Goal: Task Accomplishment & Management: Manage account settings

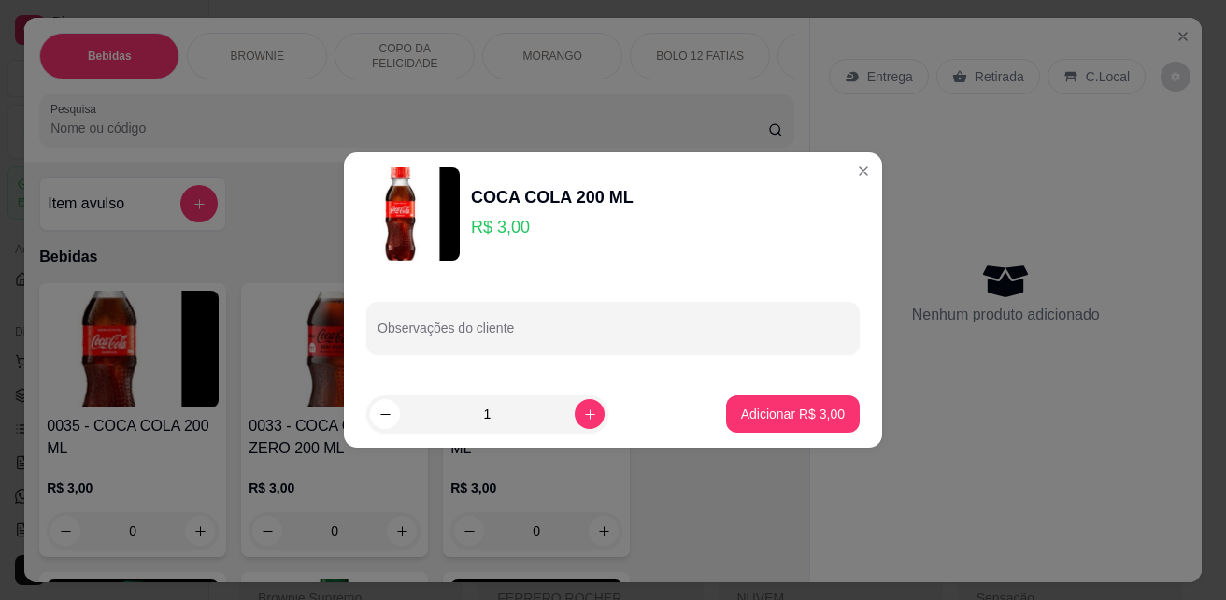
select select "ALL"
select select "0"
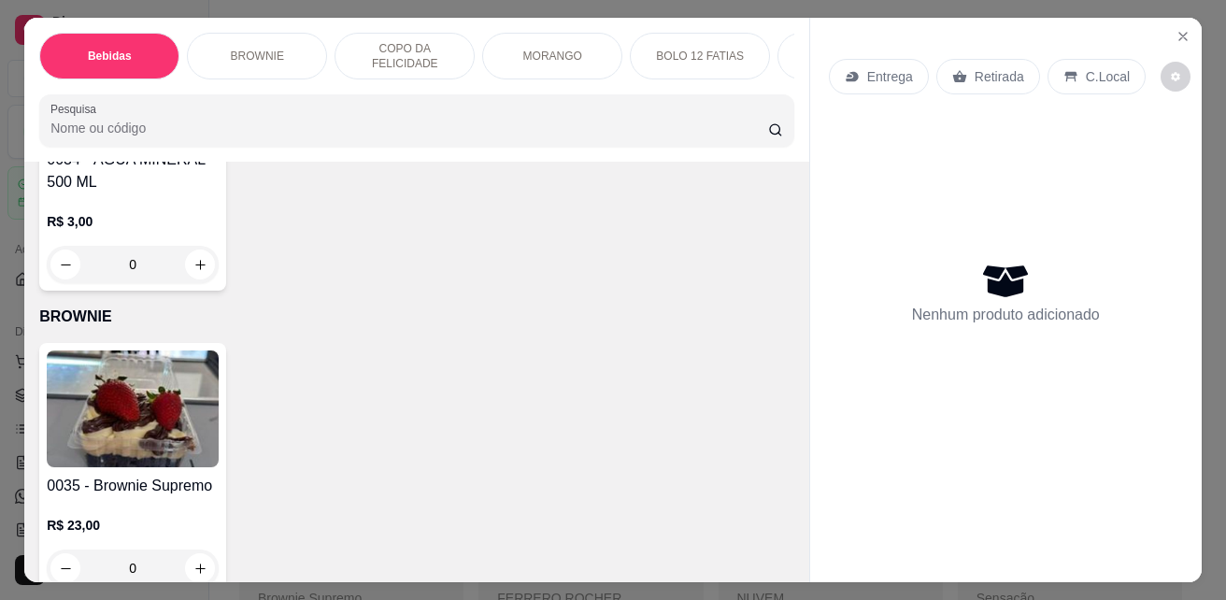
scroll to position [1294, 0]
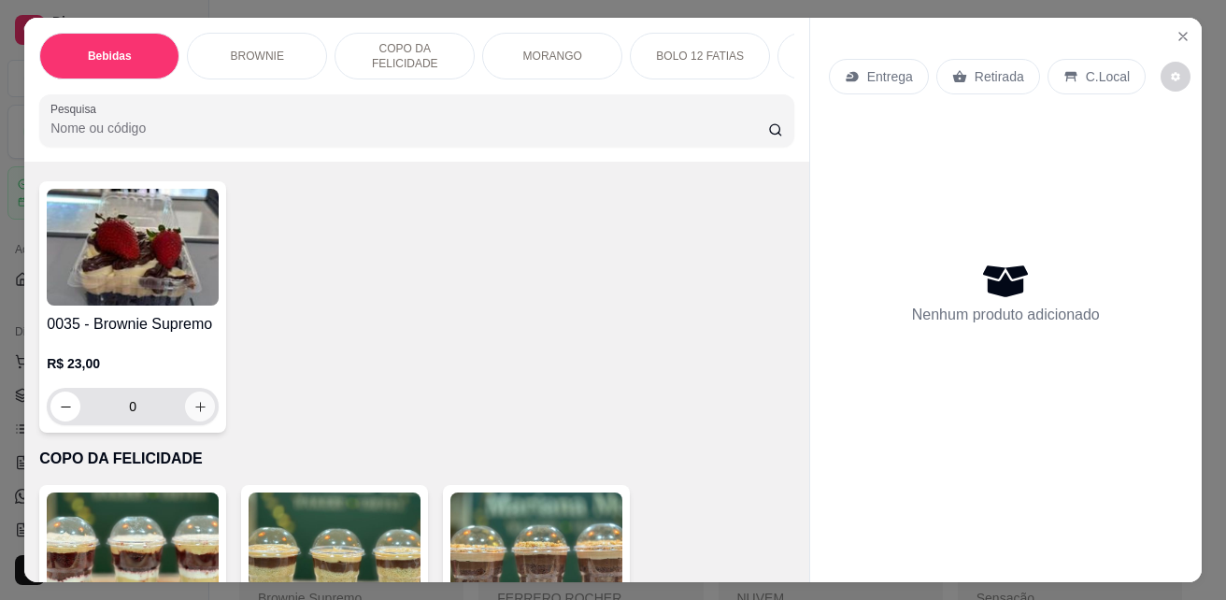
click at [195, 412] on icon "increase-product-quantity" at bounding box center [200, 407] width 10 height 10
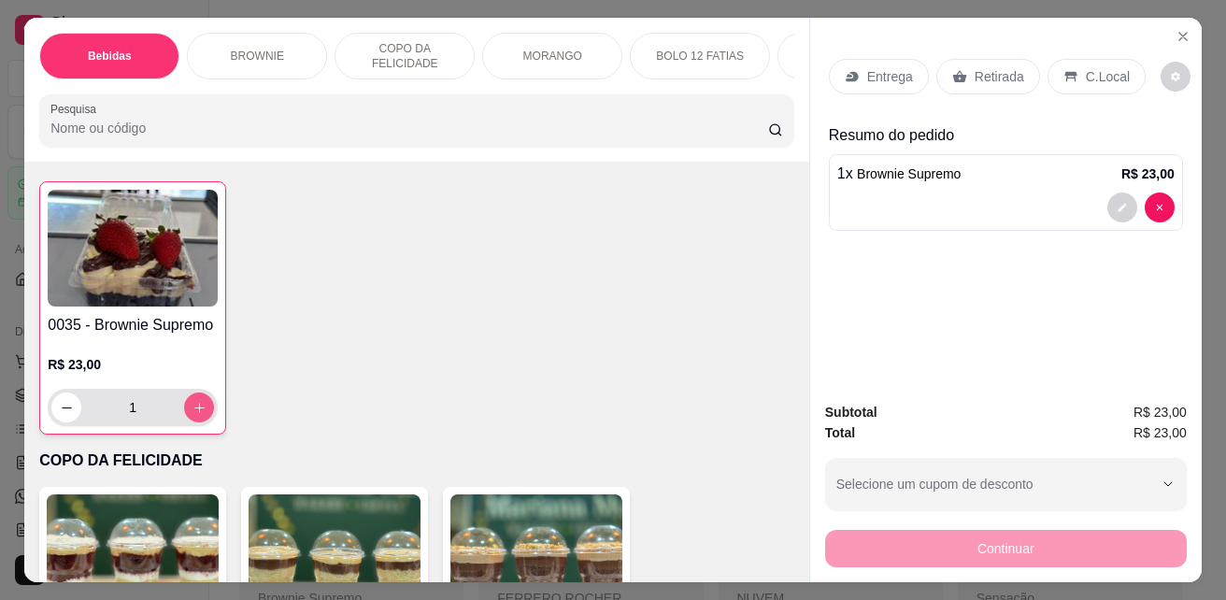
type input "1"
click at [983, 73] on p "Retirada" at bounding box center [1000, 76] width 50 height 19
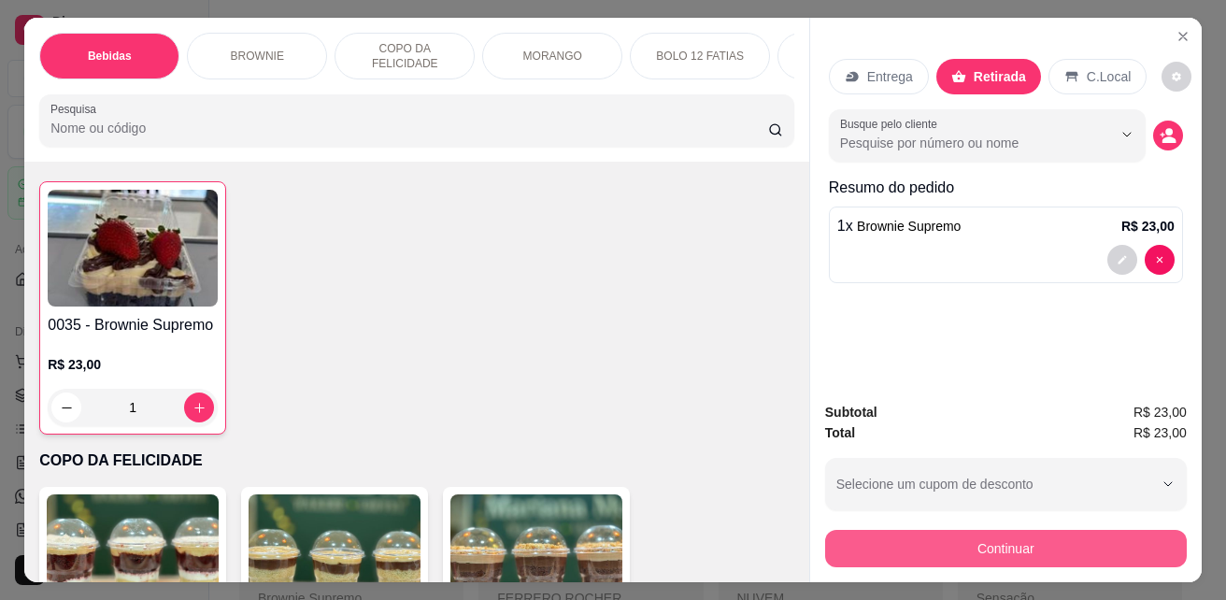
click at [1006, 543] on button "Continuar" at bounding box center [1006, 548] width 362 height 37
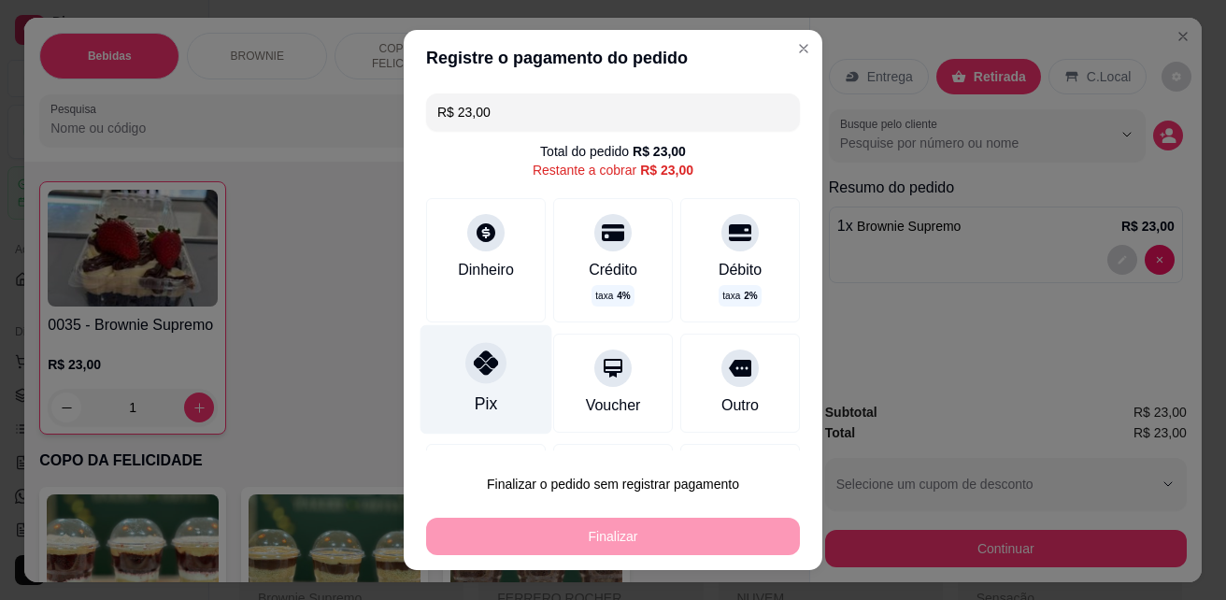
click at [474, 376] on div at bounding box center [485, 363] width 41 height 41
type input "R$ 0,00"
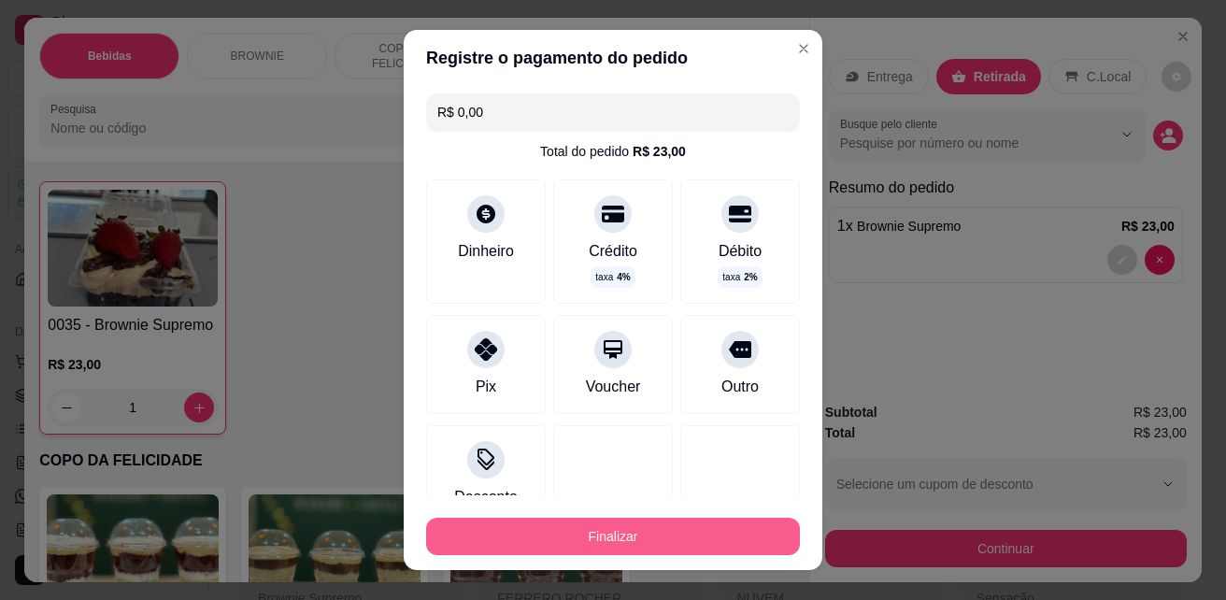
click at [512, 535] on button "Finalizar" at bounding box center [613, 536] width 374 height 37
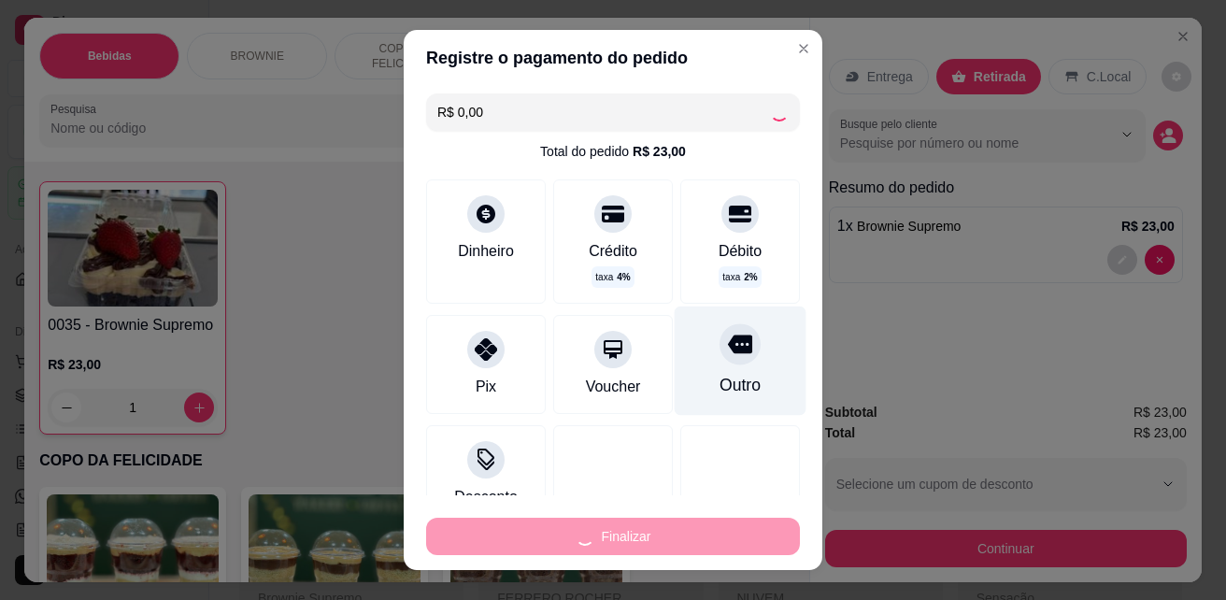
type input "0"
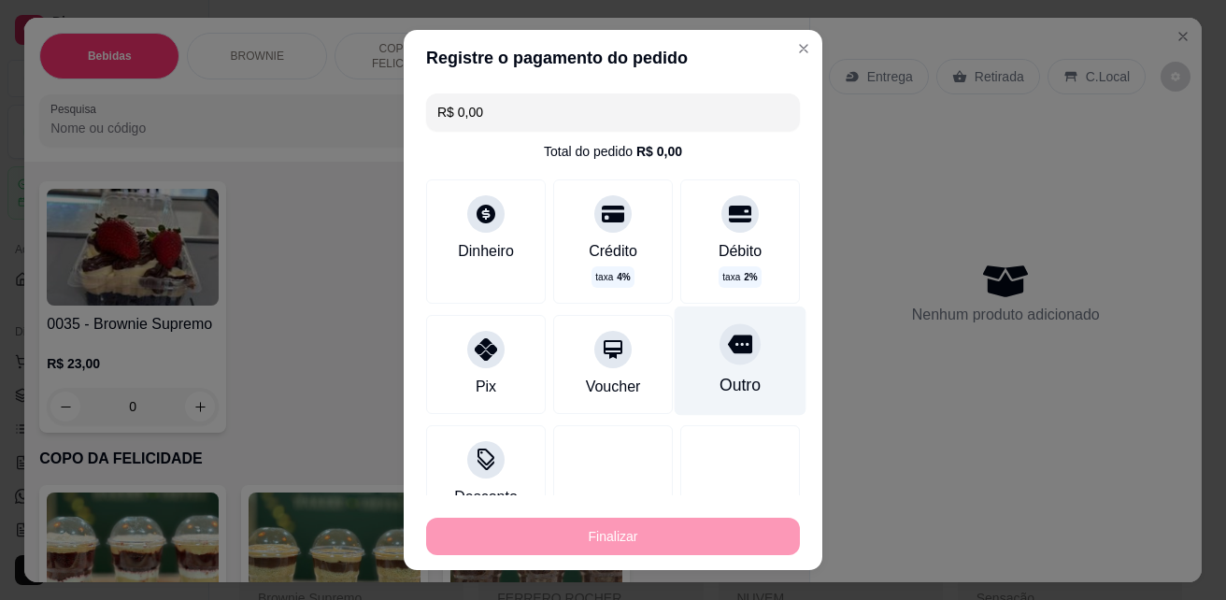
type input "-R$ 23,00"
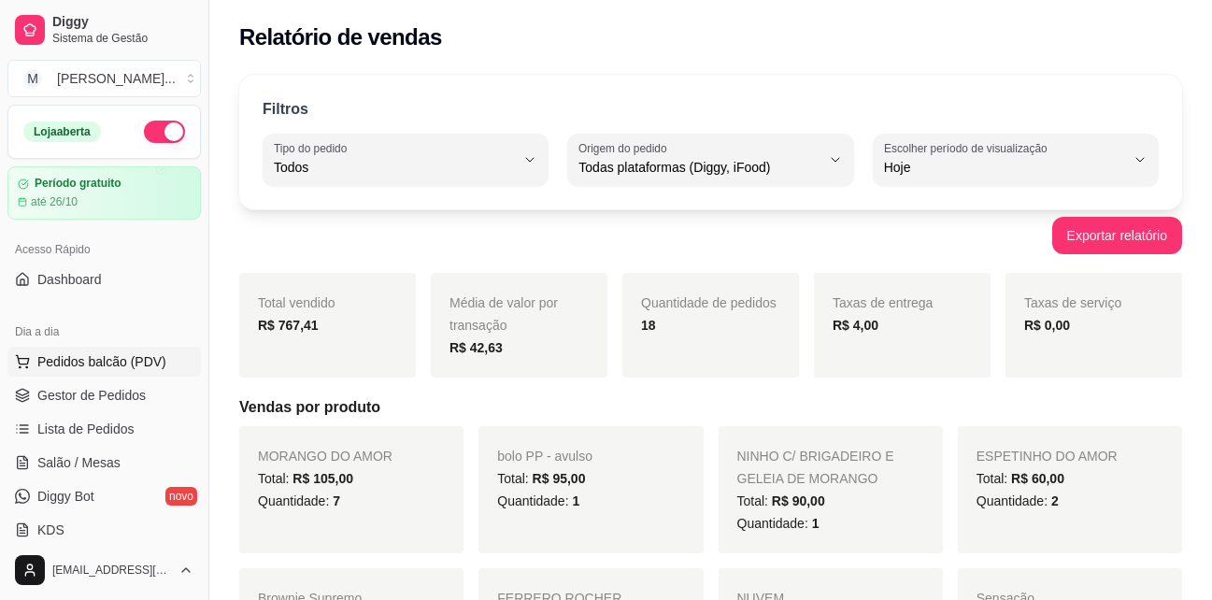
click at [65, 369] on span "Pedidos balcão (PDV)" at bounding box center [101, 361] width 129 height 19
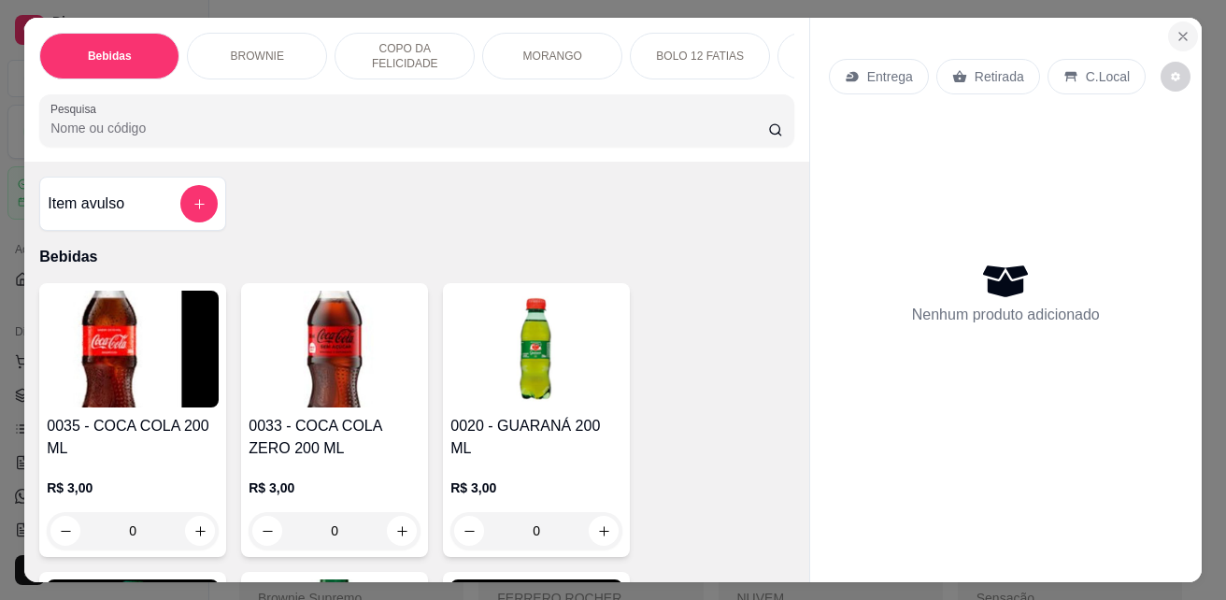
click at [1177, 29] on icon "Close" at bounding box center [1183, 36] width 15 height 15
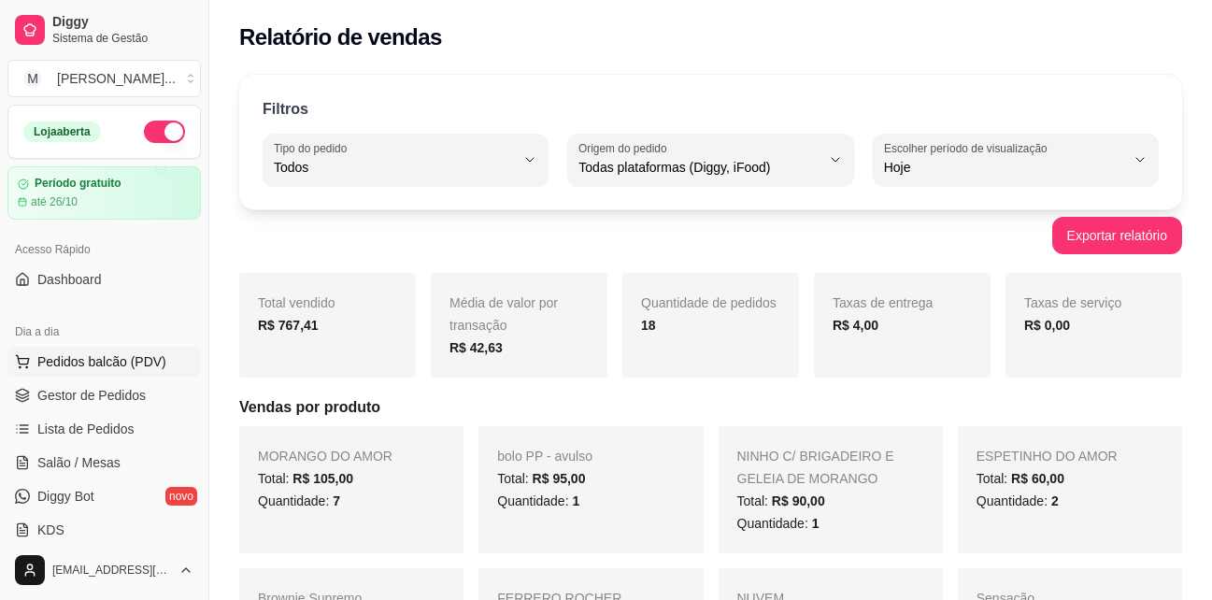
click at [87, 364] on span "Pedidos balcão (PDV)" at bounding box center [101, 361] width 129 height 19
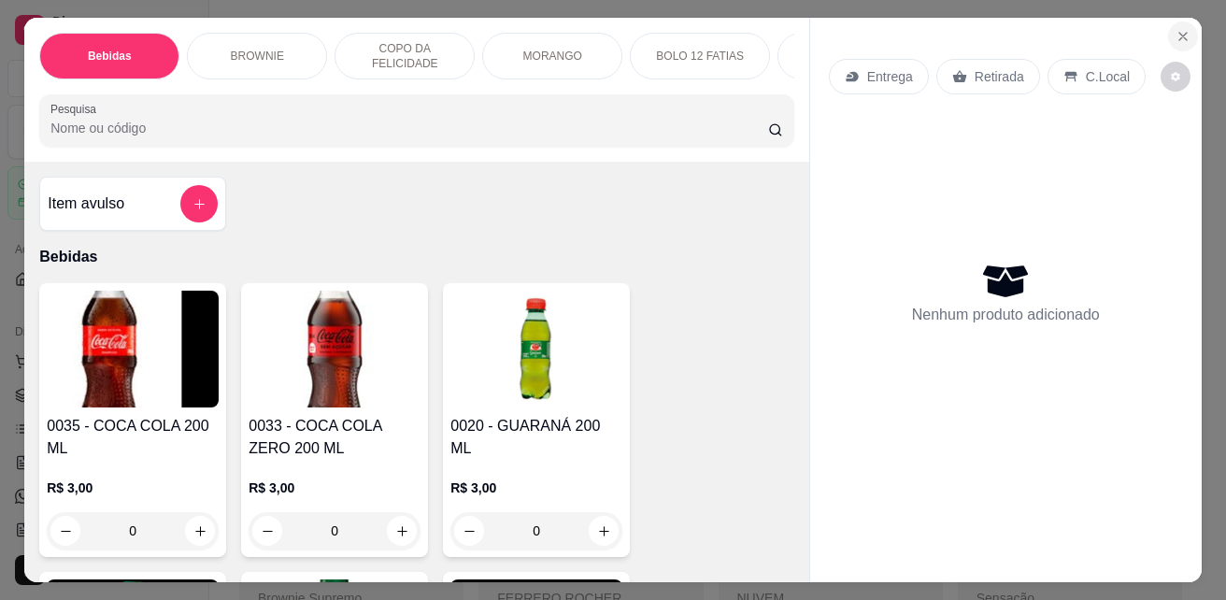
click at [1175, 21] on button "Close" at bounding box center [1183, 36] width 30 height 30
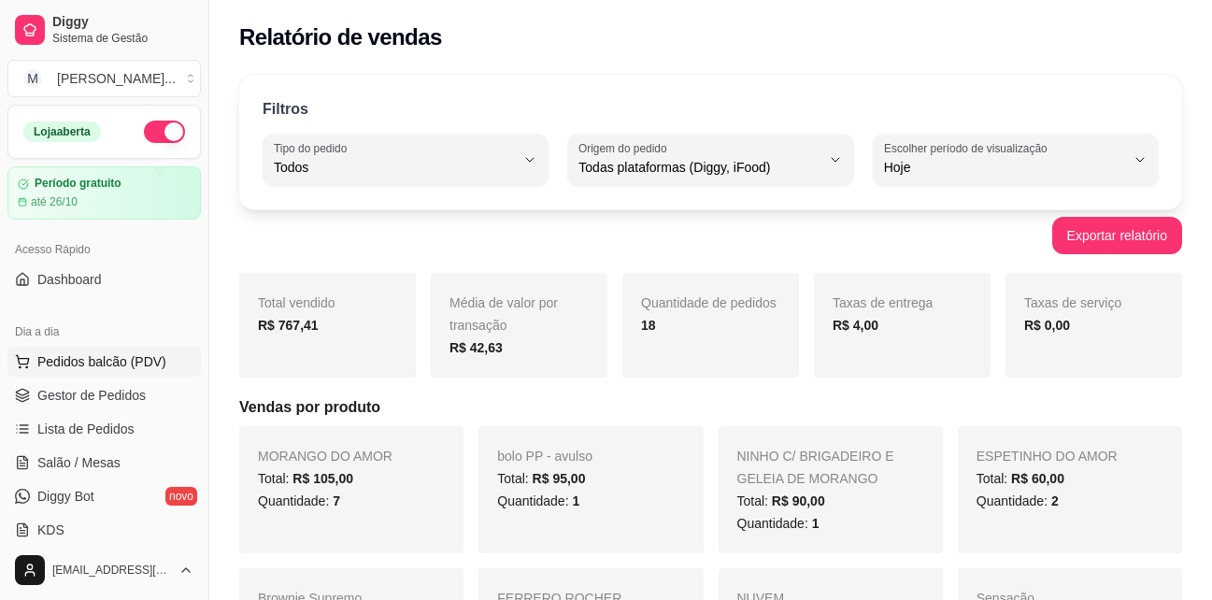
click at [55, 365] on span "Pedidos balcão (PDV)" at bounding box center [101, 361] width 129 height 19
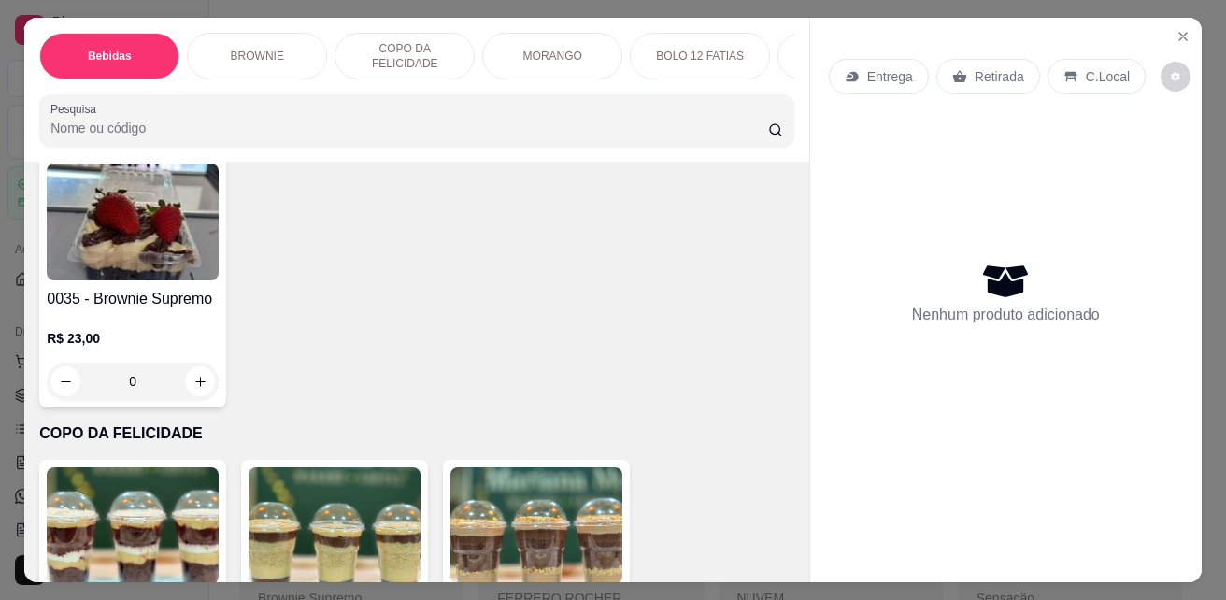
scroll to position [1308, 0]
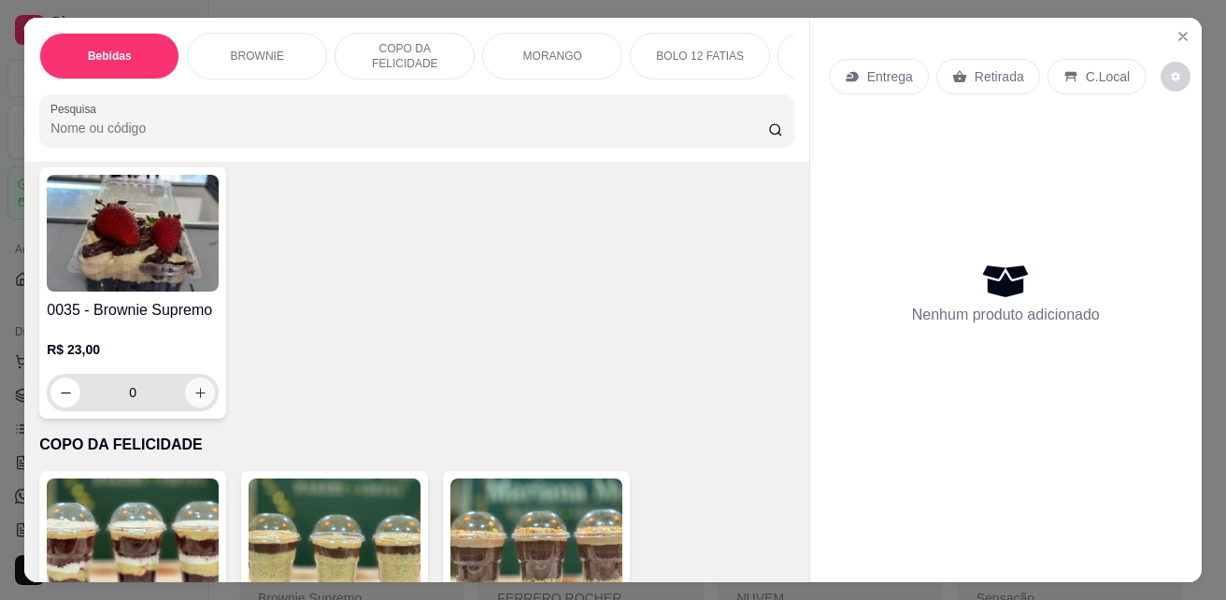
click at [193, 393] on icon "increase-product-quantity" at bounding box center [200, 393] width 14 height 14
type input "1"
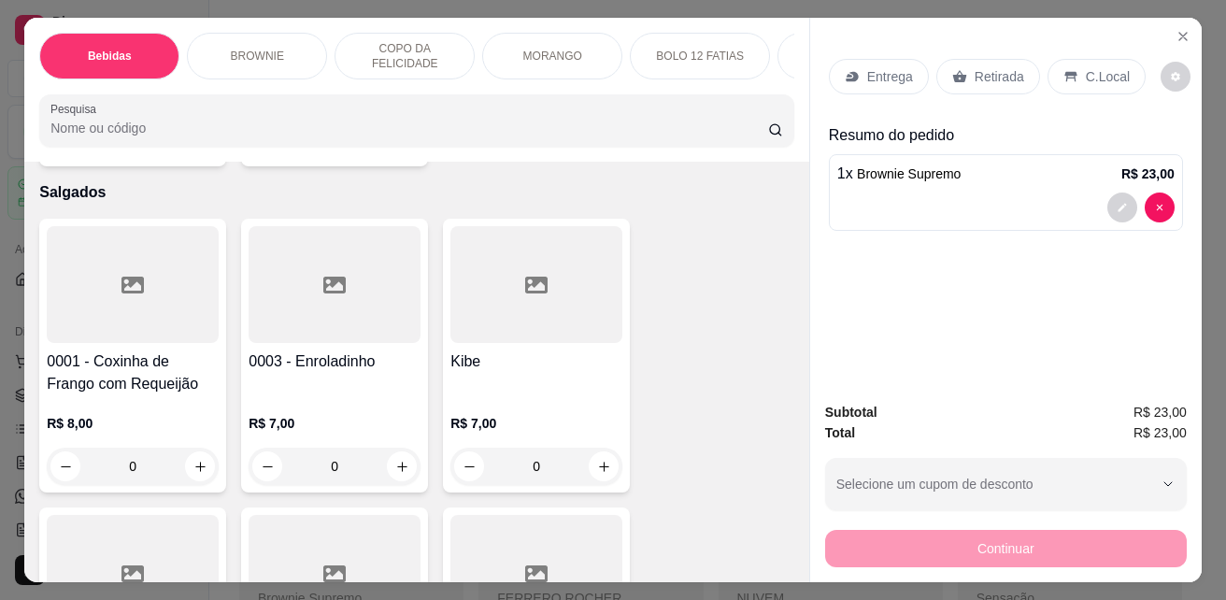
scroll to position [3551, 0]
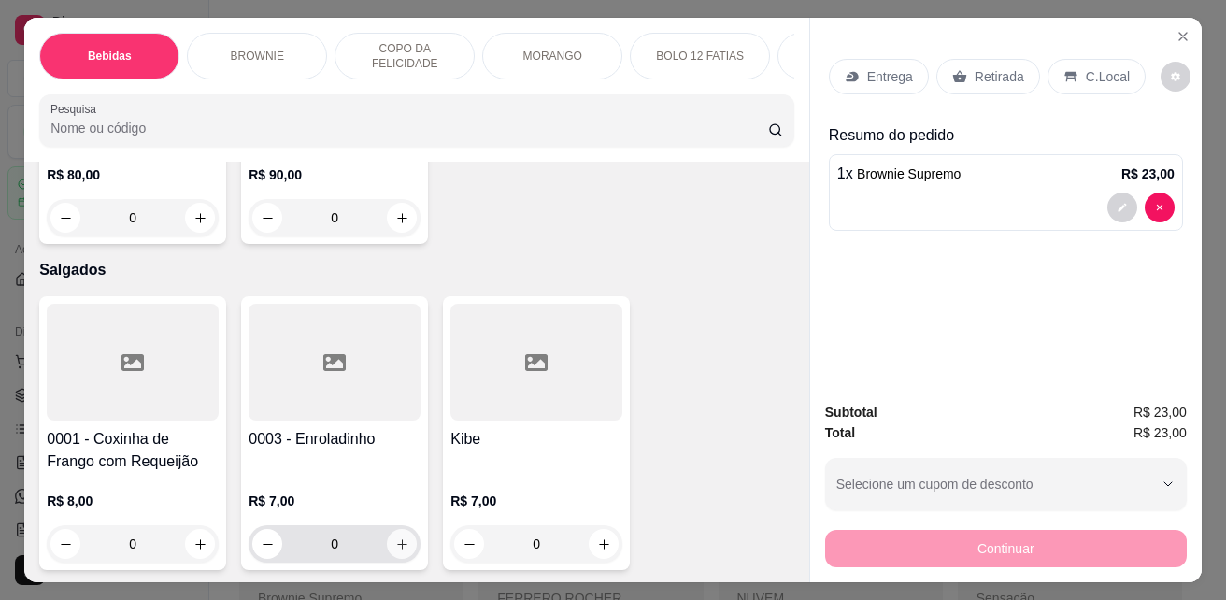
click at [397, 539] on icon "increase-product-quantity" at bounding box center [402, 544] width 10 height 10
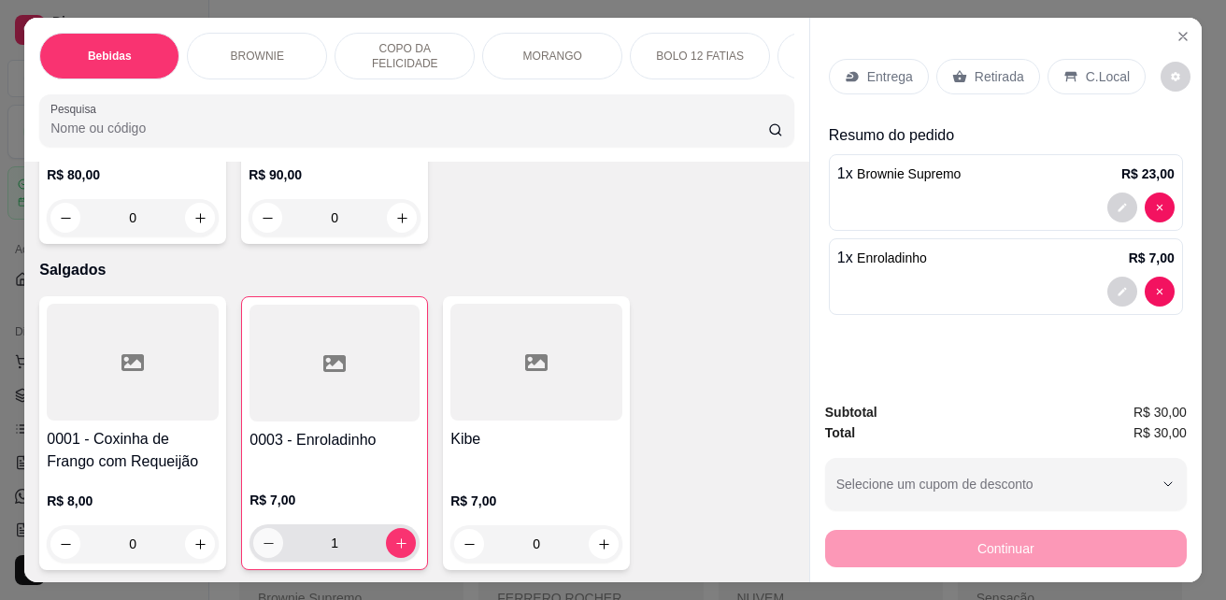
click at [262, 536] on icon "decrease-product-quantity" at bounding box center [269, 543] width 14 height 14
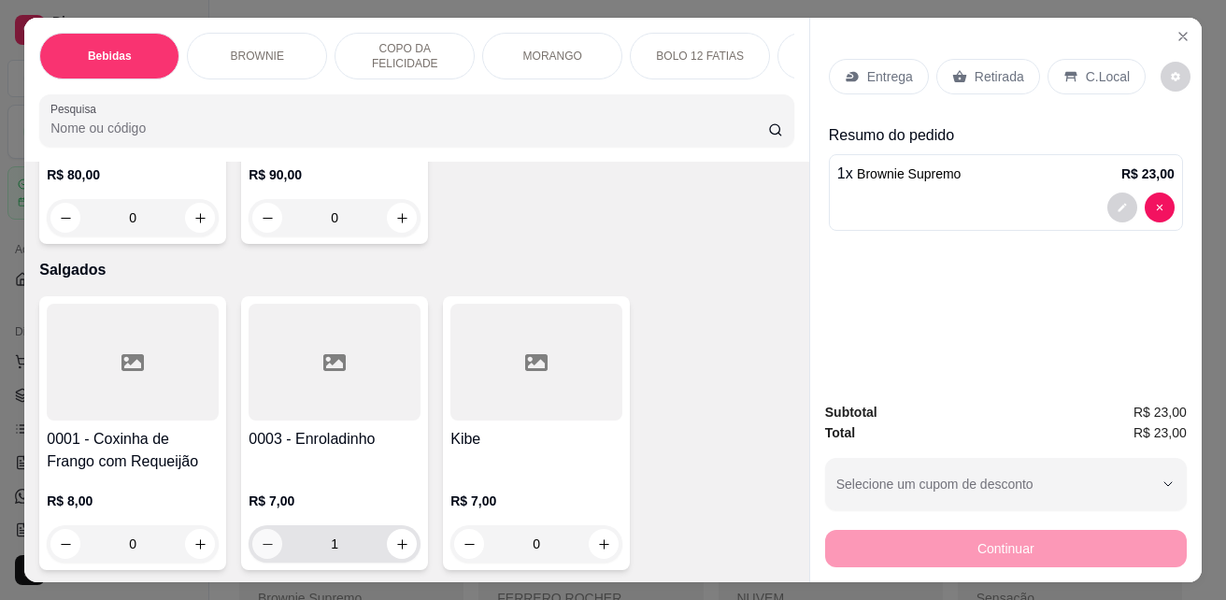
type input "0"
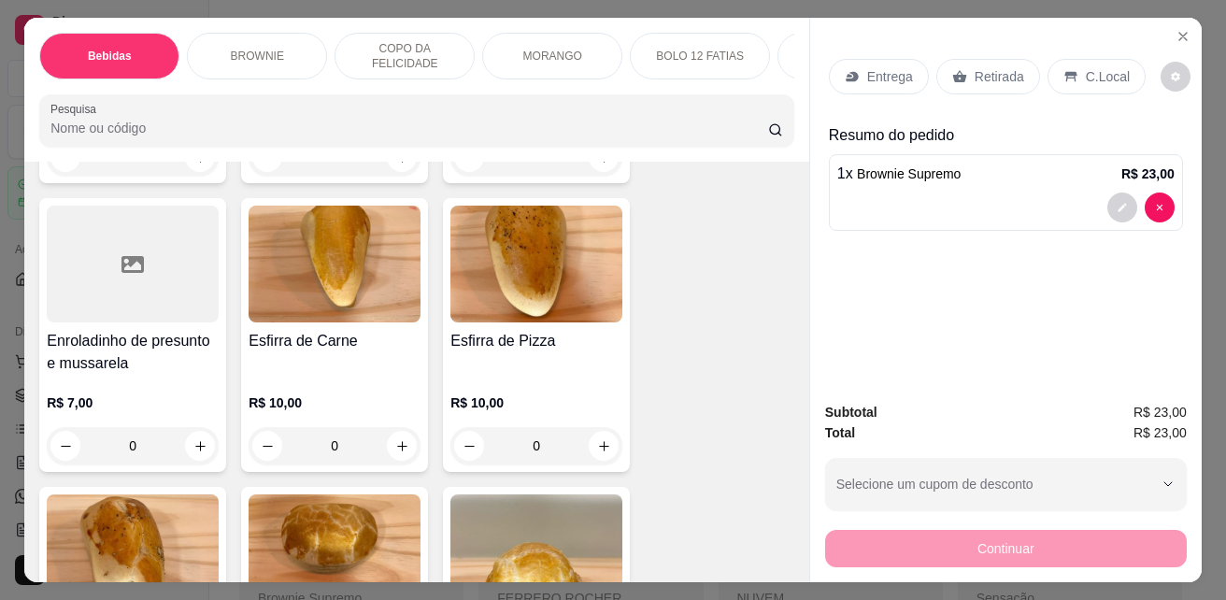
scroll to position [4205, 0]
click at [193, 438] on icon "increase-product-quantity" at bounding box center [200, 445] width 14 height 14
type input "1"
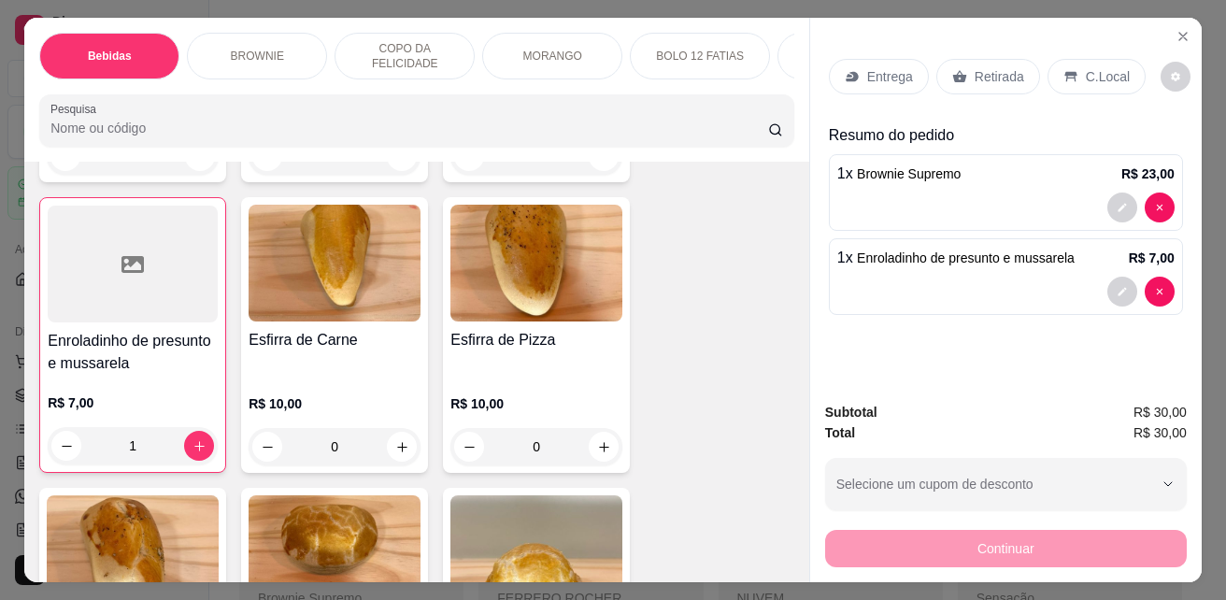
click at [980, 67] on p "Retirada" at bounding box center [1000, 76] width 50 height 19
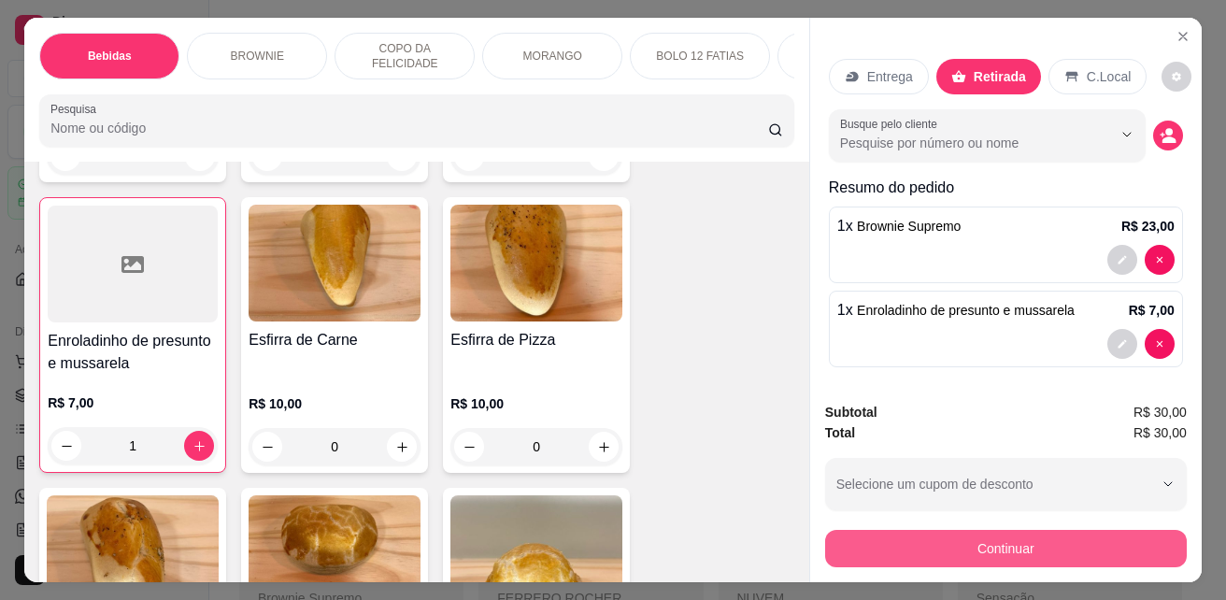
click at [972, 542] on button "Continuar" at bounding box center [1006, 548] width 362 height 37
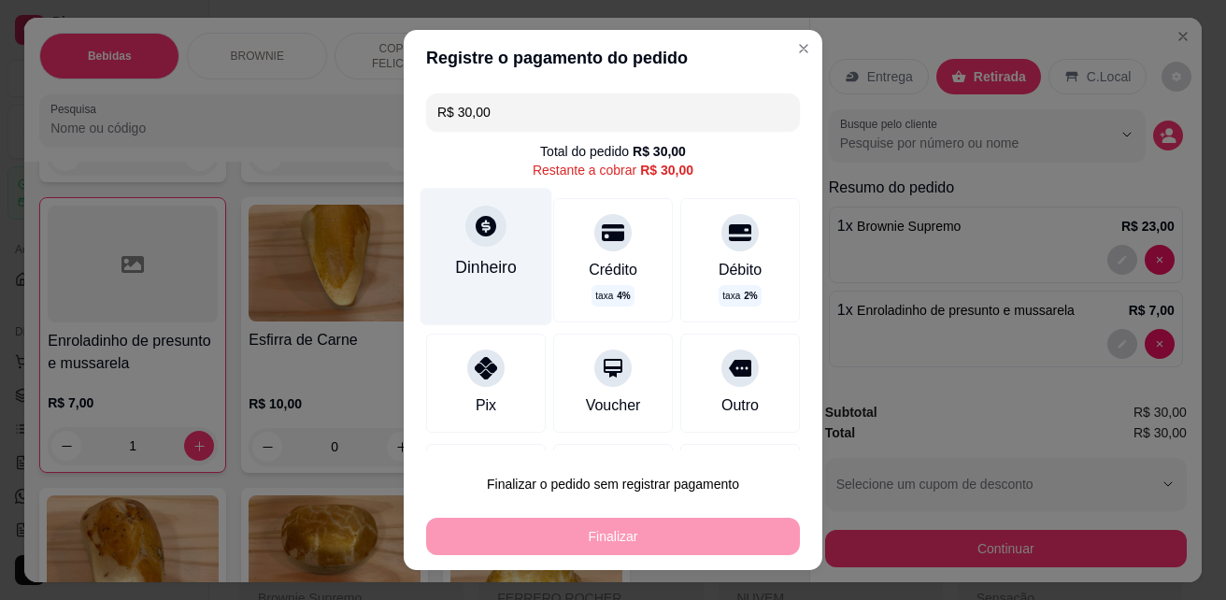
click at [472, 274] on div "Dinheiro" at bounding box center [486, 267] width 62 height 24
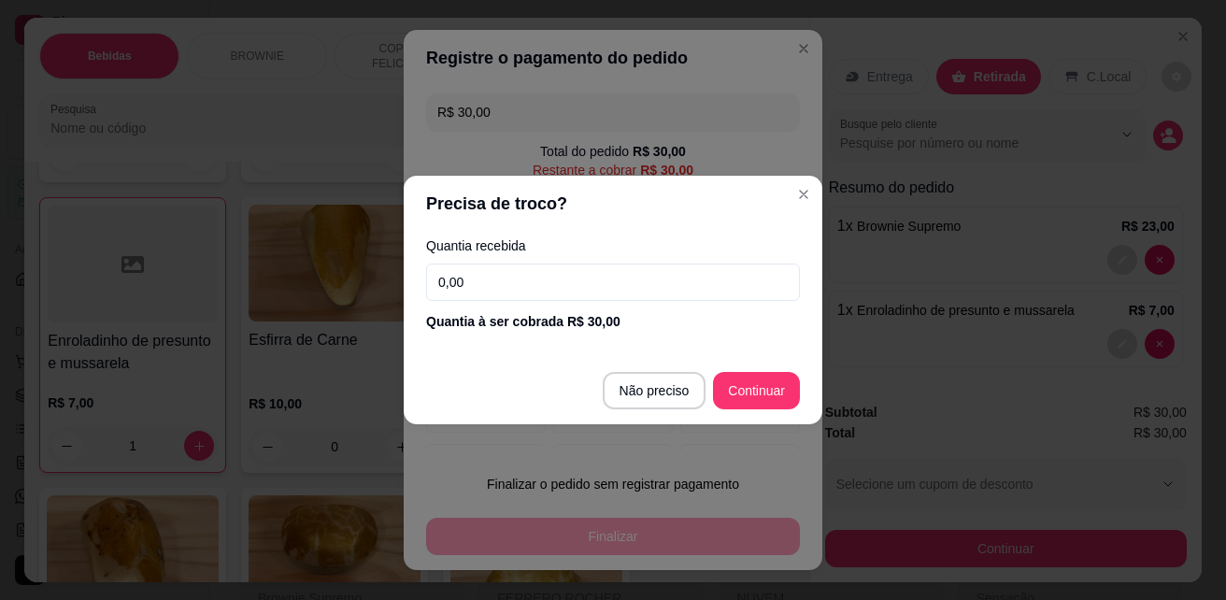
click at [535, 285] on input "0,00" at bounding box center [613, 282] width 374 height 37
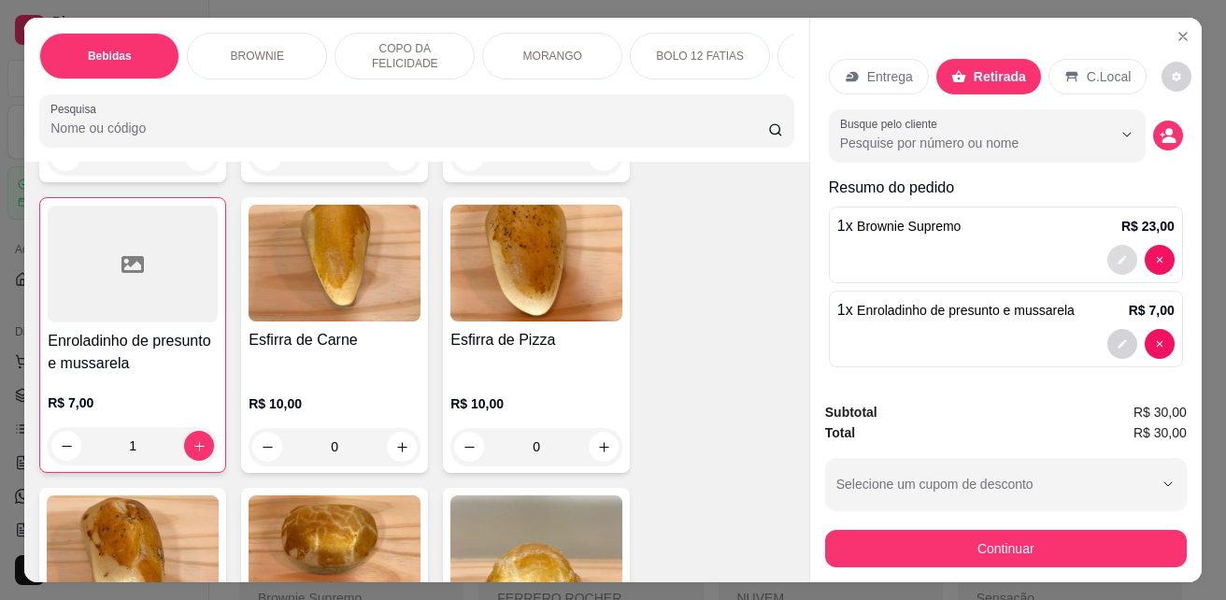
click at [1117, 254] on icon "decrease-product-quantity" at bounding box center [1122, 259] width 11 height 11
type input "0"
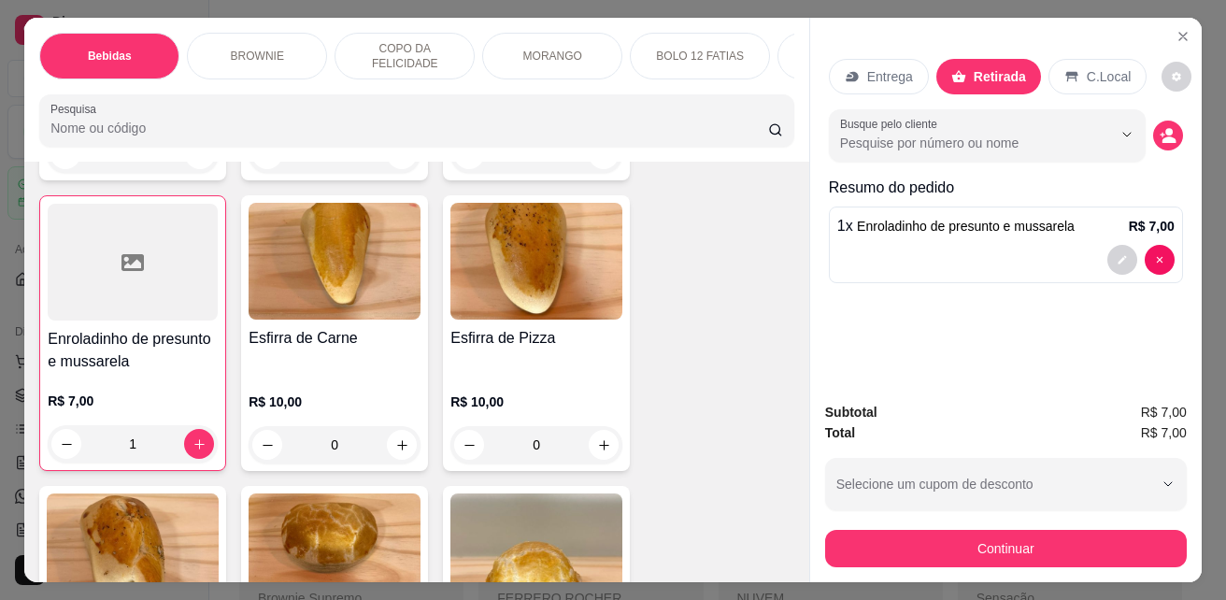
scroll to position [4204, 0]
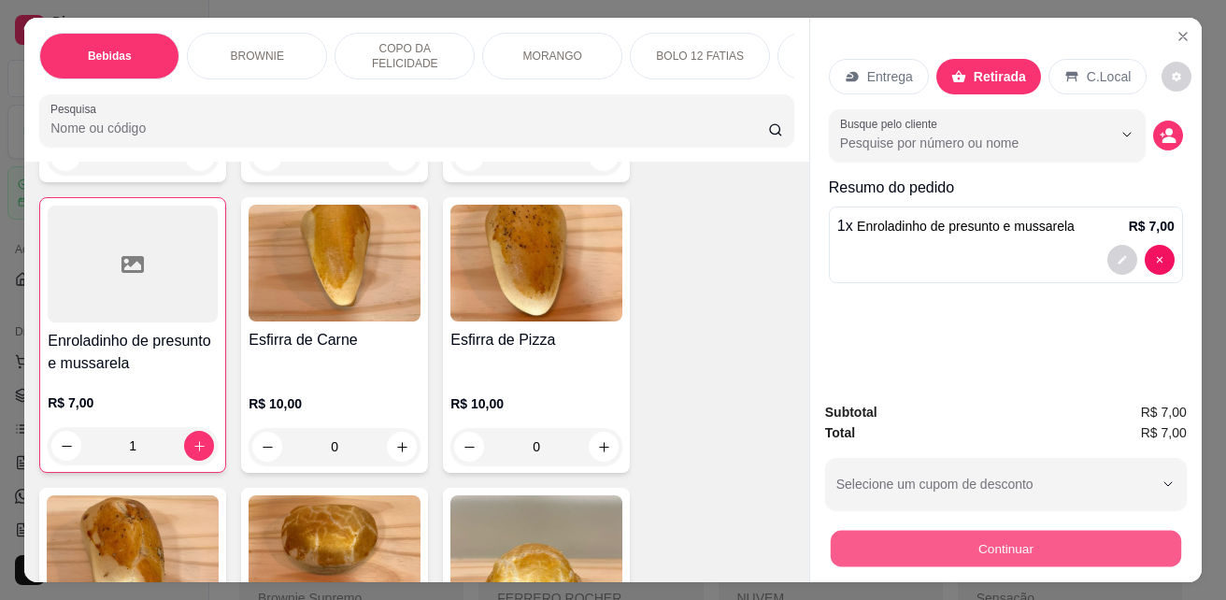
click at [1027, 541] on button "Continuar" at bounding box center [1006, 548] width 350 height 36
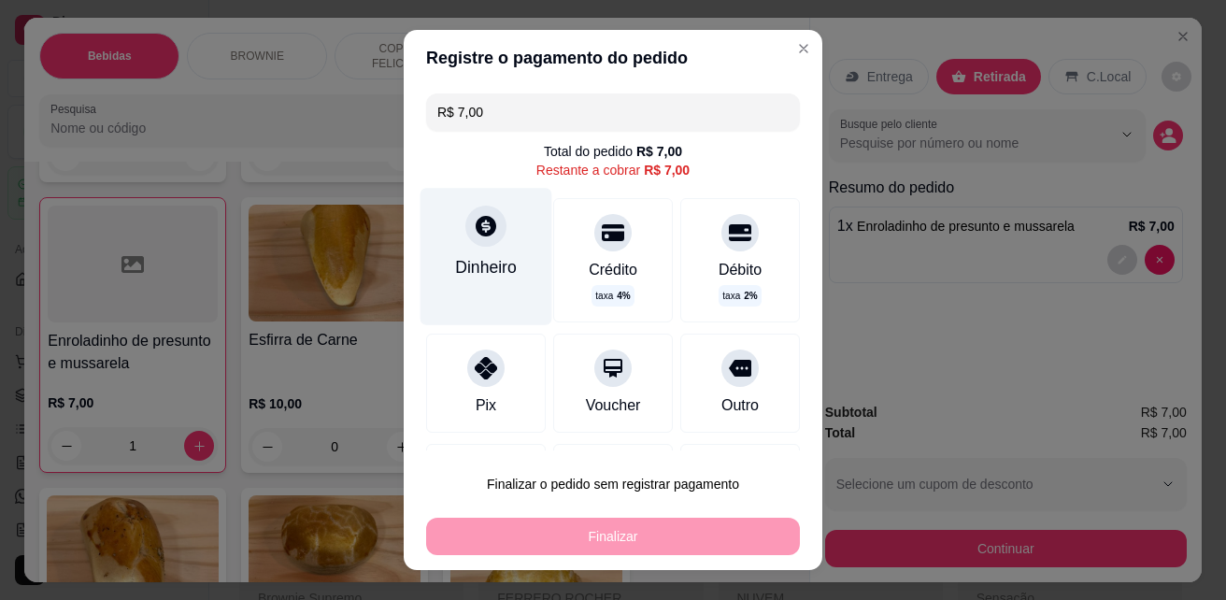
click at [476, 282] on div "Dinheiro" at bounding box center [487, 256] width 132 height 136
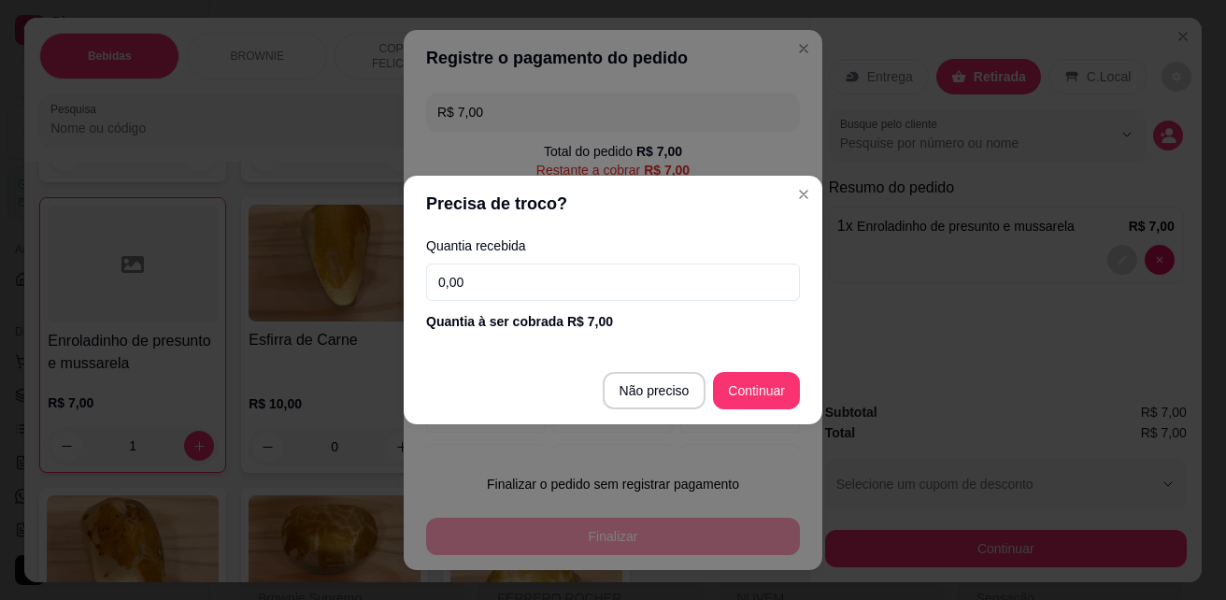
click at [533, 290] on input "0,00" at bounding box center [613, 282] width 374 height 37
type input "20,00"
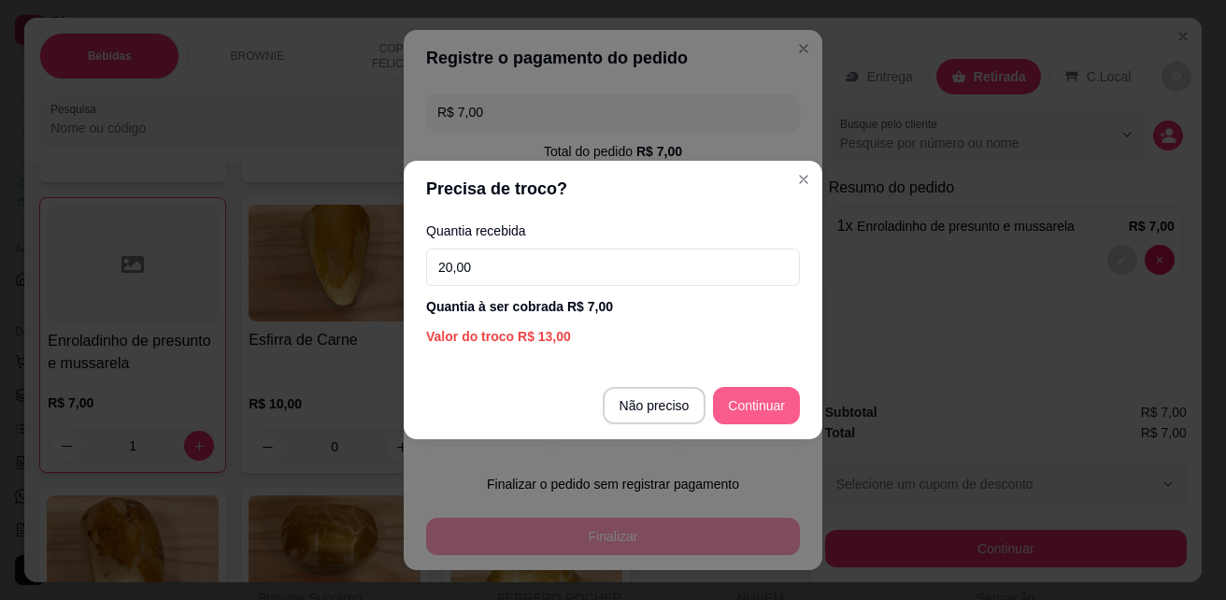
type input "R$ 0,00"
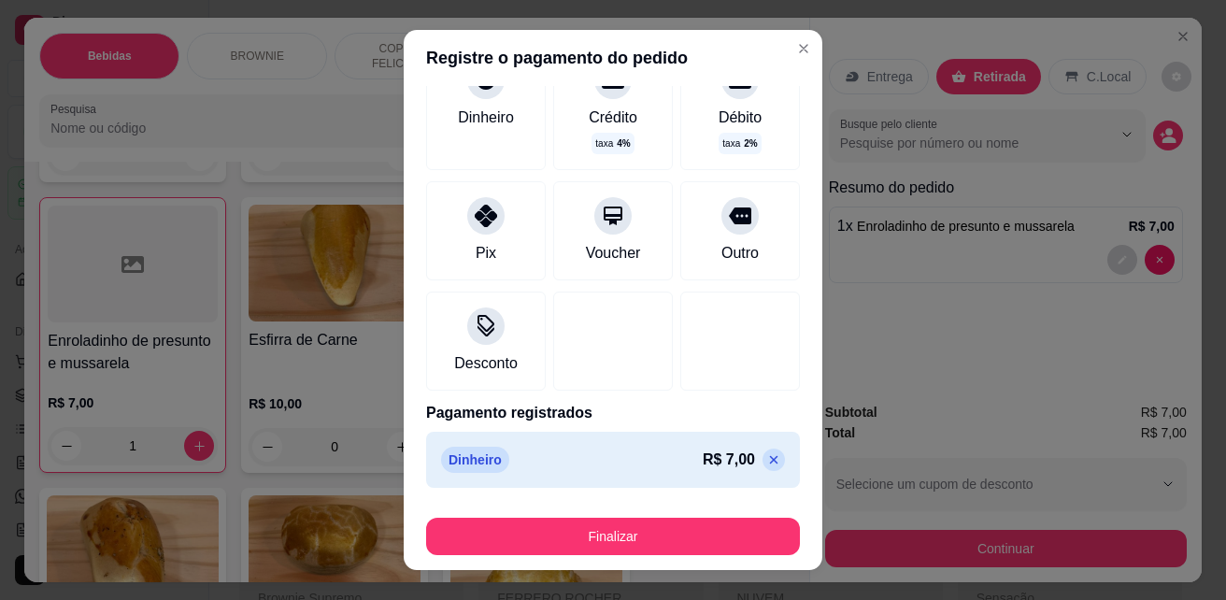
scroll to position [30, 0]
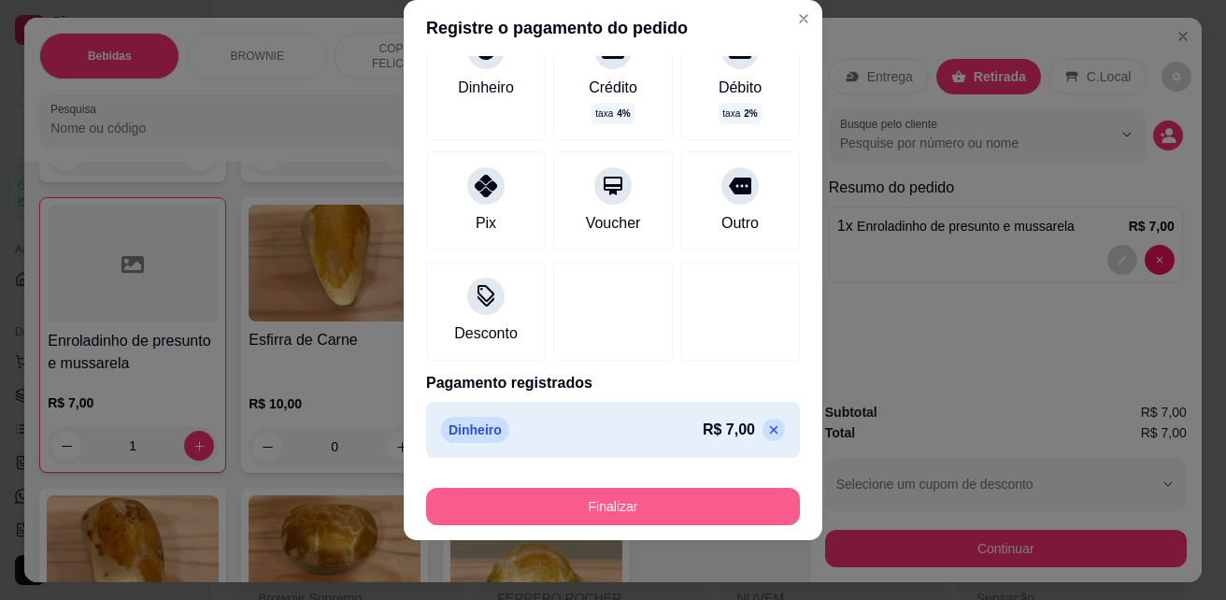
click at [596, 508] on button "Finalizar" at bounding box center [613, 506] width 374 height 37
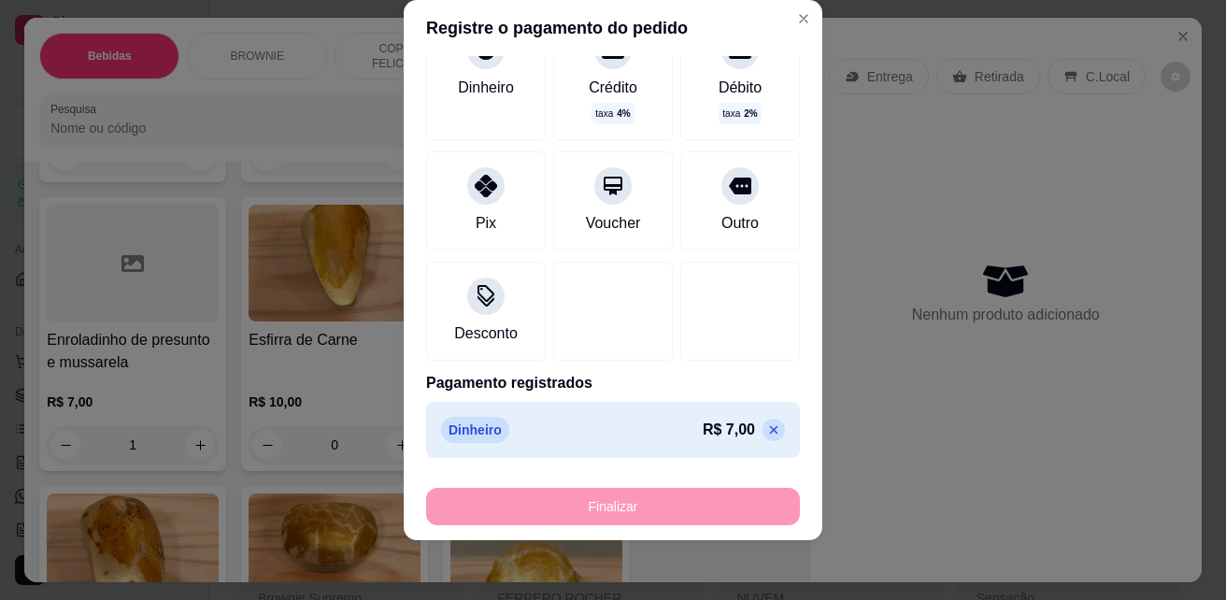
type input "0"
type input "-R$ 7,00"
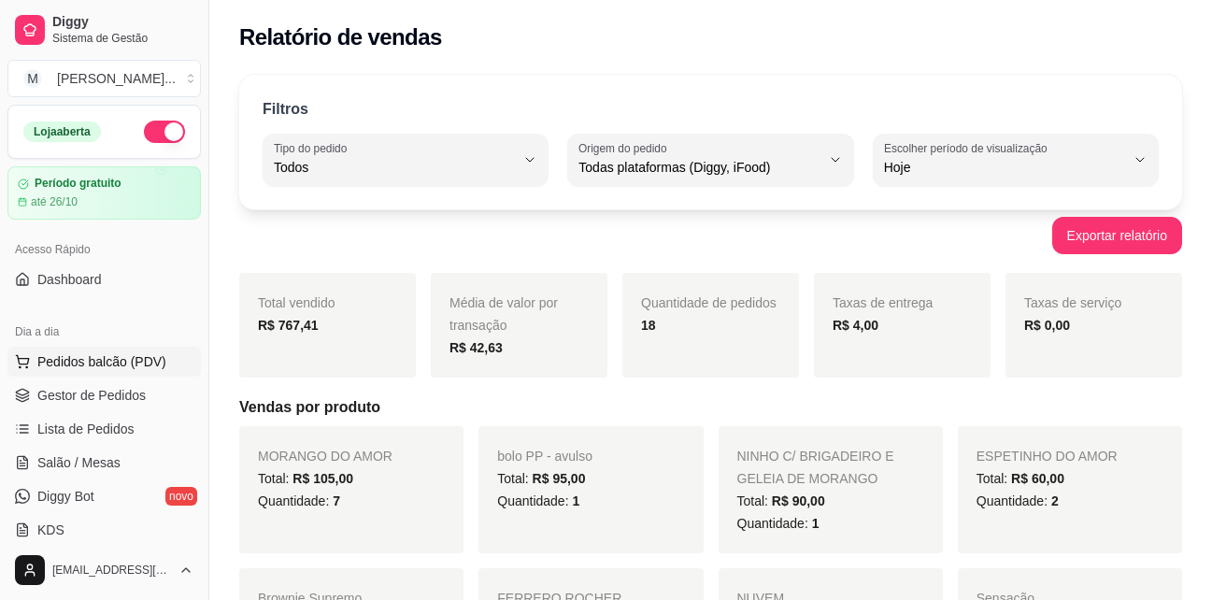
click at [97, 349] on div "Dia a dia Pedidos balcão (PDV) Gestor de Pedidos Lista de Pedidos Salão / Mesas…" at bounding box center [104, 430] width 208 height 243
click at [133, 359] on span "Pedidos balcão (PDV)" at bounding box center [101, 361] width 129 height 19
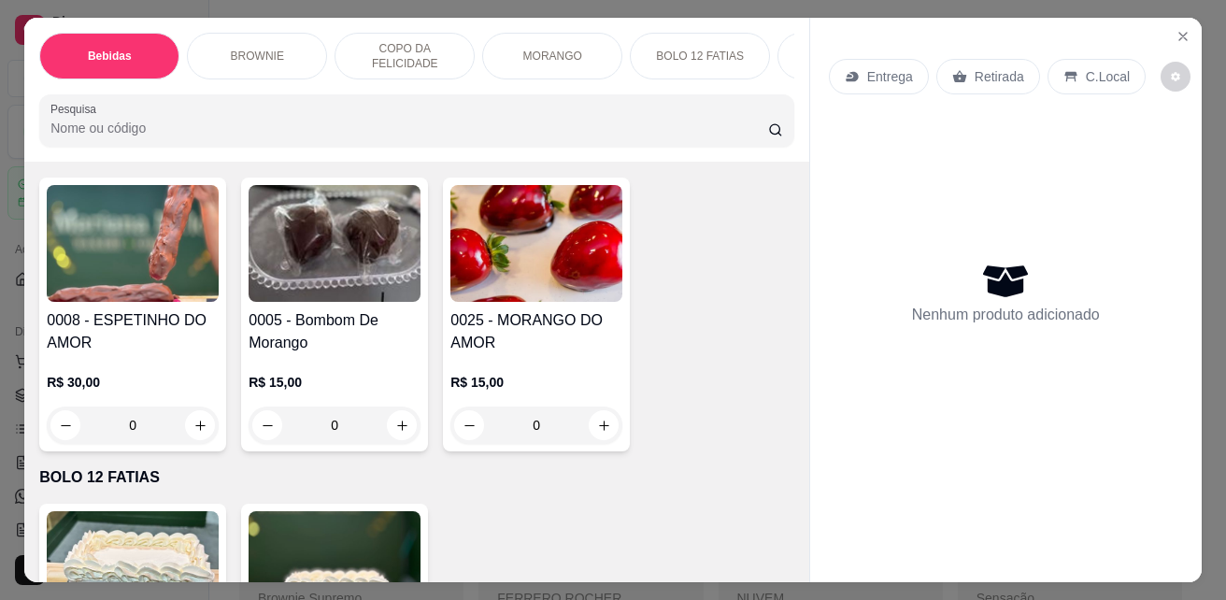
scroll to position [3084, 0]
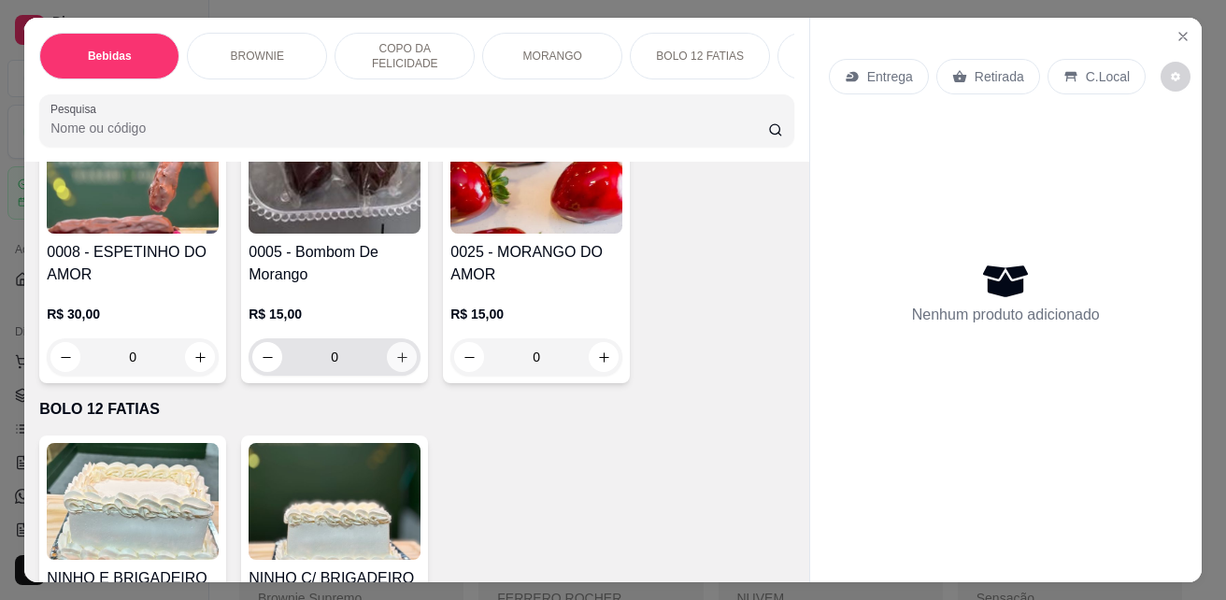
click at [395, 350] on icon "increase-product-quantity" at bounding box center [402, 357] width 14 height 14
type input "2"
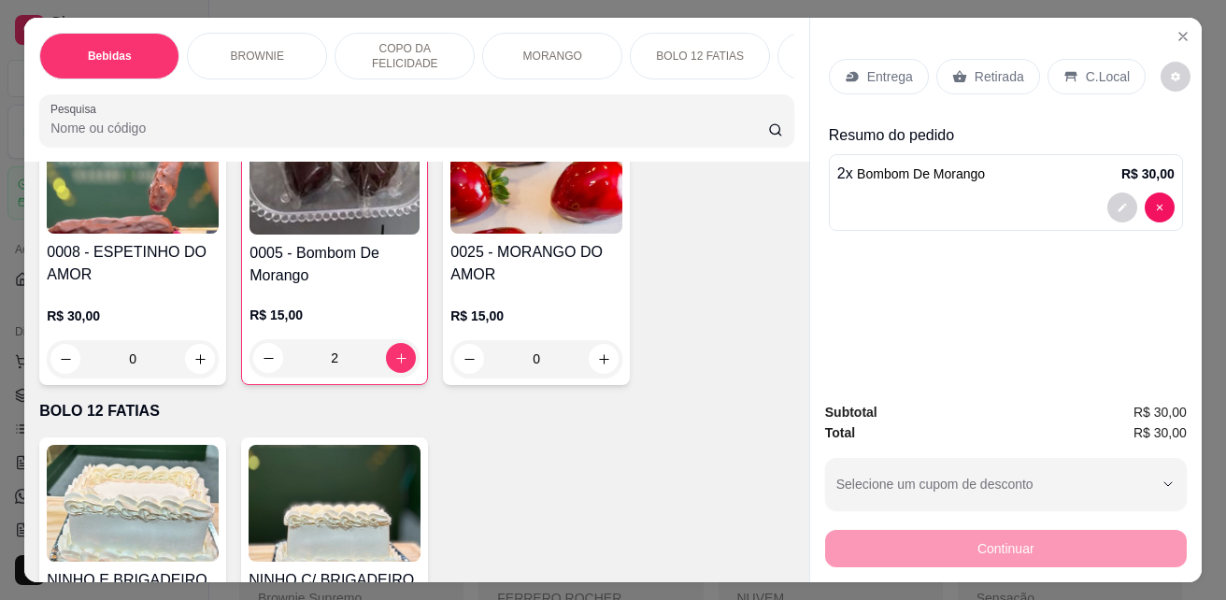
drag, startPoint x: 983, startPoint y: 61, endPoint x: 979, endPoint y: 79, distance: 18.1
click at [983, 67] on p "Retirada" at bounding box center [1000, 76] width 50 height 19
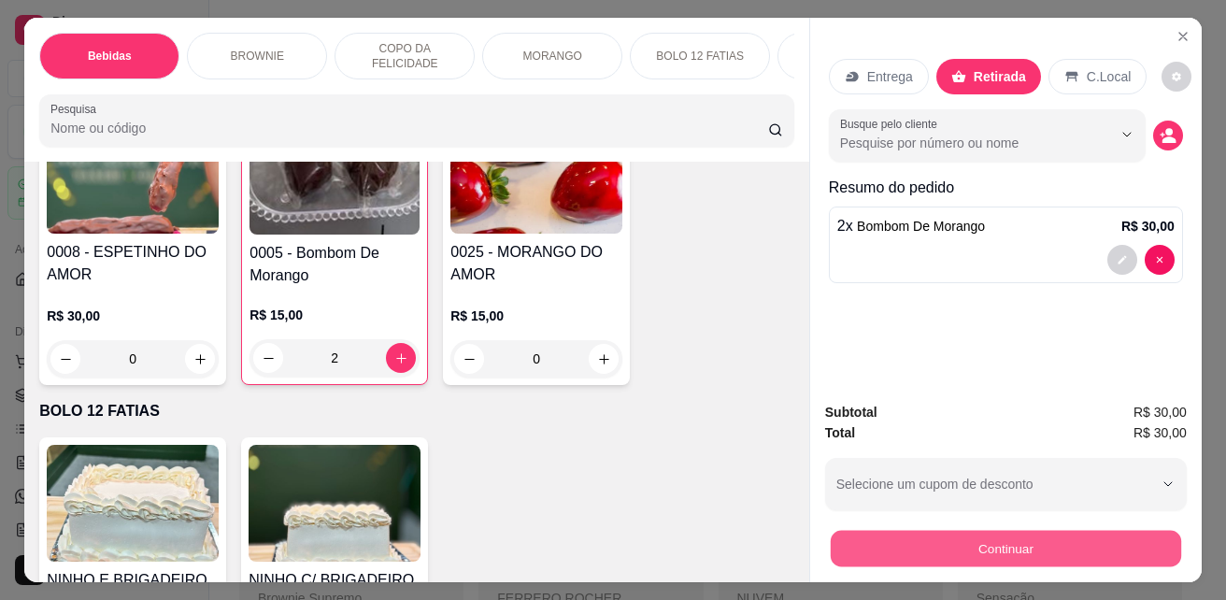
click at [977, 549] on button "Continuar" at bounding box center [1006, 548] width 350 height 36
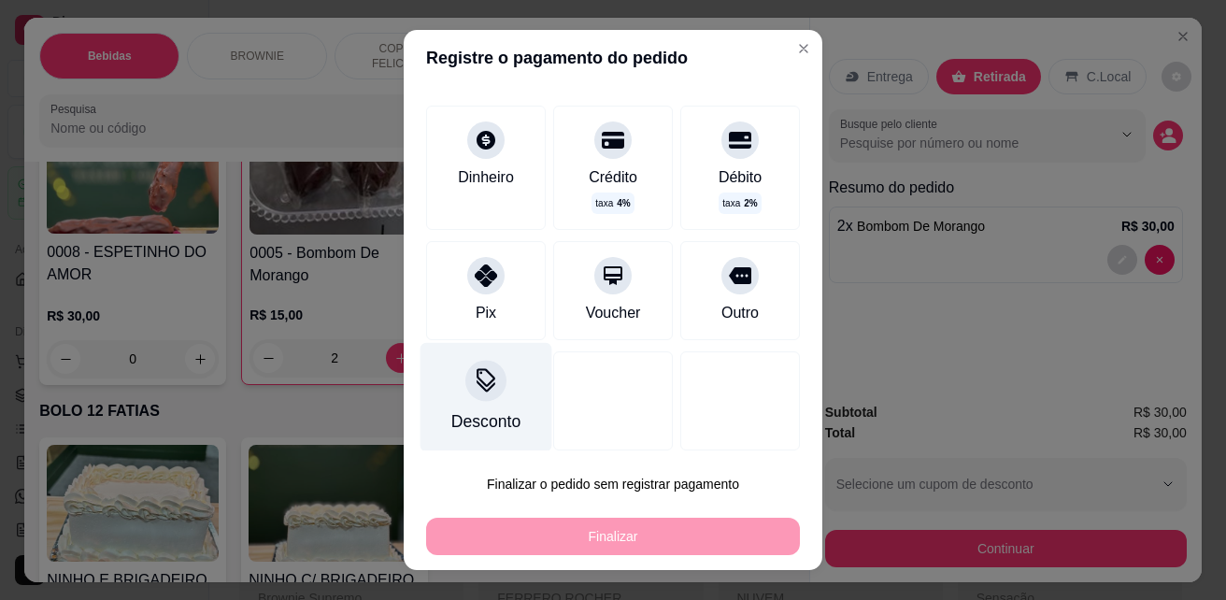
scroll to position [100, 0]
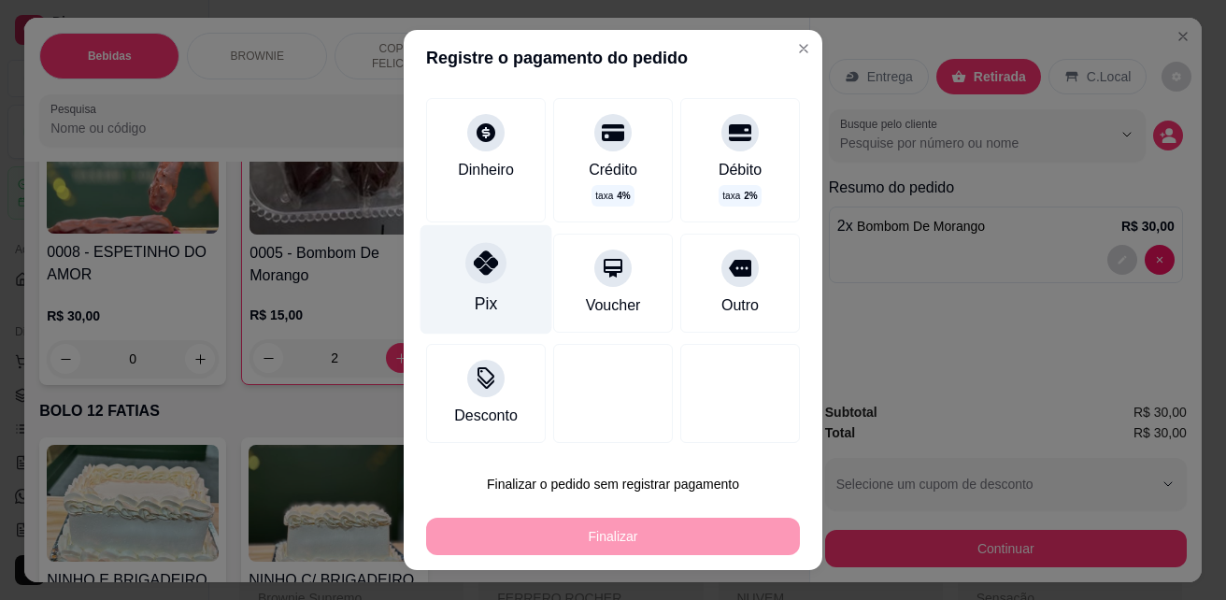
click at [498, 283] on div "Pix" at bounding box center [487, 279] width 132 height 109
type input "R$ 0,00"
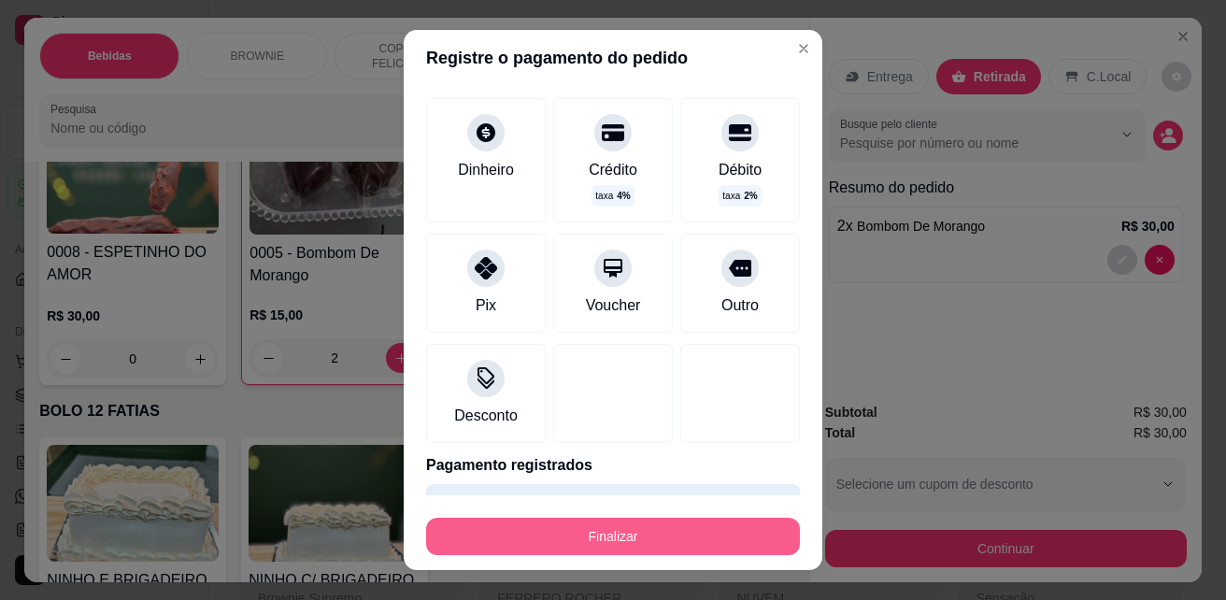
click at [609, 535] on button "Finalizar" at bounding box center [613, 536] width 374 height 37
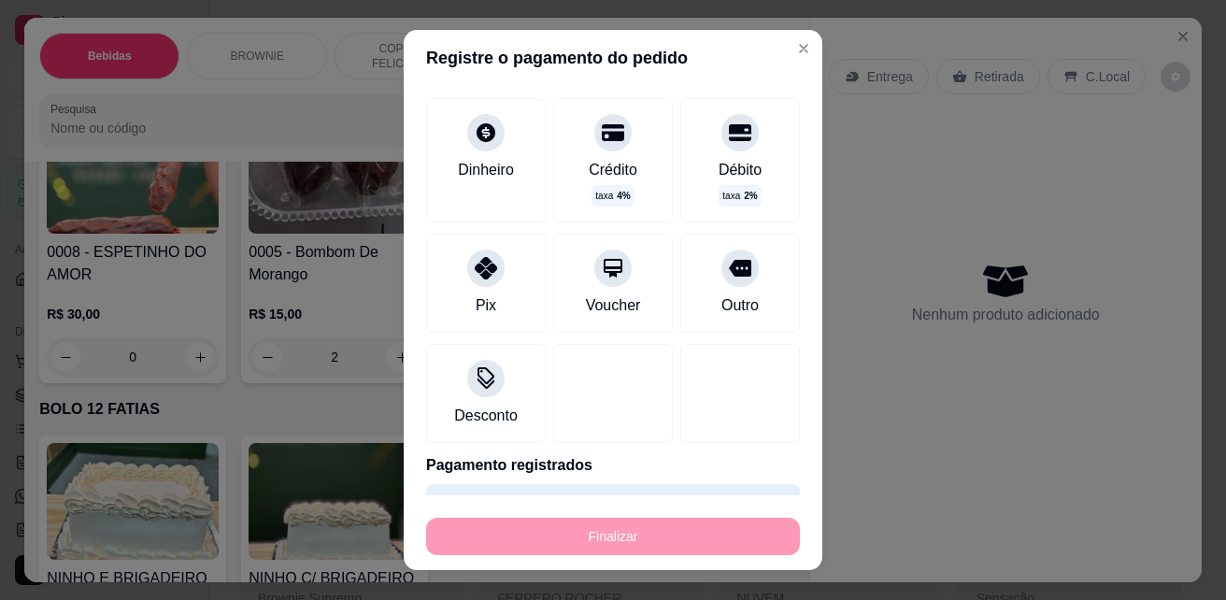
type input "0"
type input "-R$ 30,00"
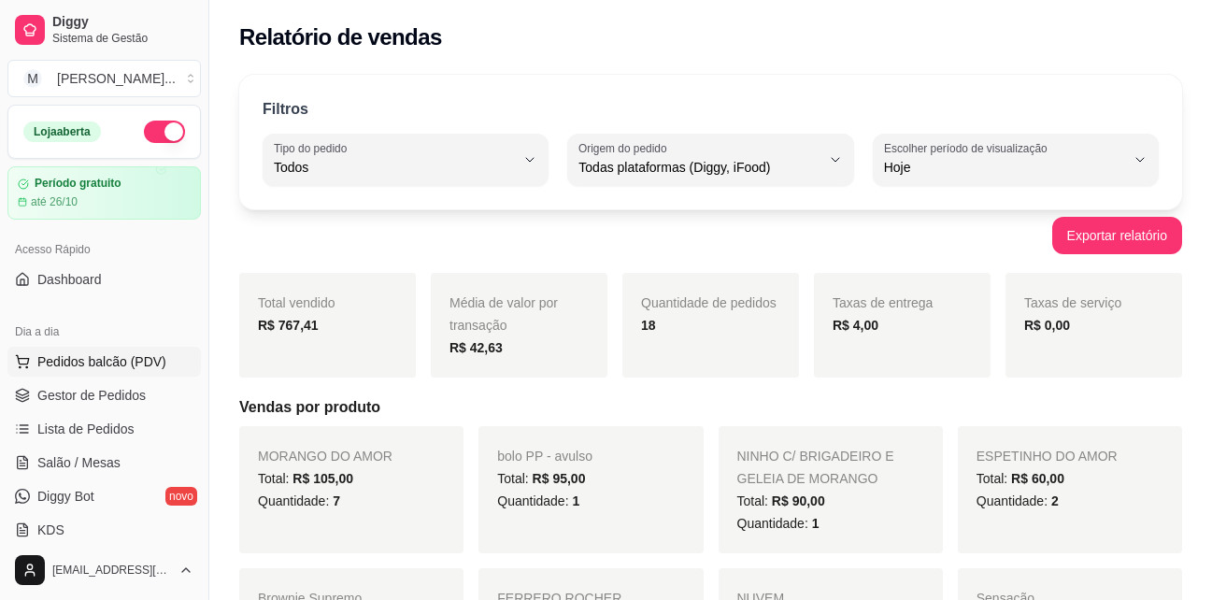
click at [85, 371] on button "Pedidos balcão (PDV)" at bounding box center [103, 362] width 193 height 30
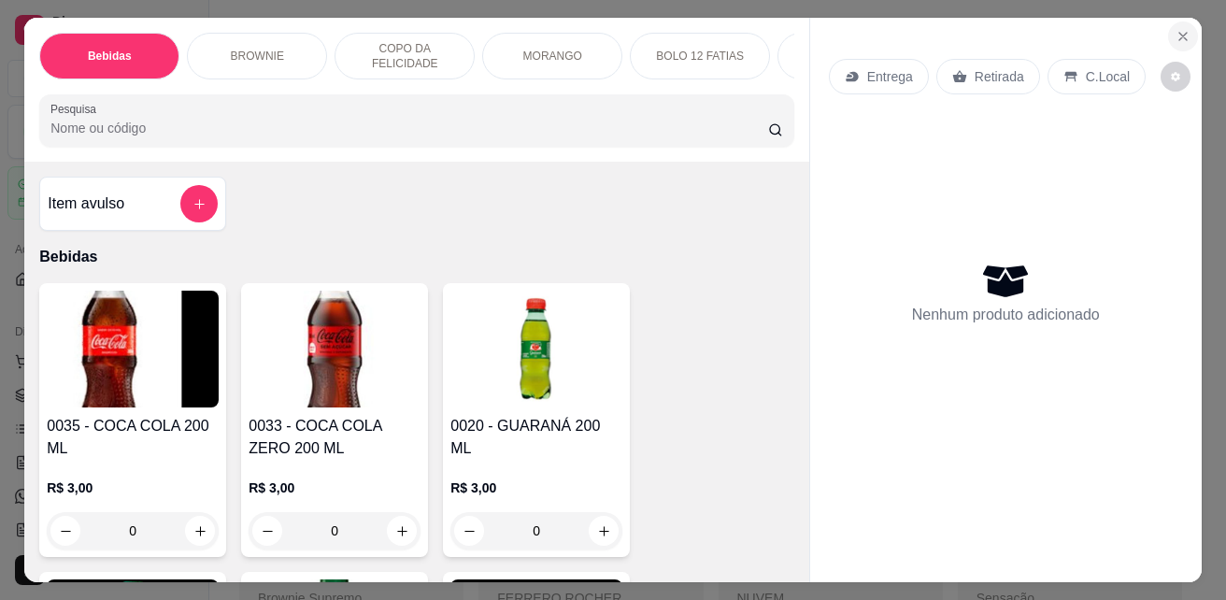
click at [1176, 29] on icon "Close" at bounding box center [1183, 36] width 15 height 15
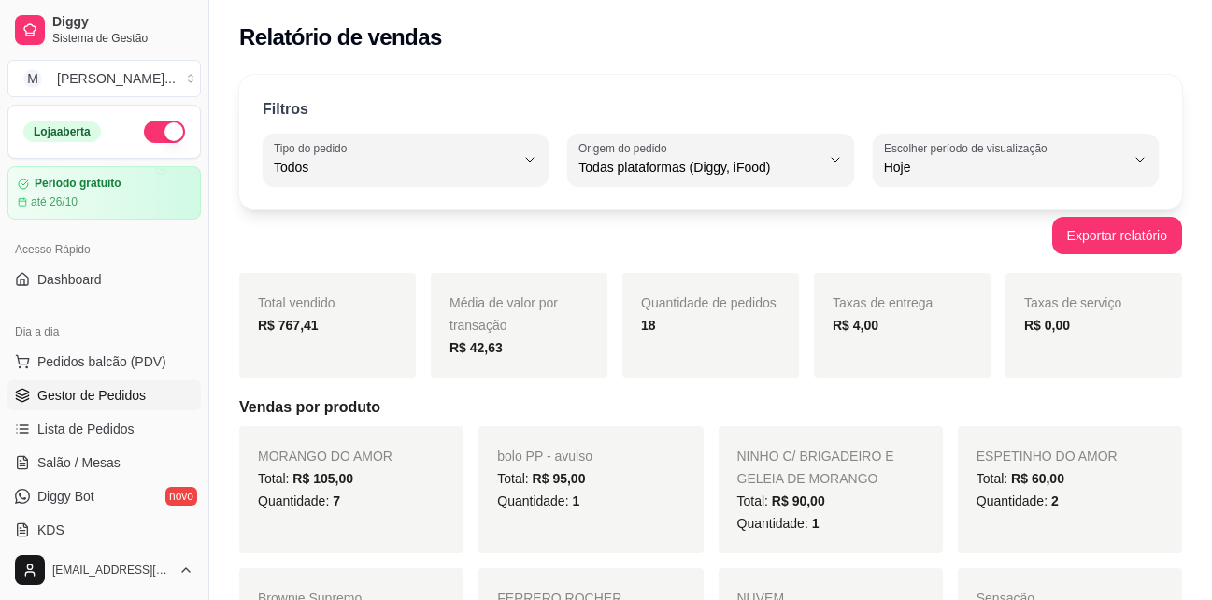
click at [72, 393] on span "Gestor de Pedidos" at bounding box center [91, 395] width 108 height 19
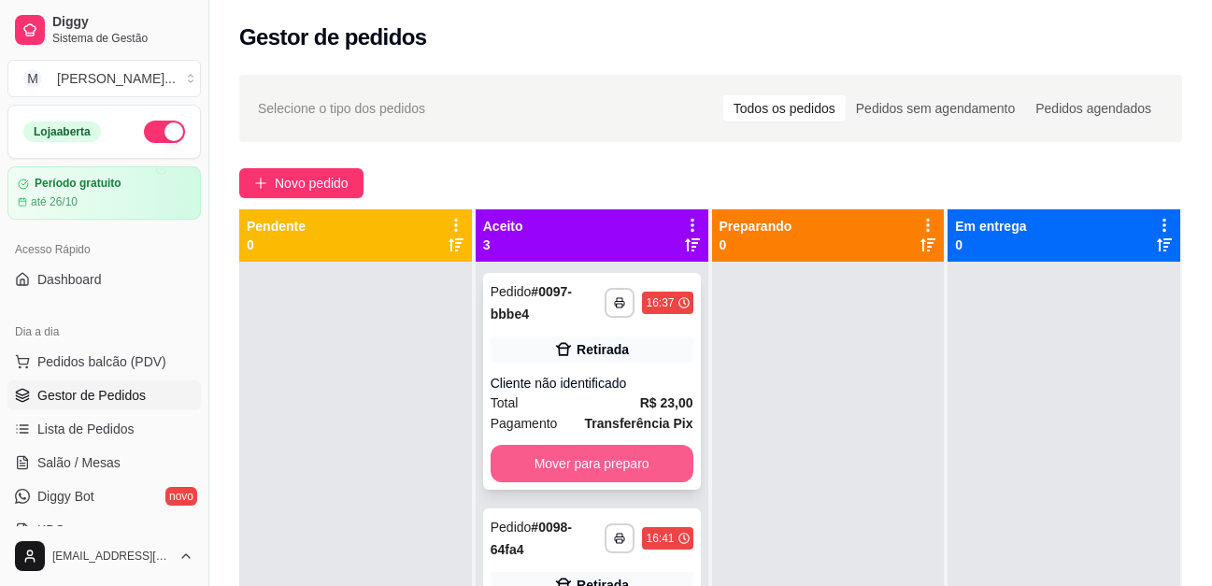
click at [539, 471] on button "Mover para preparo" at bounding box center [592, 463] width 203 height 37
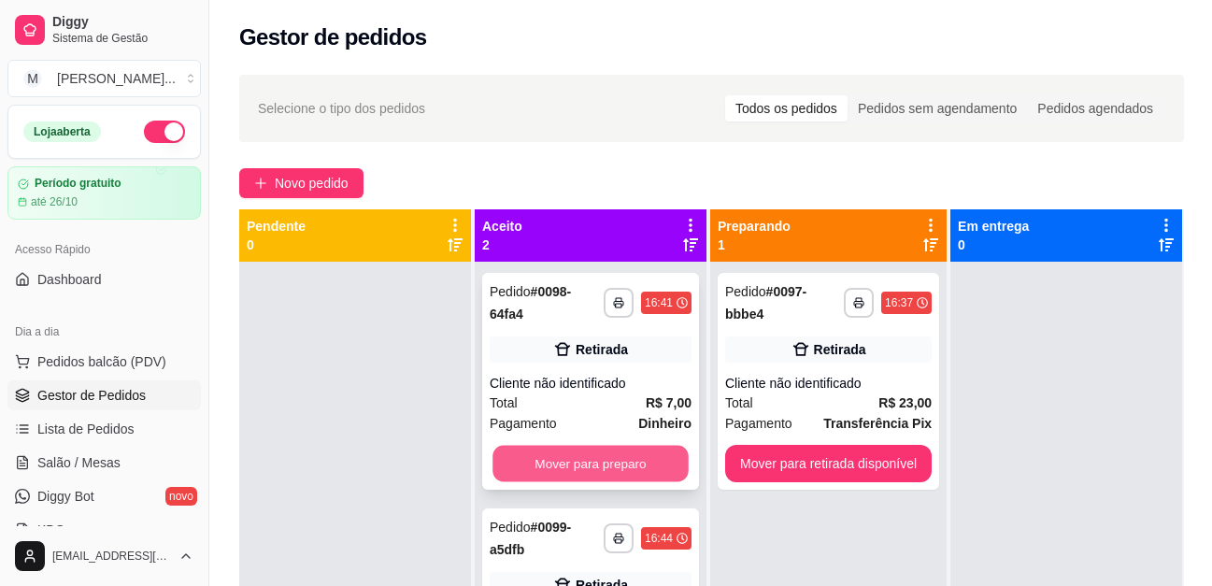
click at [577, 457] on button "Mover para preparo" at bounding box center [591, 464] width 196 height 36
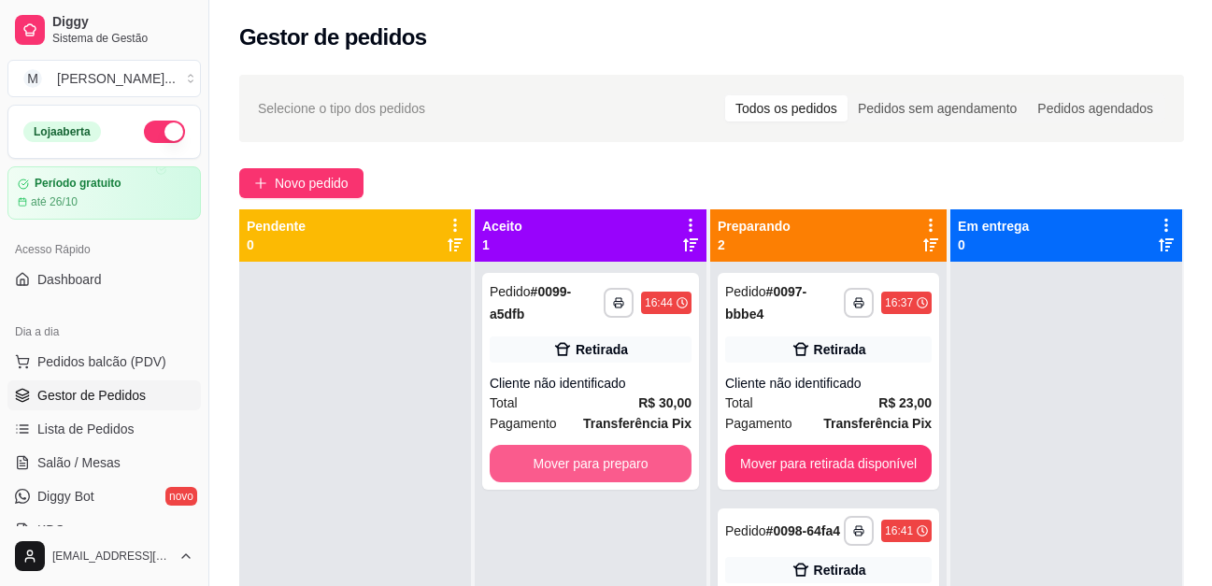
click at [577, 457] on button "Mover para preparo" at bounding box center [591, 463] width 202 height 37
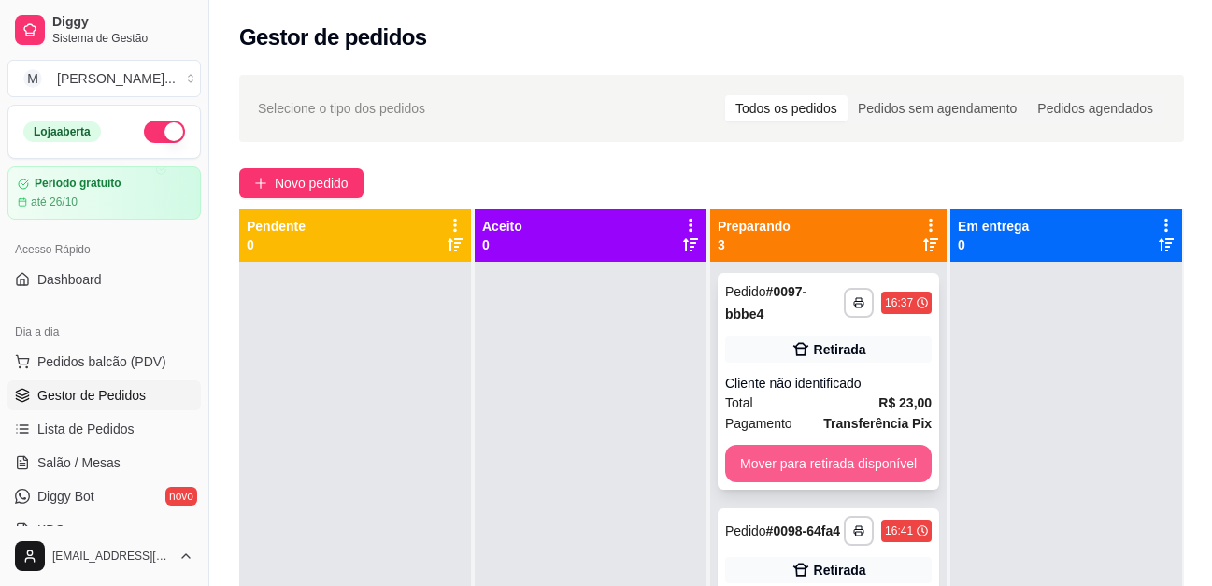
click at [798, 467] on button "Mover para retirada disponível" at bounding box center [828, 463] width 207 height 37
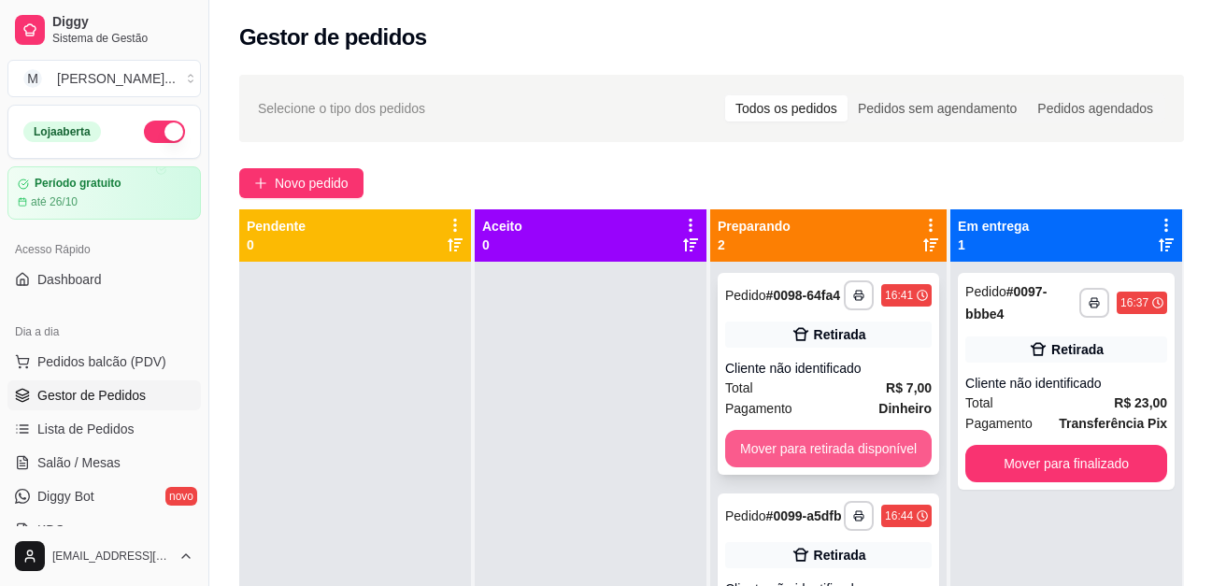
click at [795, 464] on button "Mover para retirada disponível" at bounding box center [828, 448] width 207 height 37
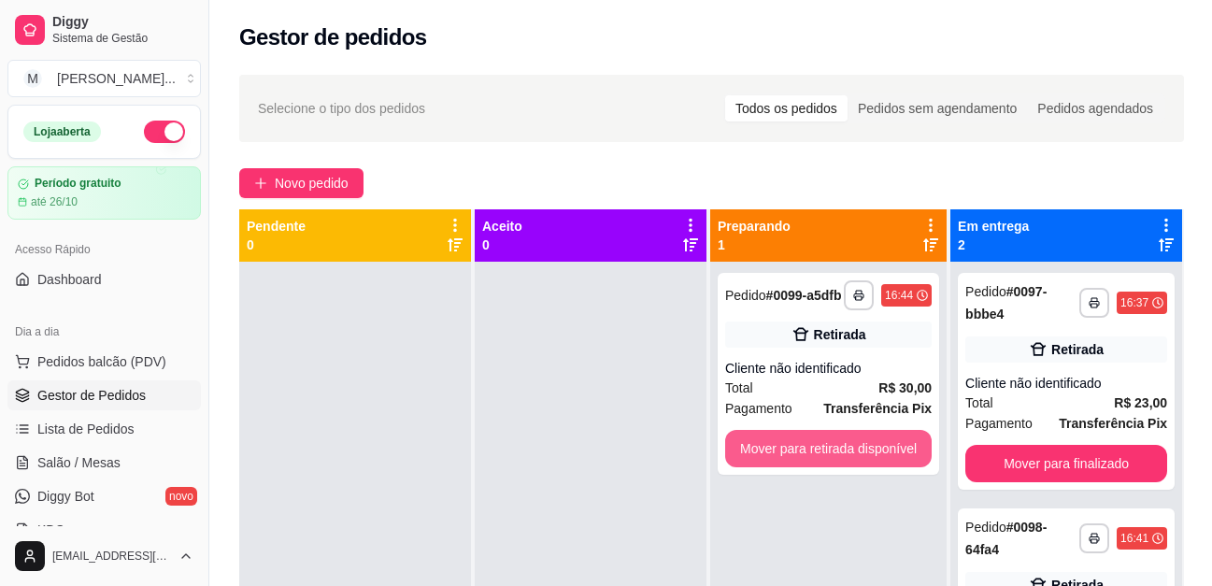
click at [795, 464] on button "Mover para retirada disponível" at bounding box center [828, 448] width 207 height 37
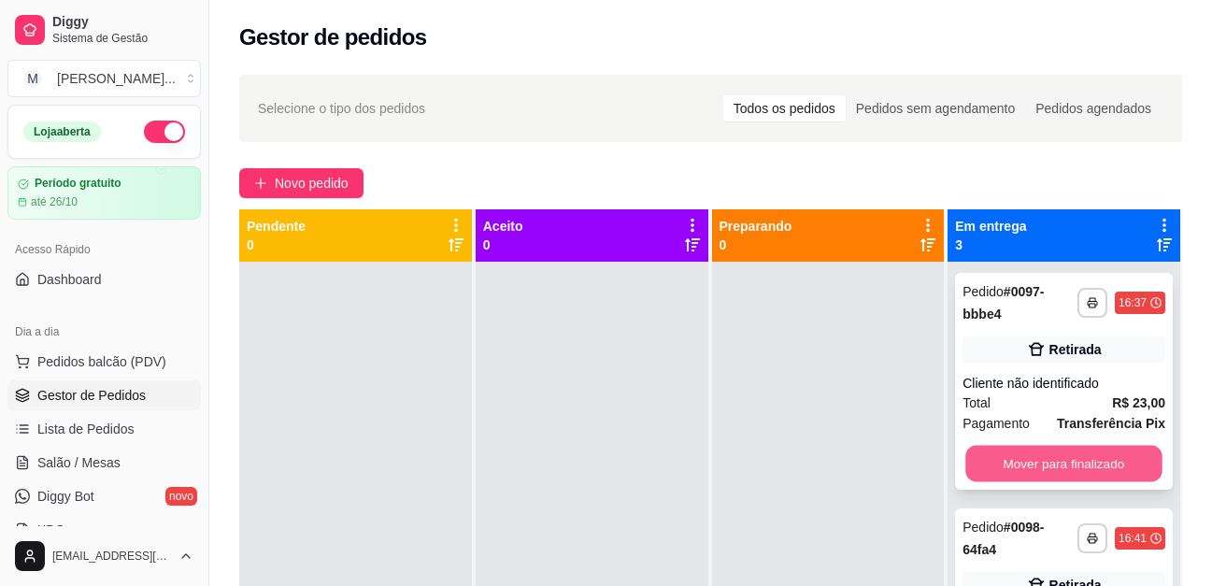
click at [1010, 451] on button "Mover para finalizado" at bounding box center [1064, 464] width 196 height 36
click at [1010, 451] on button "Mover para finalizado" at bounding box center [1064, 463] width 203 height 37
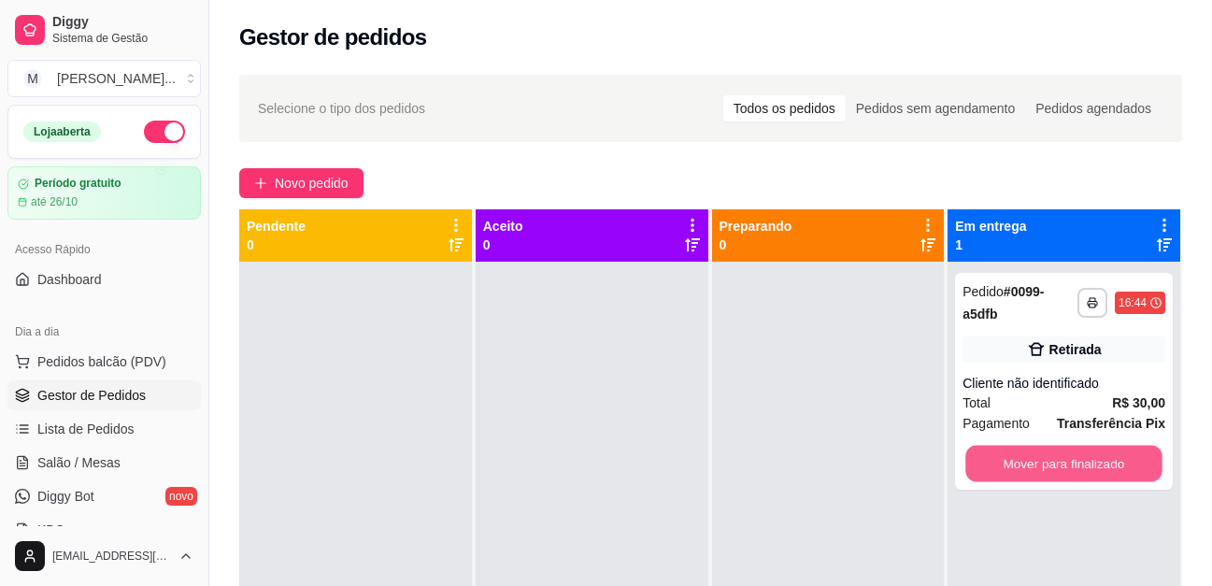
click at [1010, 451] on button "Mover para finalizado" at bounding box center [1064, 464] width 196 height 36
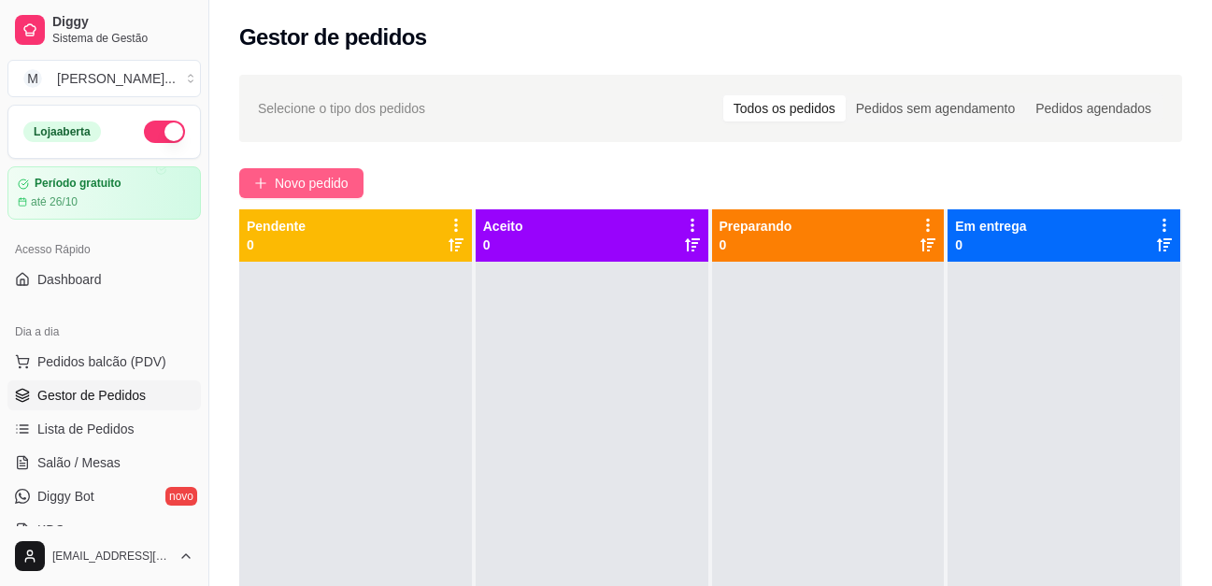
click at [280, 188] on span "Novo pedido" at bounding box center [312, 183] width 74 height 21
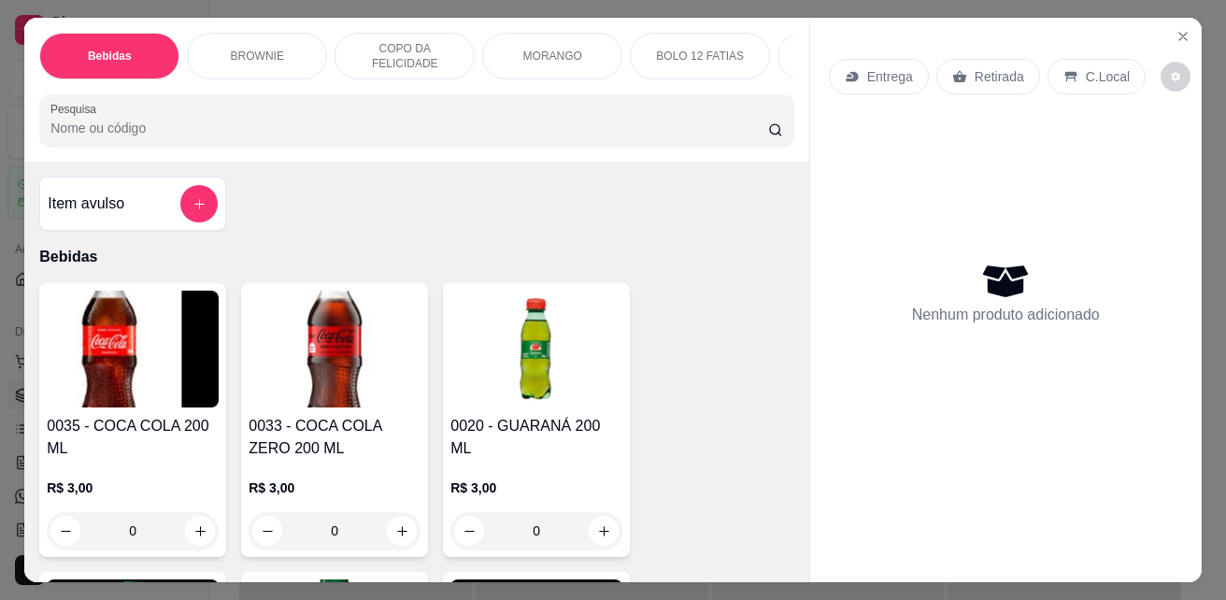
click at [433, 49] on p "COPO DA FELICIDADE" at bounding box center [404, 56] width 108 height 30
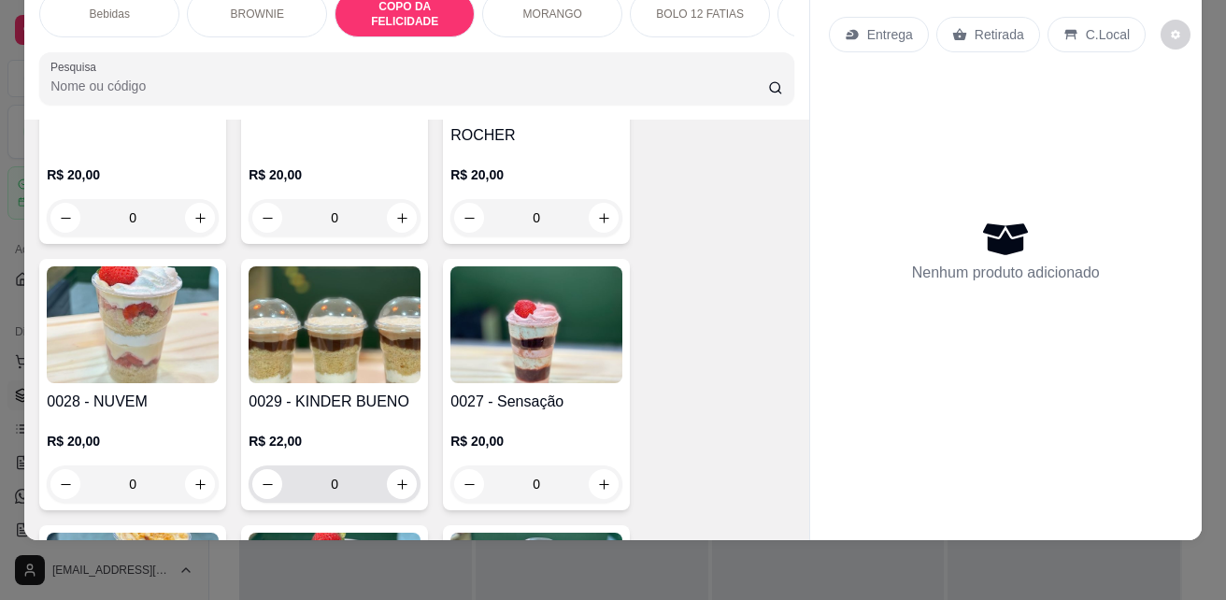
scroll to position [2048, 0]
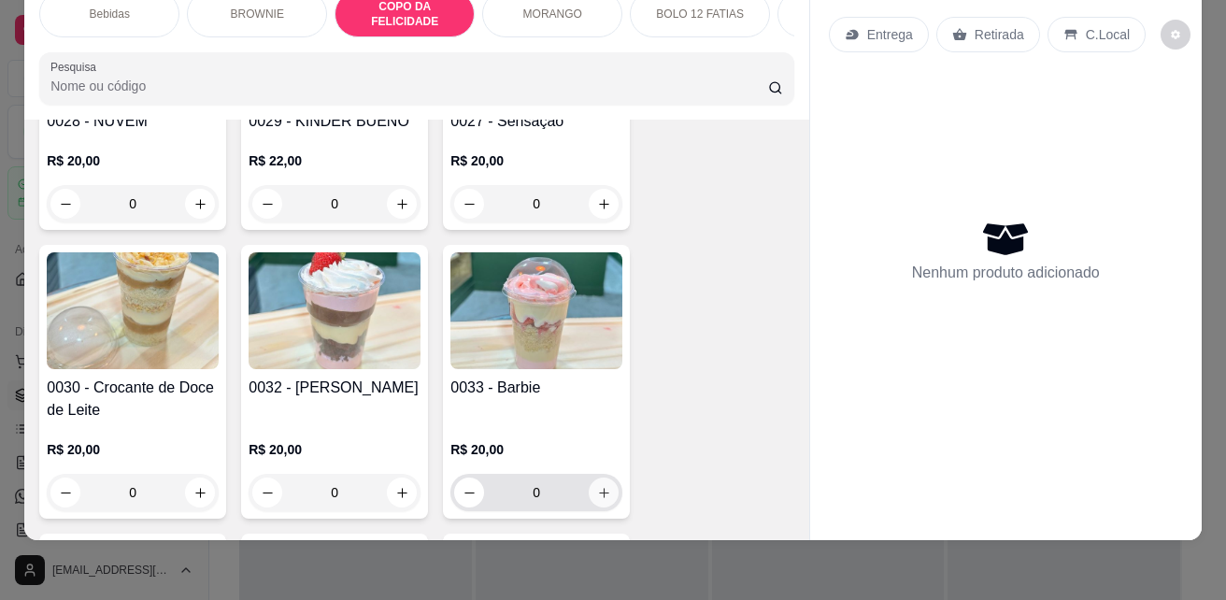
click at [597, 486] on icon "increase-product-quantity" at bounding box center [604, 493] width 14 height 14
type input "1"
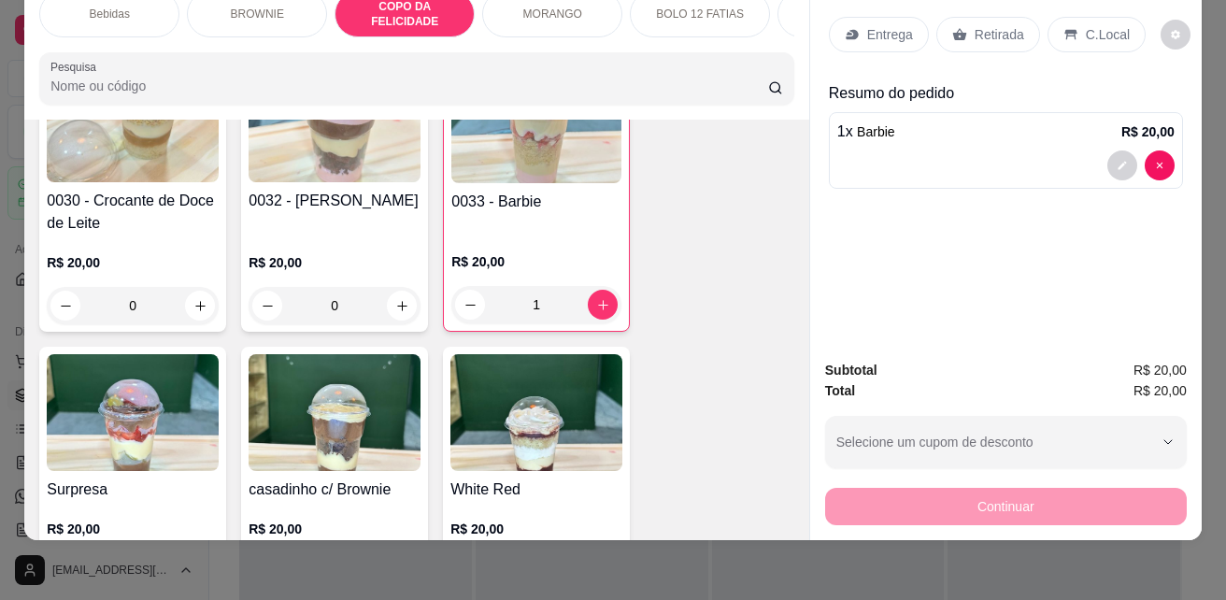
scroll to position [2421, 0]
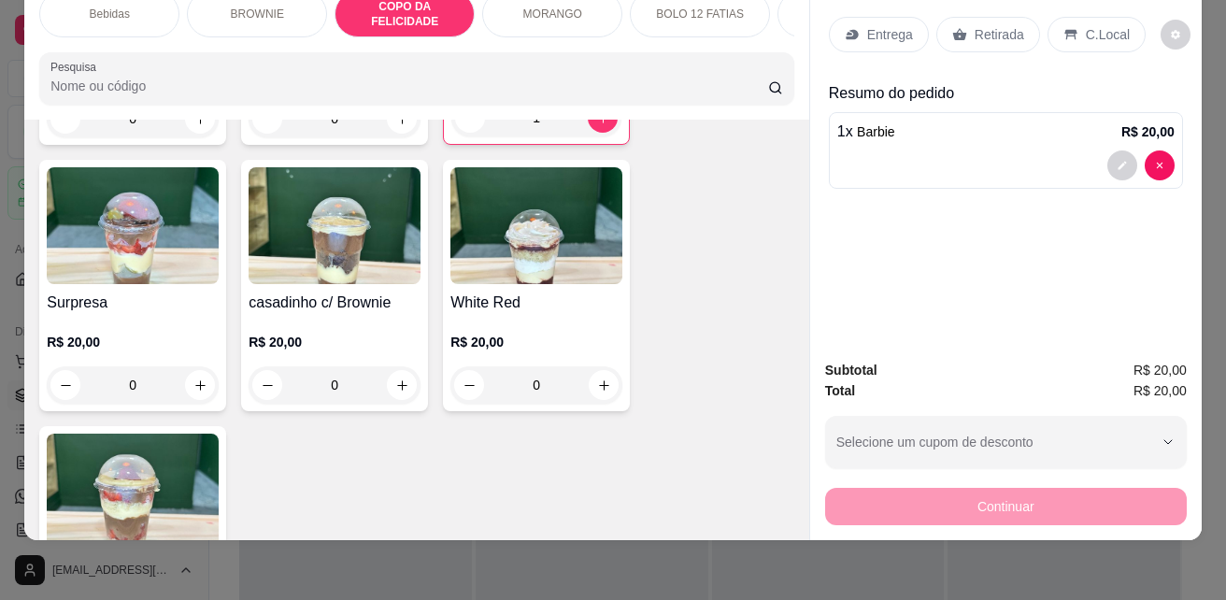
click at [194, 378] on icon "increase-product-quantity" at bounding box center [200, 385] width 14 height 14
type input "1"
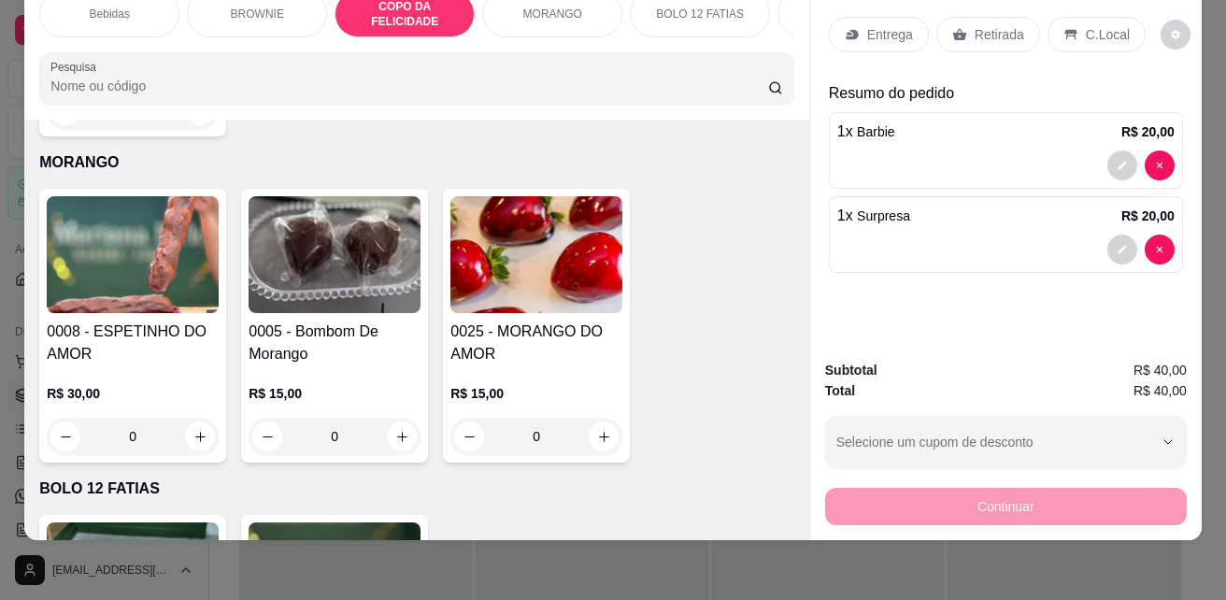
scroll to position [2982, 0]
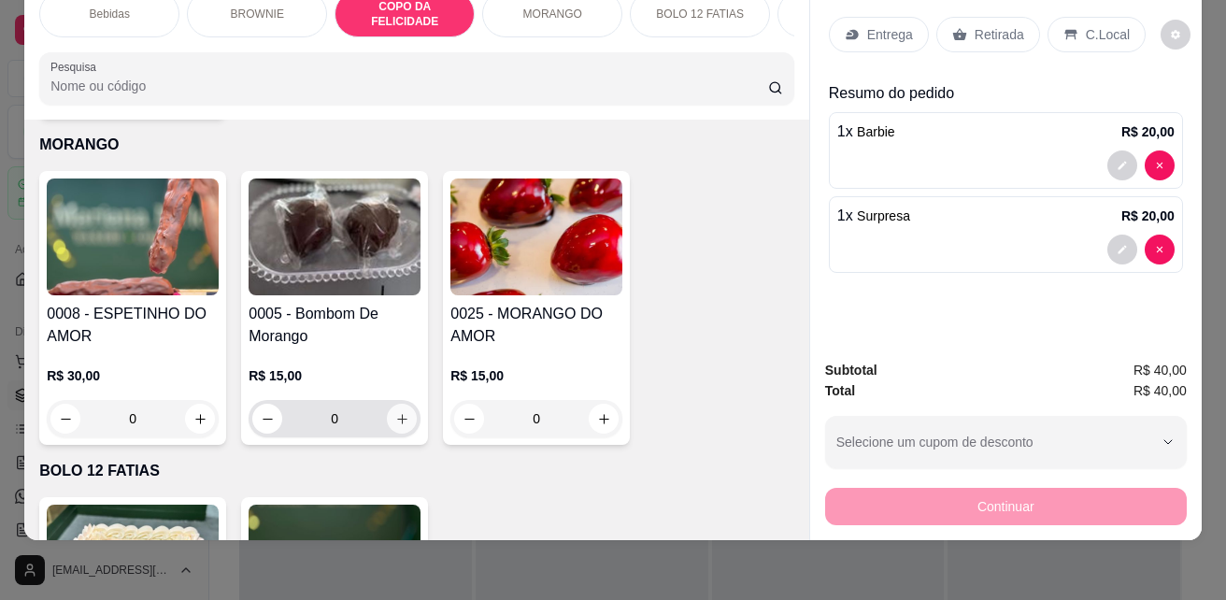
click at [395, 412] on icon "increase-product-quantity" at bounding box center [402, 419] width 14 height 14
type input "1"
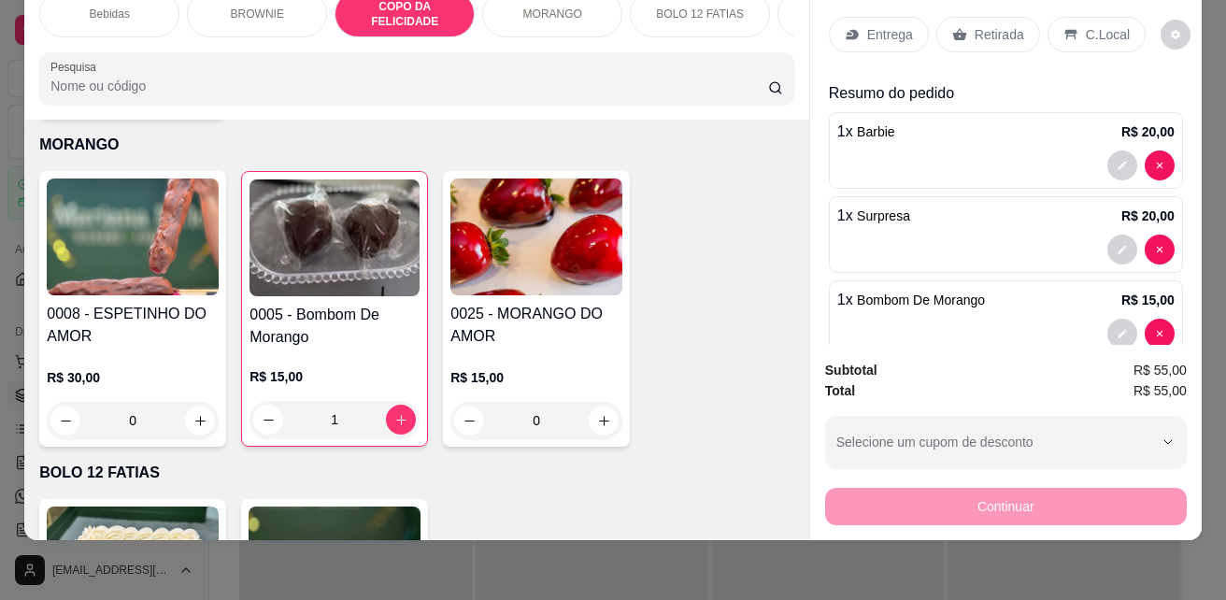
click at [1068, 28] on div "C.Local" at bounding box center [1097, 35] width 98 height 36
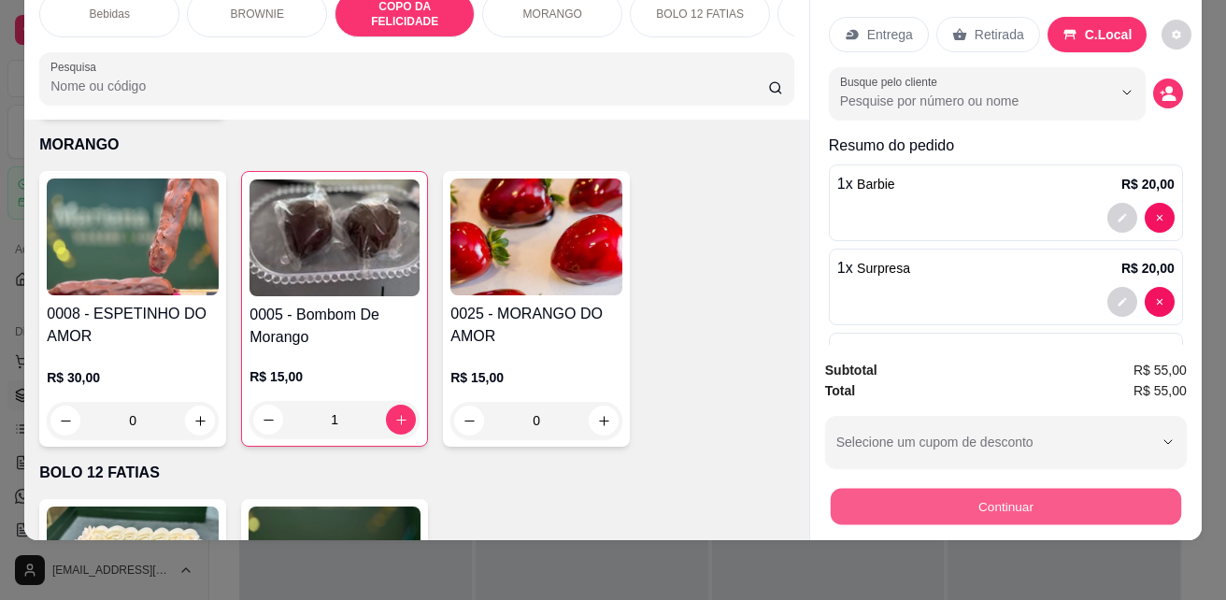
click at [1112, 489] on button "Continuar" at bounding box center [1006, 506] width 350 height 36
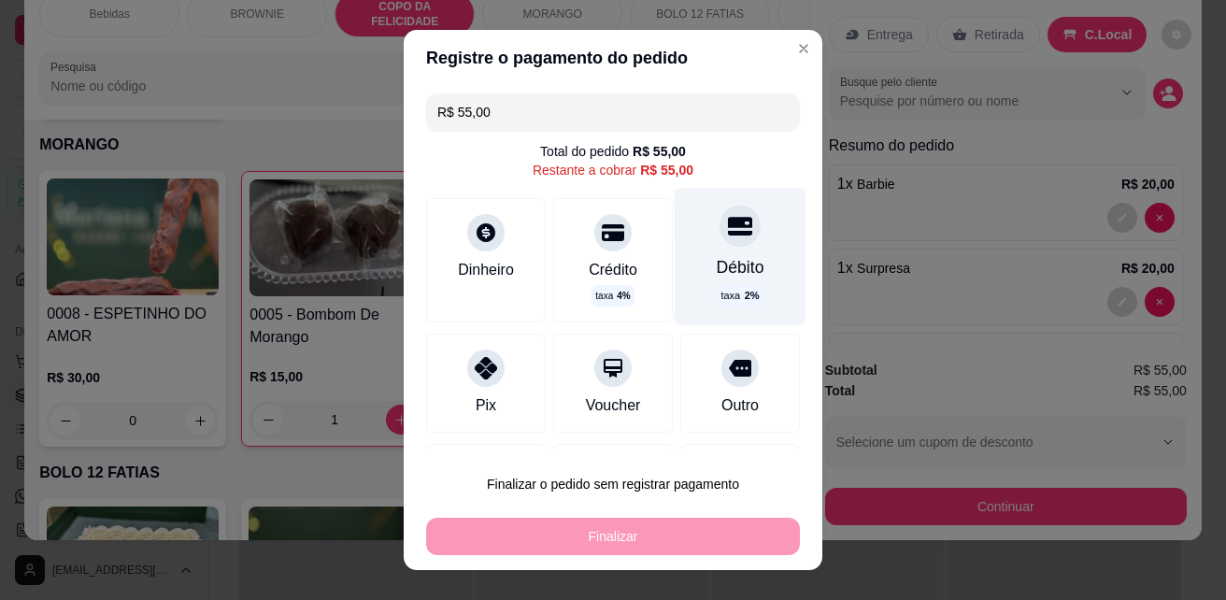
click at [721, 241] on div at bounding box center [740, 226] width 41 height 41
type input "R$ 0,00"
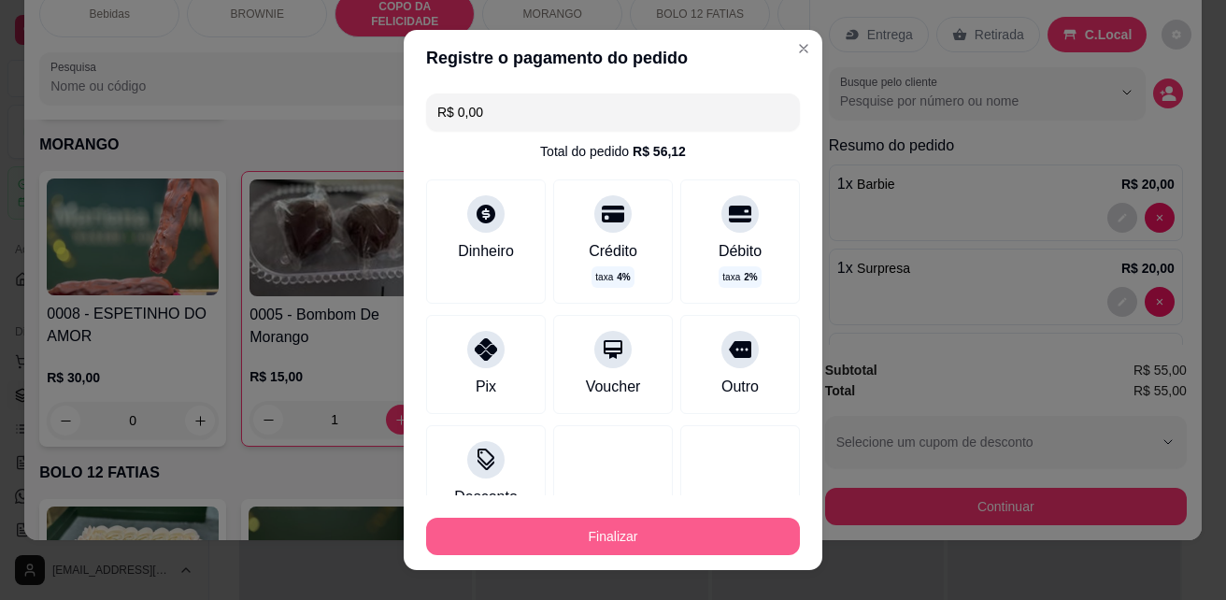
click at [689, 548] on button "Finalizar" at bounding box center [613, 536] width 374 height 37
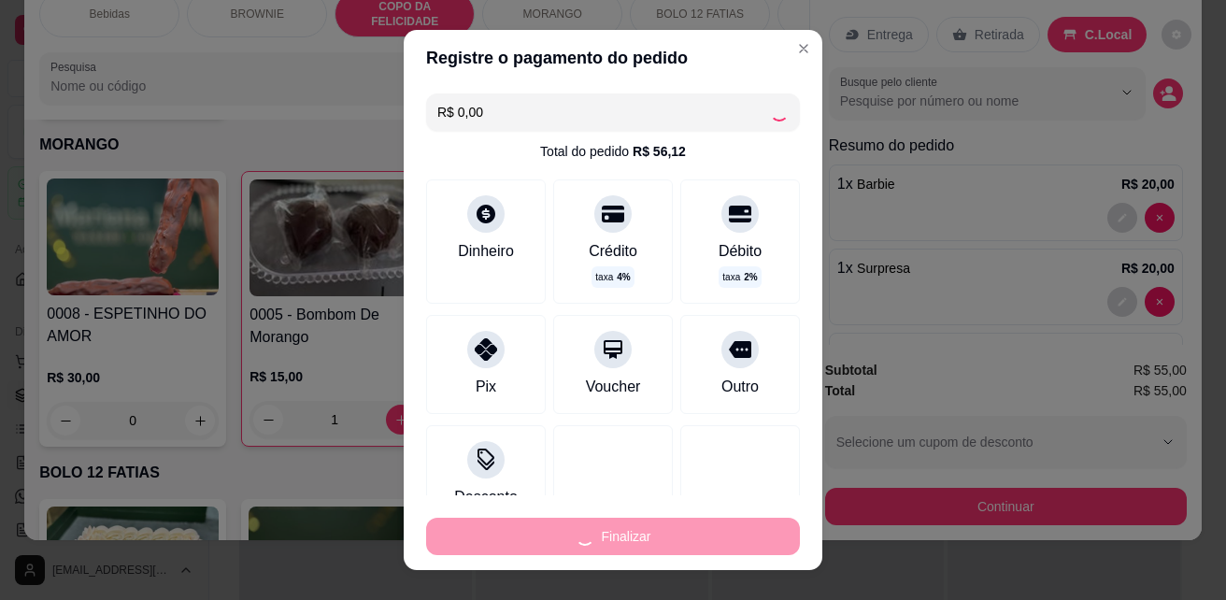
type input "0"
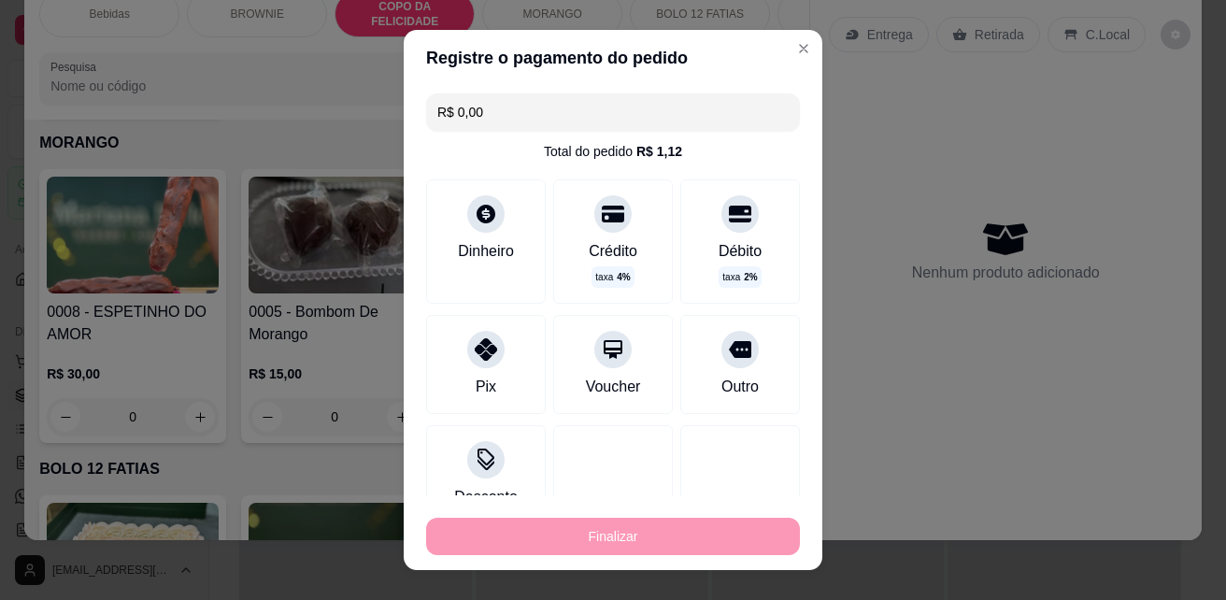
type input "-R$ 55,00"
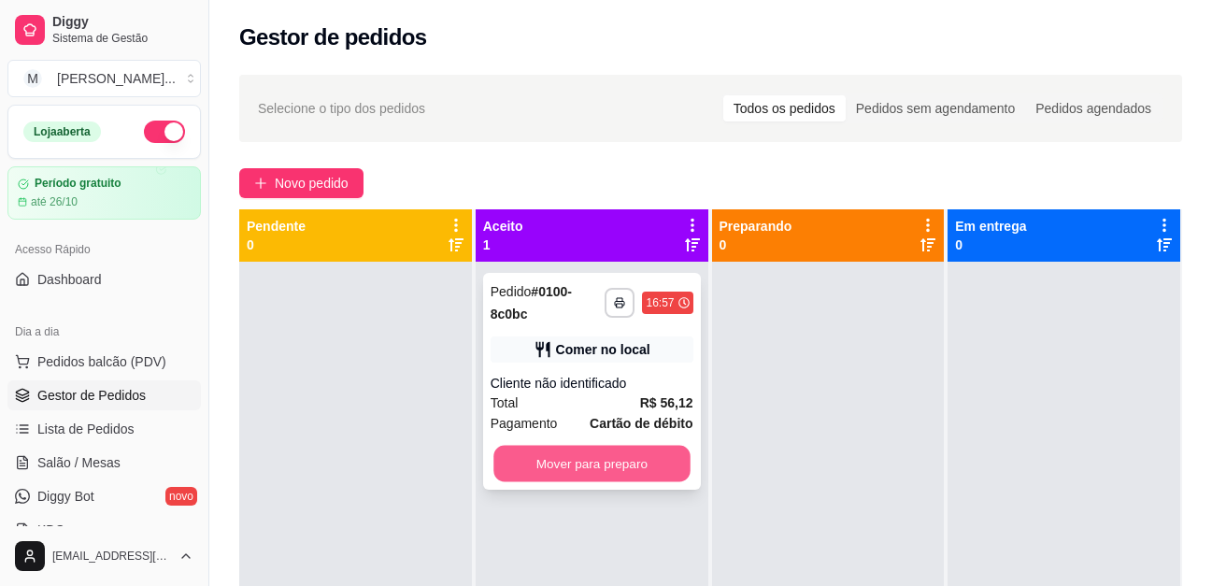
click at [650, 457] on button "Mover para preparo" at bounding box center [591, 464] width 196 height 36
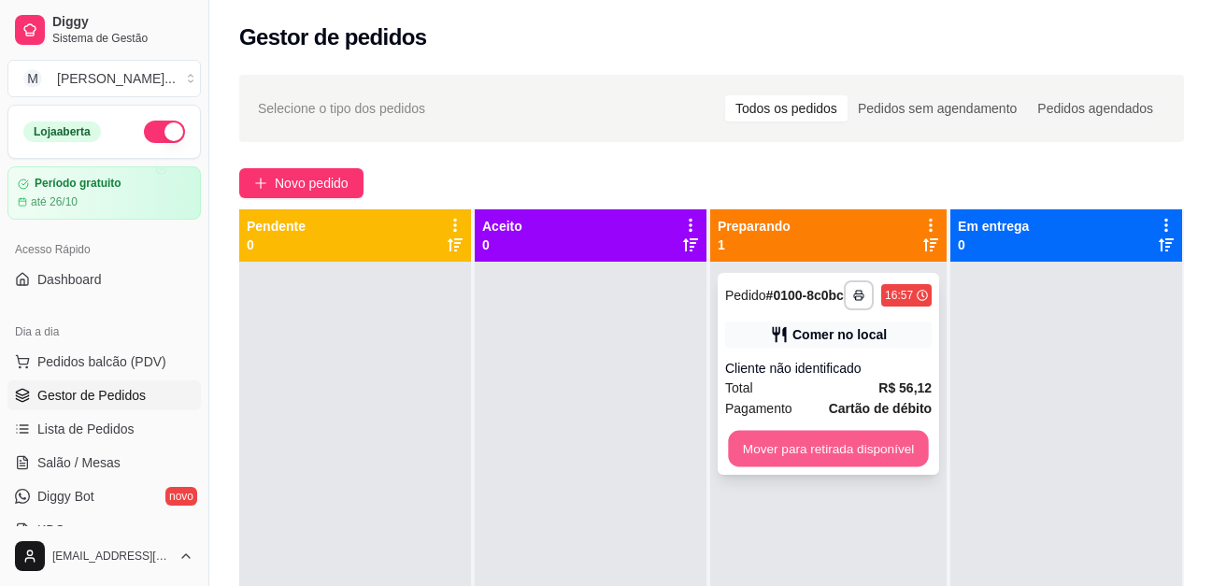
click at [863, 445] on button "Mover para retirada disponível" at bounding box center [828, 449] width 200 height 36
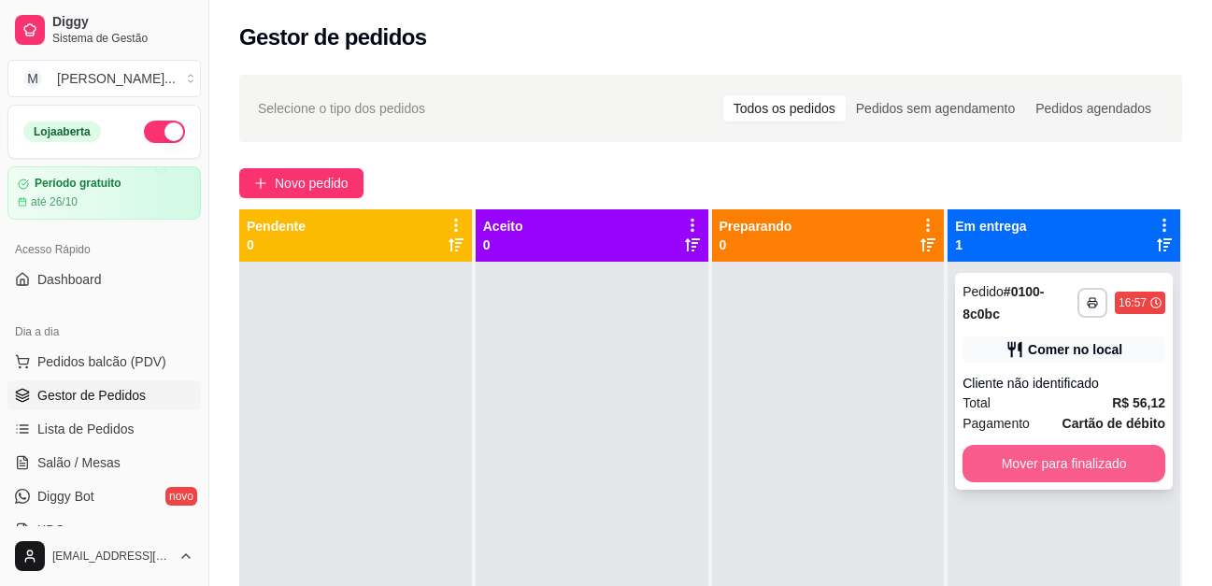
click at [1067, 463] on button "Mover para finalizado" at bounding box center [1064, 463] width 203 height 37
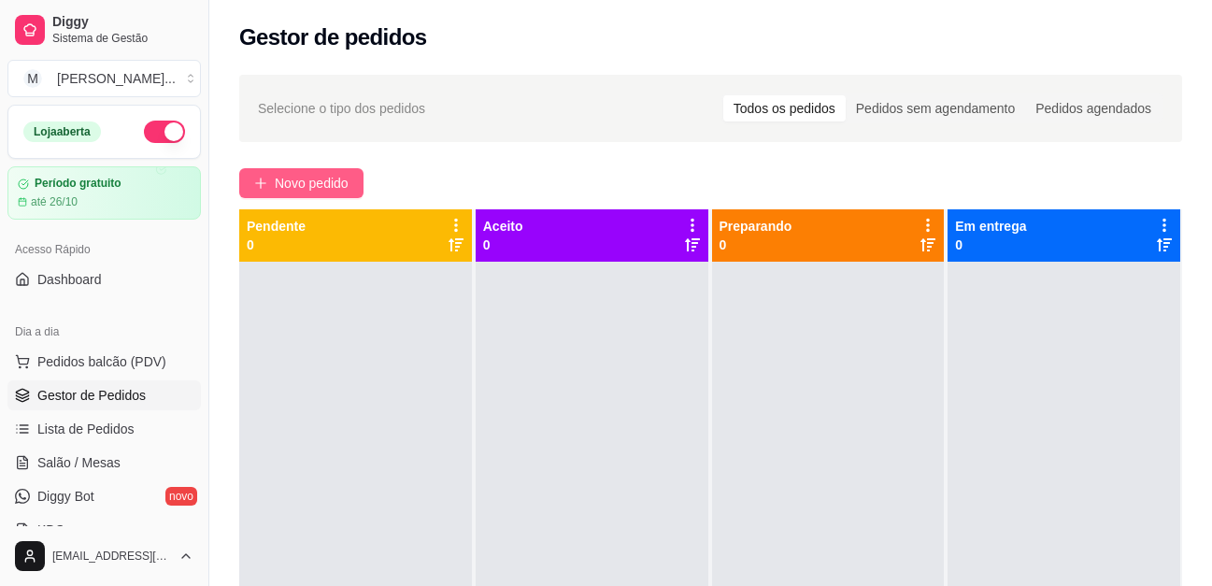
click at [338, 175] on span "Novo pedido" at bounding box center [312, 183] width 74 height 21
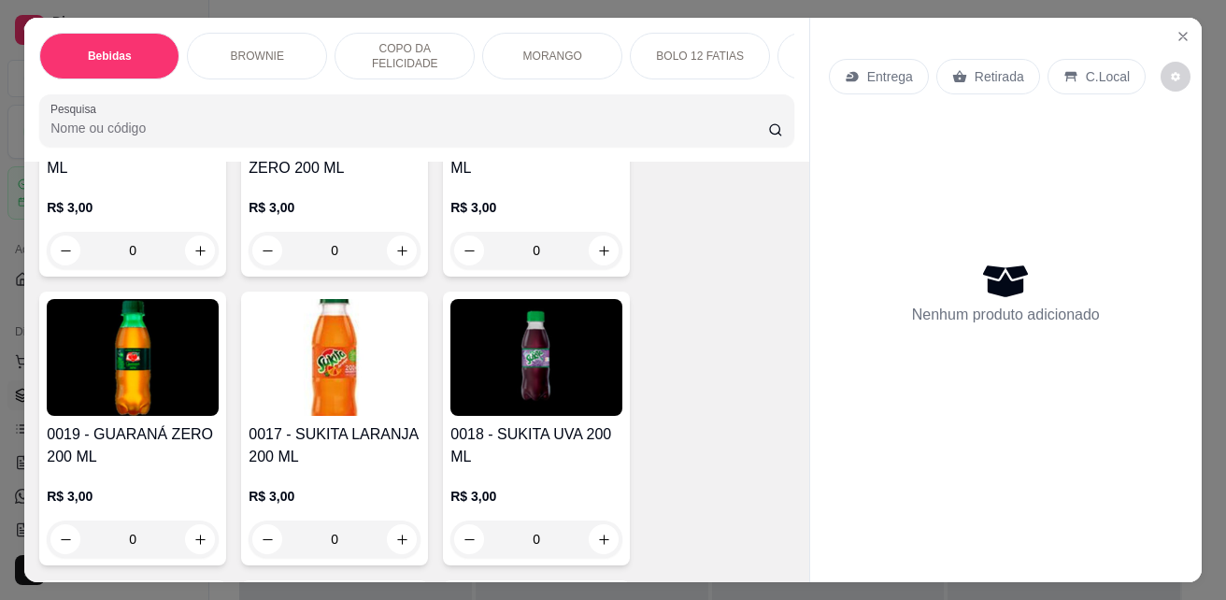
scroll to position [654, 0]
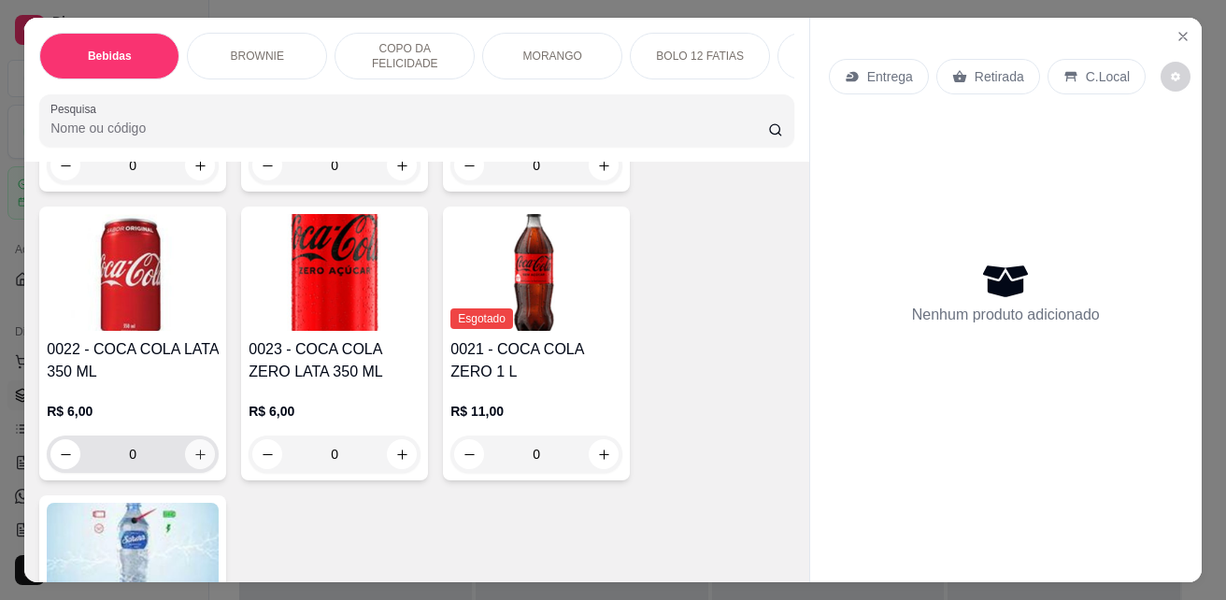
click at [193, 457] on icon "increase-product-quantity" at bounding box center [200, 455] width 14 height 14
type input "1"
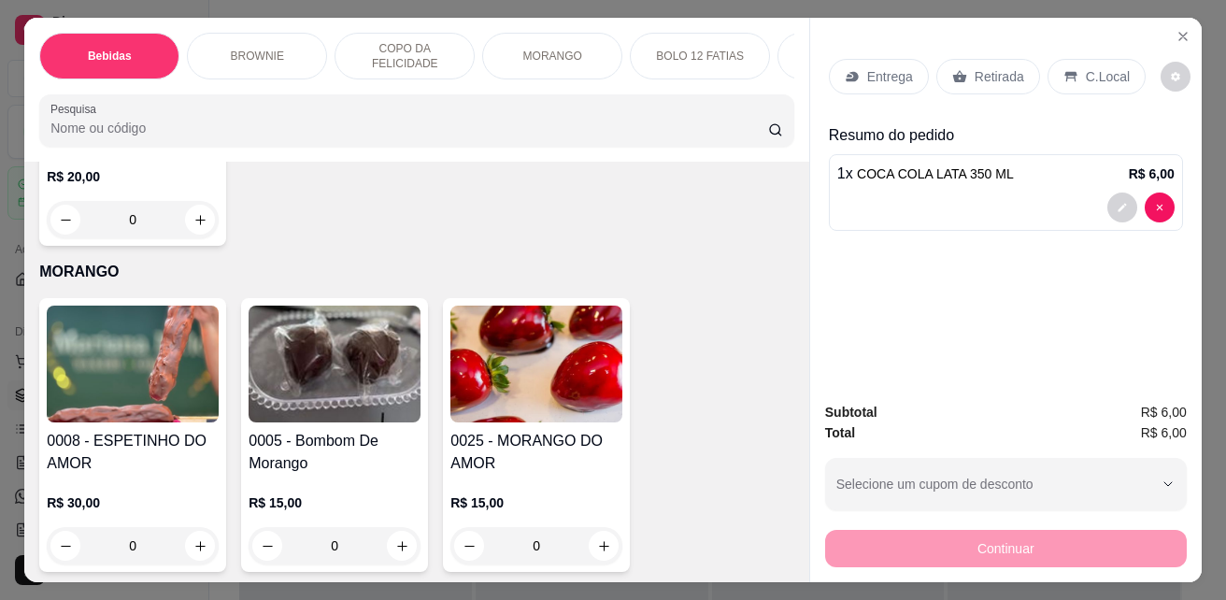
scroll to position [2991, 0]
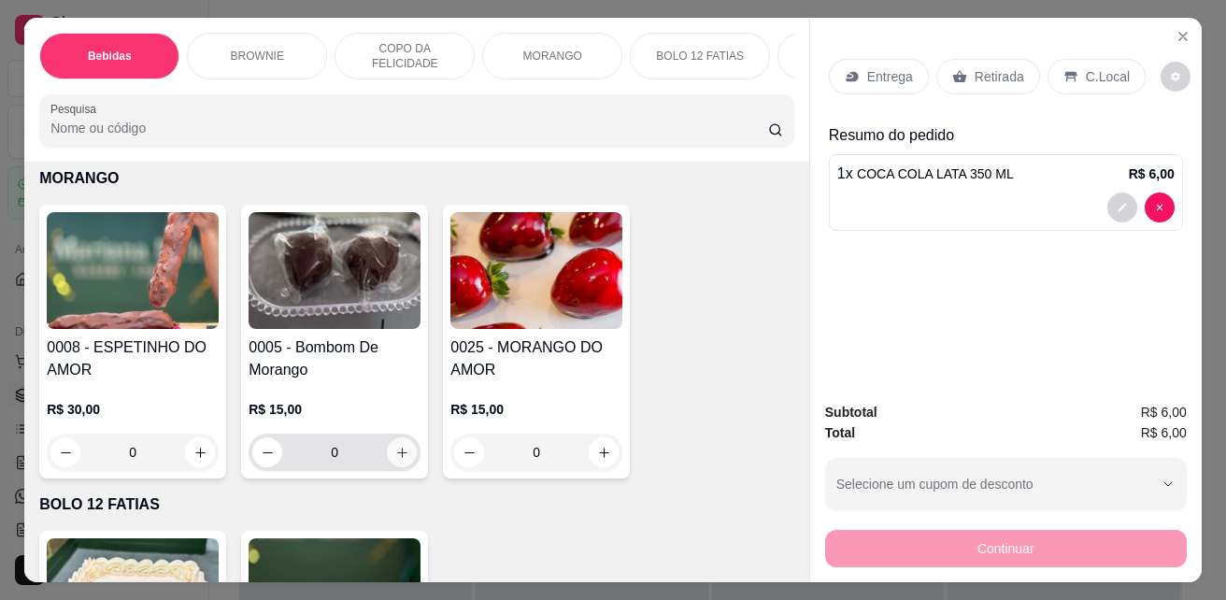
click at [395, 446] on icon "increase-product-quantity" at bounding box center [402, 453] width 14 height 14
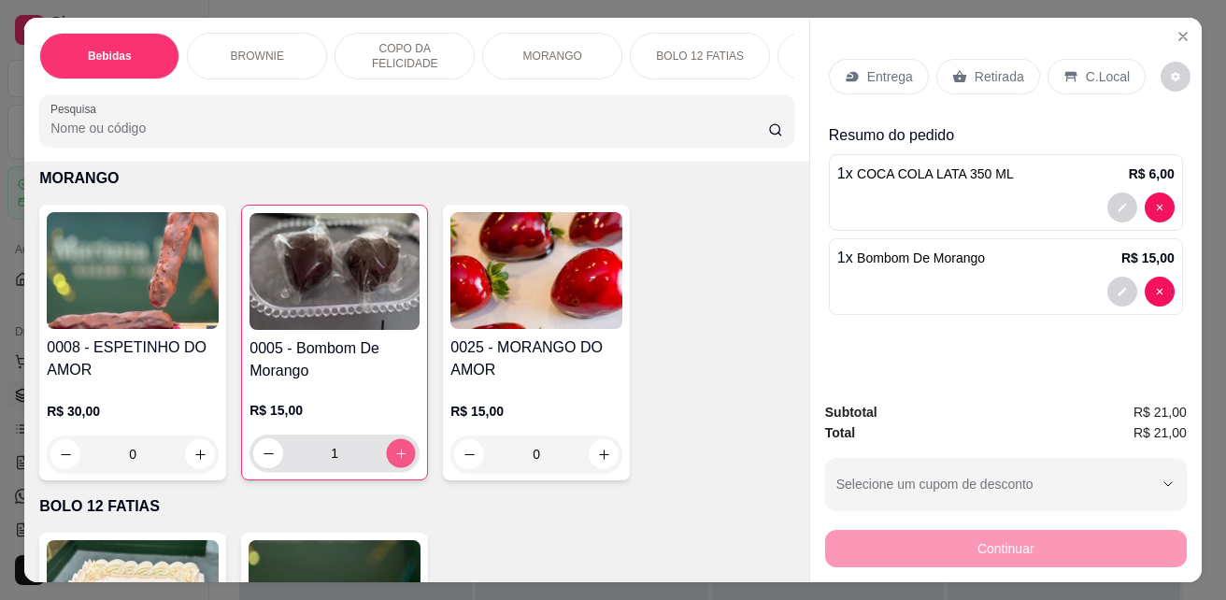
click at [395, 447] on icon "increase-product-quantity" at bounding box center [401, 454] width 14 height 14
type input "2"
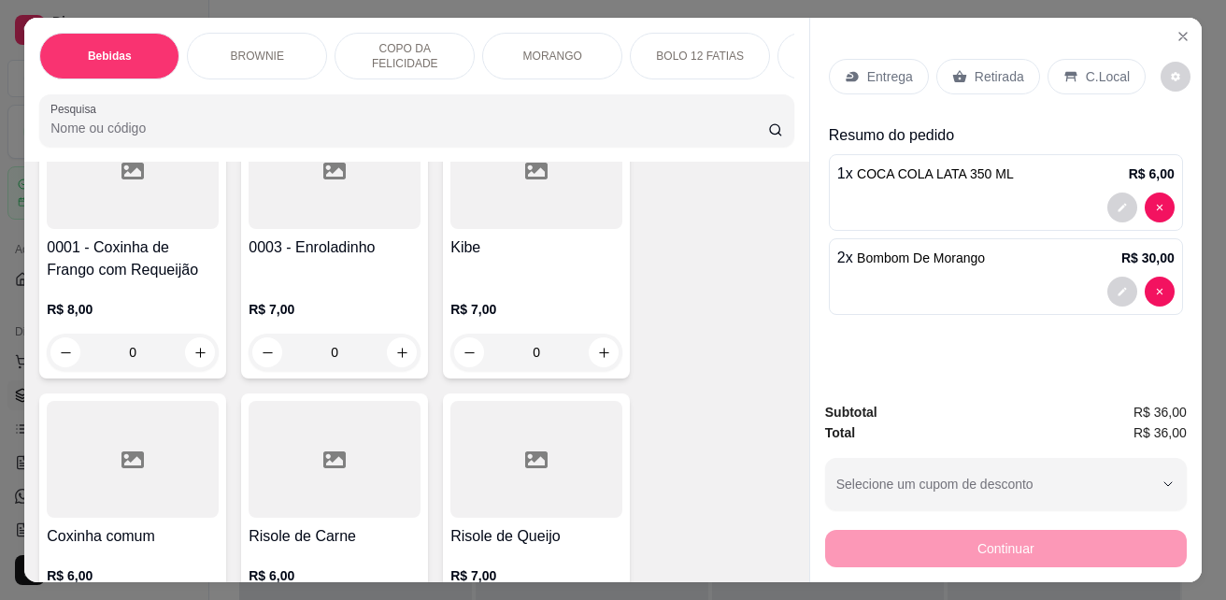
scroll to position [3738, 0]
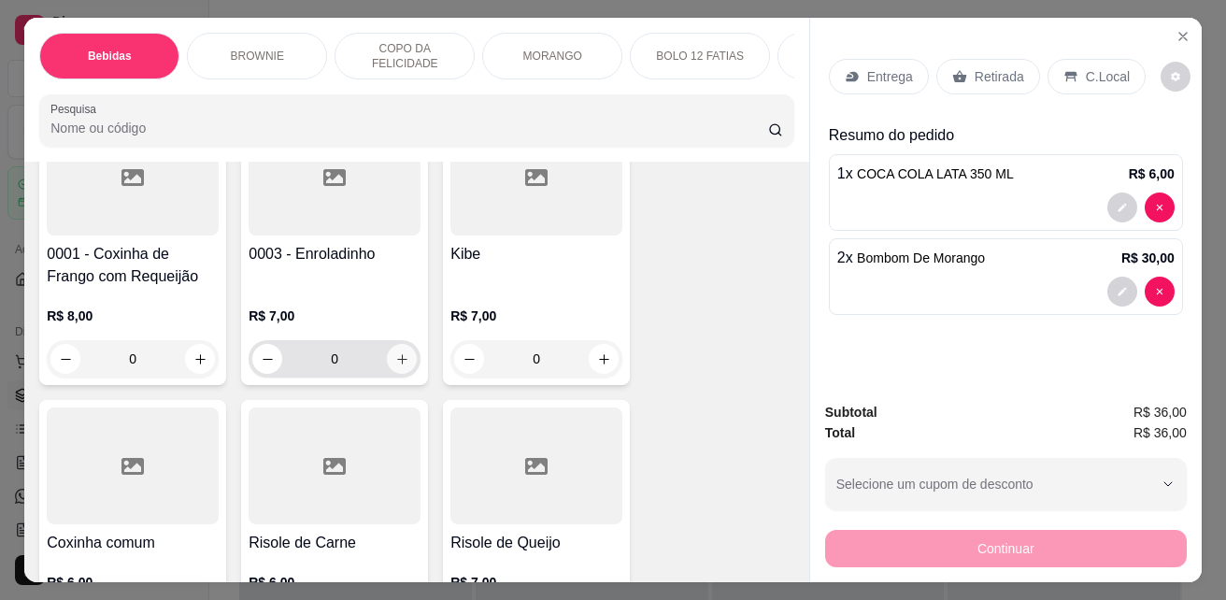
click at [396, 352] on icon "increase-product-quantity" at bounding box center [402, 359] width 14 height 14
type input "1"
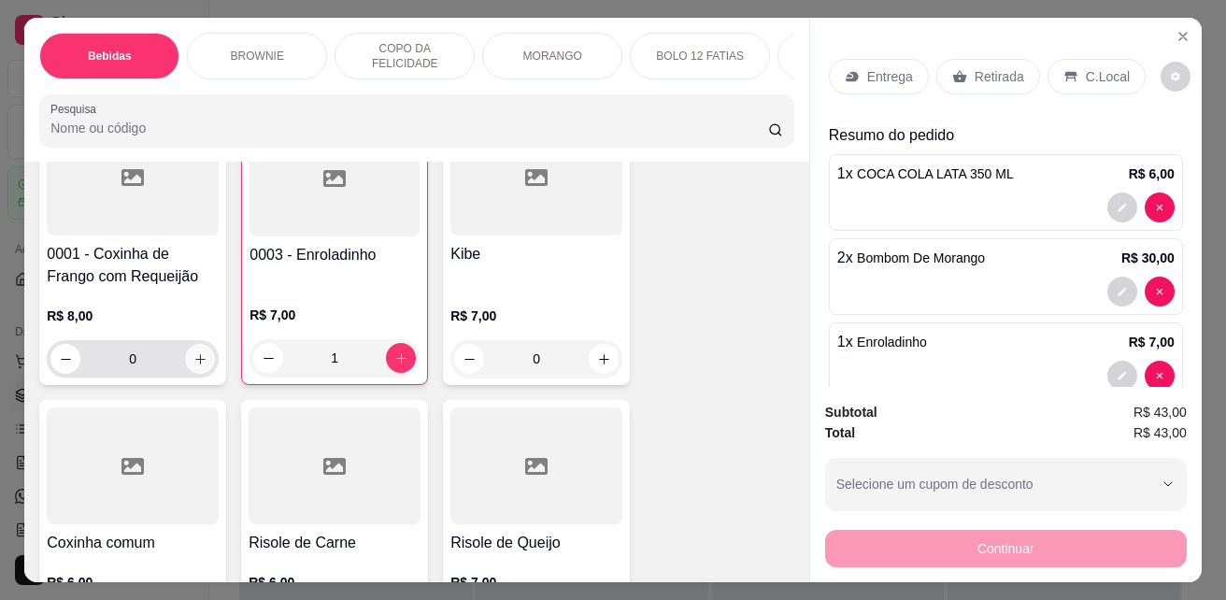
click at [202, 344] on button "increase-product-quantity" at bounding box center [200, 359] width 30 height 30
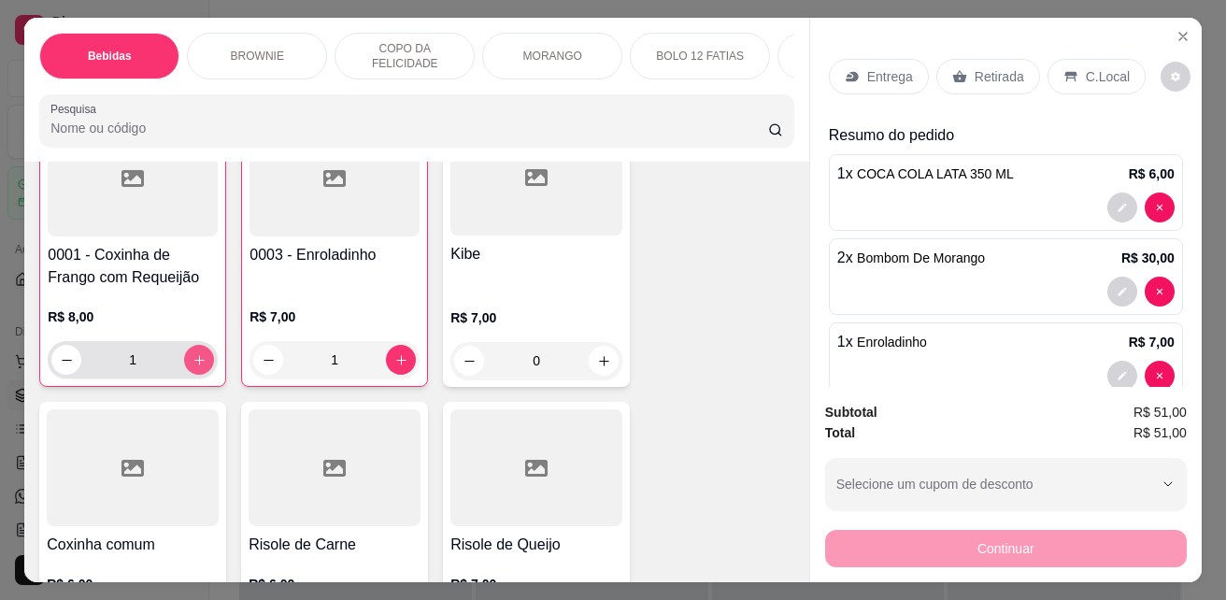
scroll to position [3739, 0]
click at [201, 344] on button "increase-product-quantity" at bounding box center [199, 359] width 30 height 30
type input "2"
click at [1095, 67] on p "C.Local" at bounding box center [1108, 76] width 44 height 19
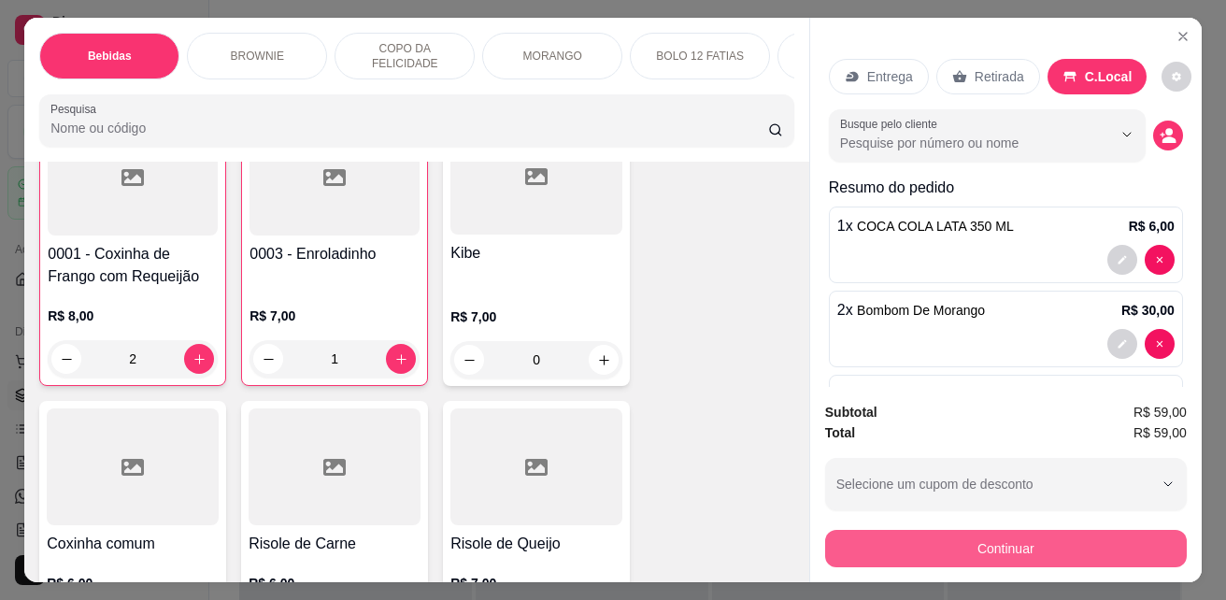
click at [996, 537] on button "Continuar" at bounding box center [1006, 548] width 362 height 37
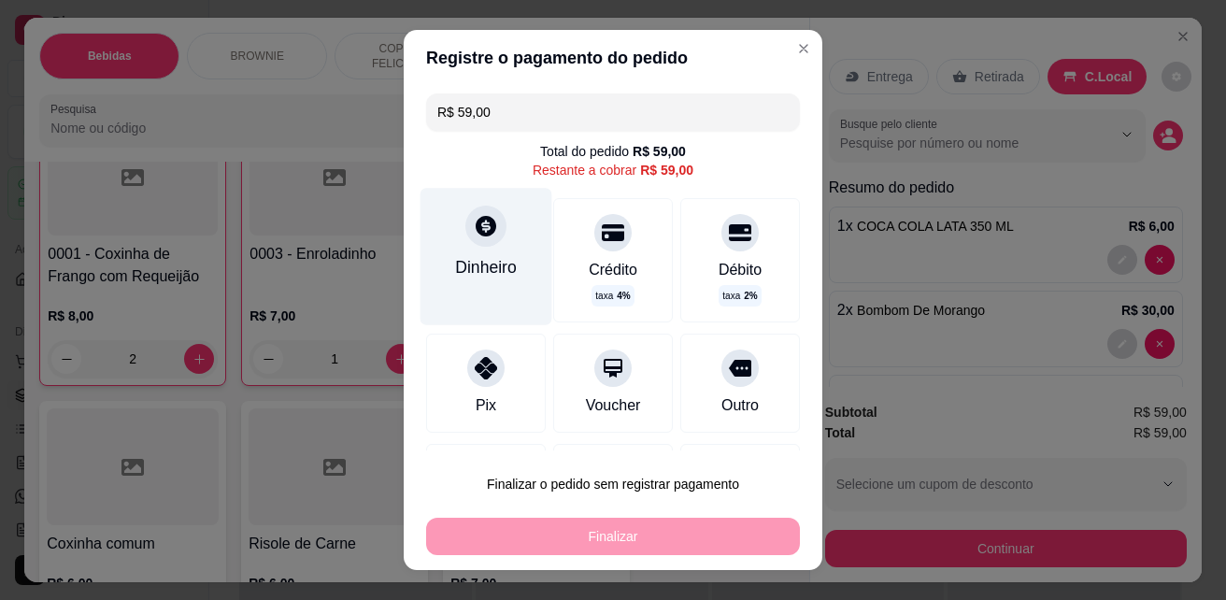
click at [486, 278] on div "Dinheiro" at bounding box center [486, 267] width 62 height 24
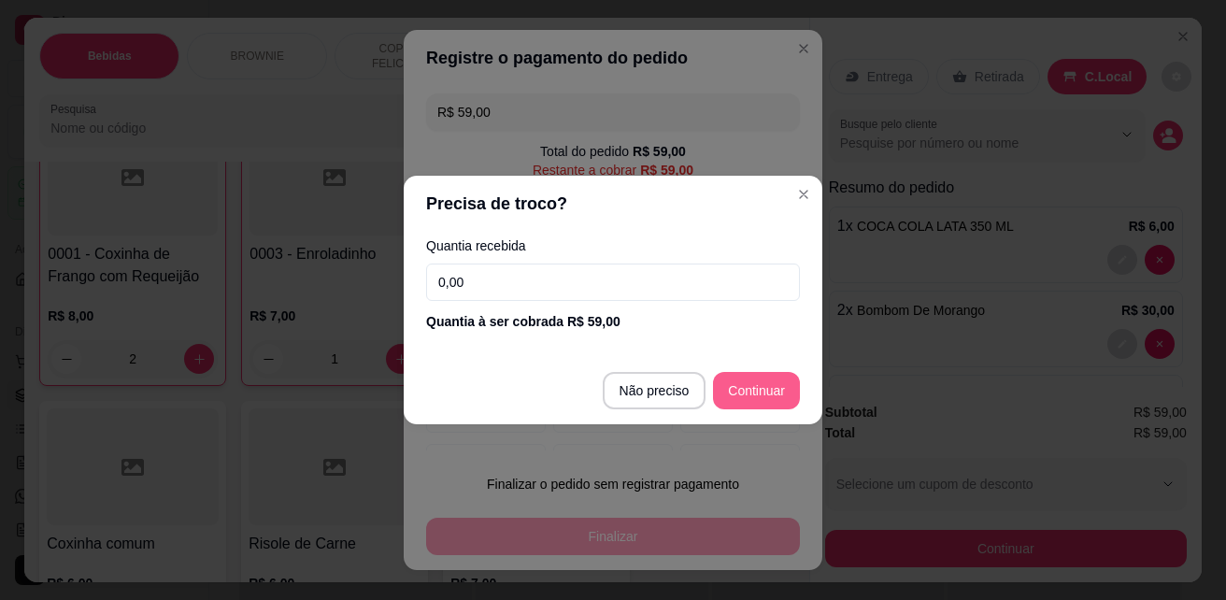
type input "R$ 0,00"
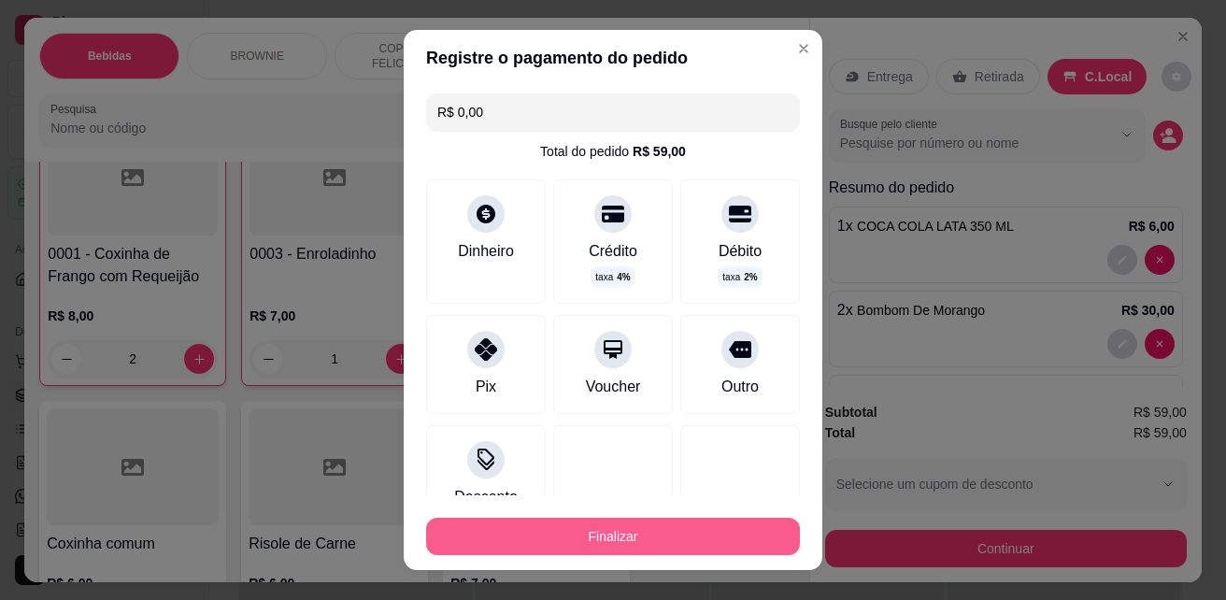
click at [678, 528] on button "Finalizar" at bounding box center [613, 536] width 374 height 37
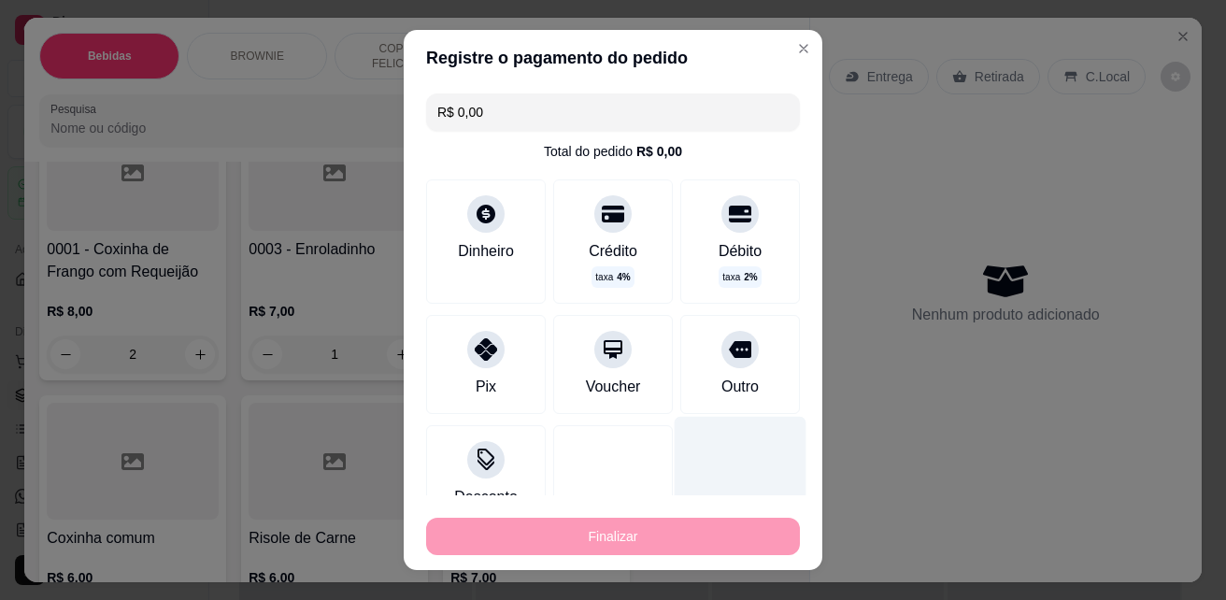
type input "0"
type input "-R$ 59,00"
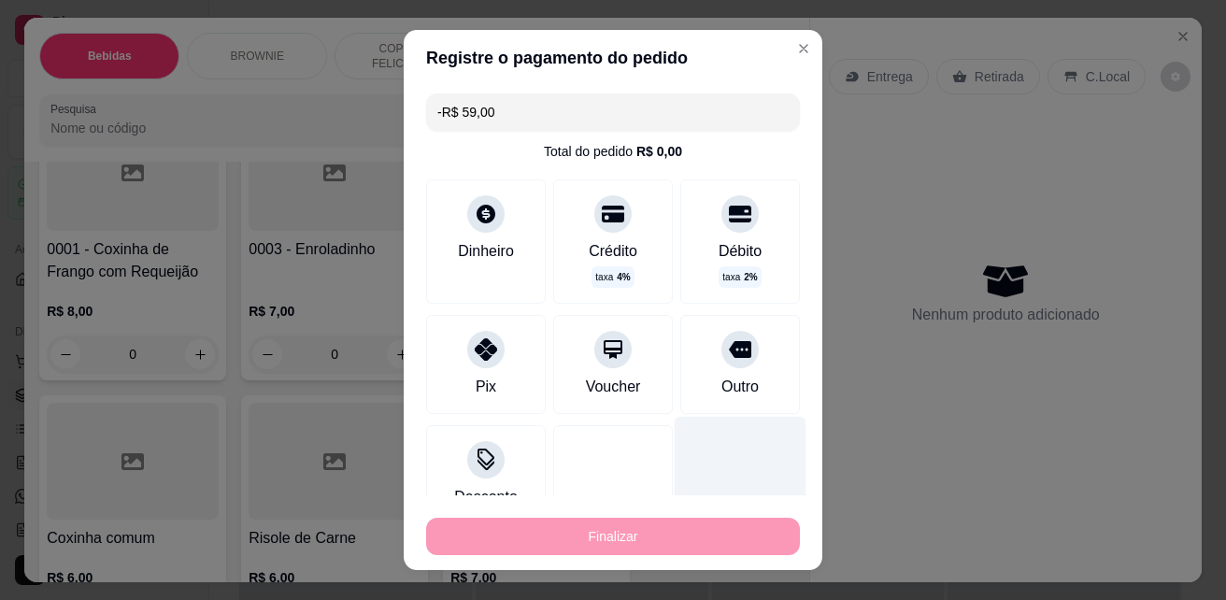
scroll to position [3734, 0]
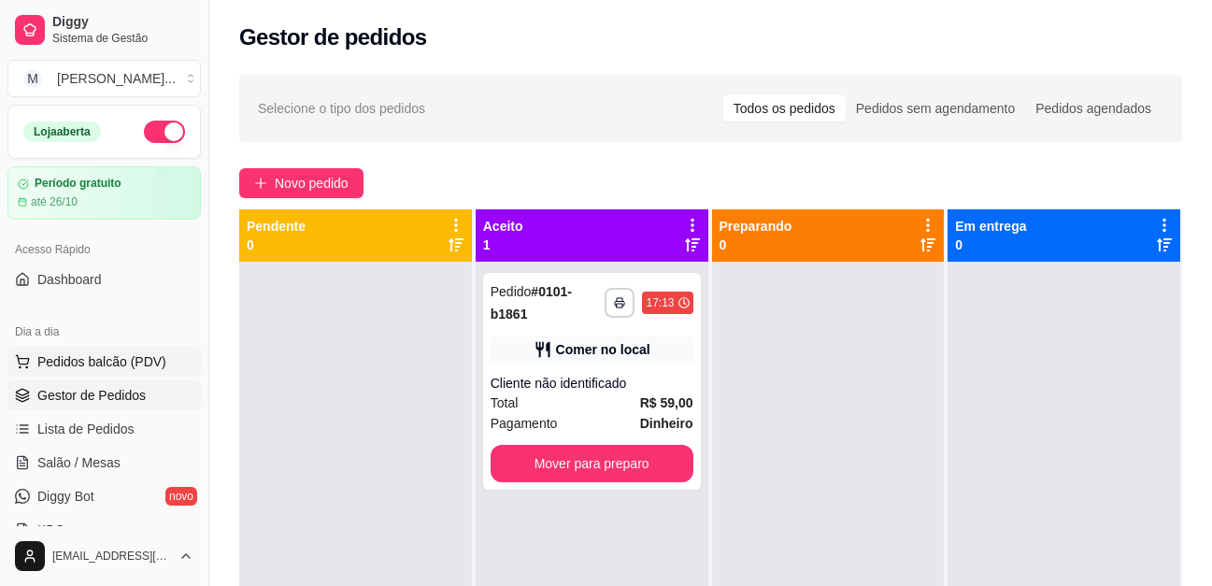
click at [109, 359] on span "Pedidos balcão (PDV)" at bounding box center [101, 361] width 129 height 19
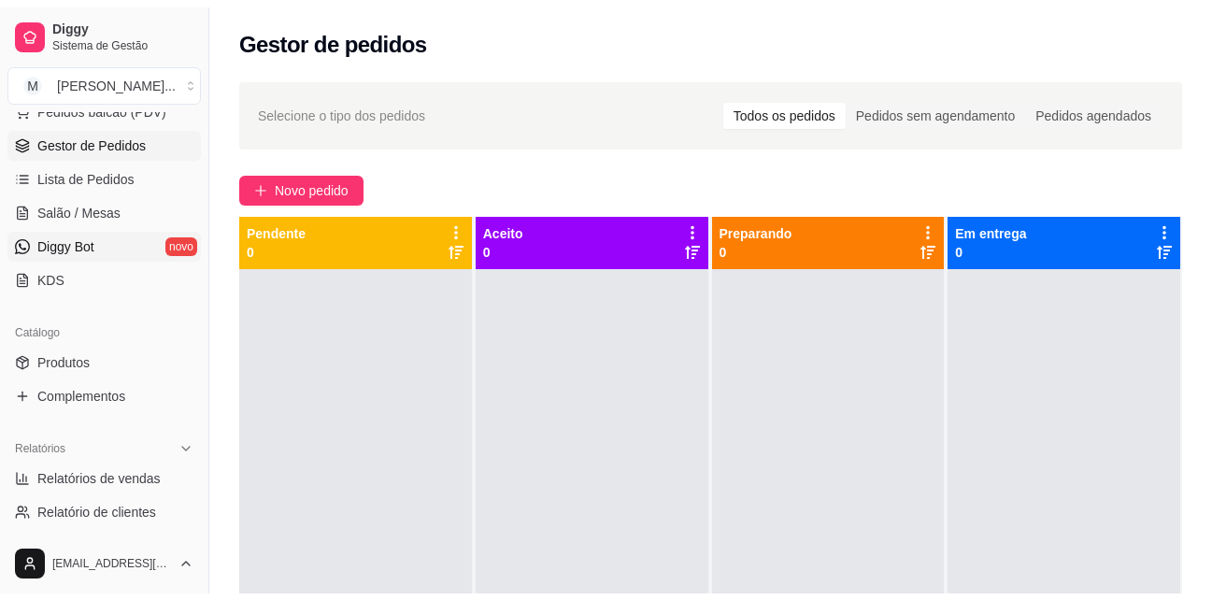
scroll to position [280, 0]
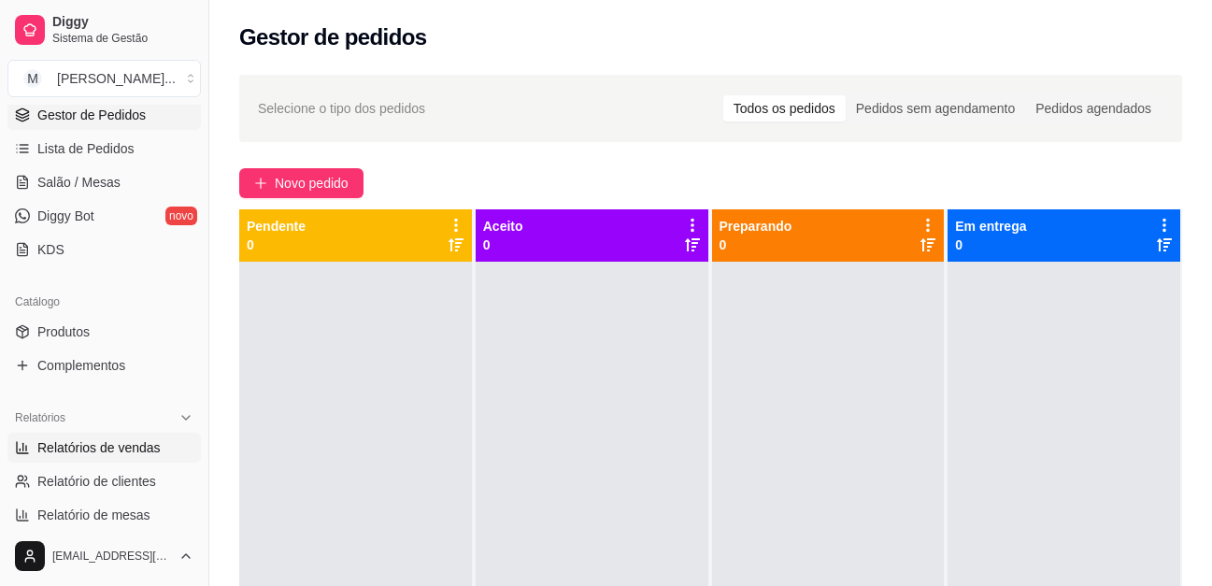
click at [136, 453] on span "Relatórios de vendas" at bounding box center [98, 447] width 123 height 19
select select "ALL"
select select "0"
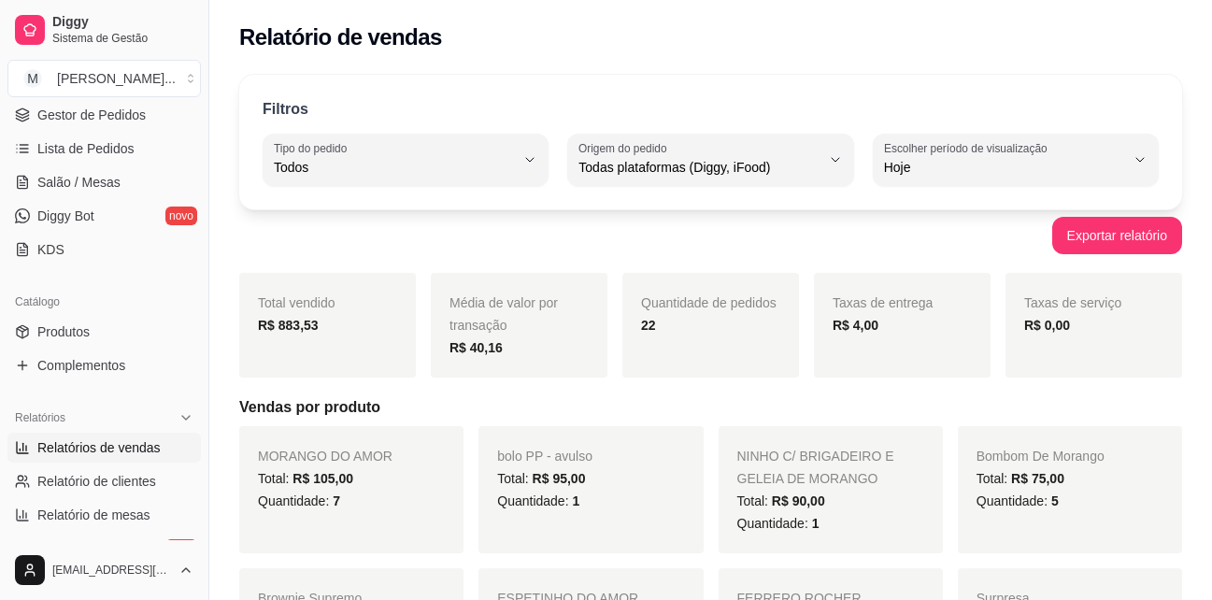
click at [516, 371] on div "Média de valor por transação R$ 40,16" at bounding box center [519, 325] width 177 height 105
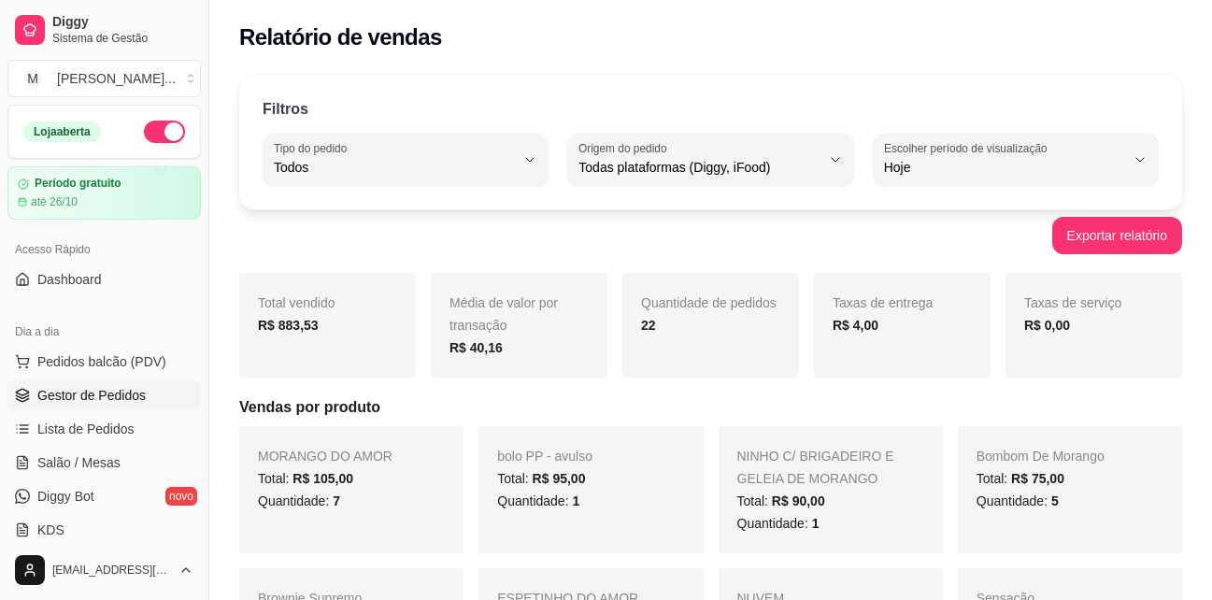
click at [70, 396] on span "Gestor de Pedidos" at bounding box center [91, 395] width 108 height 19
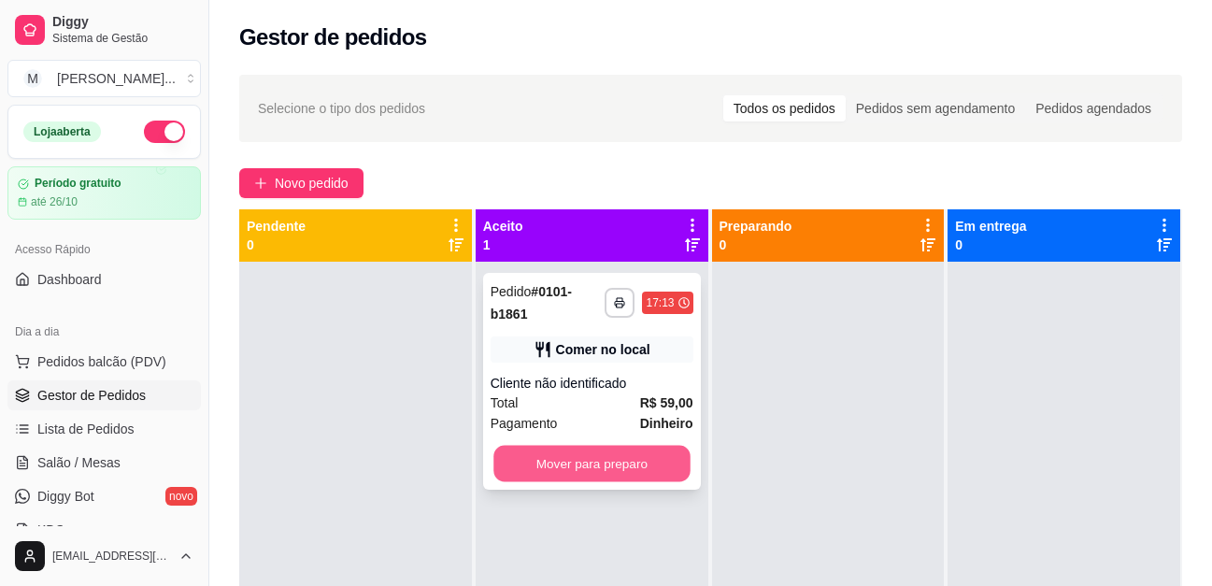
click at [566, 446] on button "Mover para preparo" at bounding box center [591, 464] width 196 height 36
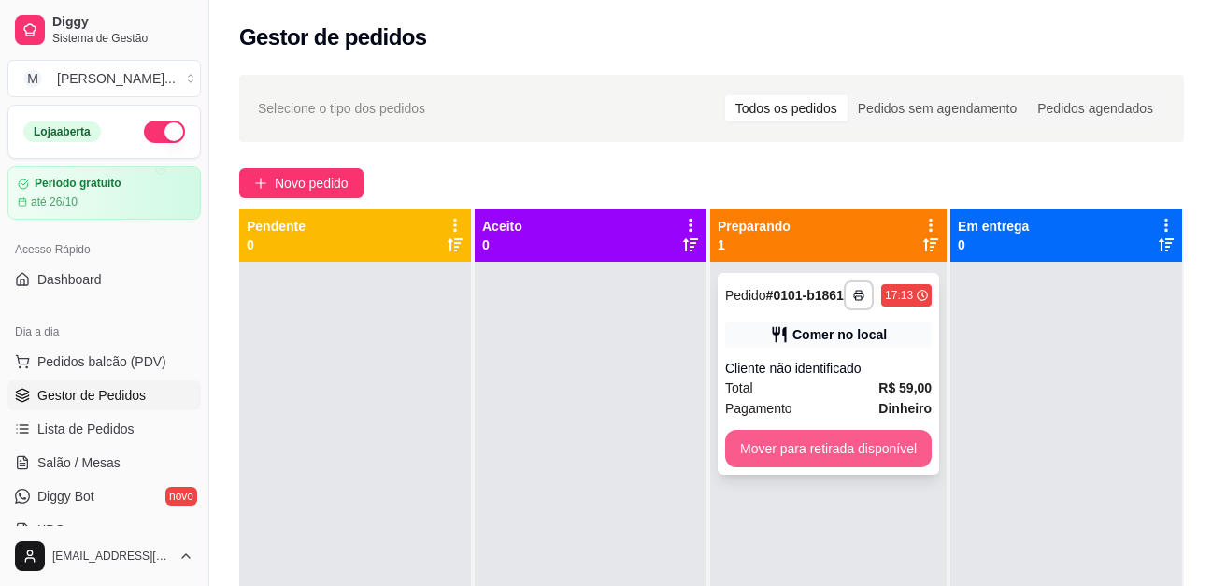
click at [829, 458] on button "Mover para retirada disponível" at bounding box center [828, 448] width 207 height 37
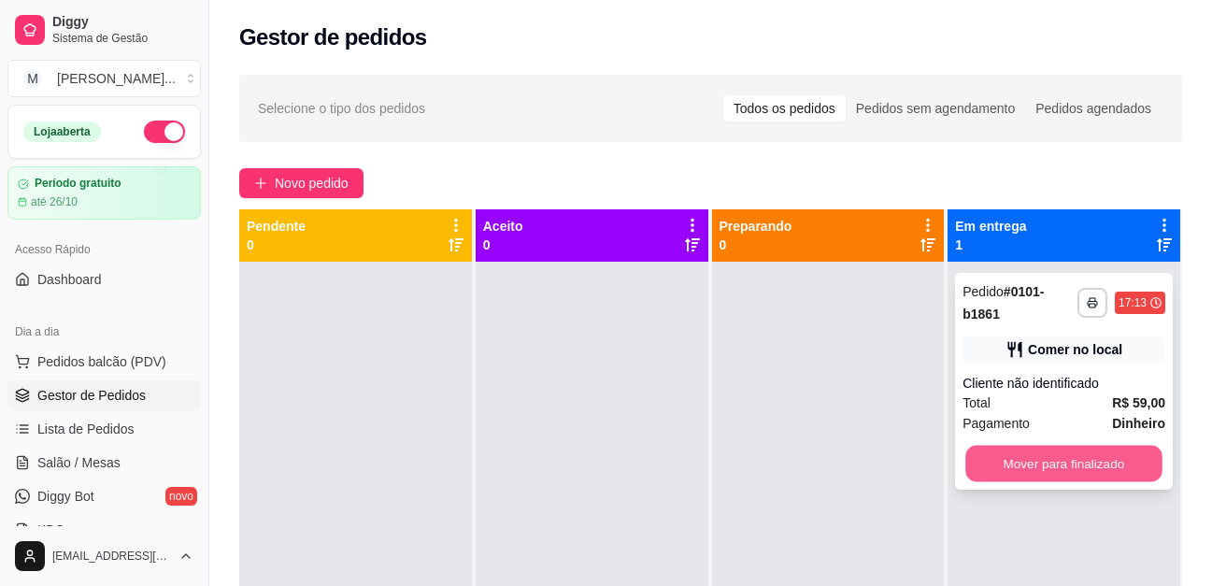
click at [1065, 447] on button "Mover para finalizado" at bounding box center [1064, 464] width 196 height 36
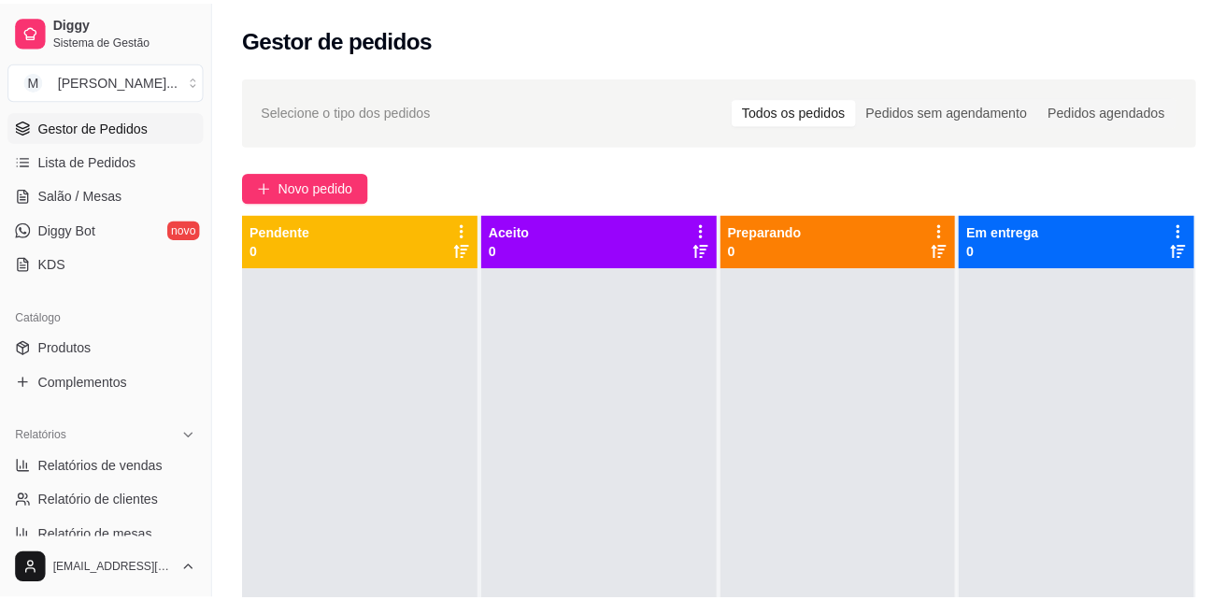
scroll to position [280, 0]
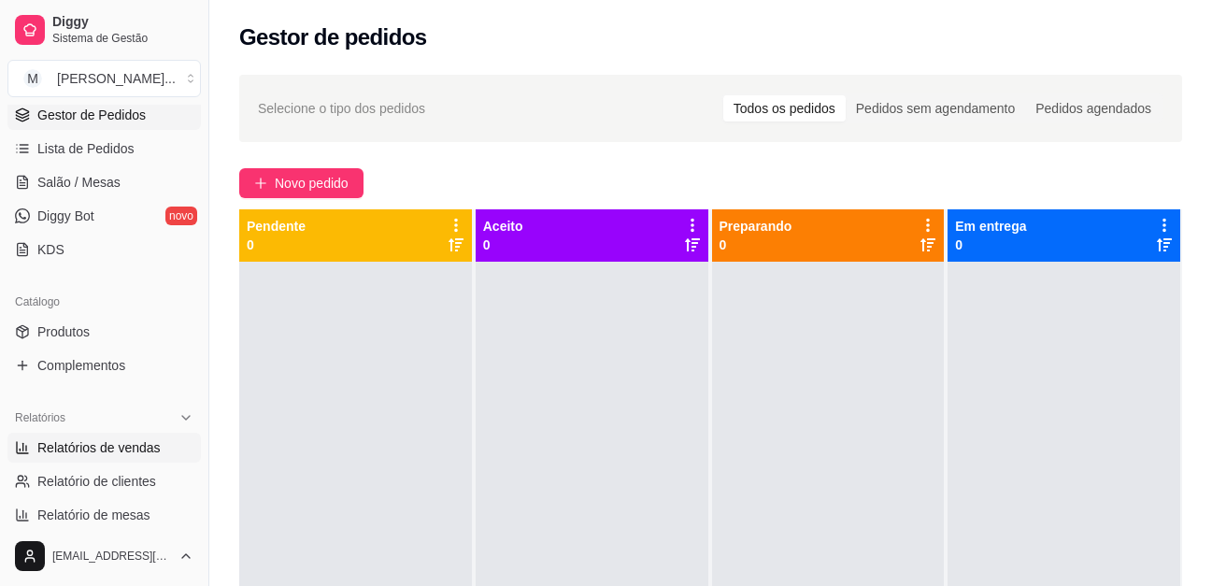
click at [99, 441] on span "Relatórios de vendas" at bounding box center [98, 447] width 123 height 19
select select "ALL"
select select "0"
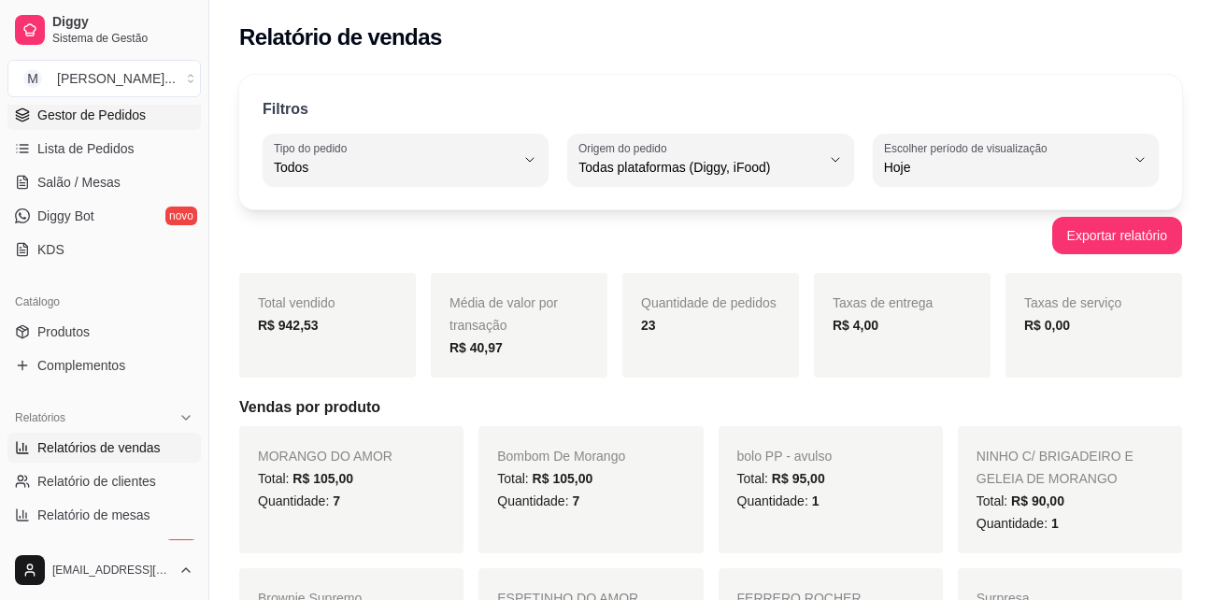
click at [111, 118] on span "Gestor de Pedidos" at bounding box center [91, 115] width 108 height 19
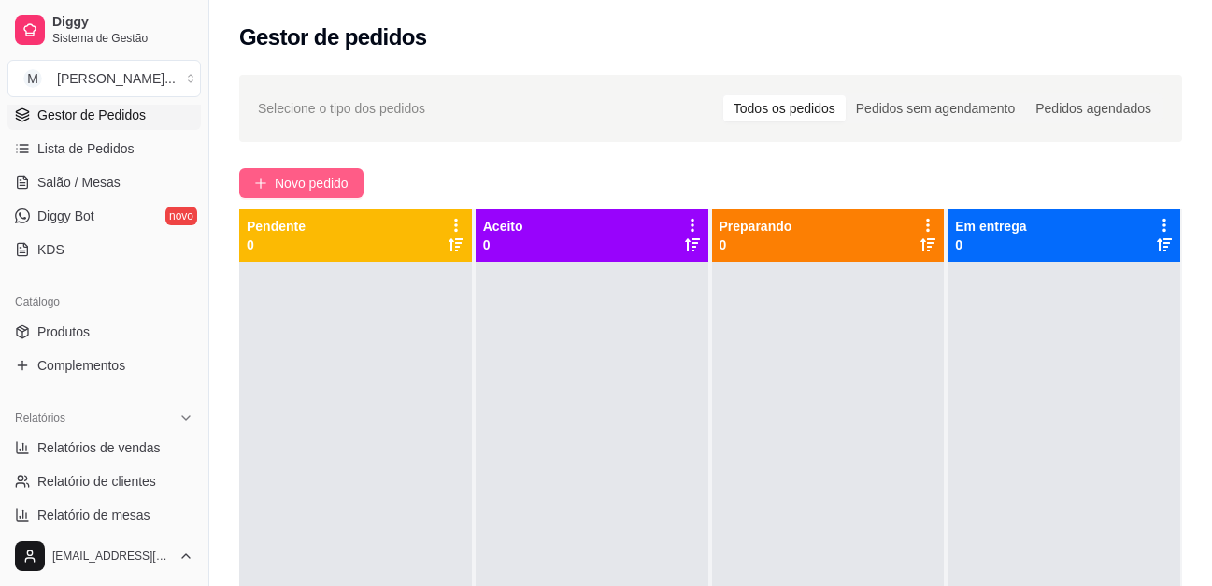
click at [300, 187] on span "Novo pedido" at bounding box center [312, 183] width 74 height 21
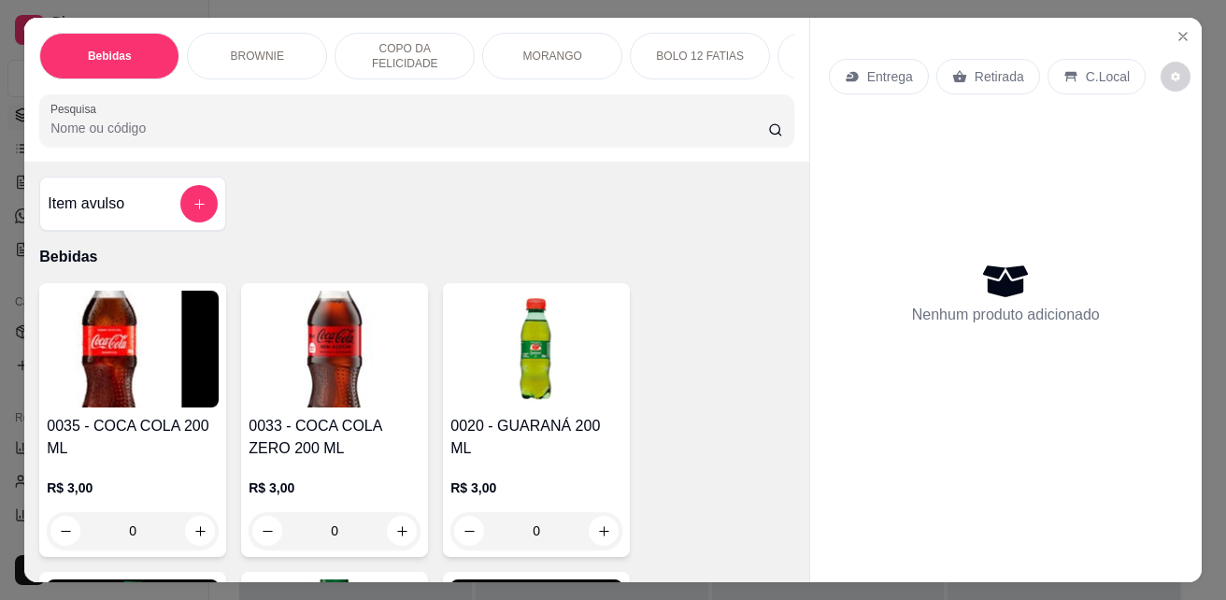
click at [412, 51] on p "COPO DA FELICIDADE" at bounding box center [404, 56] width 108 height 30
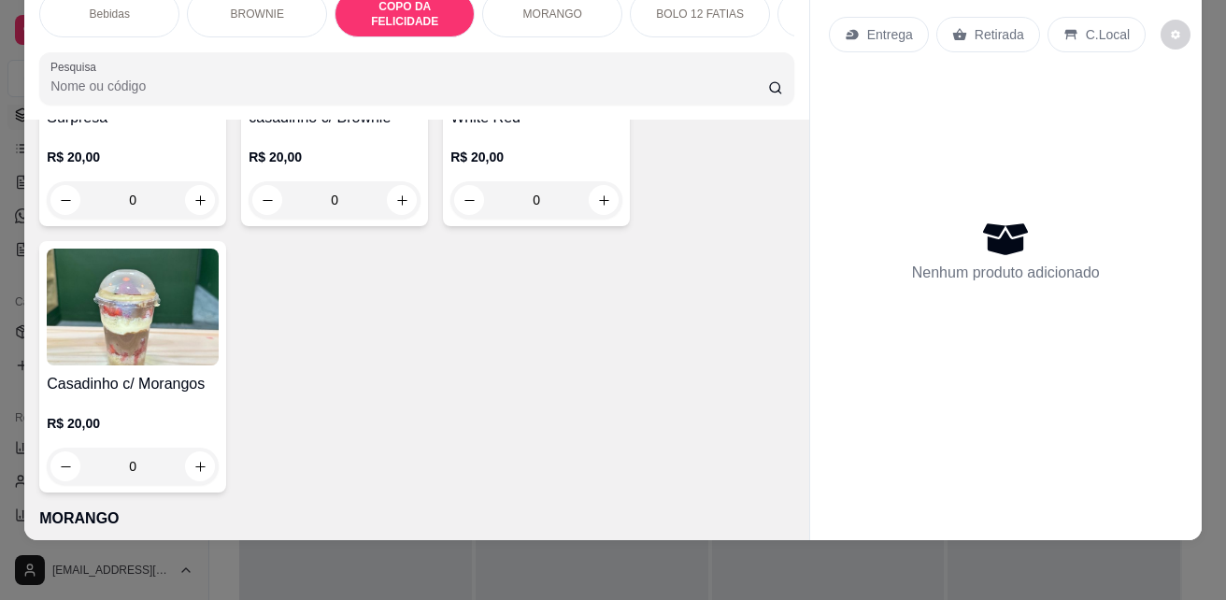
scroll to position [2141, 0]
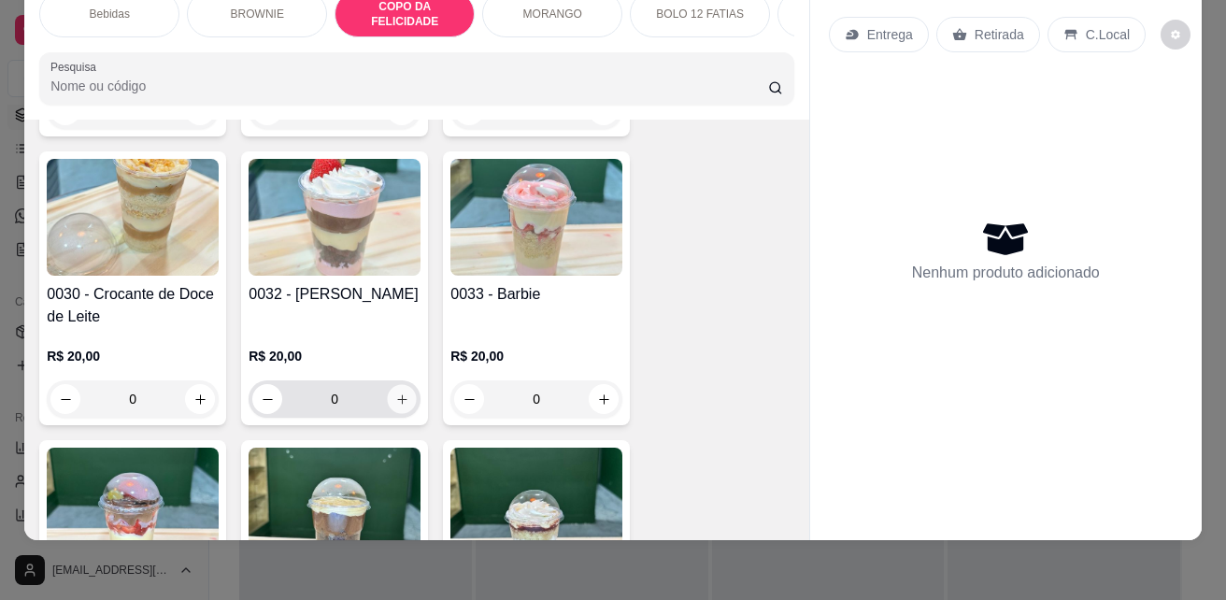
click at [388, 385] on button "increase-product-quantity" at bounding box center [402, 399] width 29 height 29
type input "1"
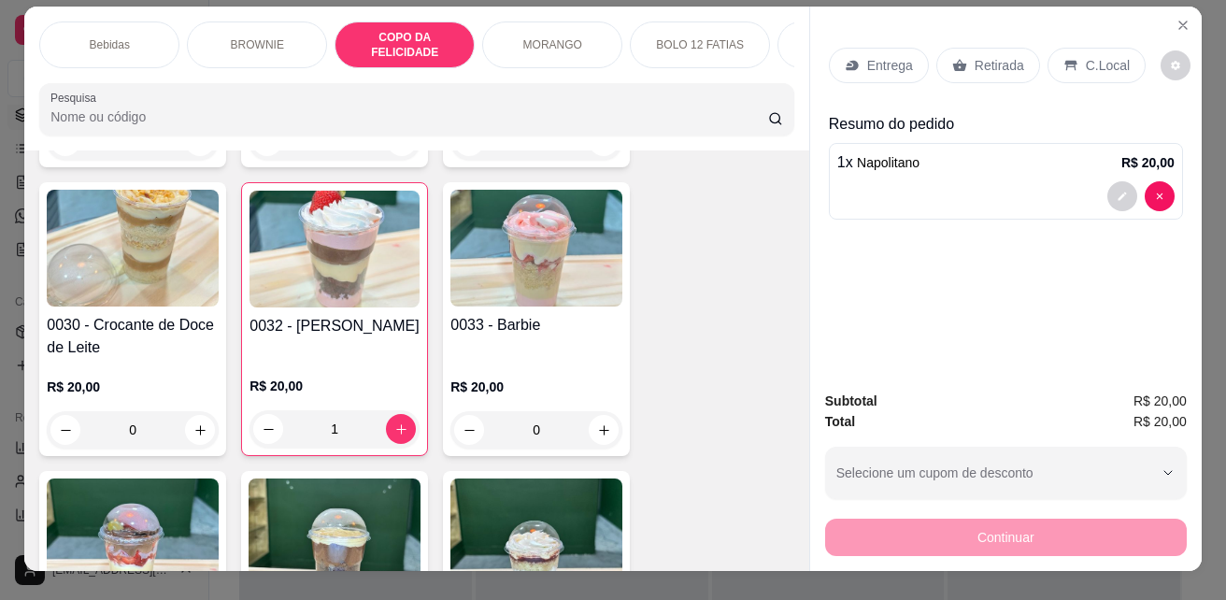
scroll to position [0, 0]
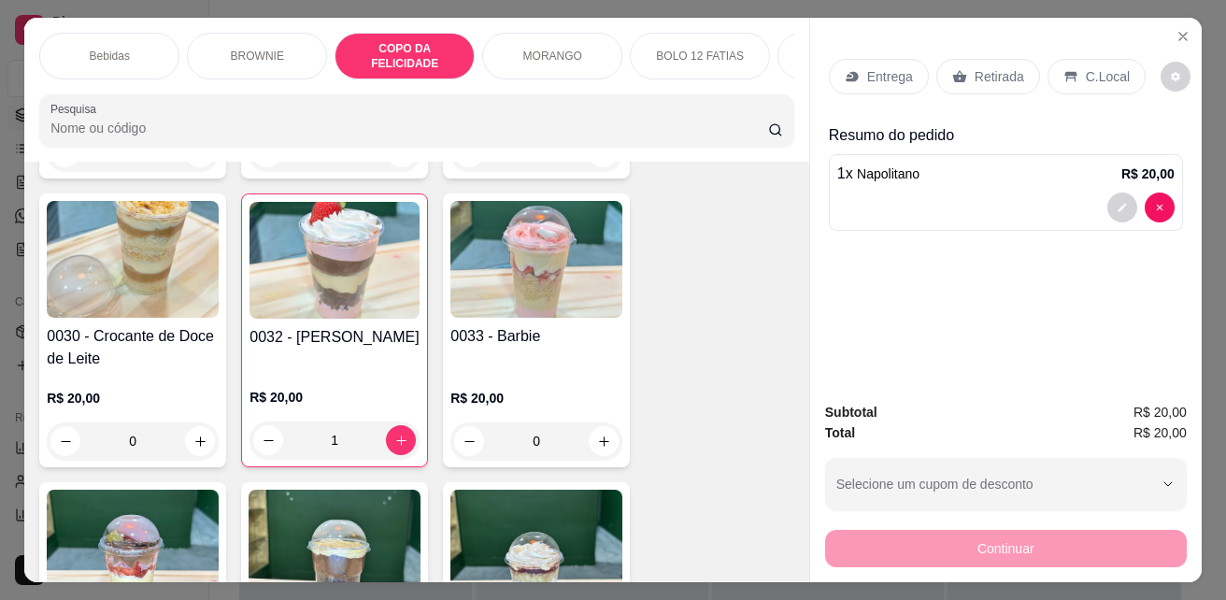
click at [983, 67] on p "Retirada" at bounding box center [1000, 76] width 50 height 19
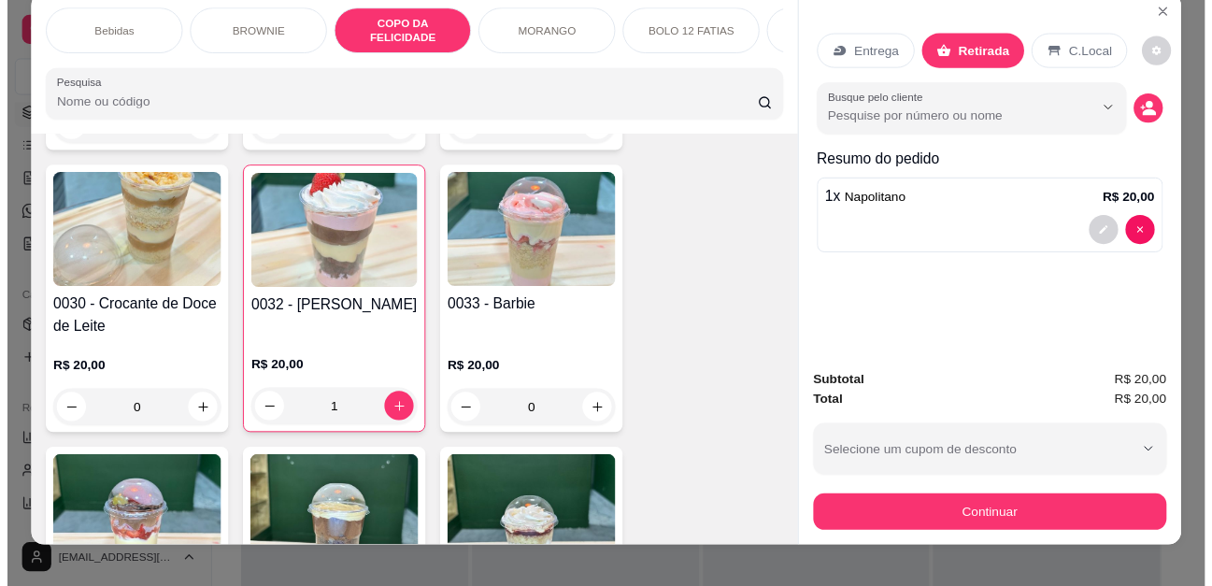
scroll to position [49, 0]
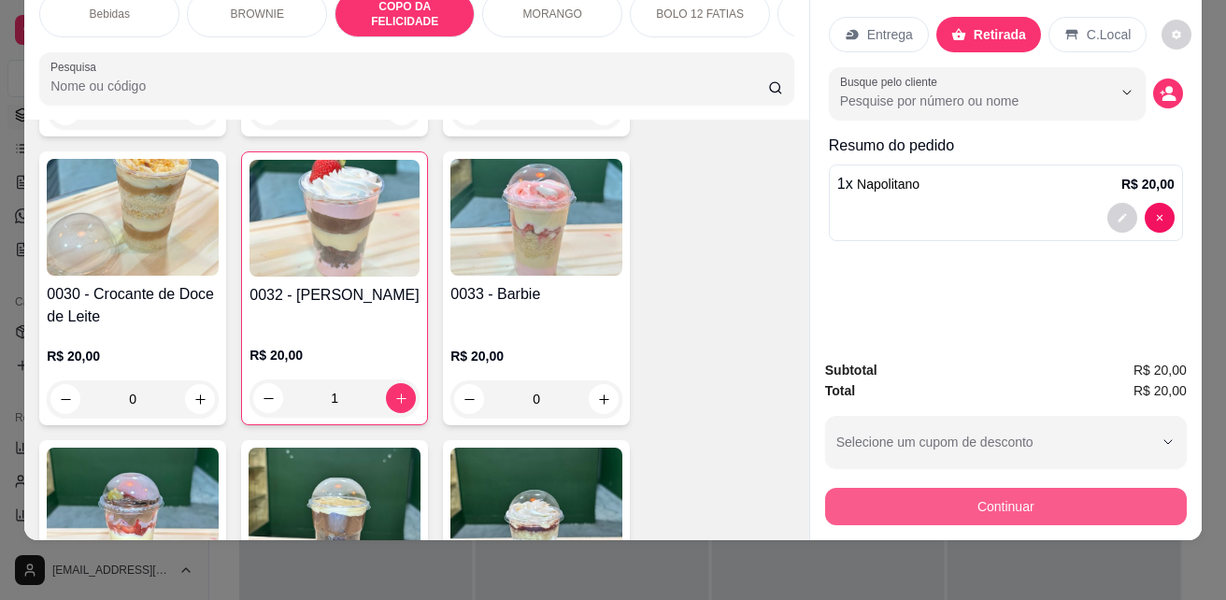
click at [1024, 488] on button "Continuar" at bounding box center [1006, 506] width 362 height 37
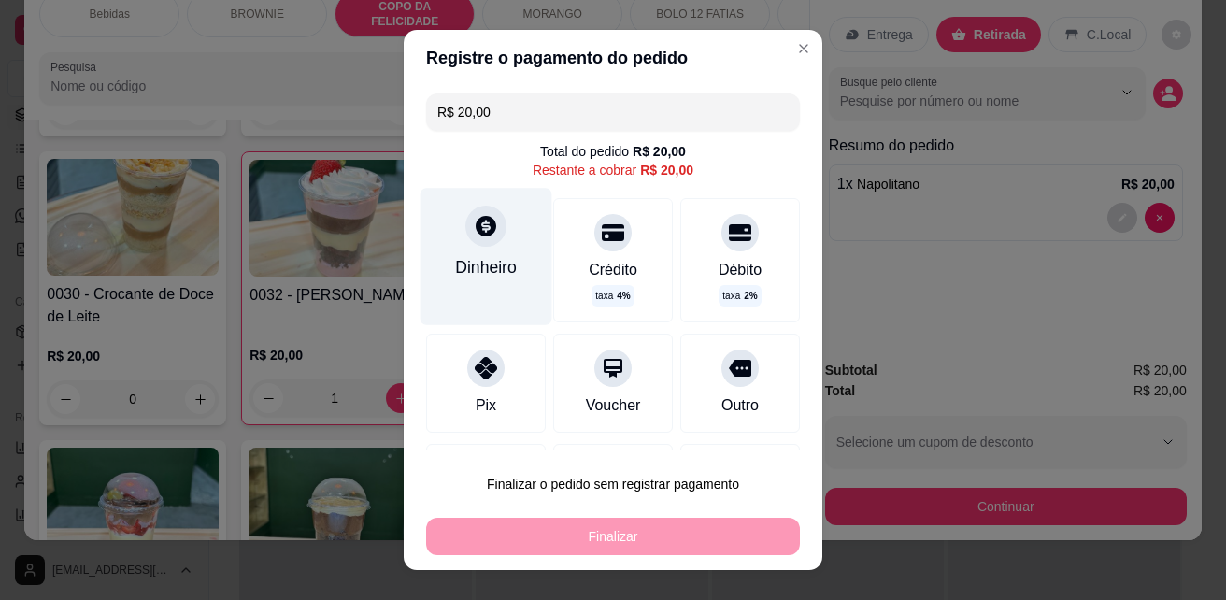
click at [484, 239] on div at bounding box center [485, 226] width 41 height 41
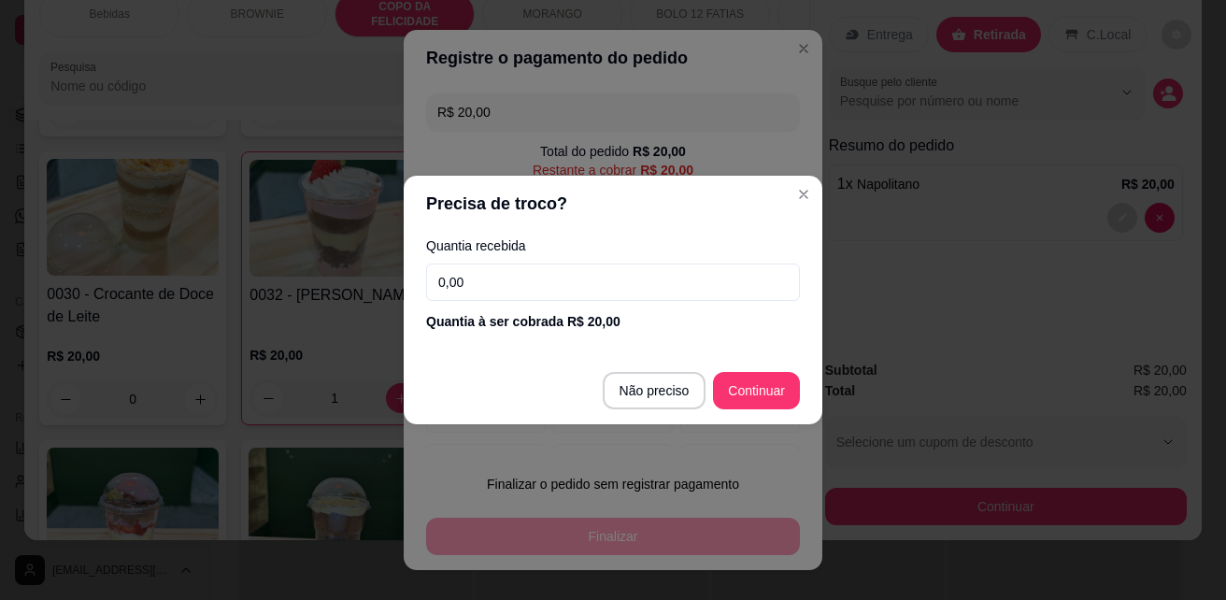
click at [560, 273] on input "0,00" at bounding box center [613, 282] width 374 height 37
type input "20,00"
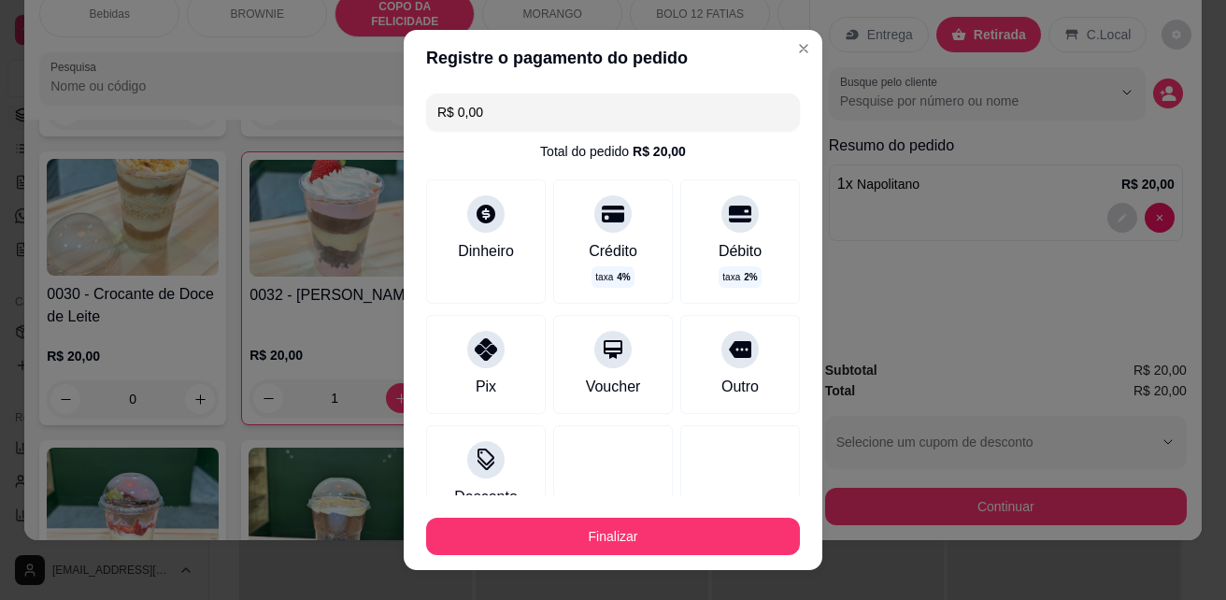
type input "R$ 0,00"
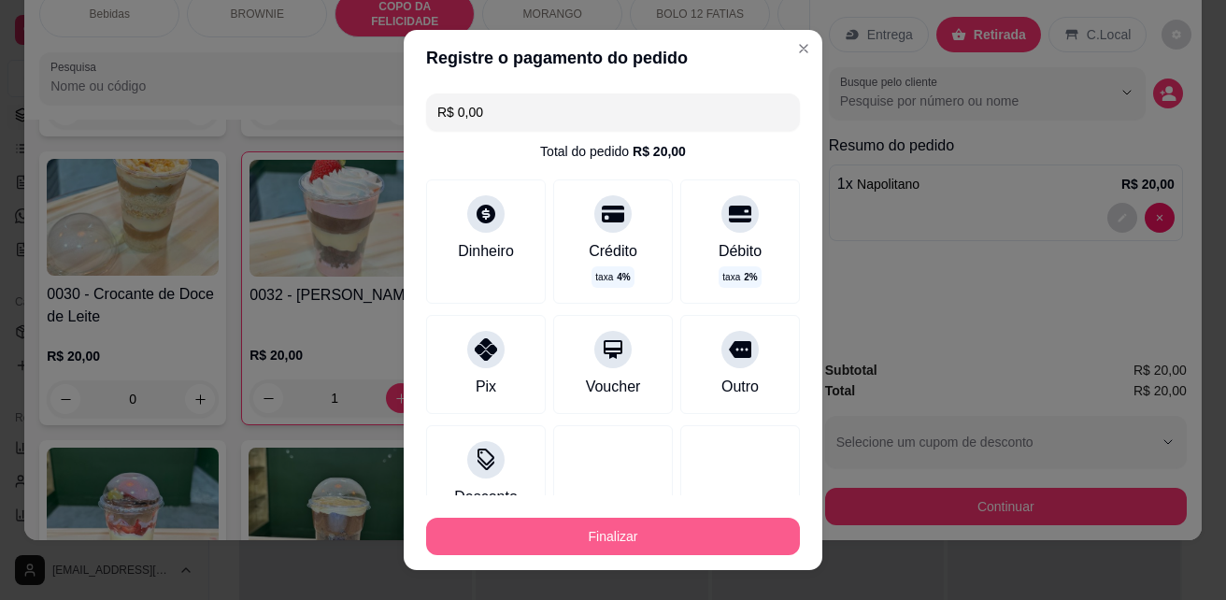
click at [677, 535] on button "Finalizar" at bounding box center [613, 536] width 374 height 37
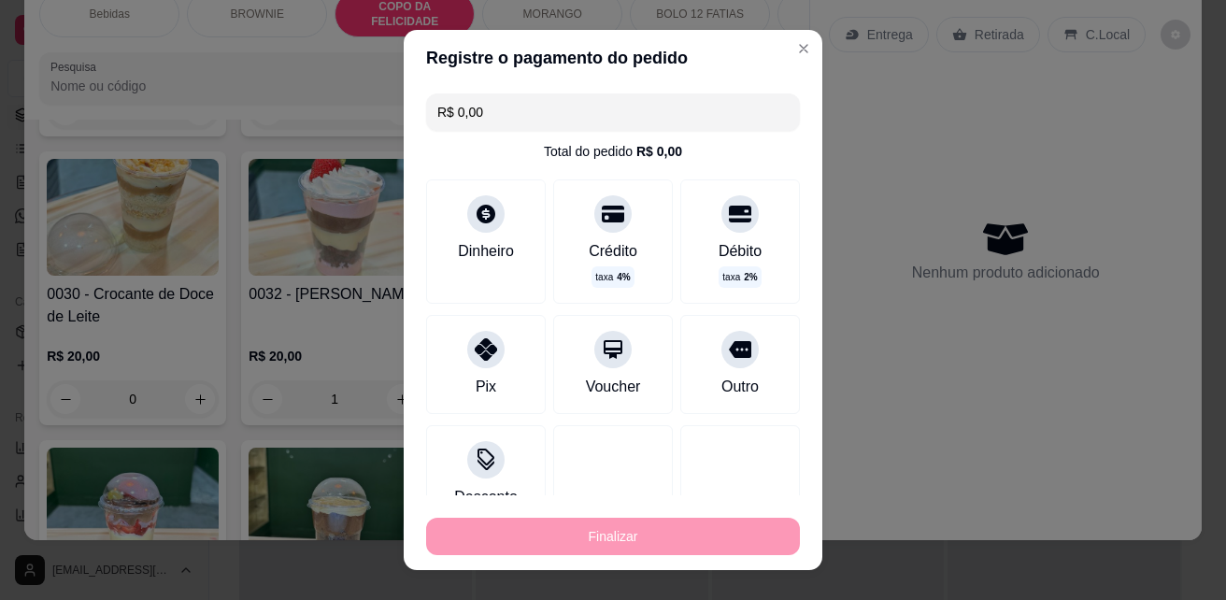
type input "0"
type input "-R$ 20,00"
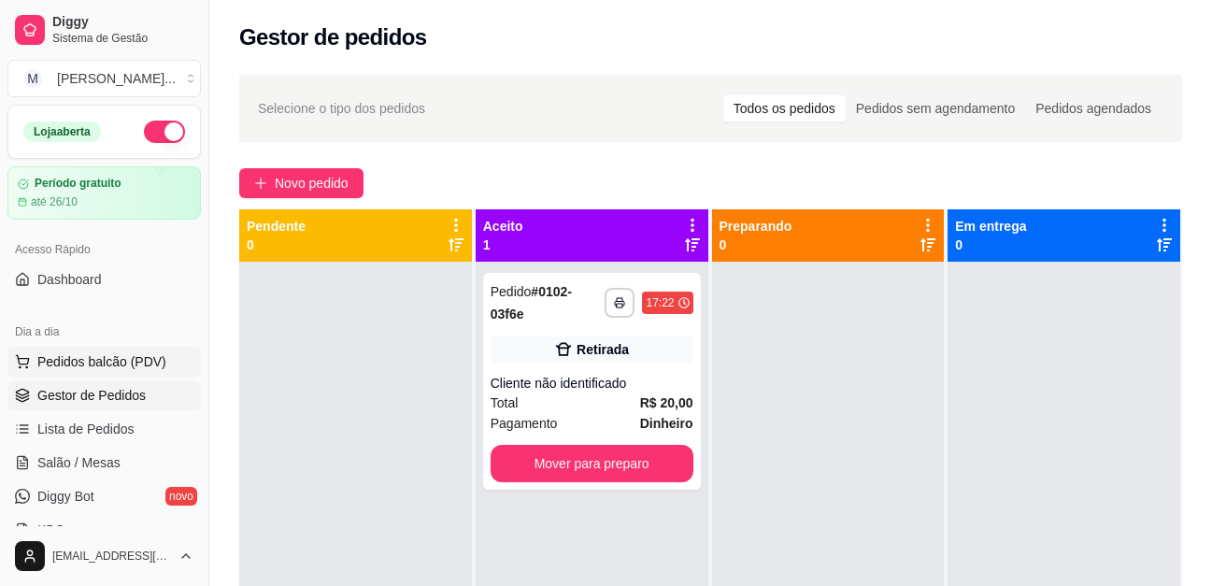
click at [115, 364] on span "Pedidos balcão (PDV)" at bounding box center [101, 361] width 129 height 19
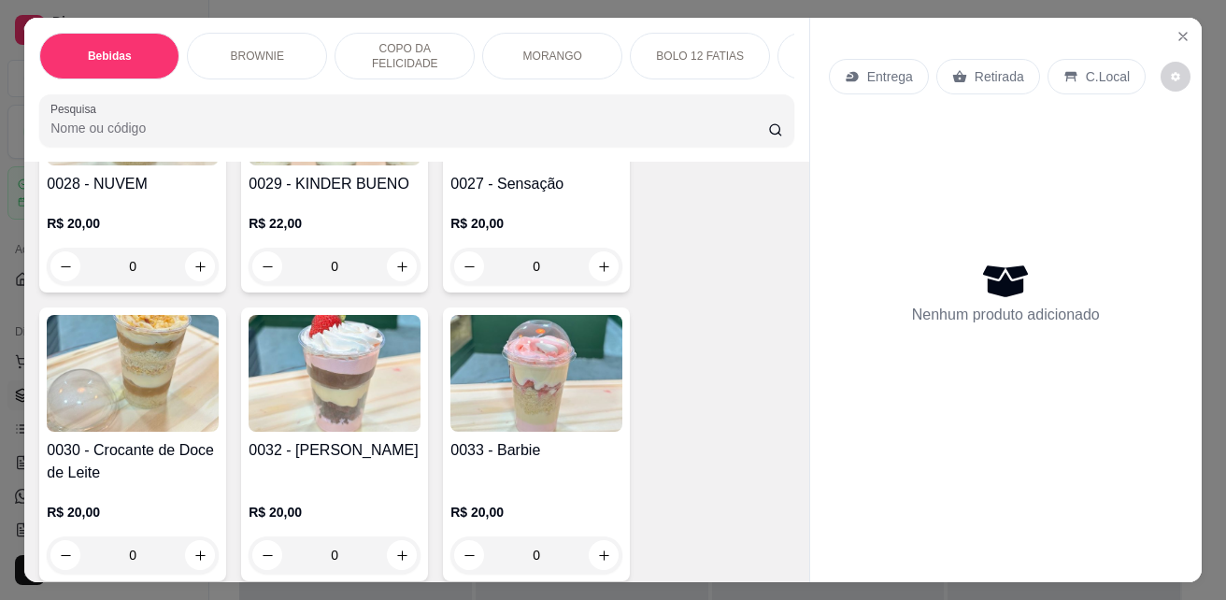
scroll to position [2056, 0]
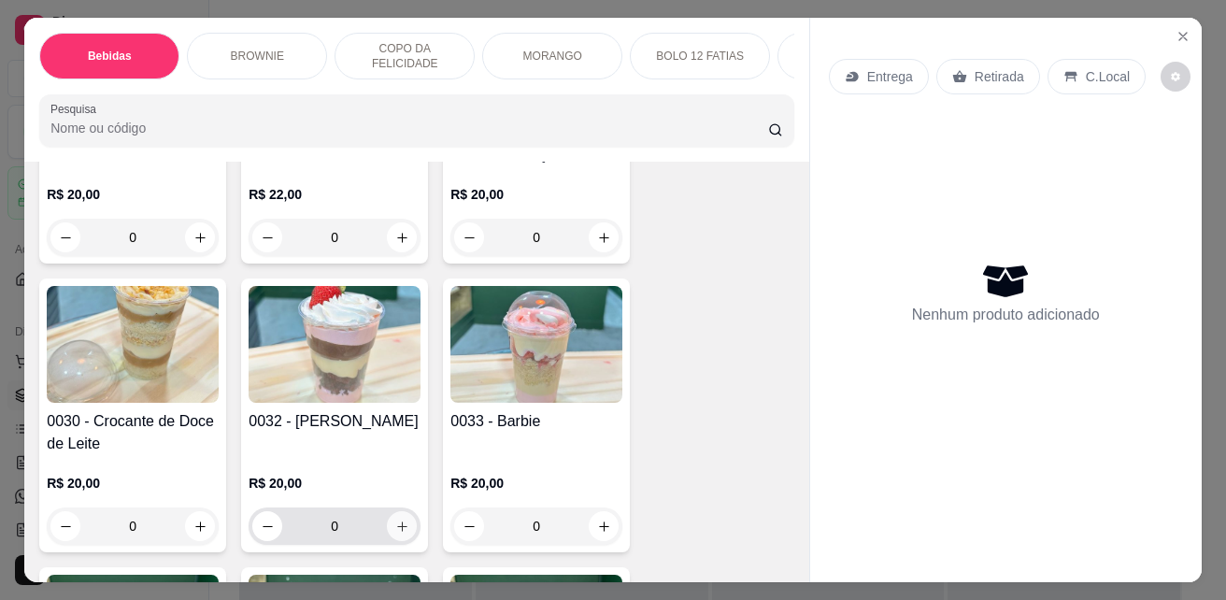
click at [404, 519] on button "increase-product-quantity" at bounding box center [402, 526] width 30 height 30
type input "1"
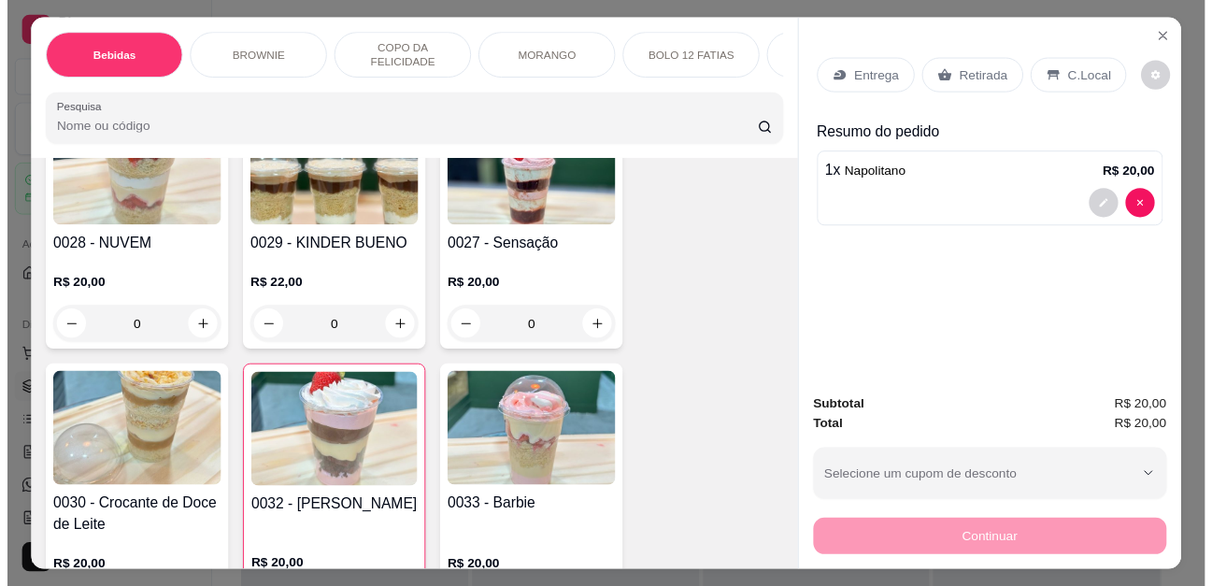
scroll to position [1869, 0]
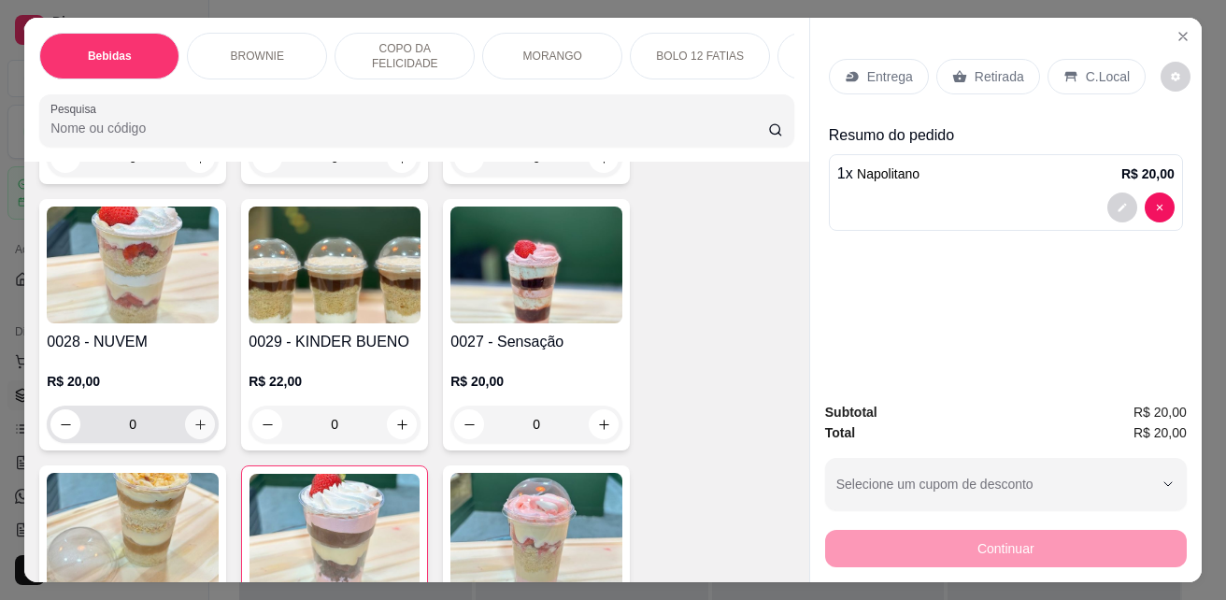
click at [204, 411] on button "increase-product-quantity" at bounding box center [200, 424] width 30 height 30
type input "1"
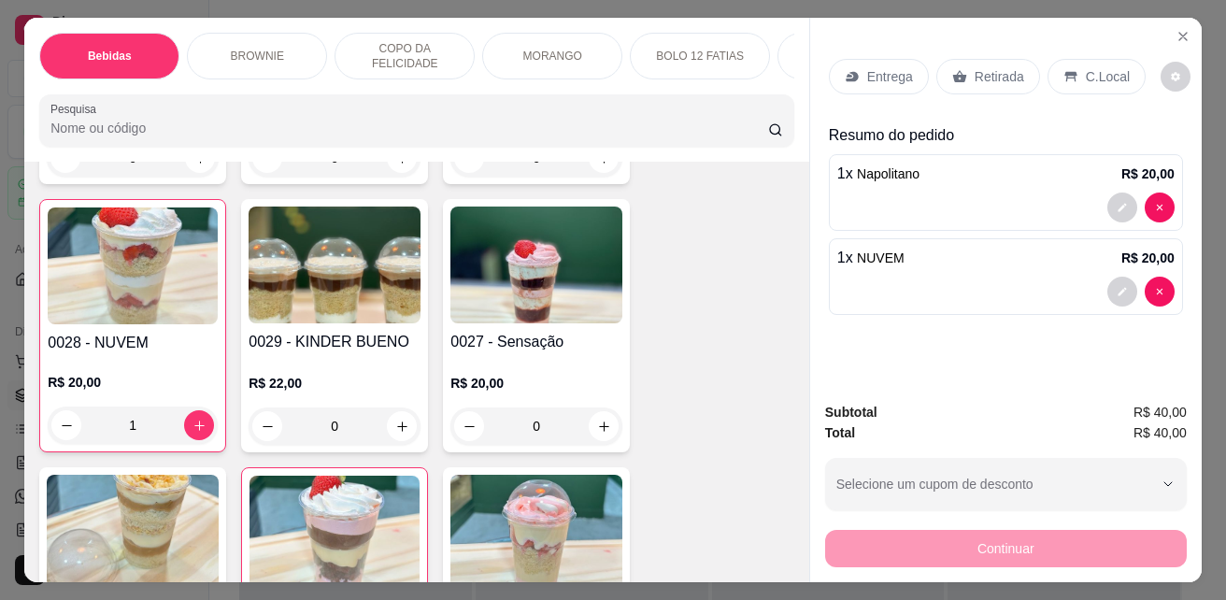
click at [1105, 69] on p "C.Local" at bounding box center [1108, 76] width 44 height 19
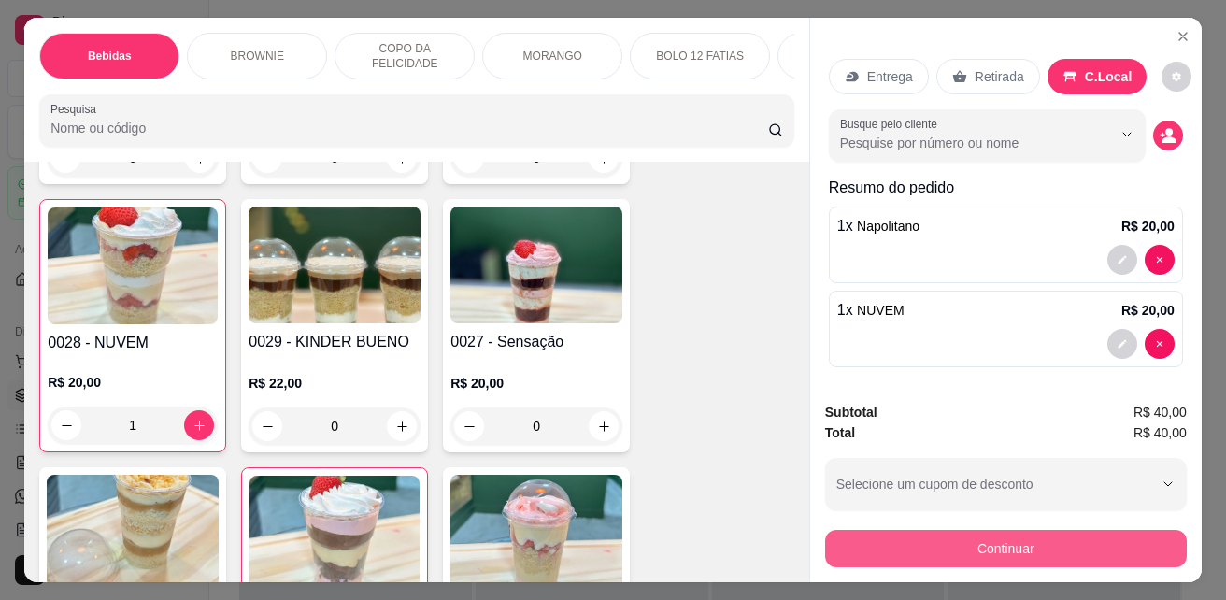
click at [1076, 539] on button "Continuar" at bounding box center [1006, 548] width 362 height 37
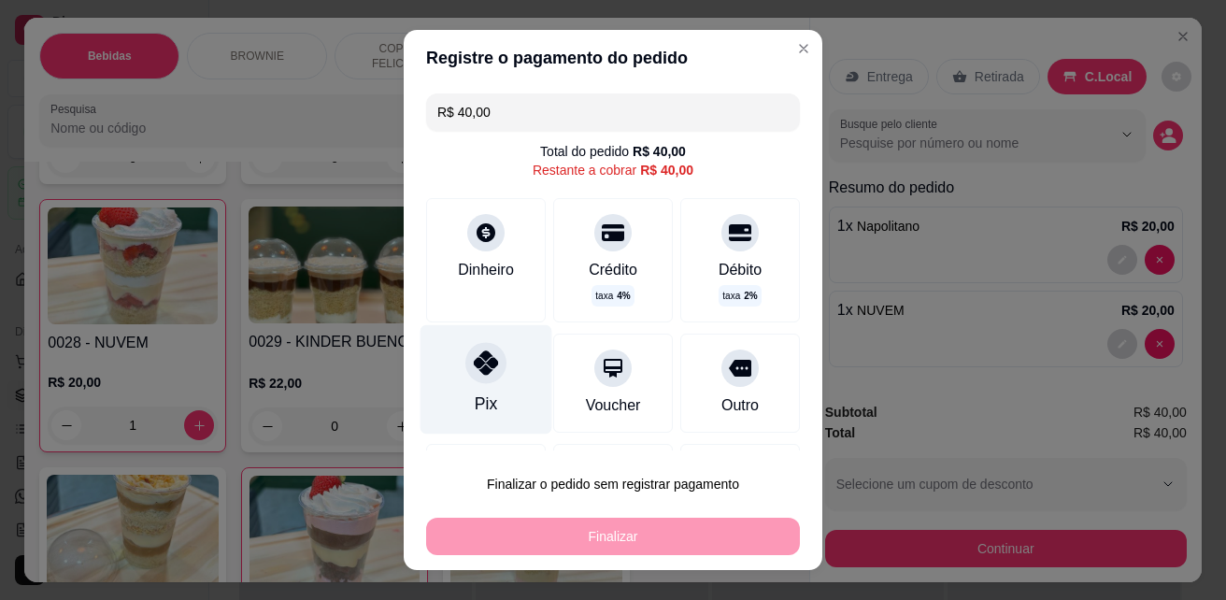
click at [507, 405] on div "Pix" at bounding box center [487, 379] width 132 height 109
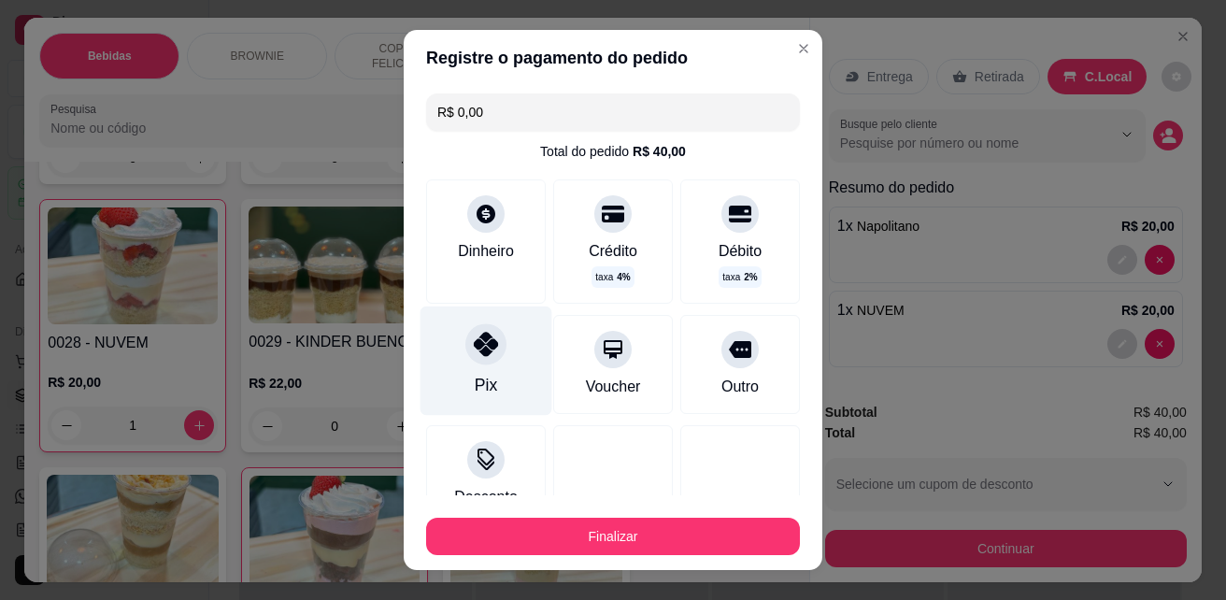
type input "R$ 0,00"
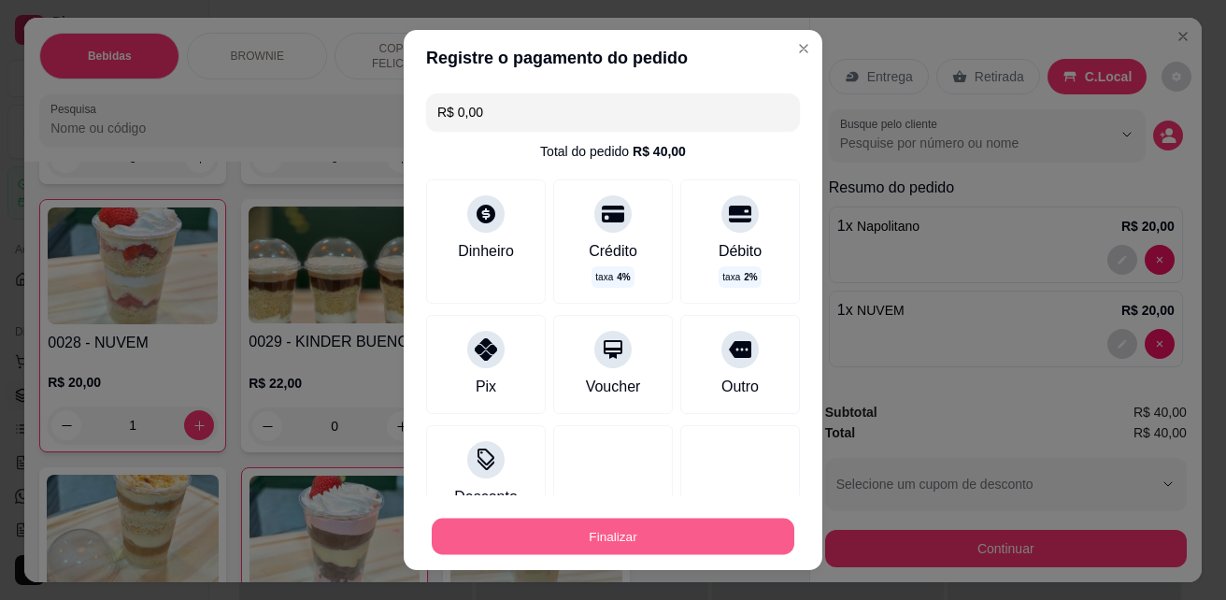
click at [550, 542] on button "Finalizar" at bounding box center [613, 537] width 363 height 36
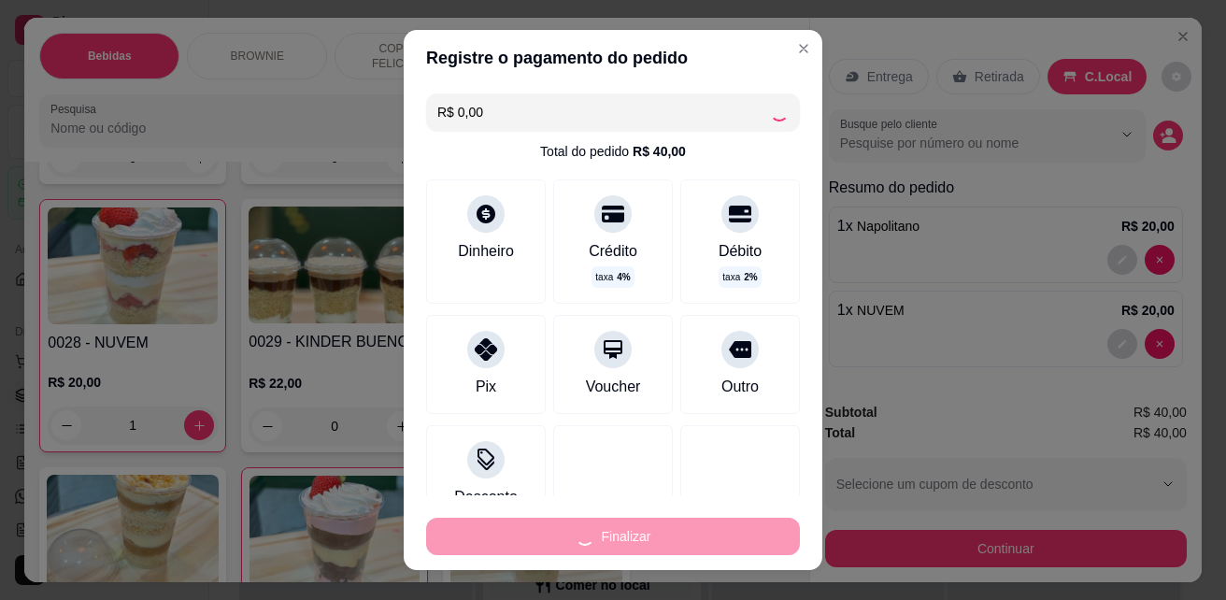
type input "0"
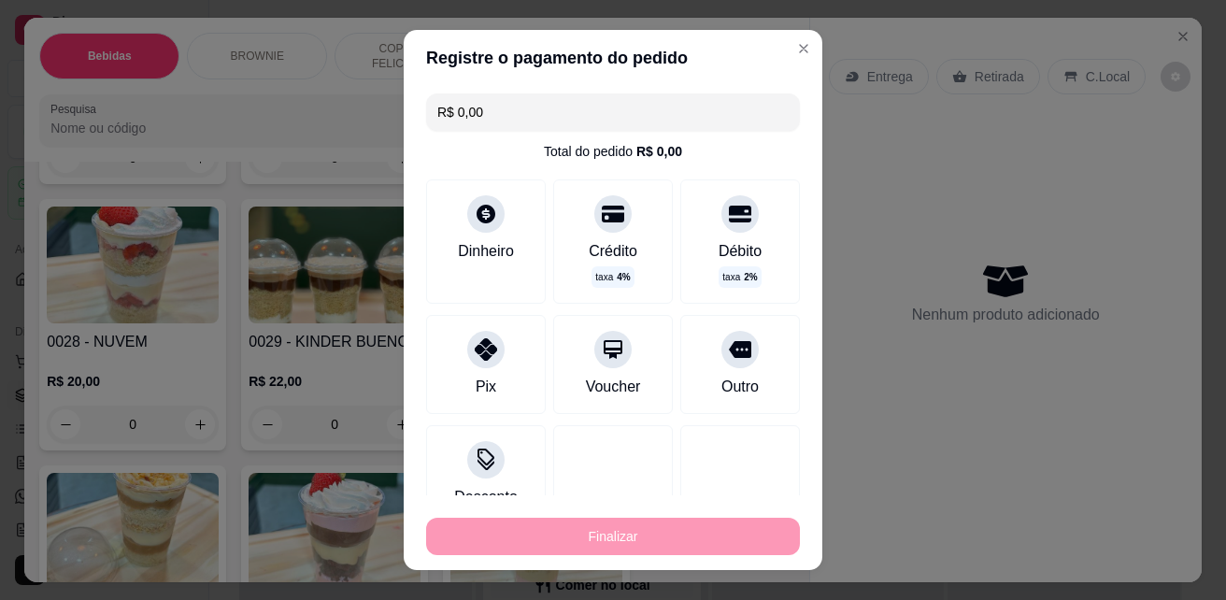
type input "-R$ 40,00"
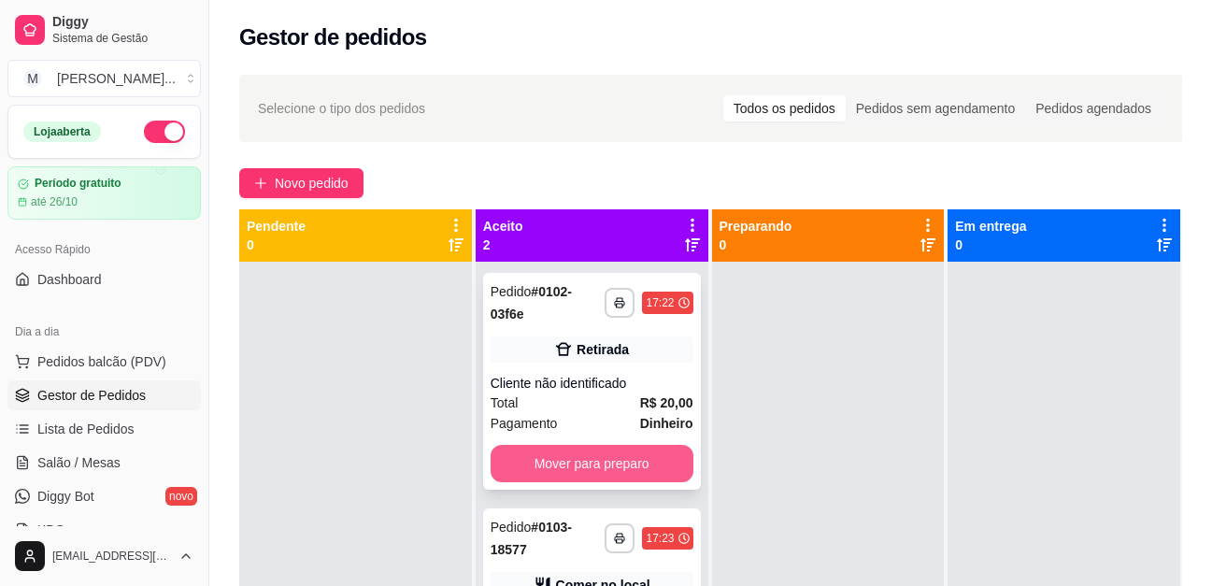
click at [638, 462] on button "Mover para preparo" at bounding box center [592, 463] width 203 height 37
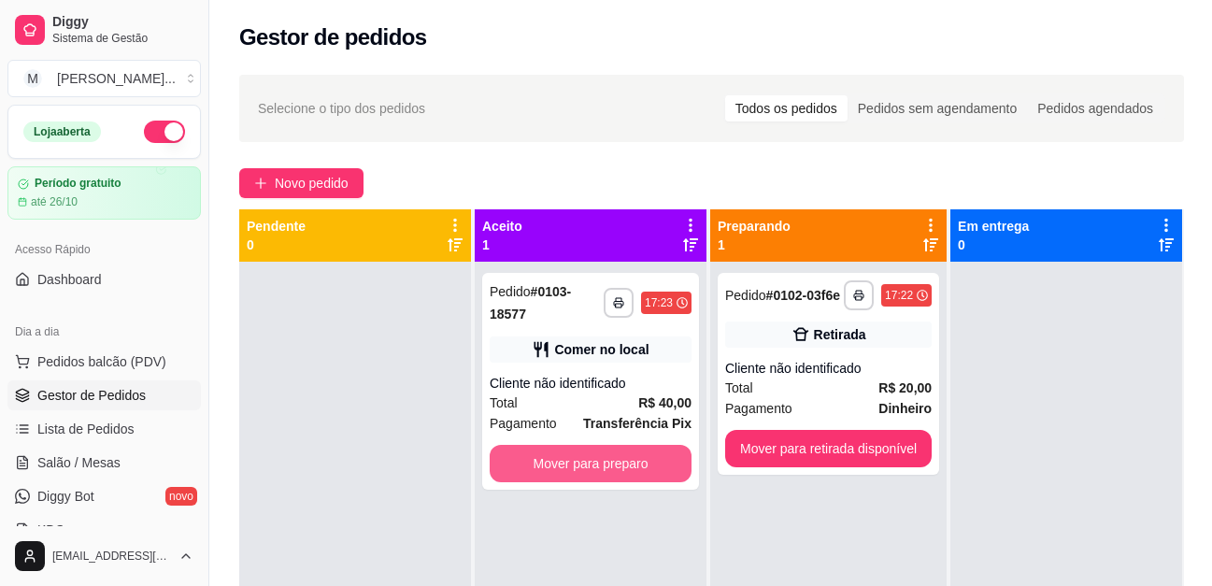
scroll to position [52, 0]
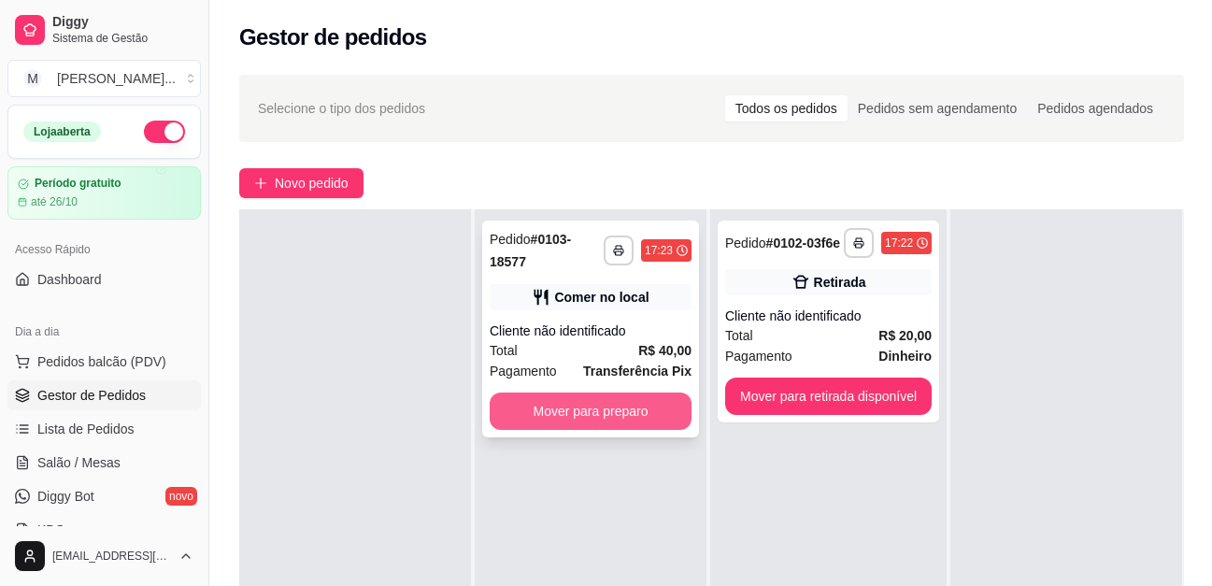
click at [650, 418] on button "Mover para preparo" at bounding box center [591, 411] width 202 height 37
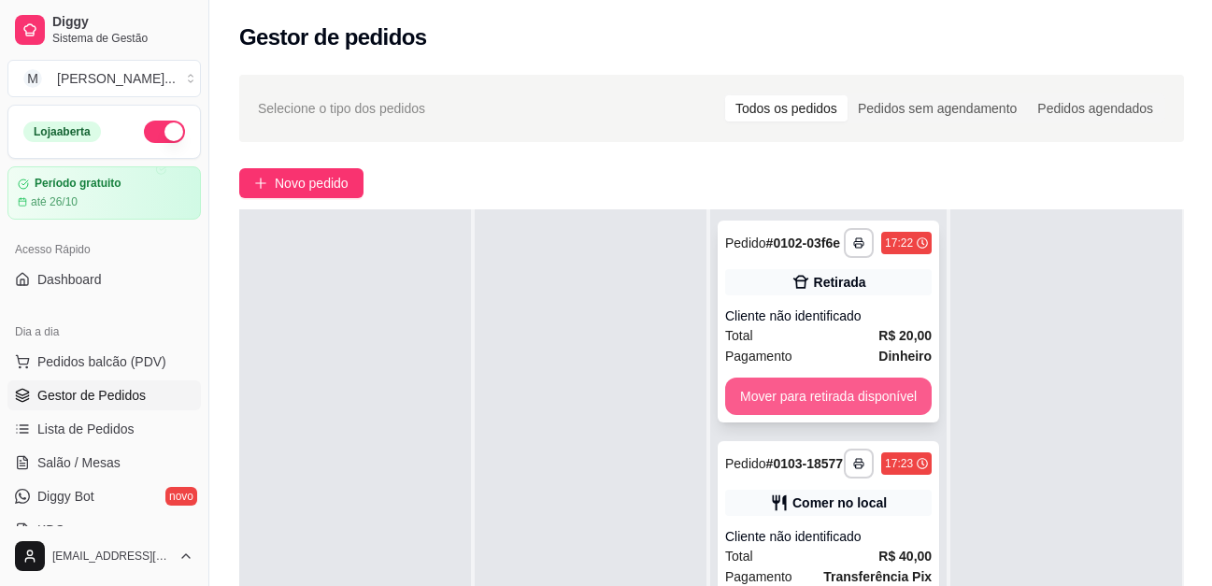
click at [858, 395] on button "Mover para retirada disponível" at bounding box center [828, 396] width 207 height 37
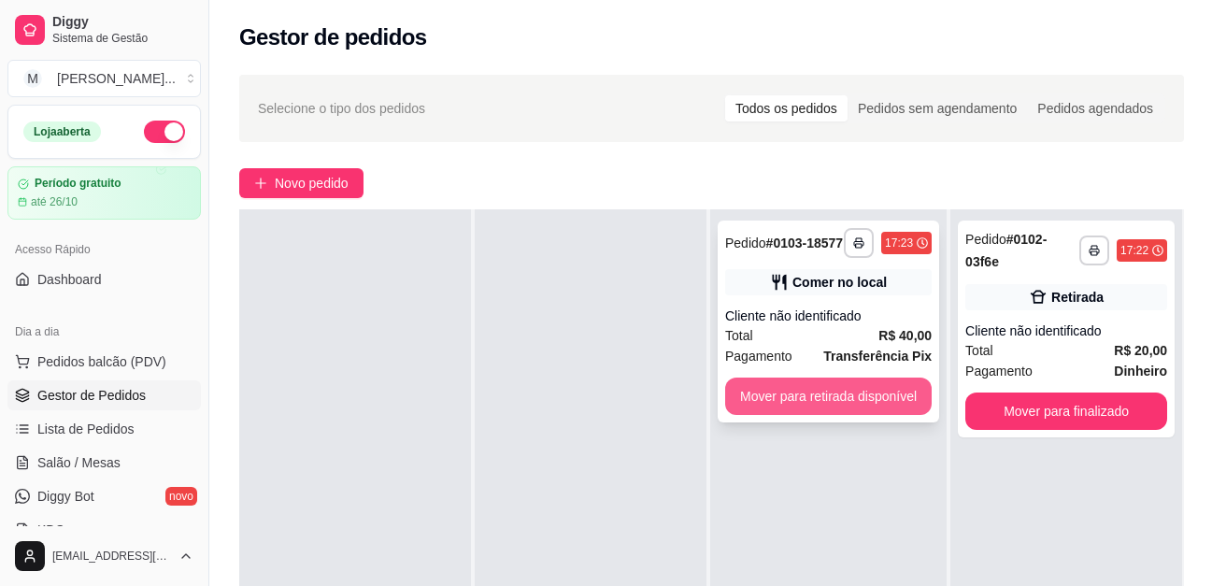
click at [868, 402] on button "Mover para retirada disponível" at bounding box center [828, 396] width 207 height 37
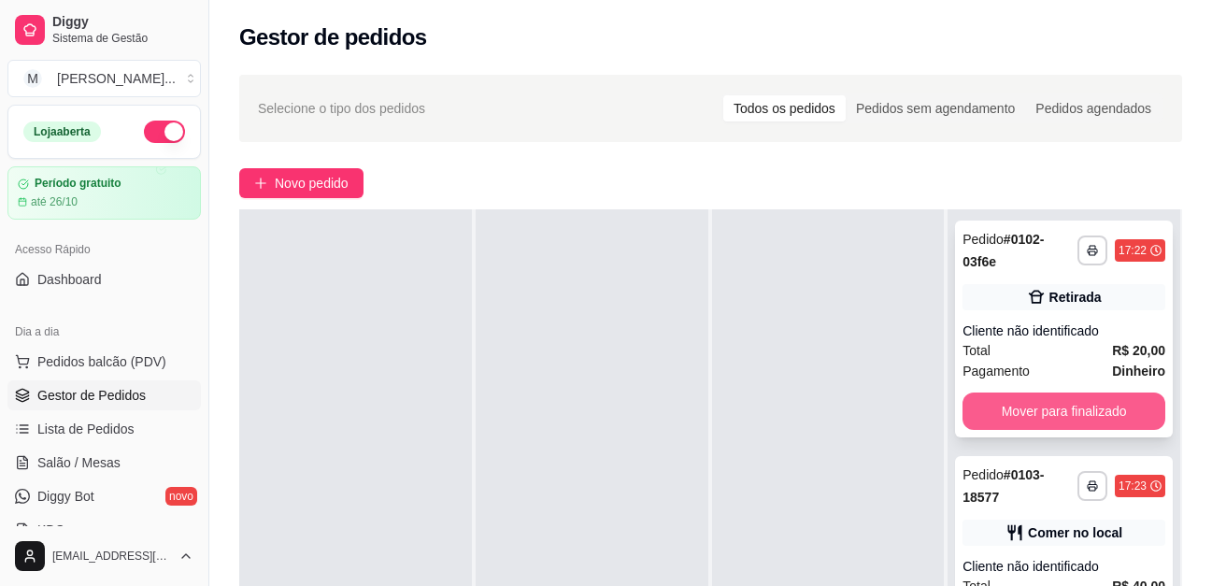
click at [1035, 401] on button "Mover para finalizado" at bounding box center [1064, 411] width 203 height 37
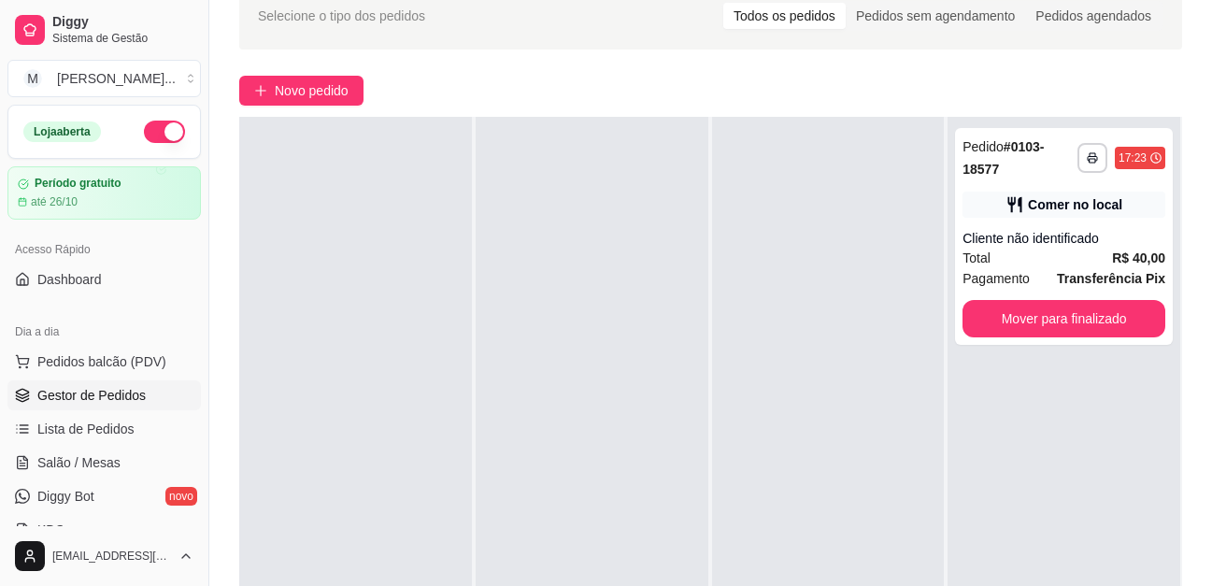
scroll to position [93, 0]
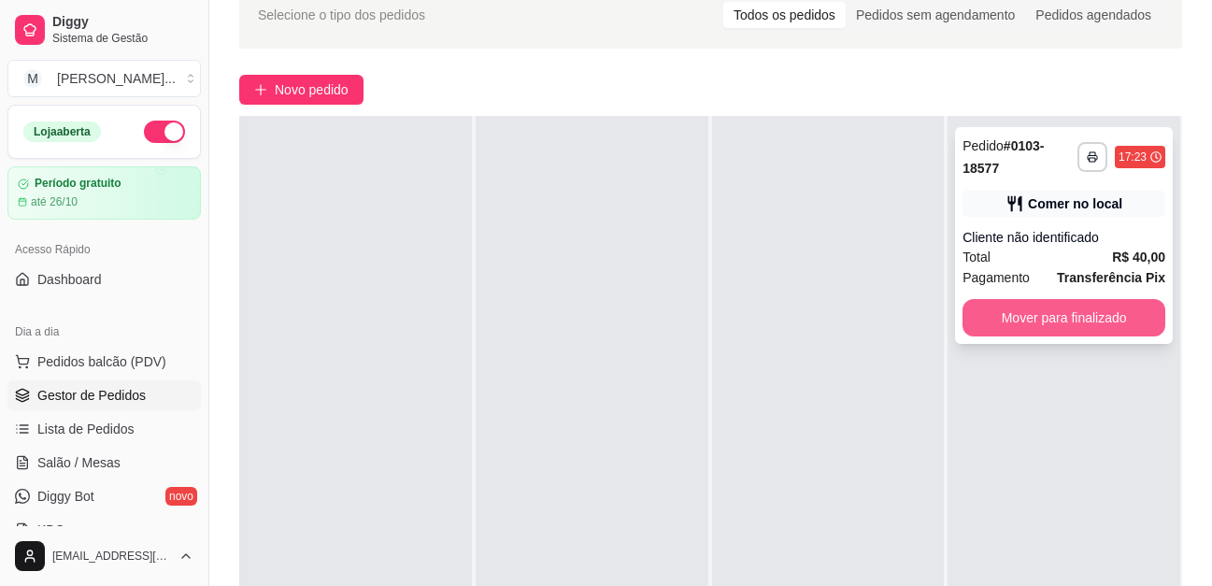
click at [1020, 319] on button "Mover para finalizado" at bounding box center [1064, 317] width 203 height 37
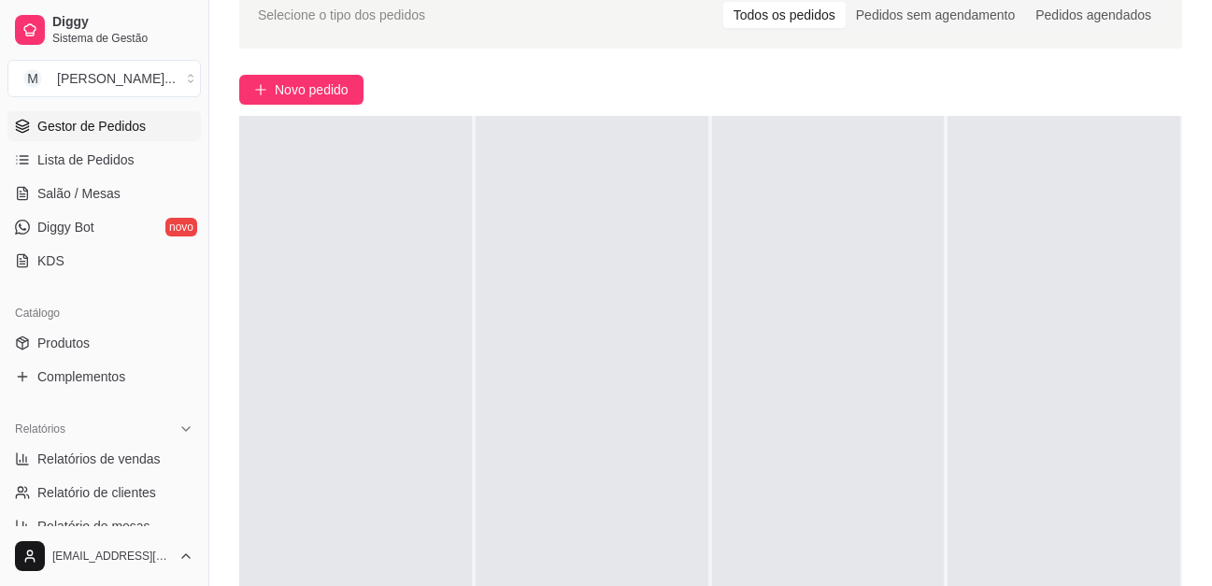
scroll to position [280, 0]
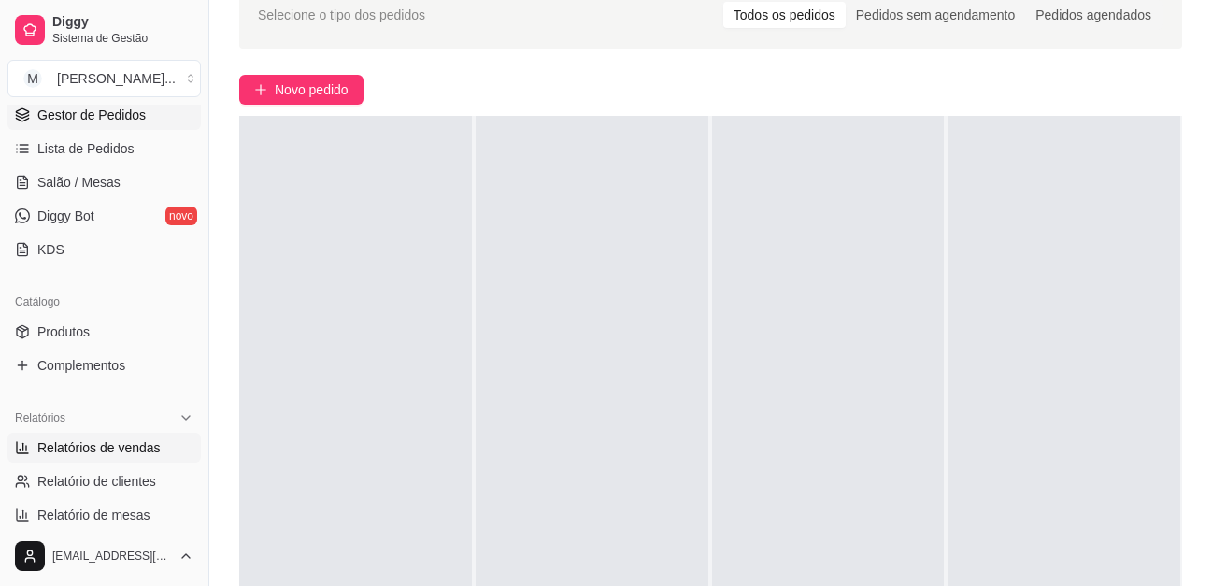
click at [121, 440] on span "Relatórios de vendas" at bounding box center [98, 447] width 123 height 19
select select "ALL"
select select "0"
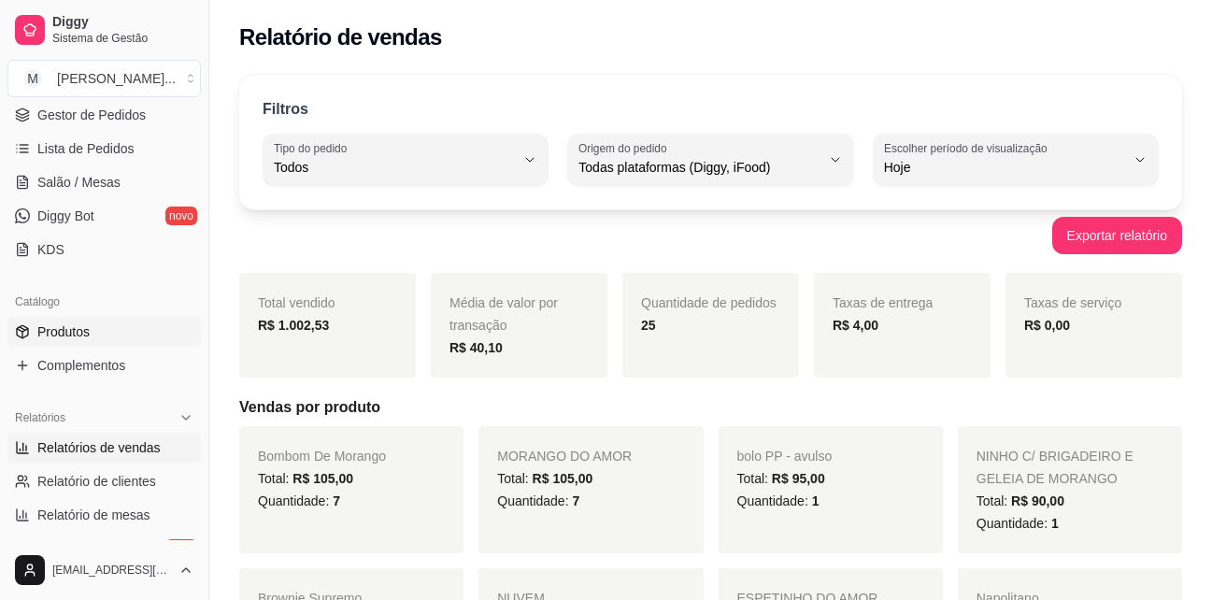
click at [63, 341] on link "Produtos" at bounding box center [103, 332] width 193 height 30
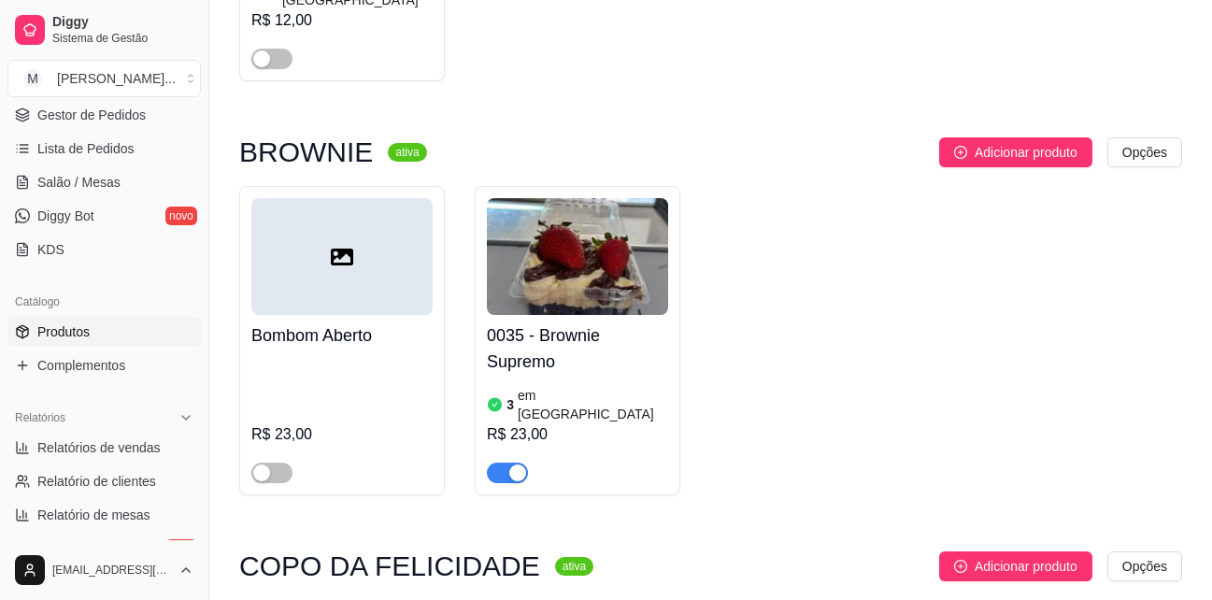
scroll to position [1963, 0]
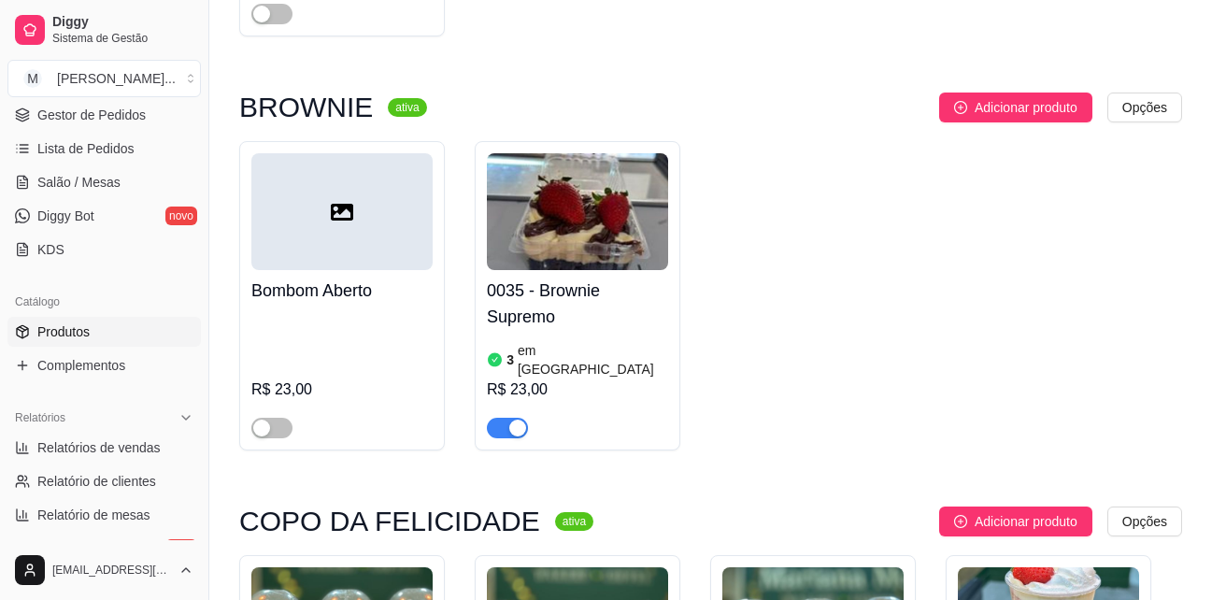
click at [502, 418] on span "button" at bounding box center [507, 428] width 41 height 21
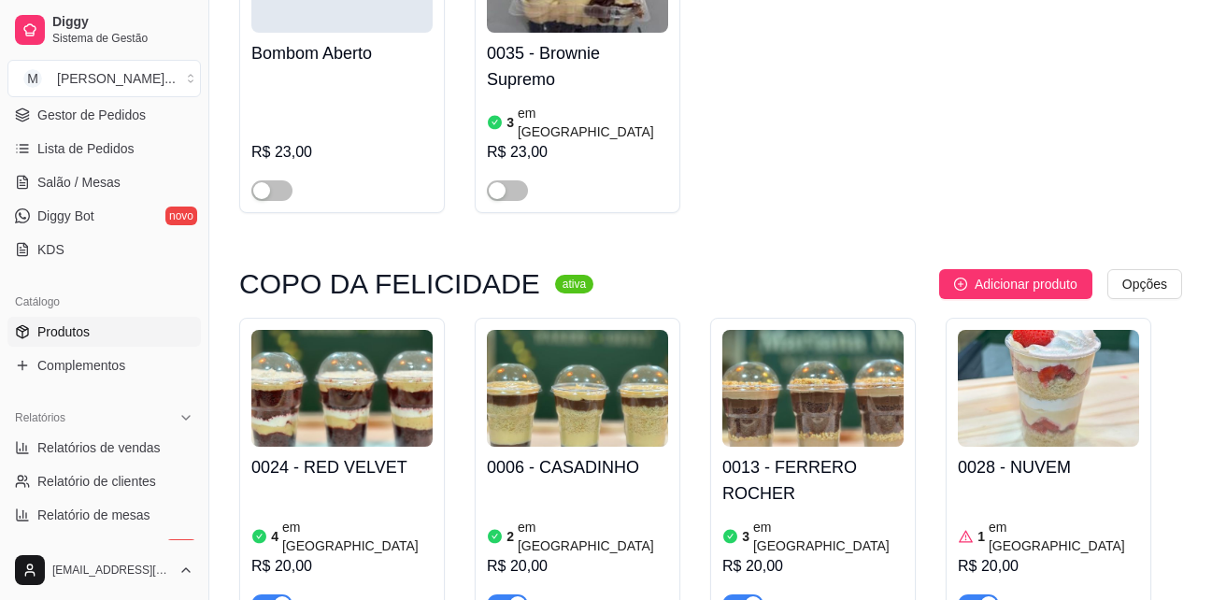
scroll to position [2243, 0]
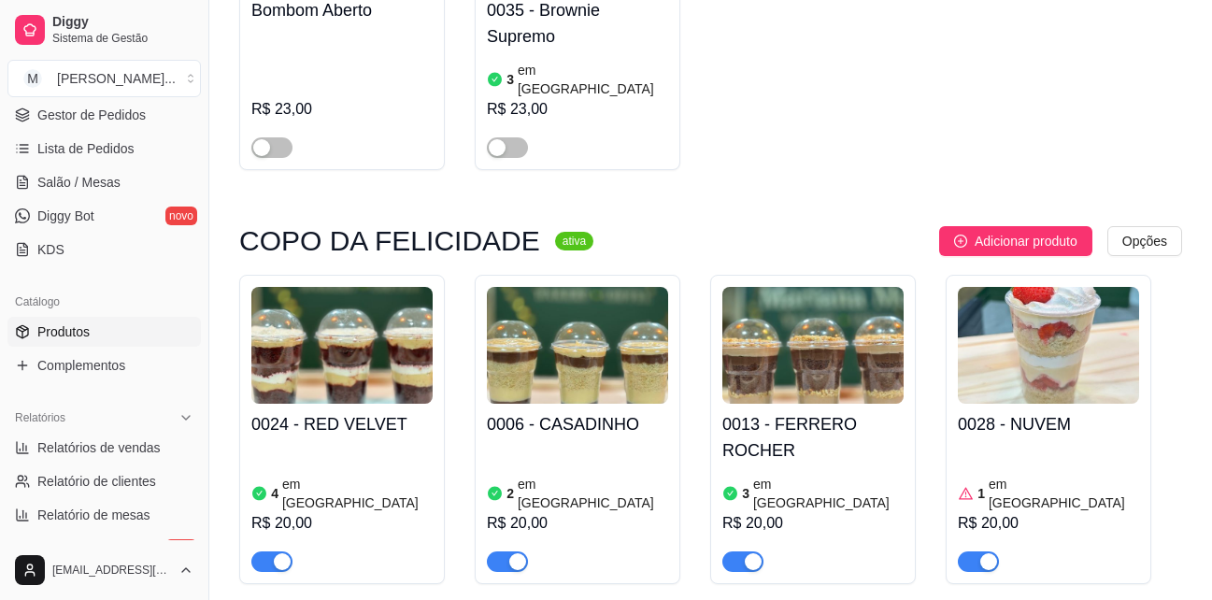
click at [587, 411] on h4 "0006 - CASADINHO" at bounding box center [577, 424] width 181 height 26
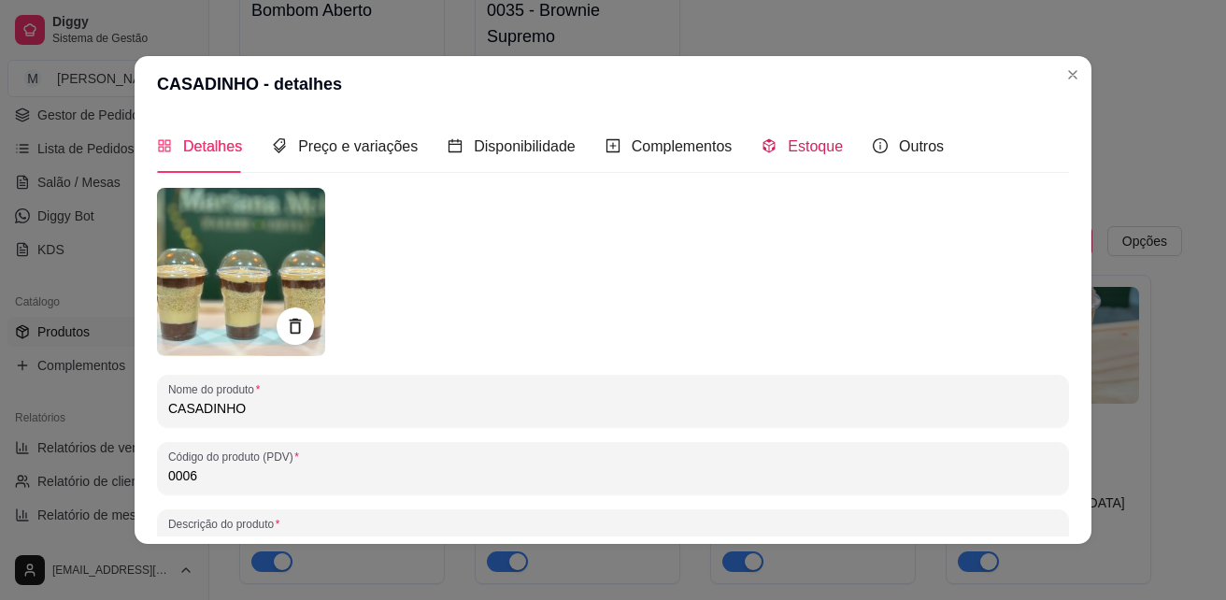
click at [812, 150] on span "Estoque" at bounding box center [815, 146] width 55 height 16
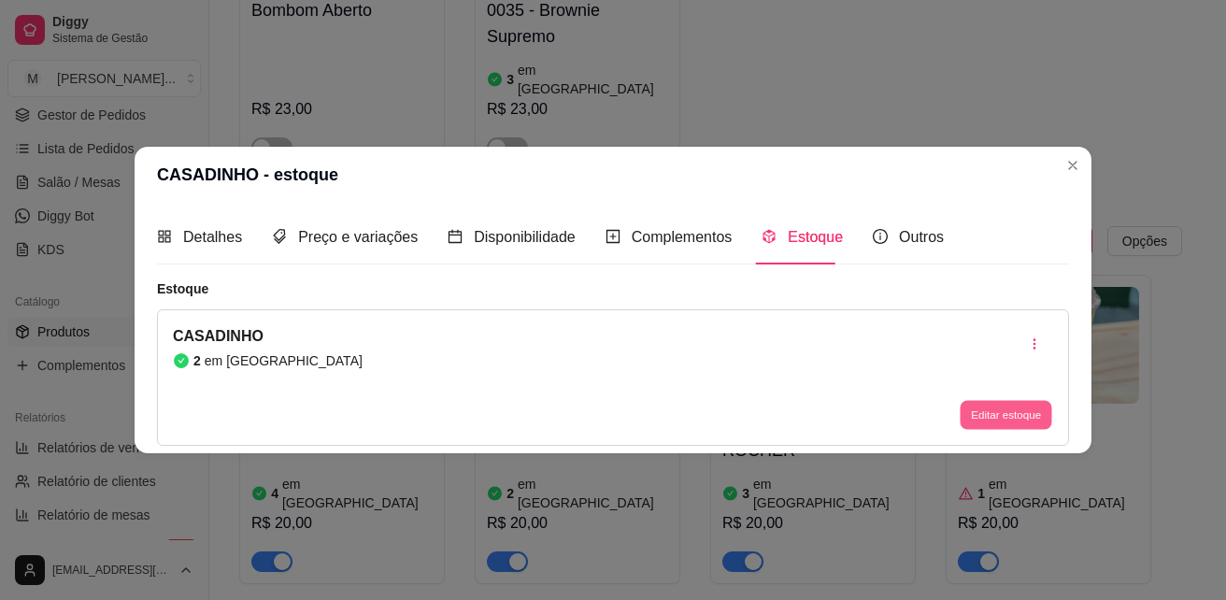
click at [995, 411] on button "Editar estoque" at bounding box center [1006, 414] width 92 height 29
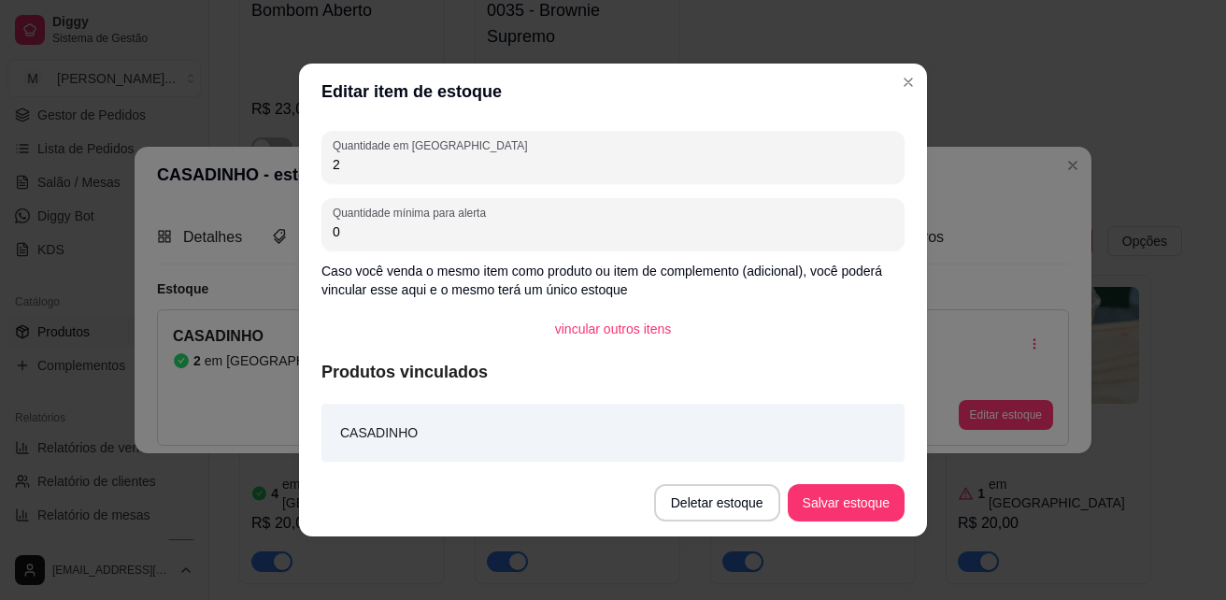
click at [434, 168] on input "2" at bounding box center [613, 164] width 561 height 19
type input "5"
click at [854, 514] on button "Salvar estoque" at bounding box center [846, 502] width 117 height 37
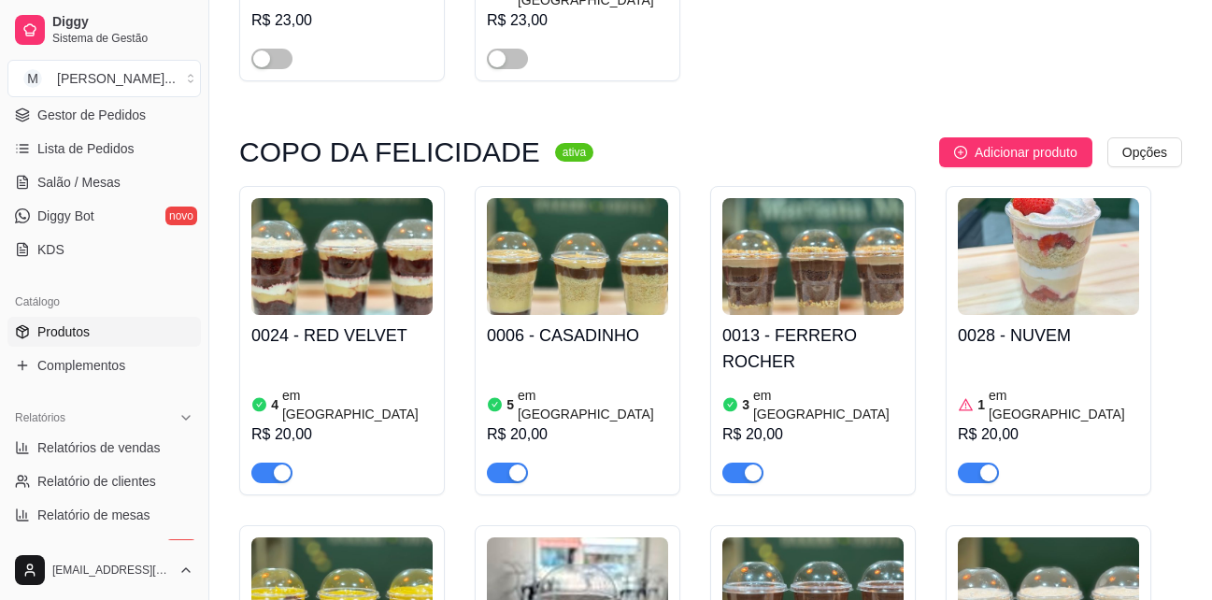
scroll to position [2430, 0]
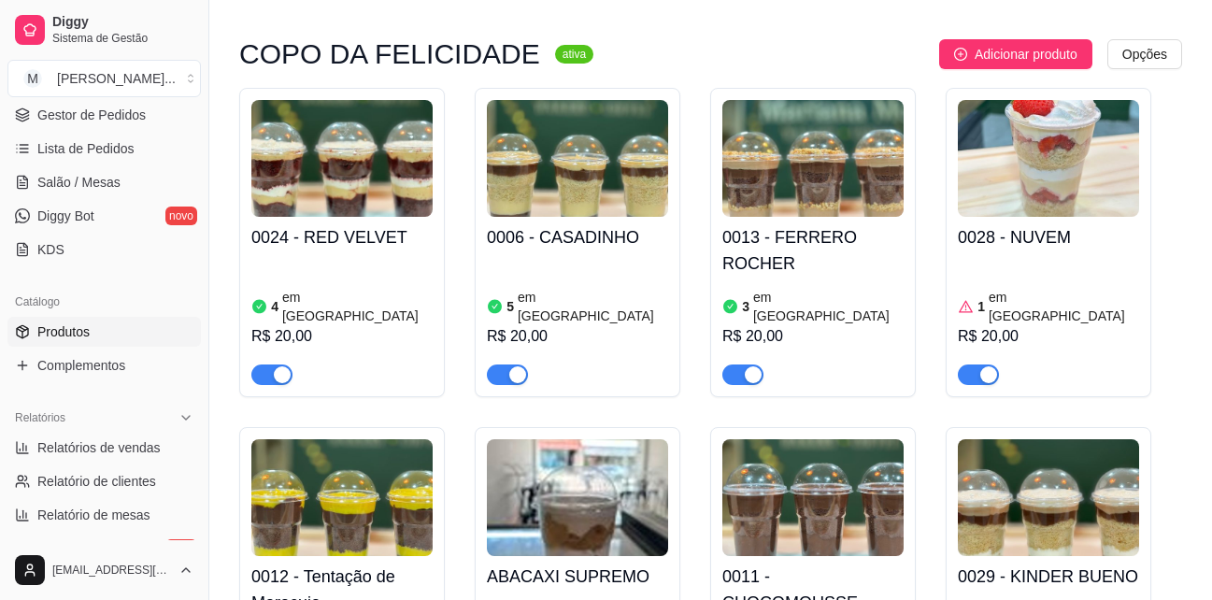
click at [1056, 564] on h4 "0029 - KINDER BUENO" at bounding box center [1048, 577] width 181 height 26
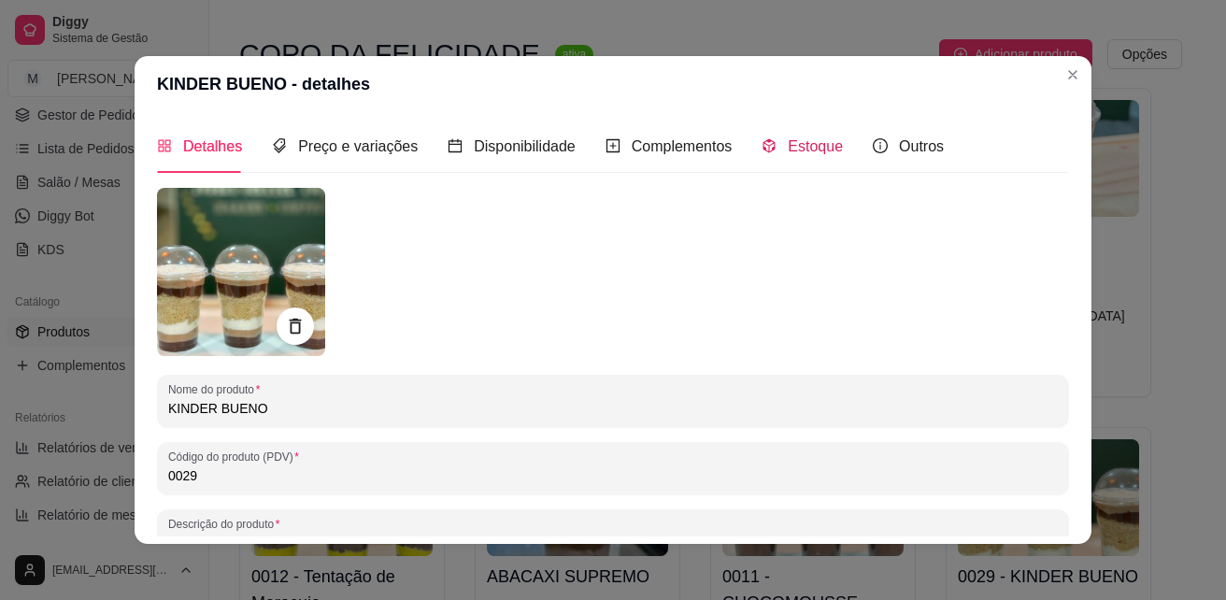
click at [792, 149] on span "Estoque" at bounding box center [815, 146] width 55 height 16
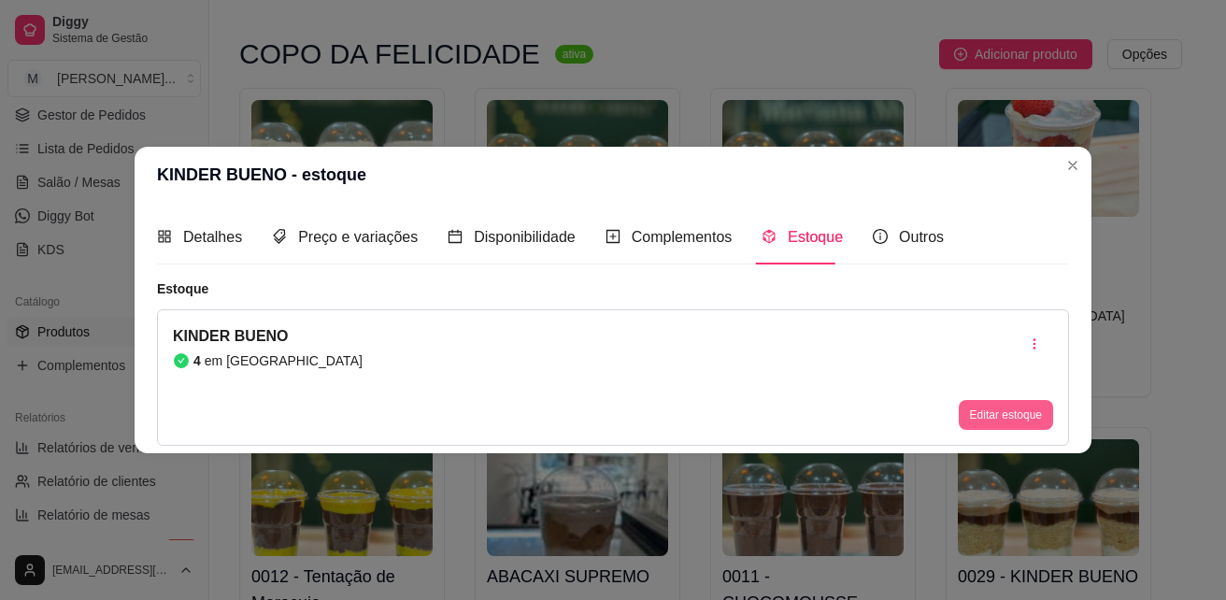
click at [1016, 409] on button "Editar estoque" at bounding box center [1006, 415] width 94 height 30
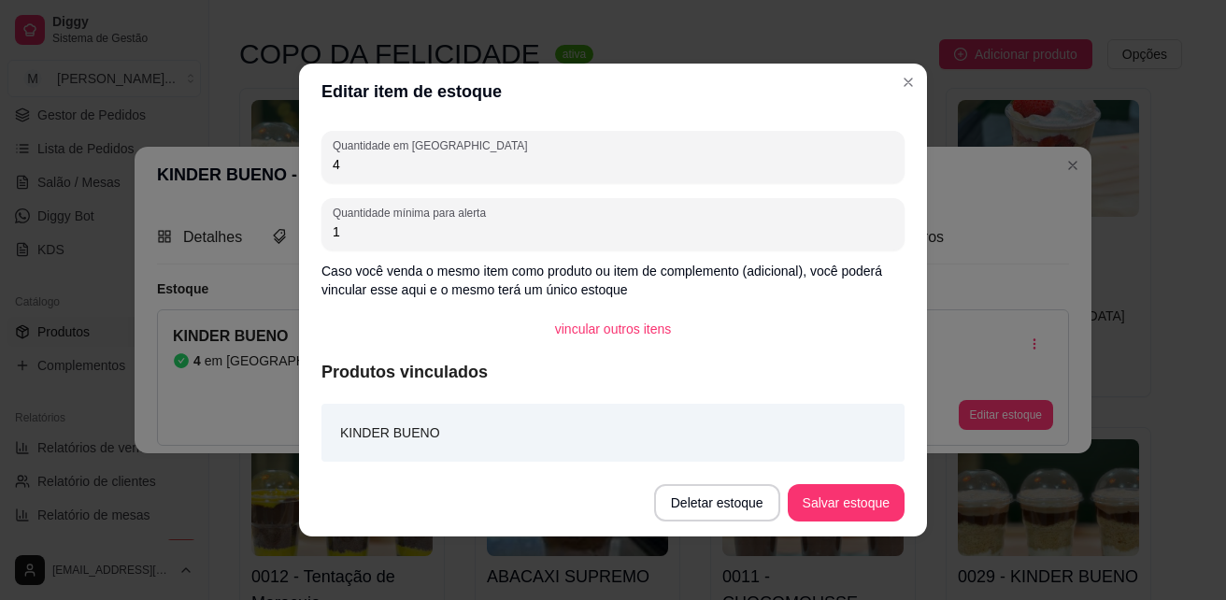
drag, startPoint x: 382, startPoint y: 164, endPoint x: 306, endPoint y: 160, distance: 76.8
click at [306, 160] on div "Quantidade em estoque 4 Quantidade mínima para alerta 1 Caso você venda o mesmo…" at bounding box center [613, 295] width 628 height 350
type input "1"
click at [823, 504] on button "Salvar estoque" at bounding box center [846, 502] width 117 height 37
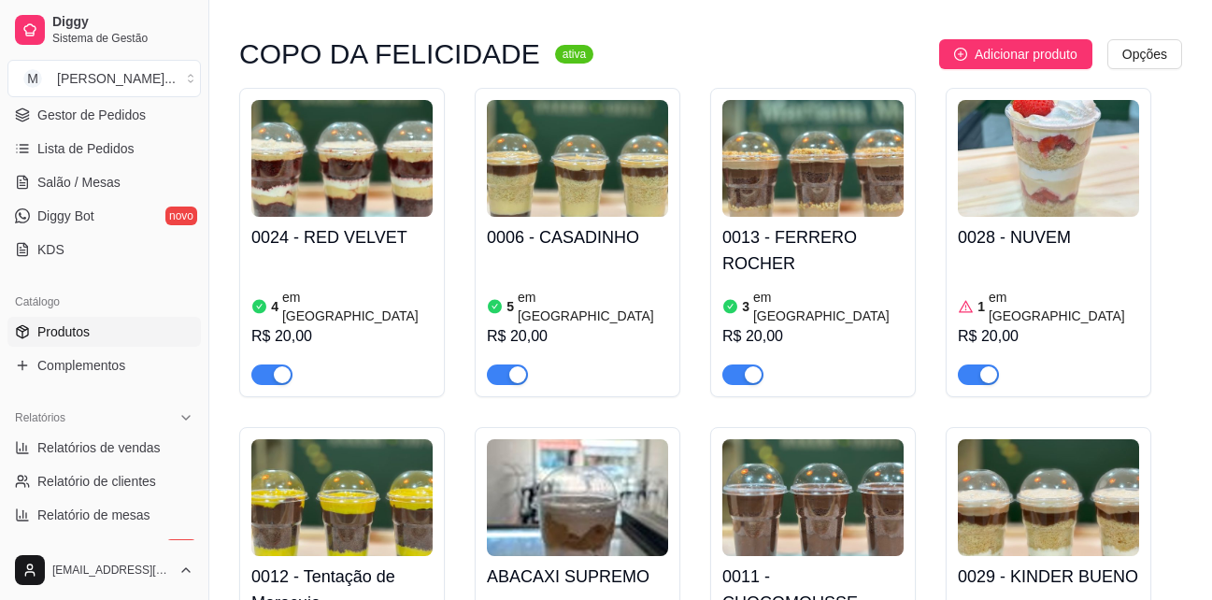
click at [991, 366] on div "button" at bounding box center [988, 374] width 17 height 17
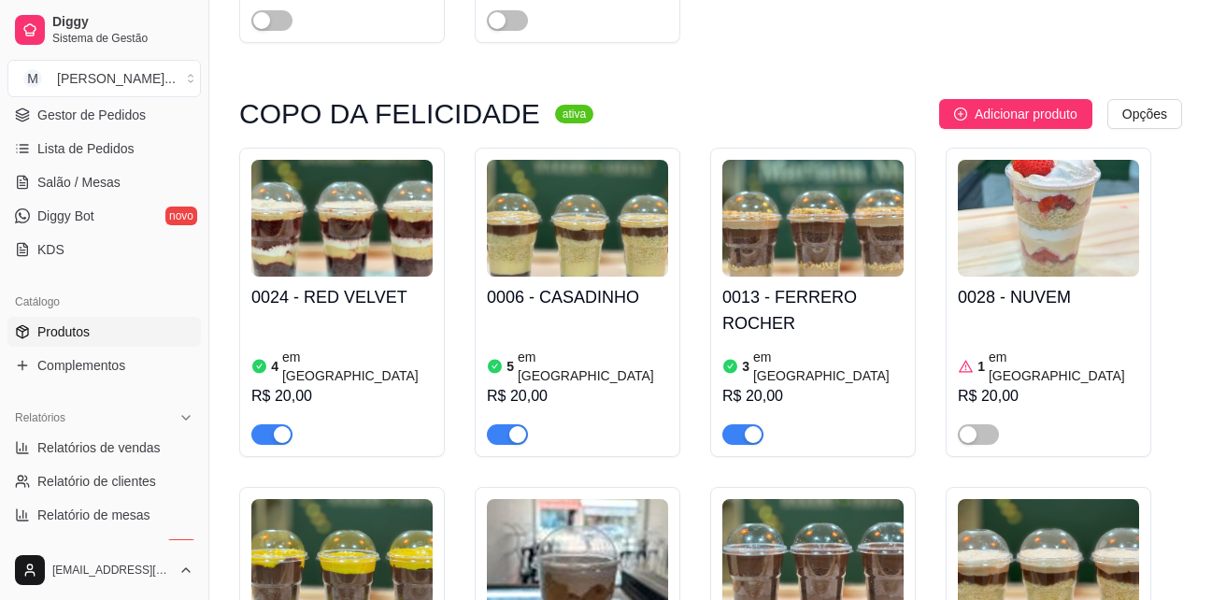
scroll to position [2336, 0]
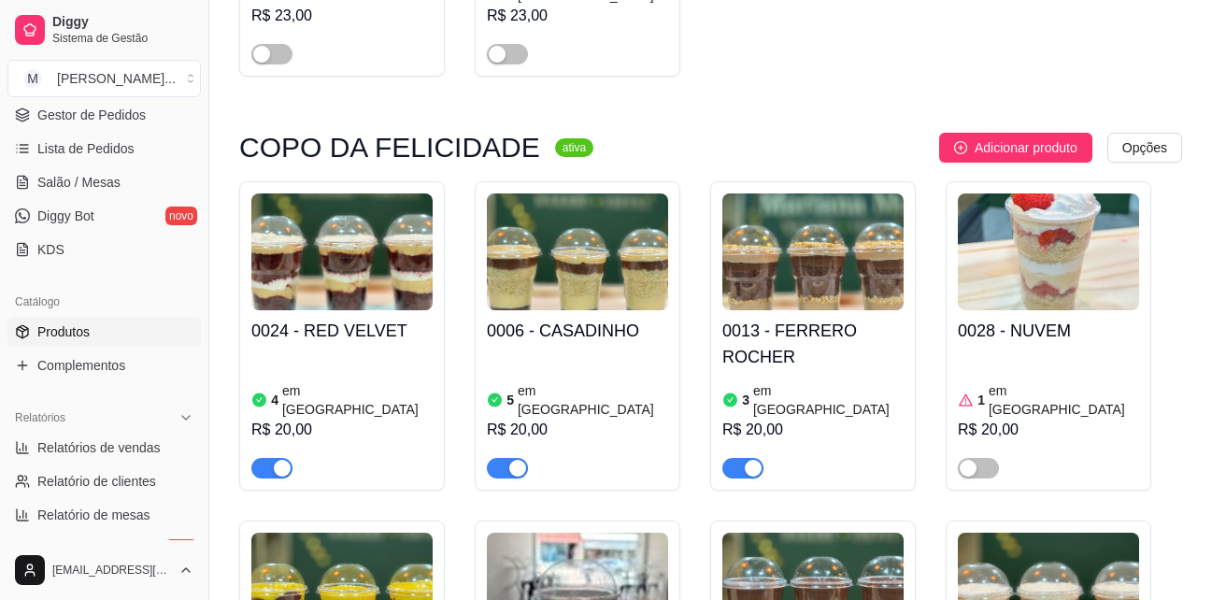
click at [763, 318] on h4 "0013 - FERRERO ROCHER" at bounding box center [812, 344] width 181 height 52
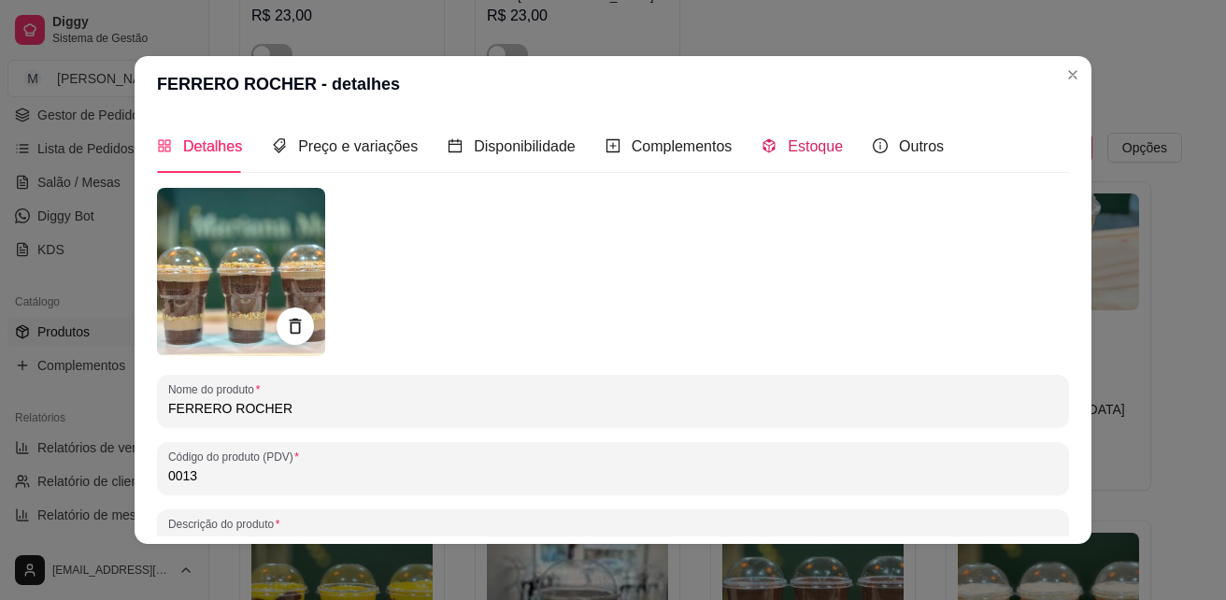
click at [792, 156] on div "Estoque" at bounding box center [802, 146] width 81 height 23
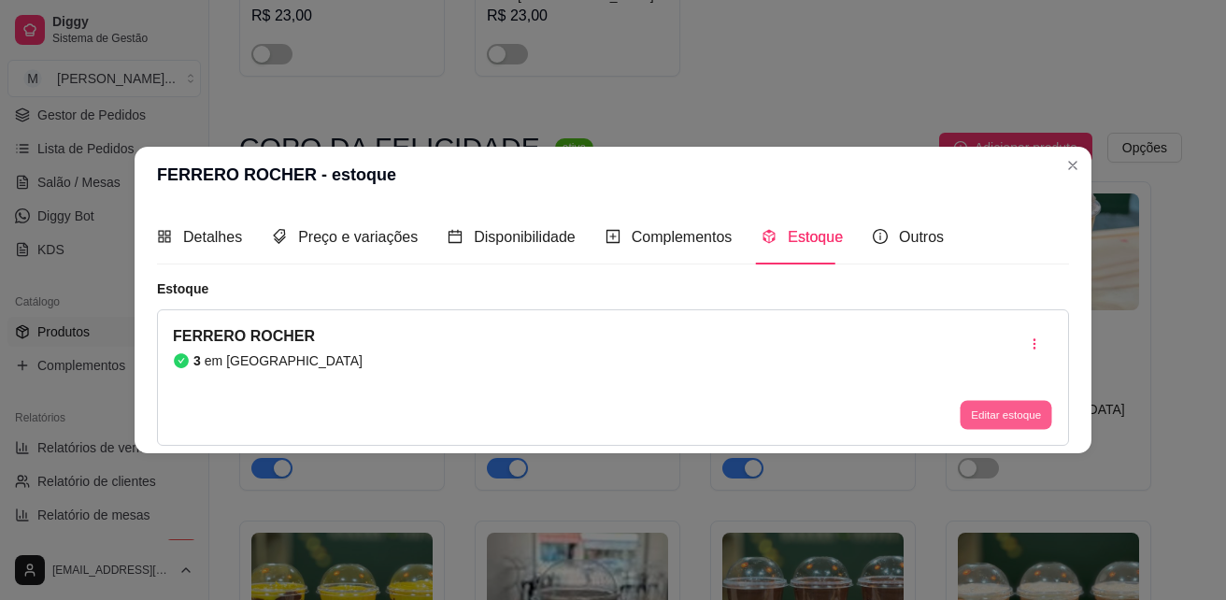
click at [1029, 415] on button "Editar estoque" at bounding box center [1006, 414] width 92 height 29
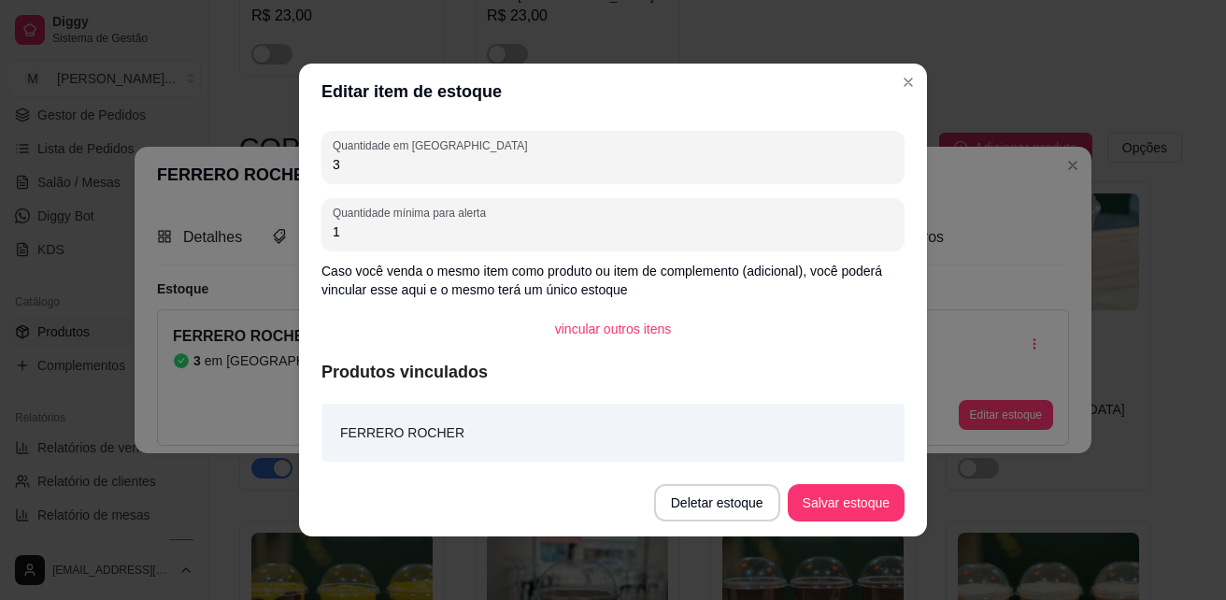
click at [718, 163] on input "3" at bounding box center [613, 164] width 561 height 19
type input "1"
click at [841, 486] on button "Salvar estoque" at bounding box center [846, 503] width 114 height 36
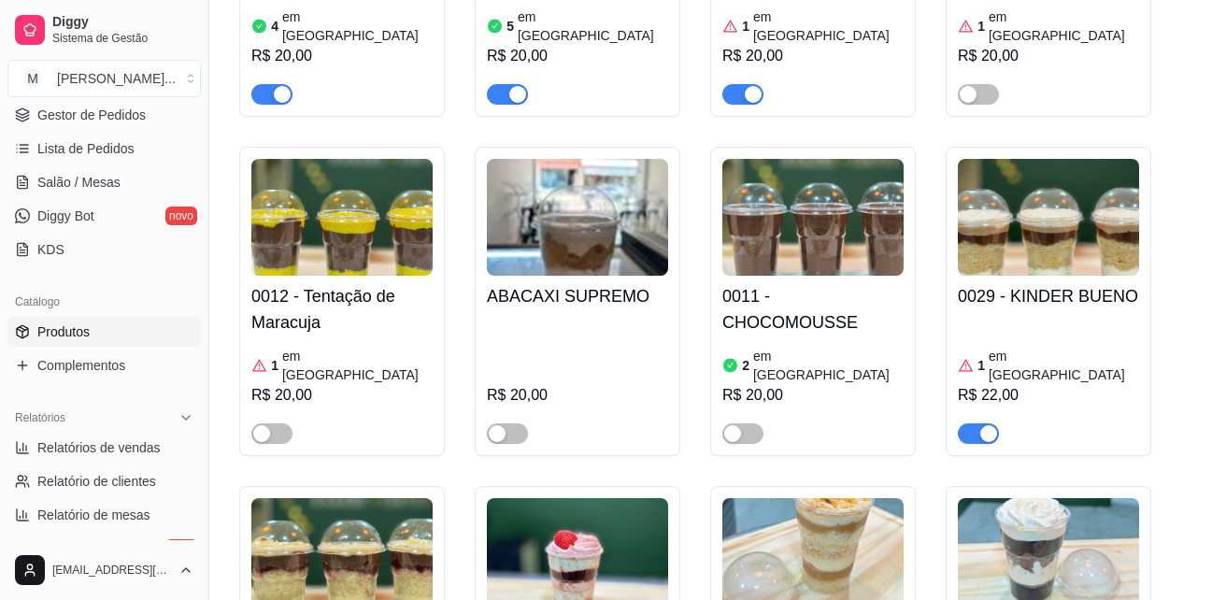
scroll to position [2804, 0]
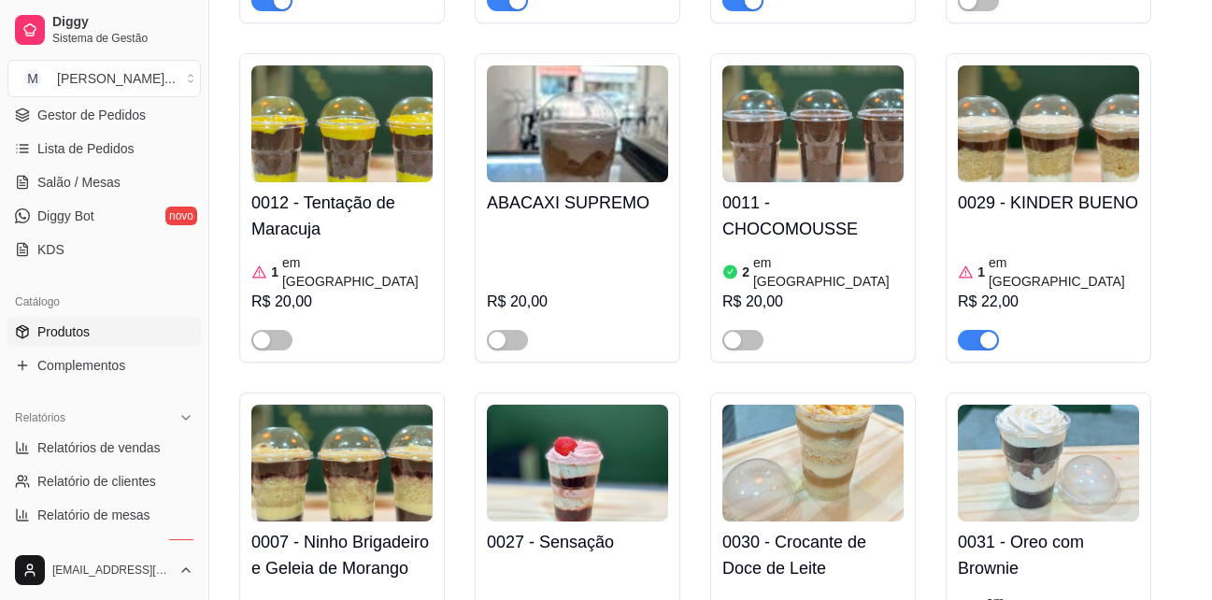
click at [812, 529] on h4 "0030 - Crocante de Doce de Leite" at bounding box center [812, 555] width 181 height 52
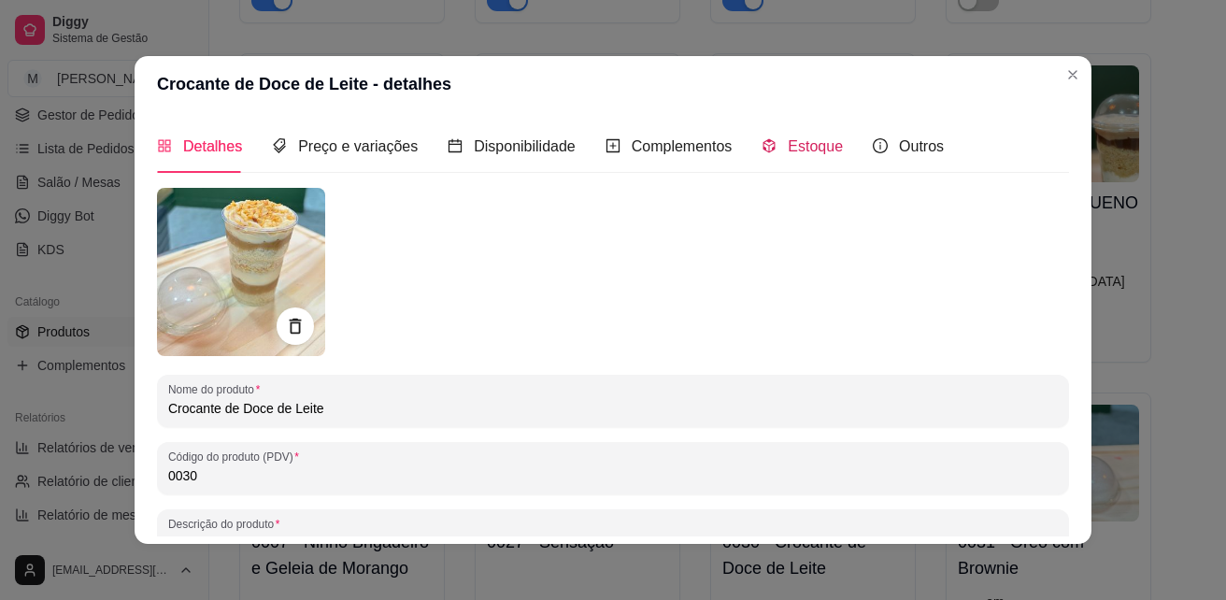
click at [796, 151] on span "Estoque" at bounding box center [815, 146] width 55 height 16
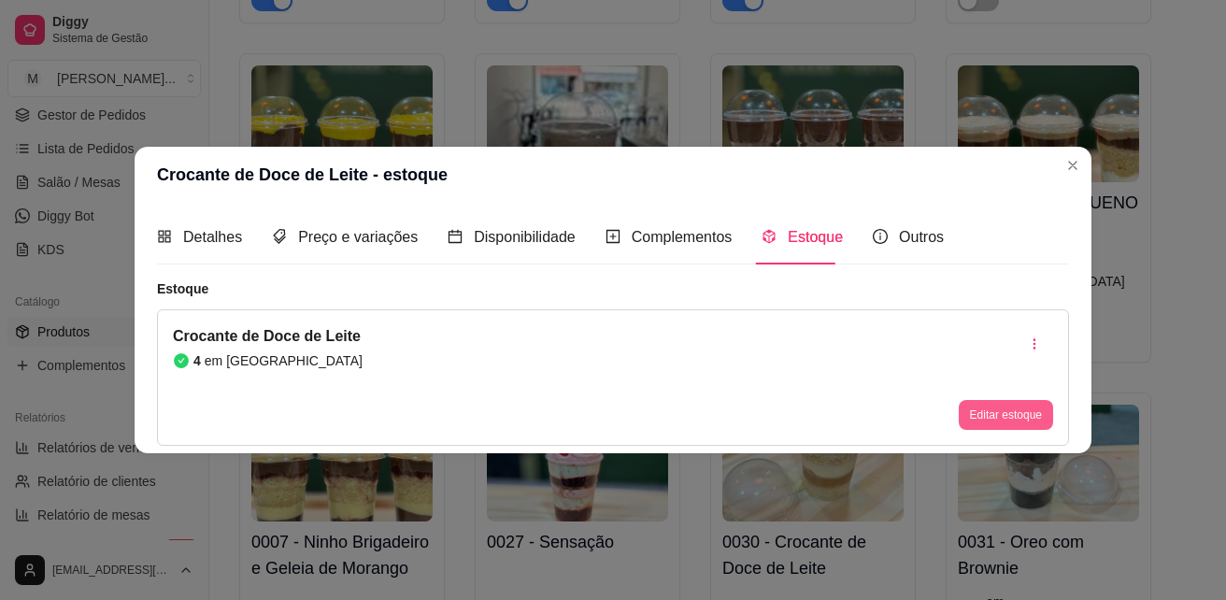
click at [992, 422] on button "Editar estoque" at bounding box center [1006, 415] width 94 height 30
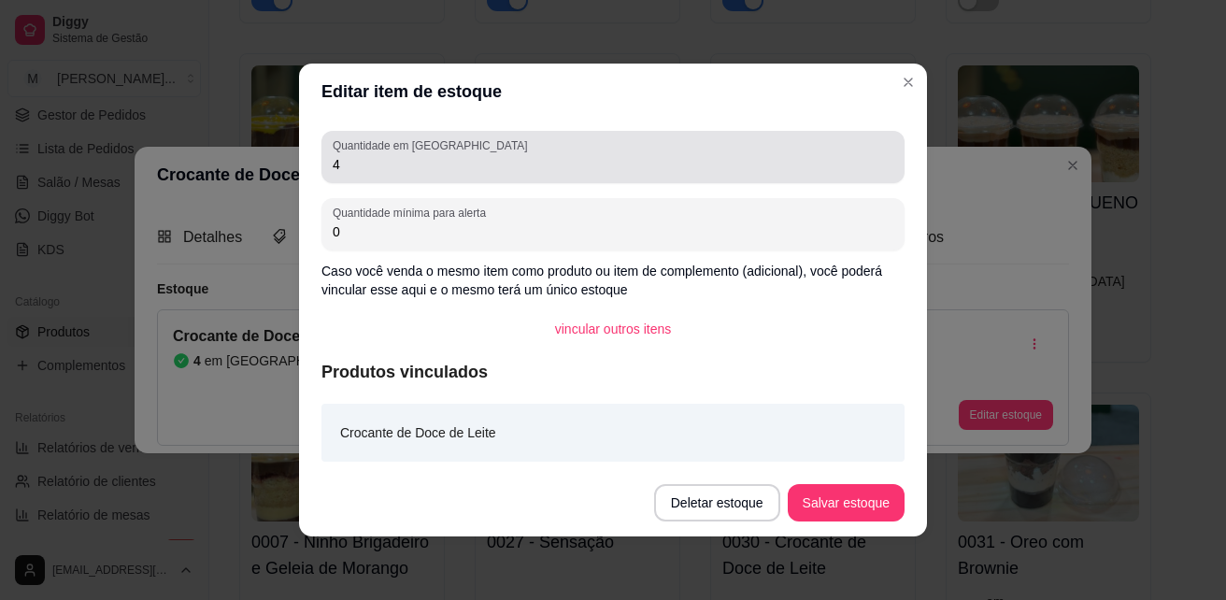
click at [392, 156] on input "4" at bounding box center [613, 164] width 561 height 19
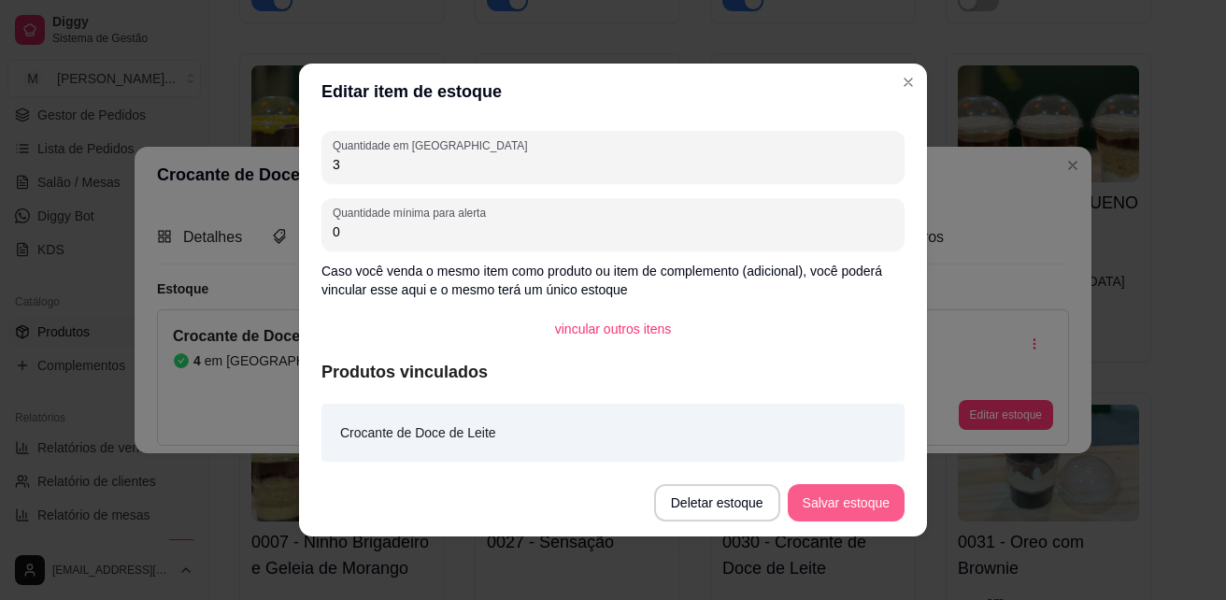
type input "3"
click at [884, 503] on button "Salvar estoque" at bounding box center [846, 502] width 117 height 37
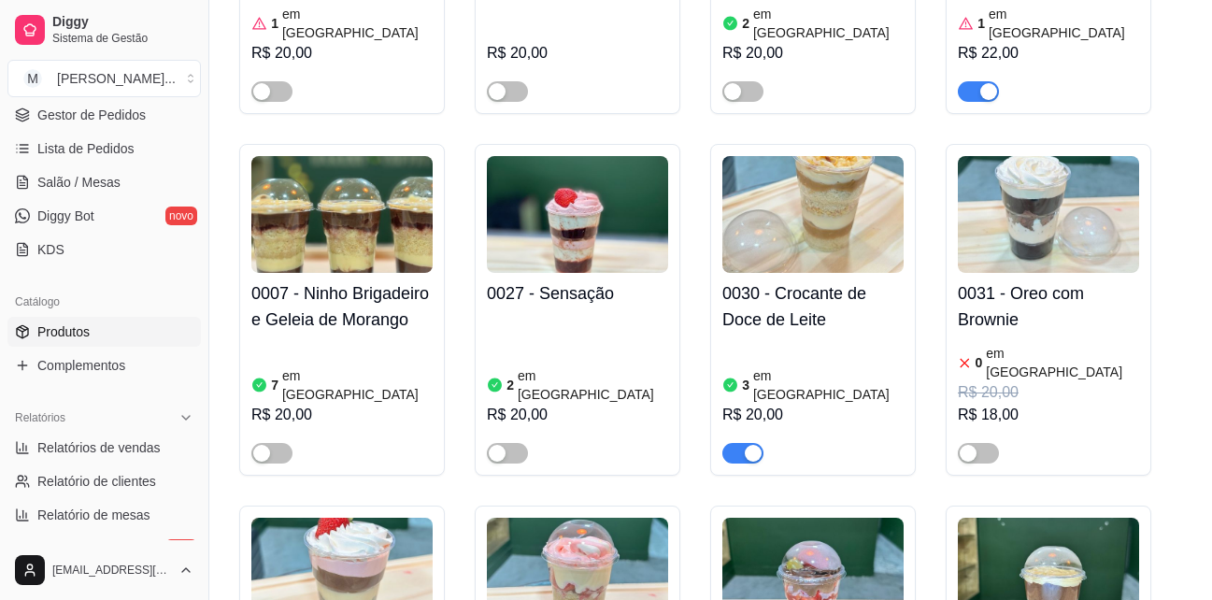
scroll to position [3177, 0]
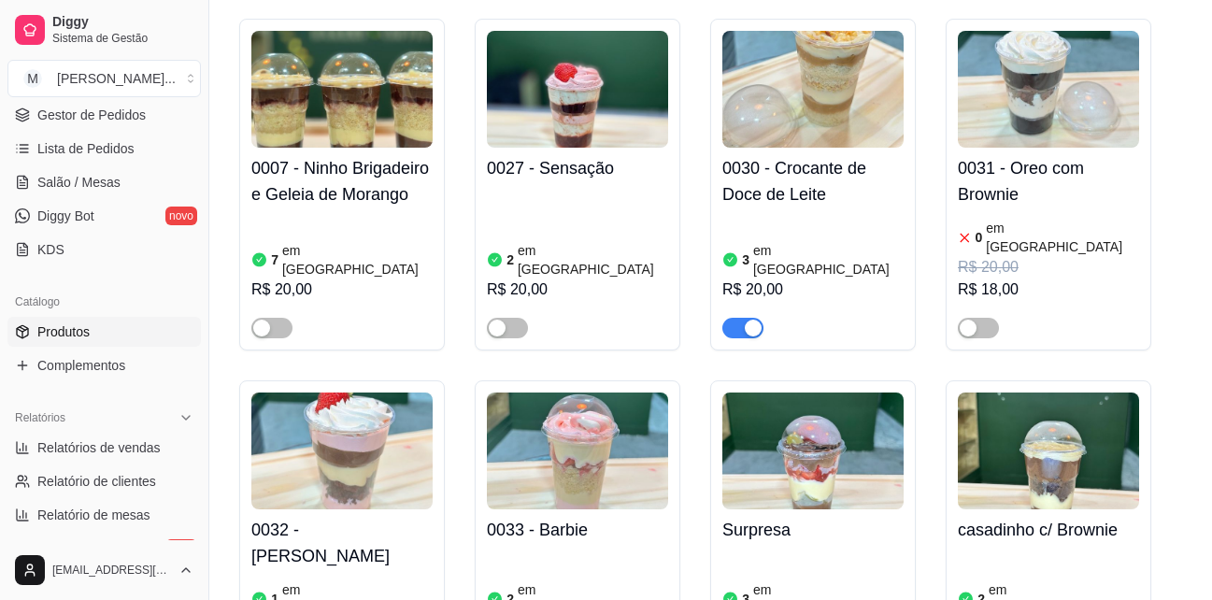
click at [316, 517] on h4 "0032 - [PERSON_NAME]" at bounding box center [341, 543] width 181 height 52
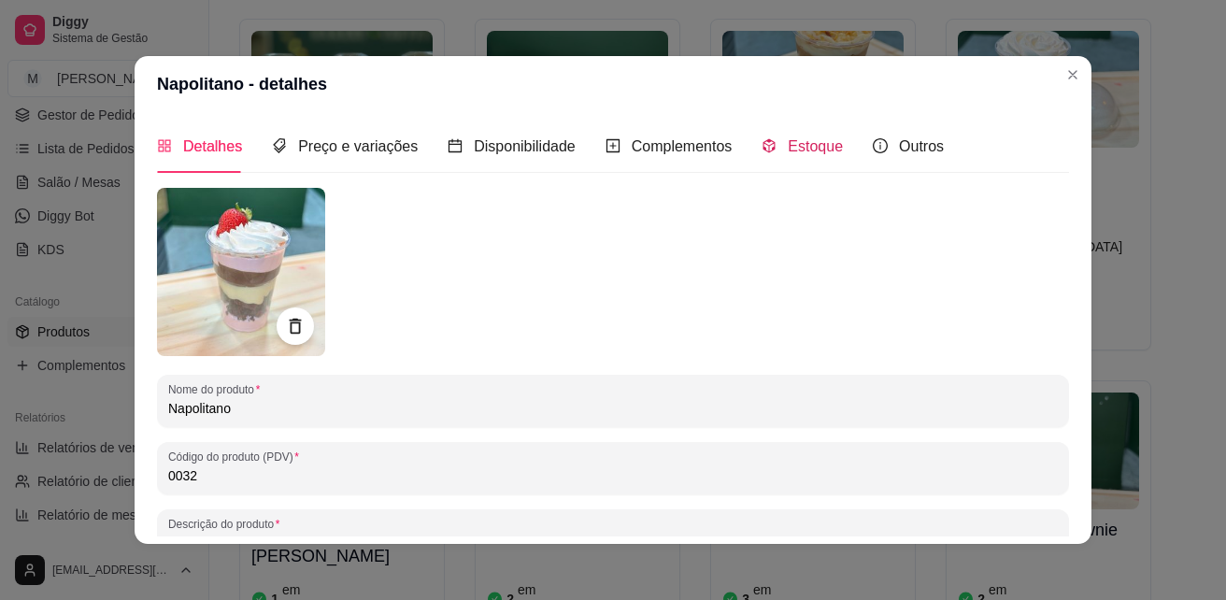
click at [795, 148] on span "Estoque" at bounding box center [815, 146] width 55 height 16
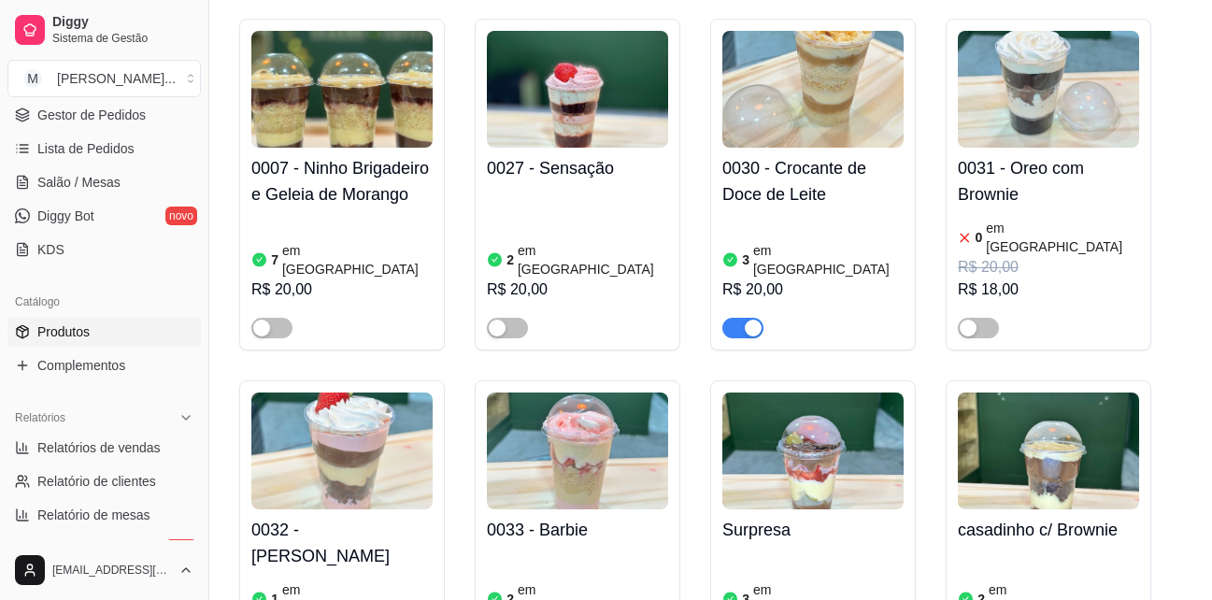
click at [763, 517] on h4 "Surpresa" at bounding box center [812, 530] width 181 height 26
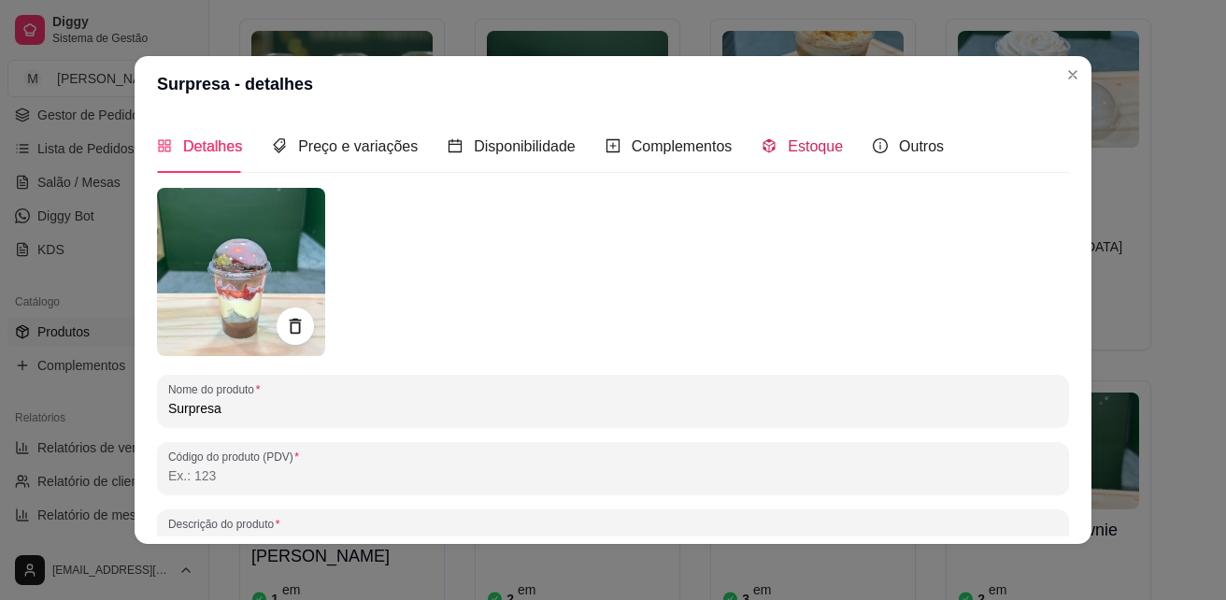
click at [823, 143] on span "Estoque" at bounding box center [815, 146] width 55 height 16
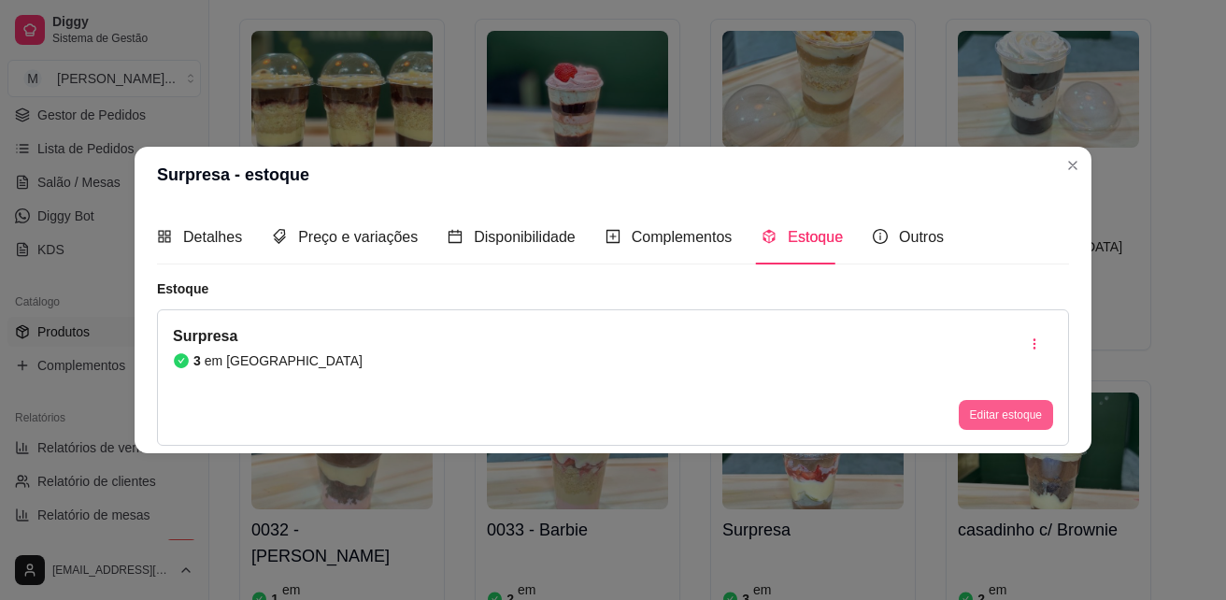
click at [1021, 412] on button "Editar estoque" at bounding box center [1006, 415] width 94 height 30
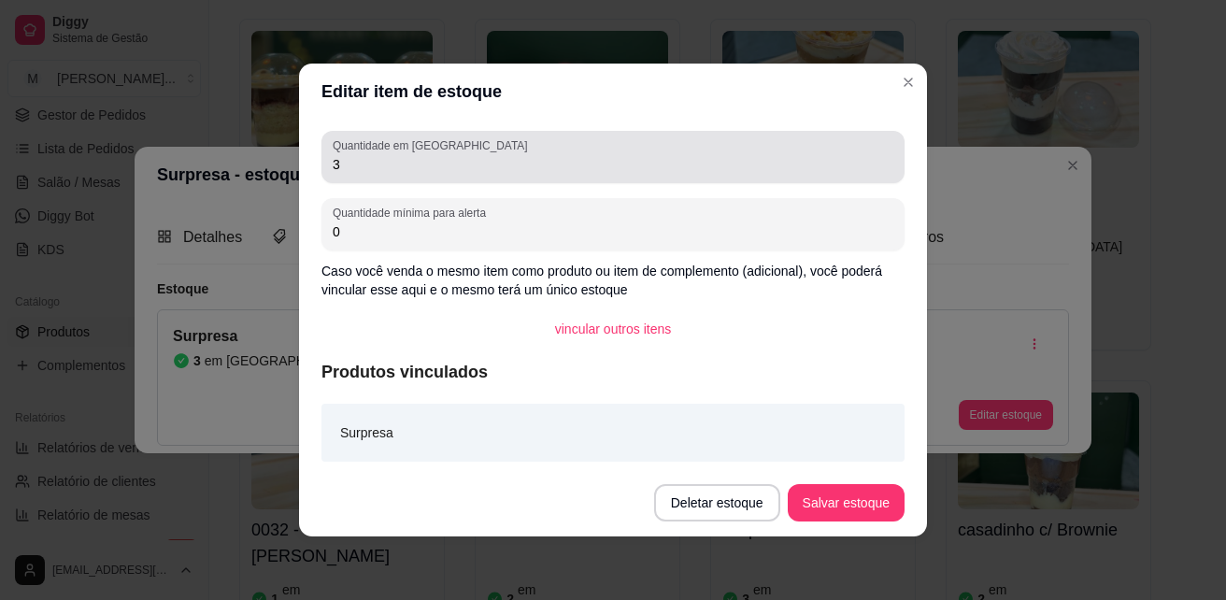
click at [416, 180] on div "Quantidade em estoque 3" at bounding box center [612, 157] width 583 height 52
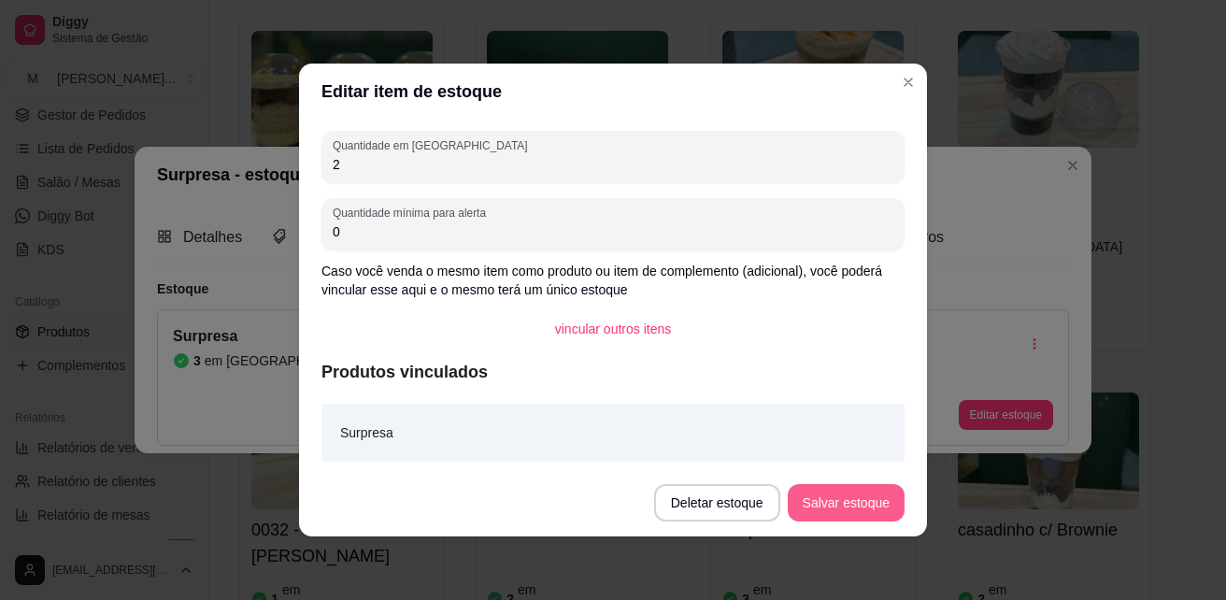
type input "2"
click at [879, 510] on button "Salvar estoque" at bounding box center [846, 502] width 117 height 37
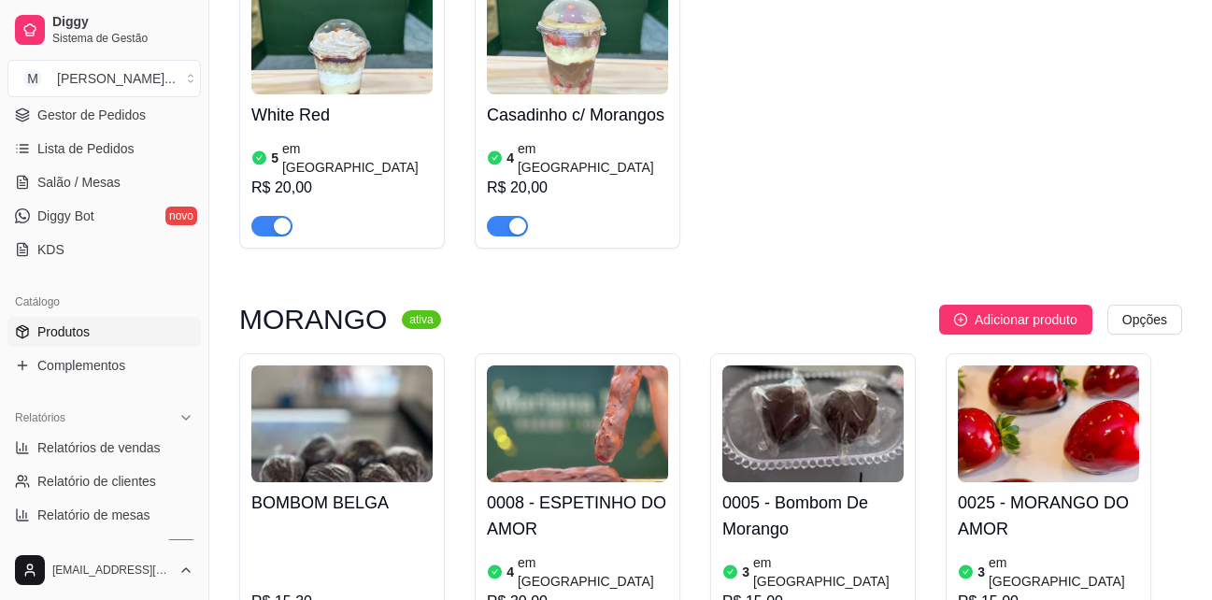
scroll to position [4112, 0]
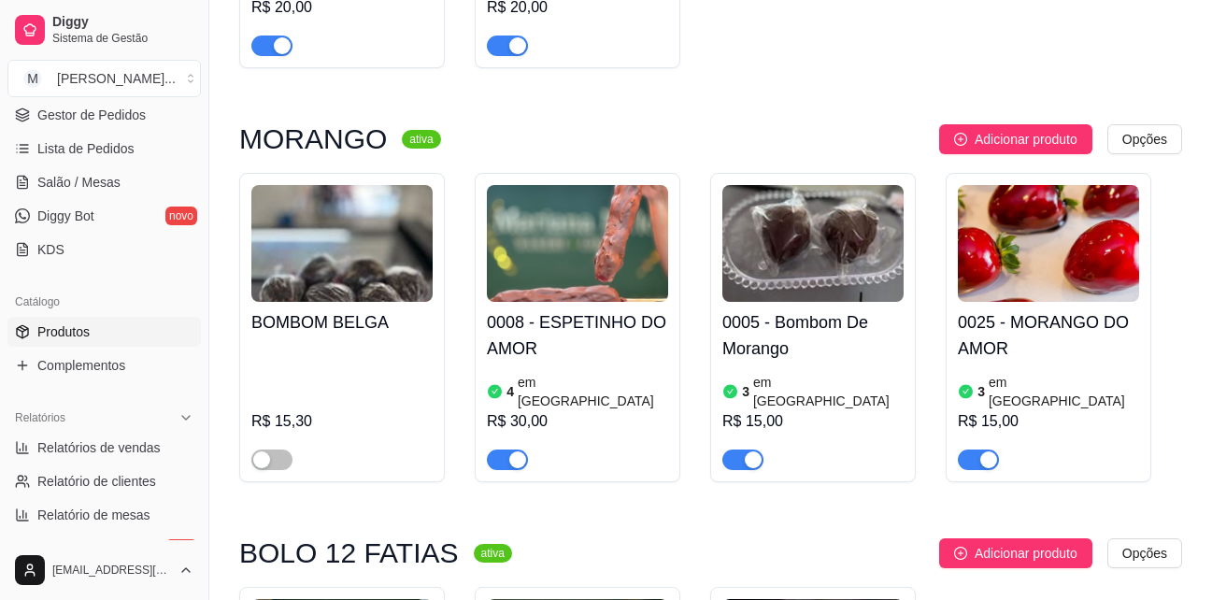
click at [984, 451] on div "button" at bounding box center [988, 459] width 17 height 17
click at [668, 309] on h4 "0008 - ESPETINHO DO AMOR" at bounding box center [577, 335] width 181 height 52
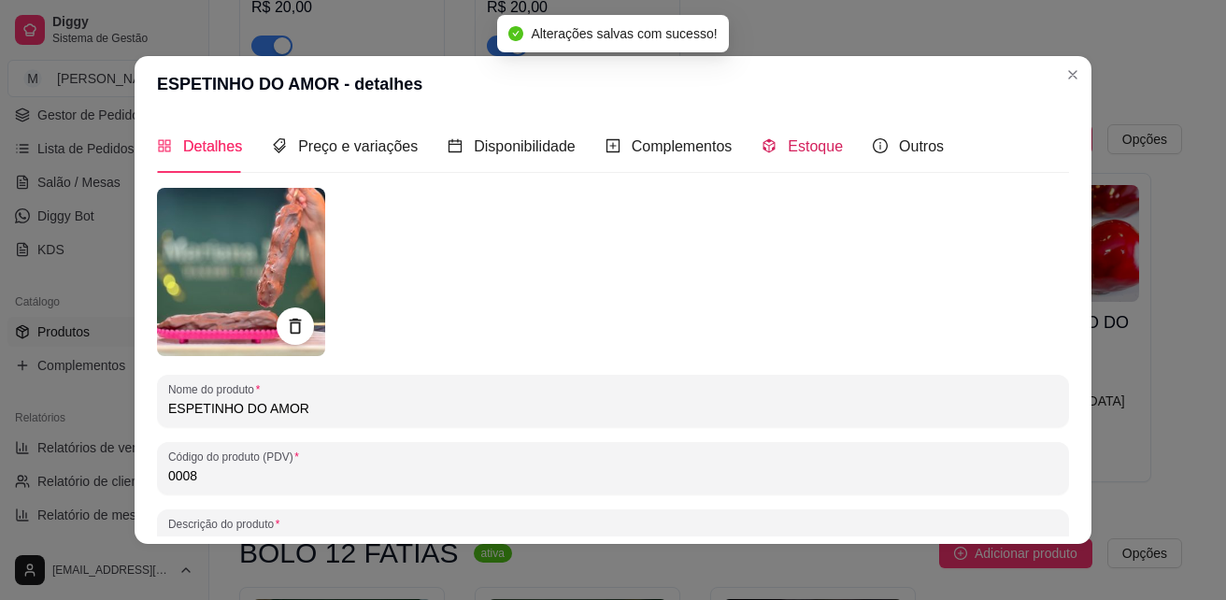
click at [788, 149] on span "Estoque" at bounding box center [815, 146] width 55 height 16
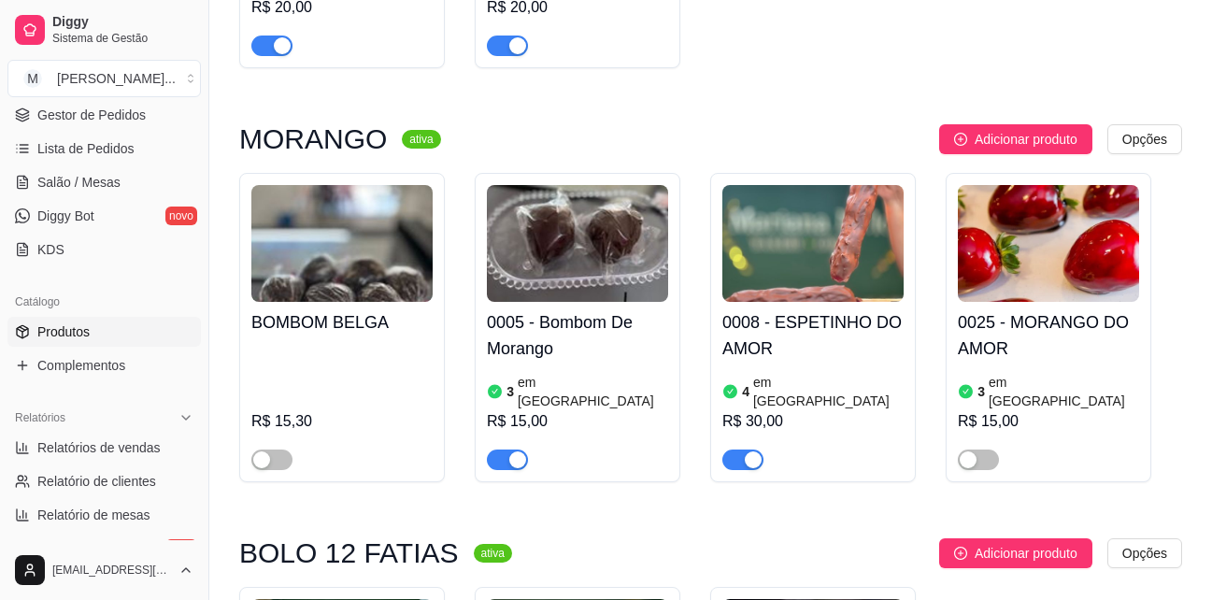
click at [556, 309] on h4 "0005 - Bombom De Morango" at bounding box center [577, 335] width 181 height 52
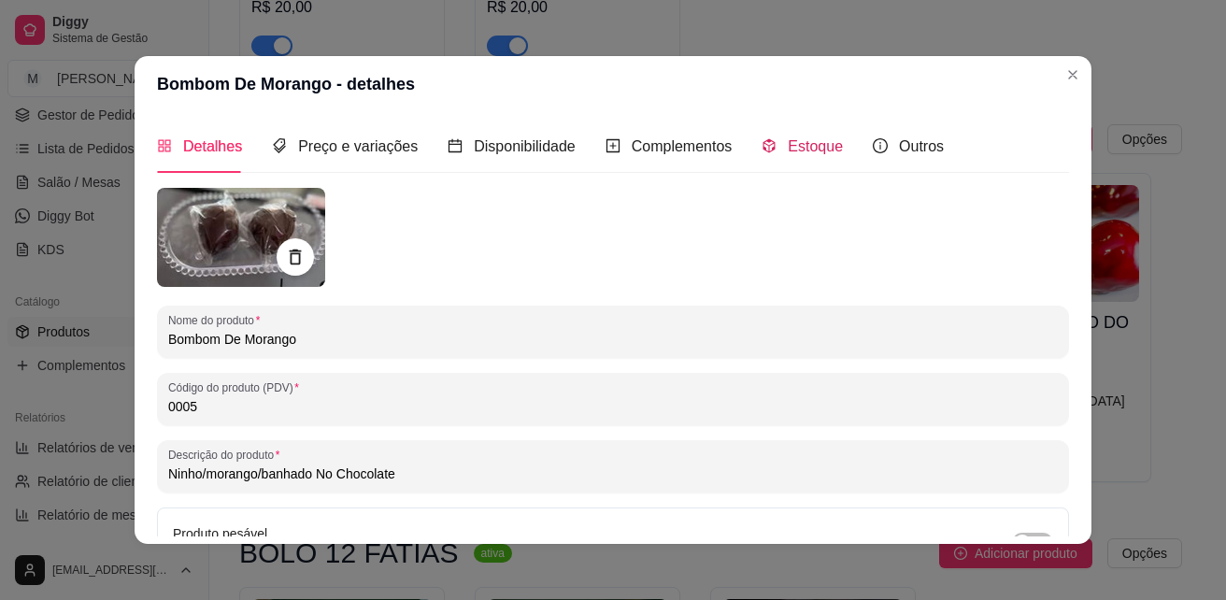
click at [798, 146] on span "Estoque" at bounding box center [815, 146] width 55 height 16
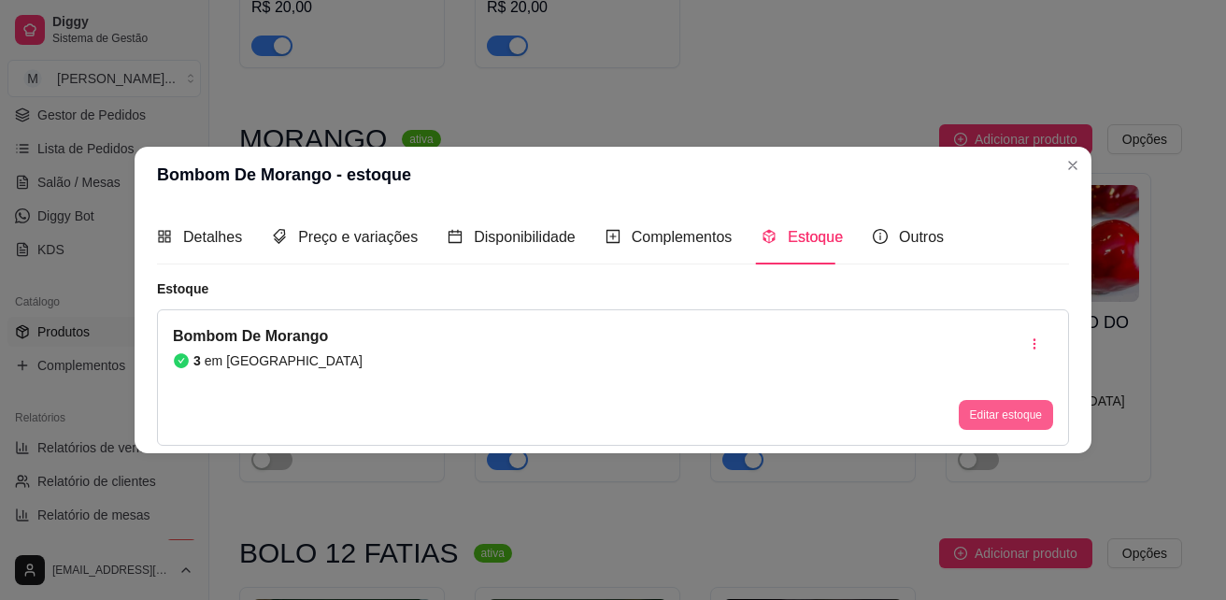
click at [1009, 418] on button "Editar estoque" at bounding box center [1006, 415] width 94 height 30
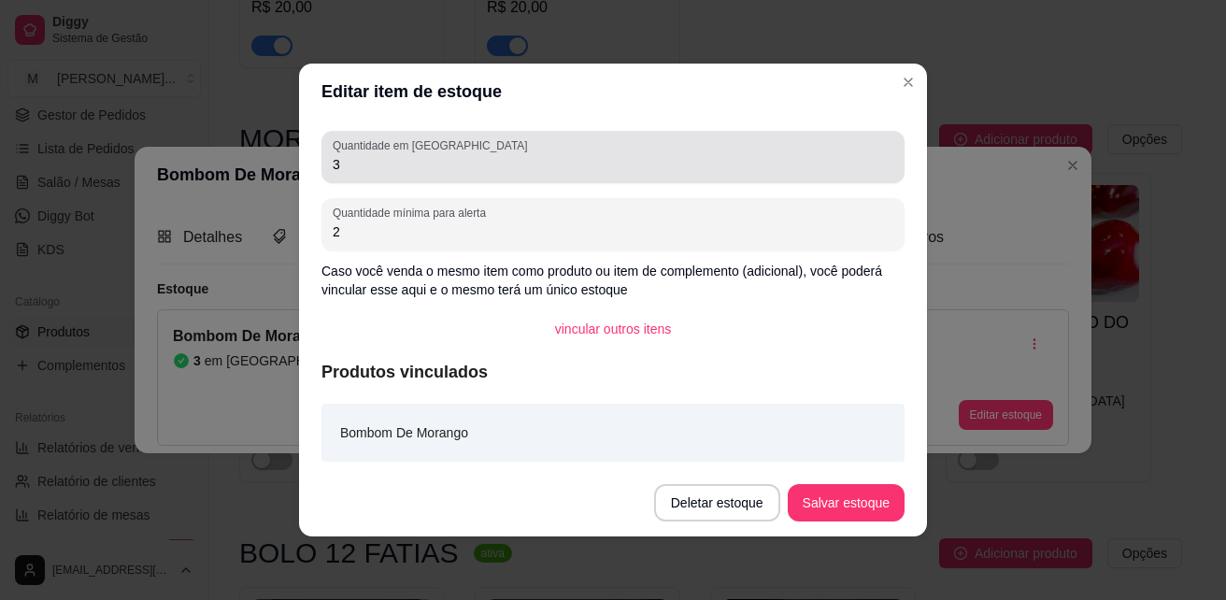
click at [356, 177] on div "Quantidade em estoque 3" at bounding box center [612, 157] width 583 height 52
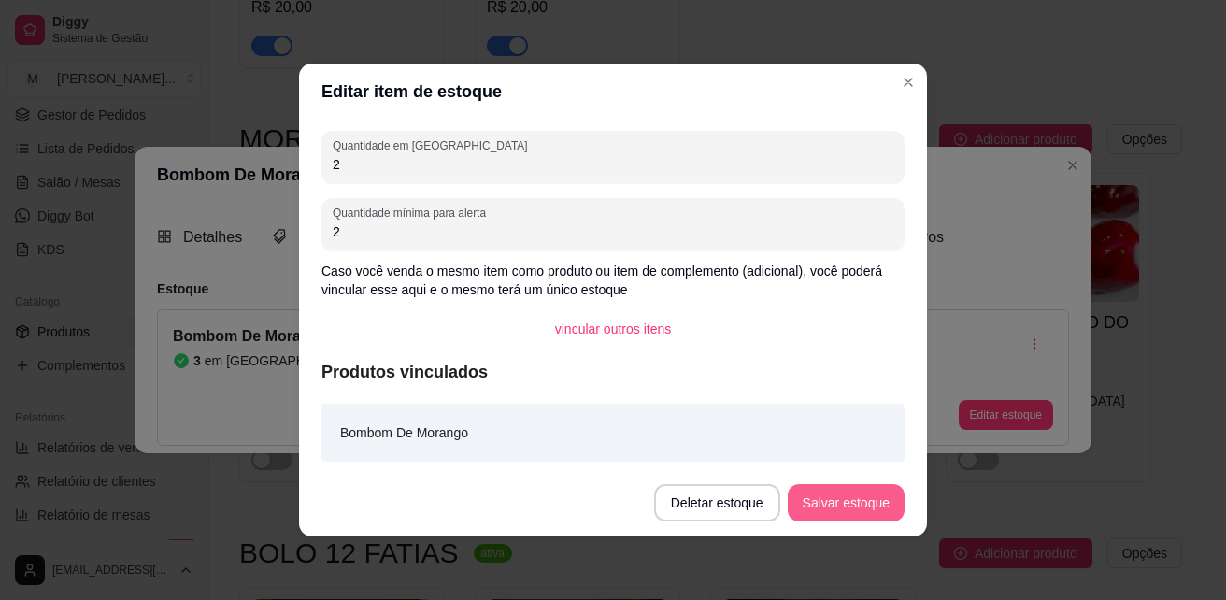
type input "2"
click at [847, 498] on button "Salvar estoque" at bounding box center [846, 502] width 117 height 37
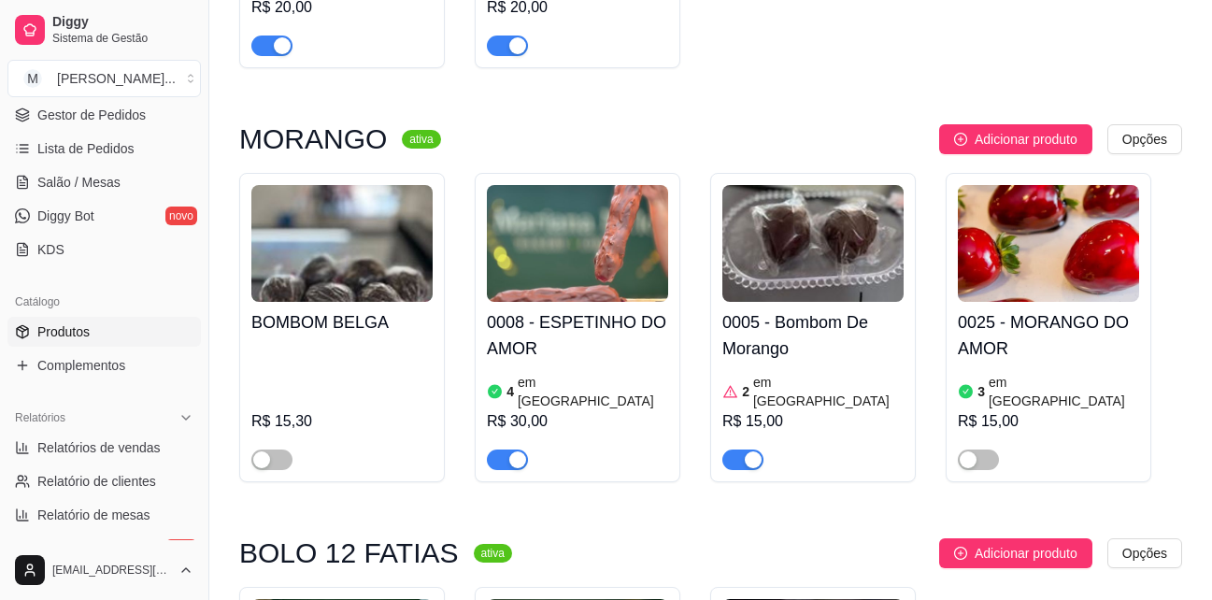
scroll to position [4205, 0]
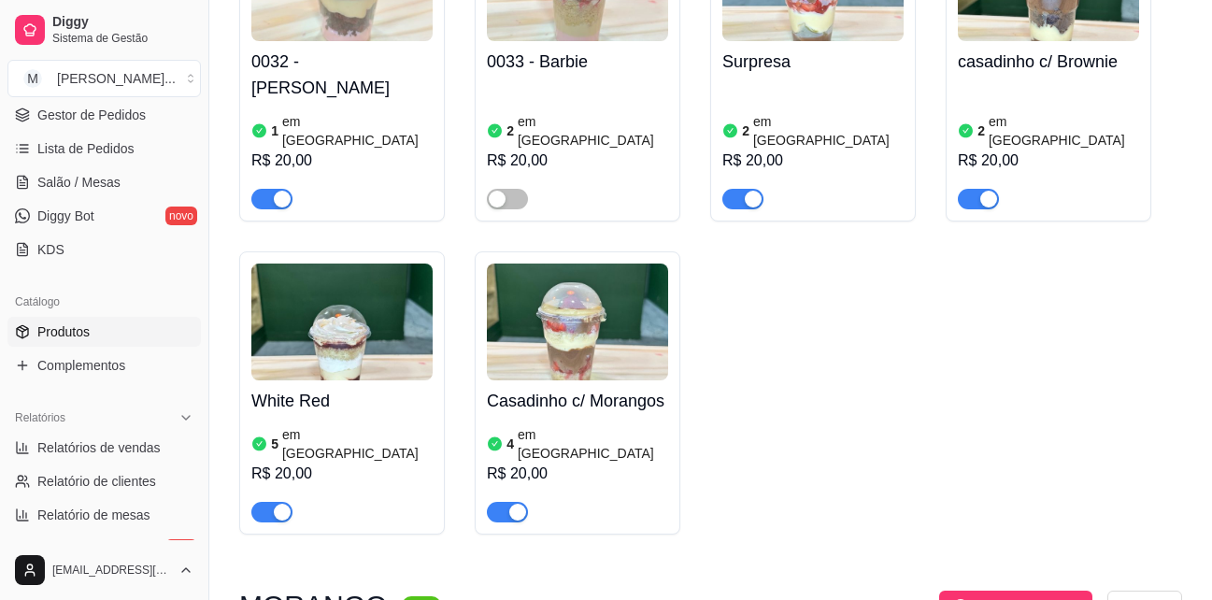
scroll to position [3645, 0]
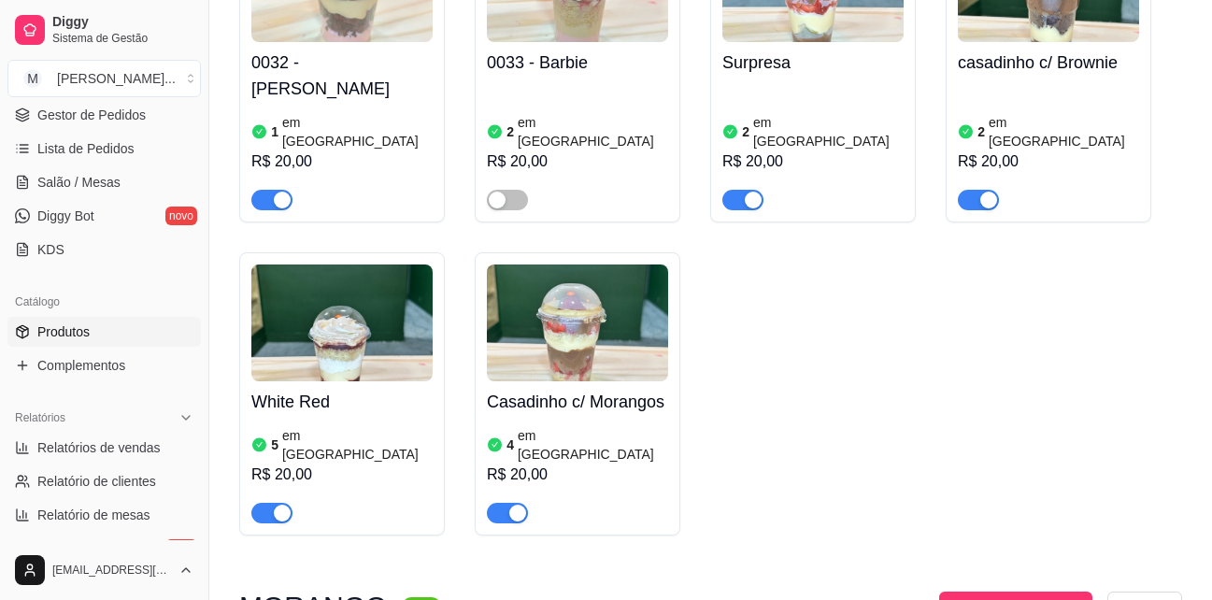
click at [541, 389] on h4 "Casadinho c/ Morangos" at bounding box center [577, 402] width 181 height 26
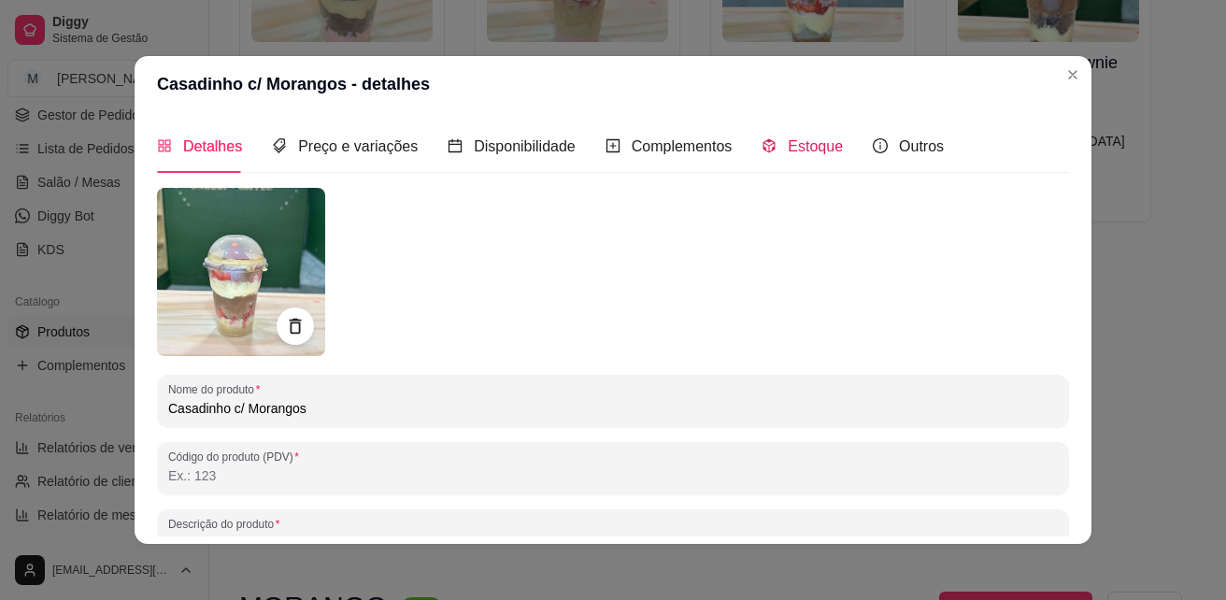
click at [762, 138] on span at bounding box center [769, 146] width 15 height 16
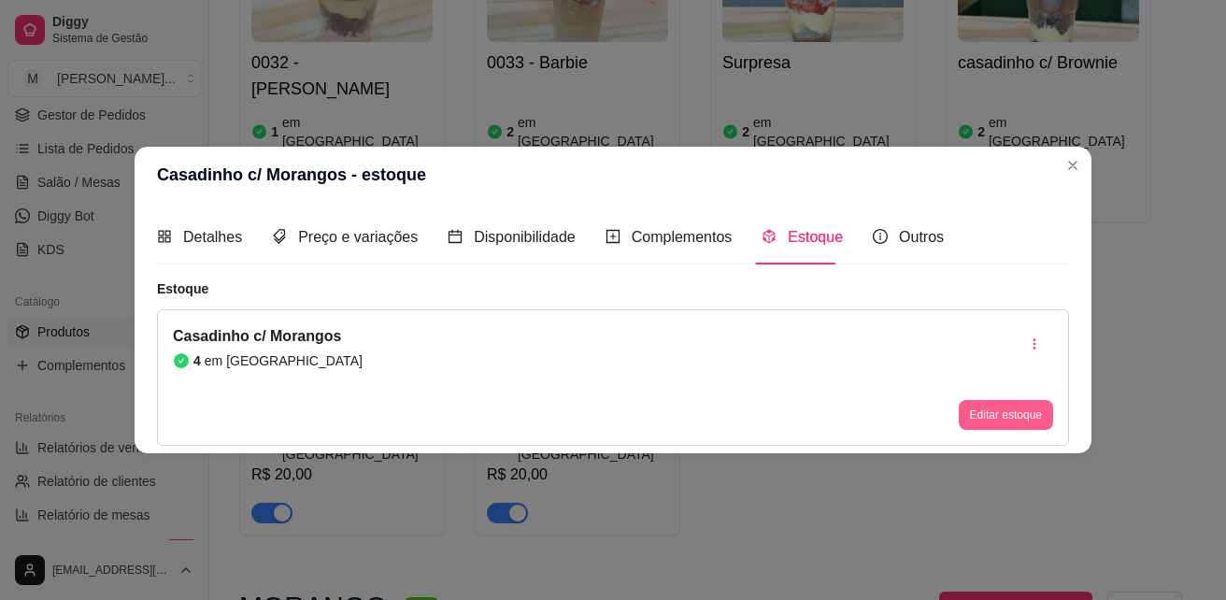
click at [1006, 407] on button "Editar estoque" at bounding box center [1006, 415] width 94 height 30
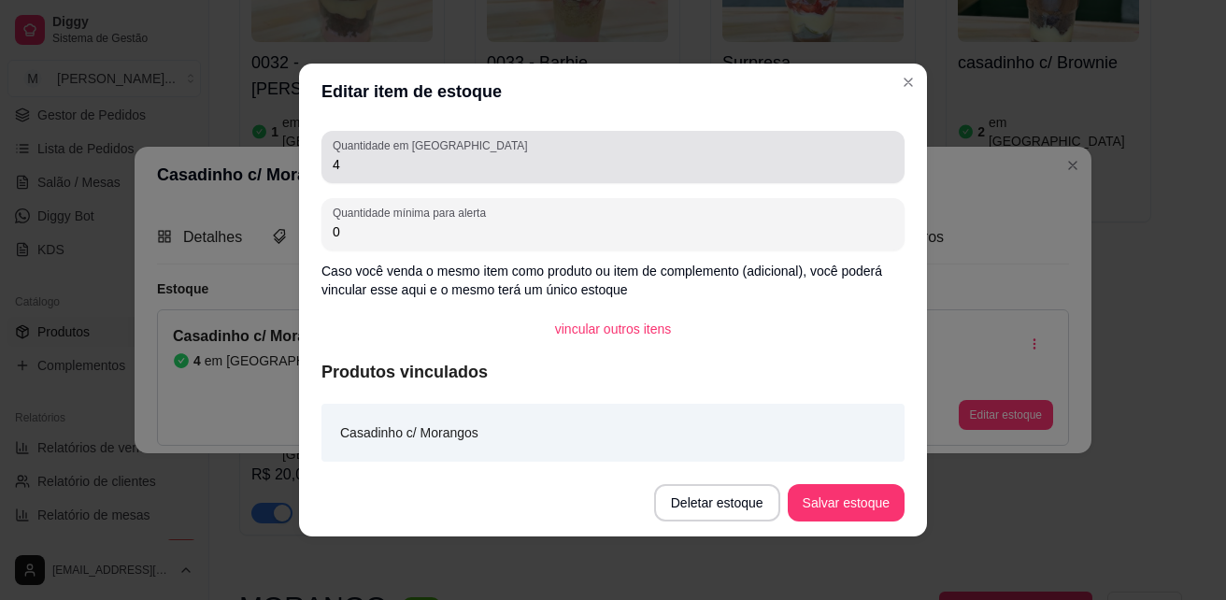
click at [363, 160] on input "4" at bounding box center [613, 164] width 561 height 19
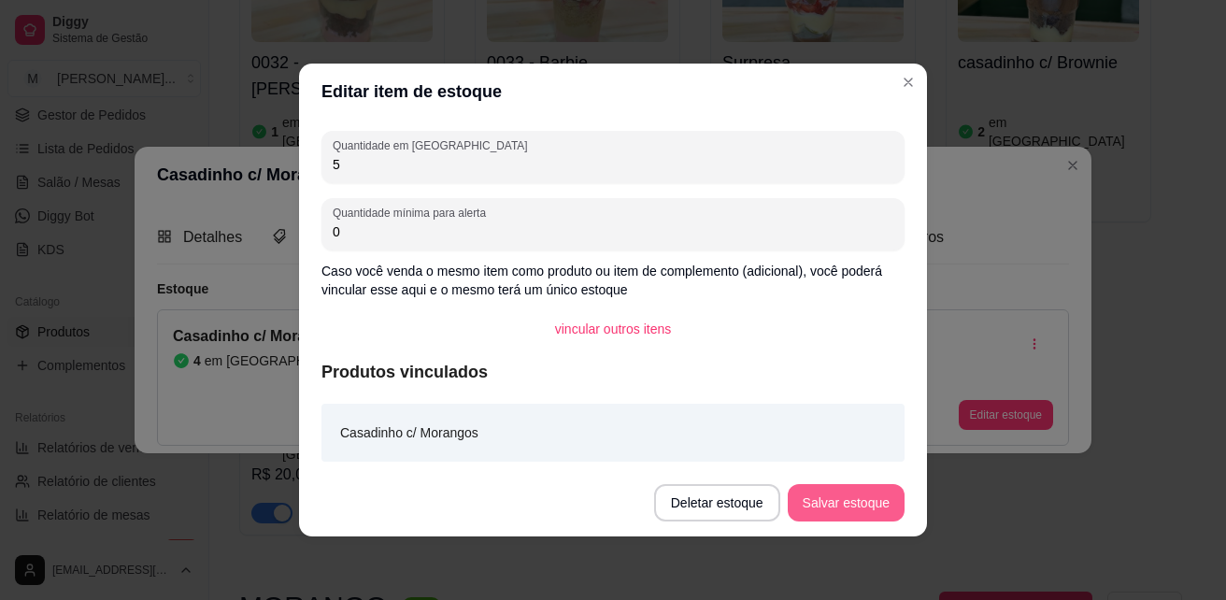
type input "5"
click at [884, 508] on button "Salvar estoque" at bounding box center [846, 502] width 117 height 37
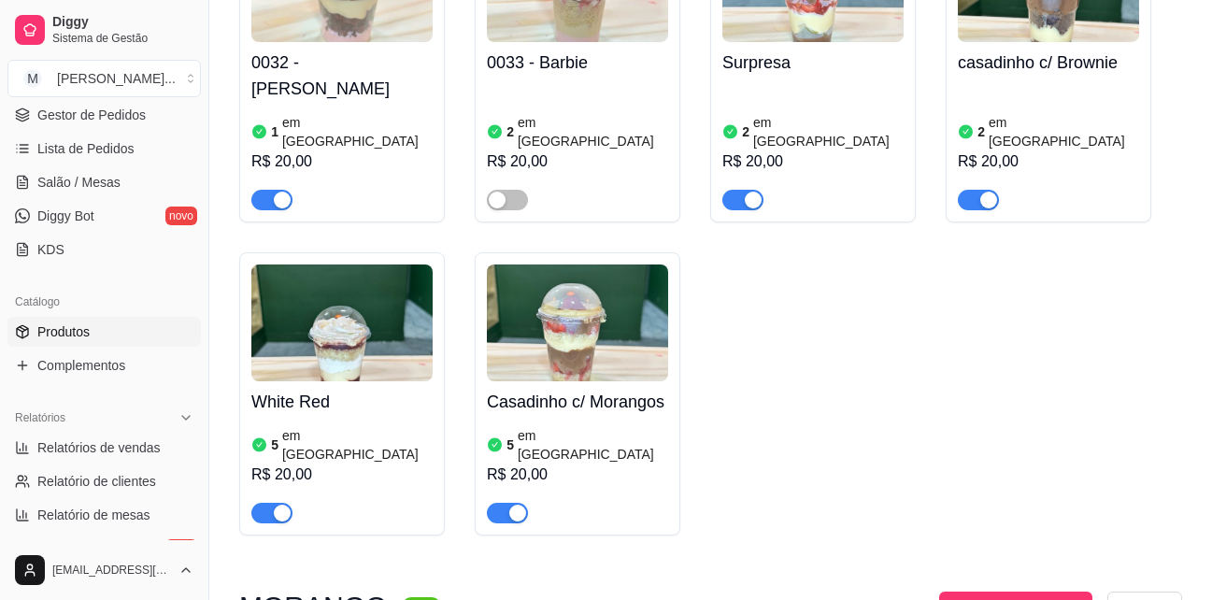
click at [317, 389] on h4 "White Red" at bounding box center [341, 402] width 181 height 26
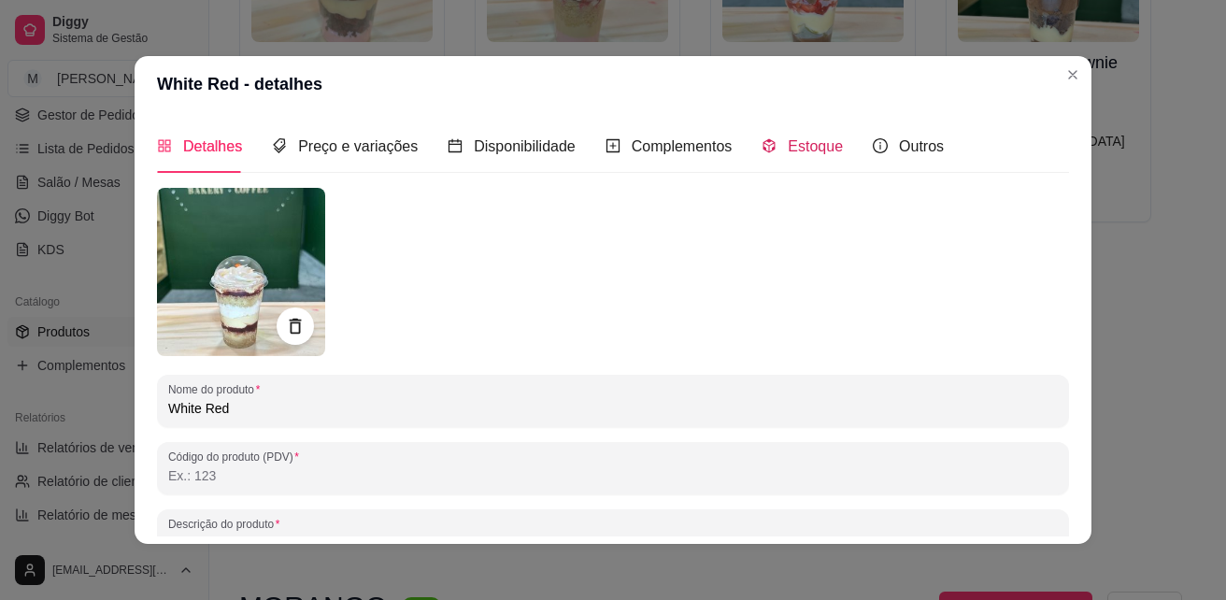
click at [797, 147] on span "Estoque" at bounding box center [815, 146] width 55 height 16
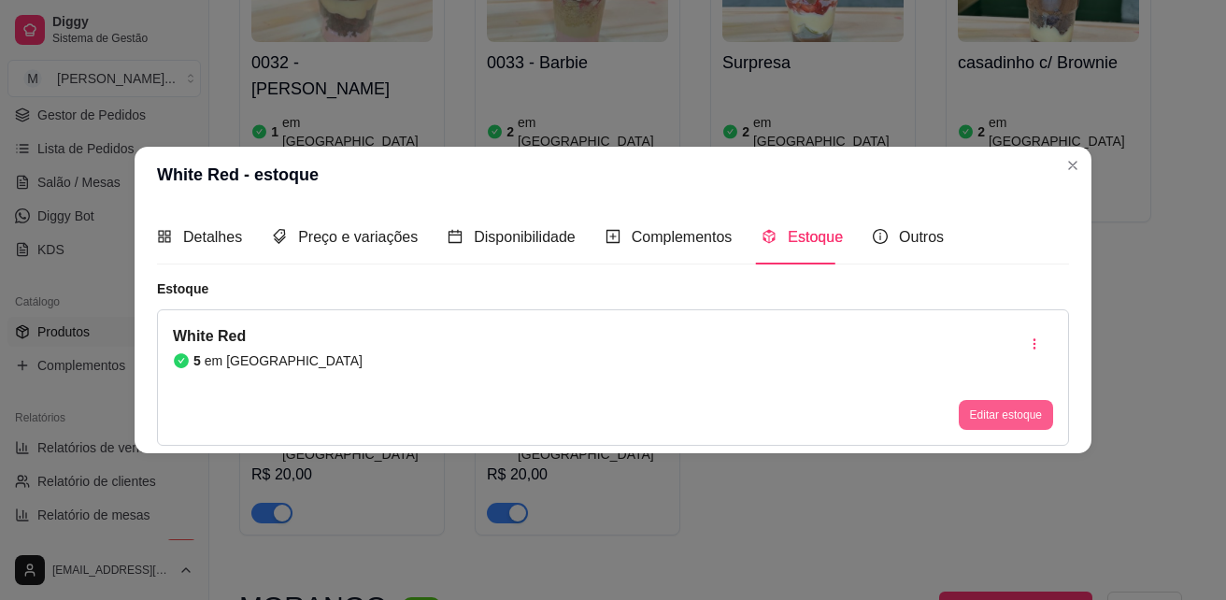
click at [995, 421] on button "Editar estoque" at bounding box center [1006, 415] width 94 height 30
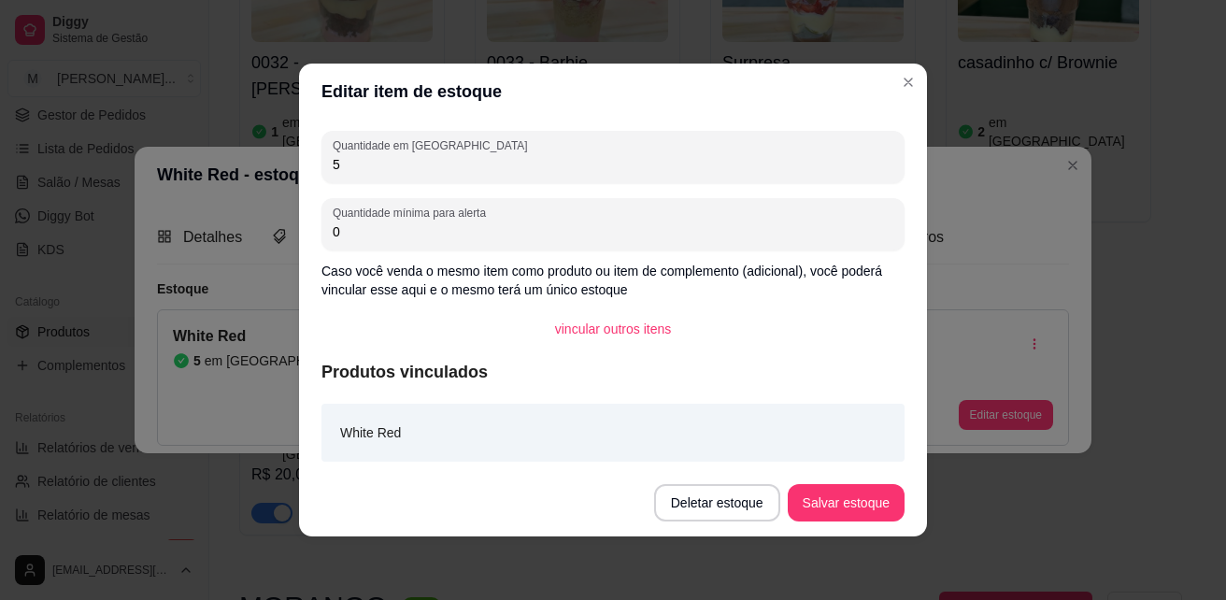
drag, startPoint x: 360, startPoint y: 171, endPoint x: 261, endPoint y: 174, distance: 99.1
click at [261, 174] on div "Editar item de estoque Quantidade em estoque 5 Quantidade mínima para alerta 0 …" at bounding box center [613, 300] width 1226 height 600
type input "4"
click at [881, 493] on button "Salvar estoque" at bounding box center [846, 502] width 117 height 37
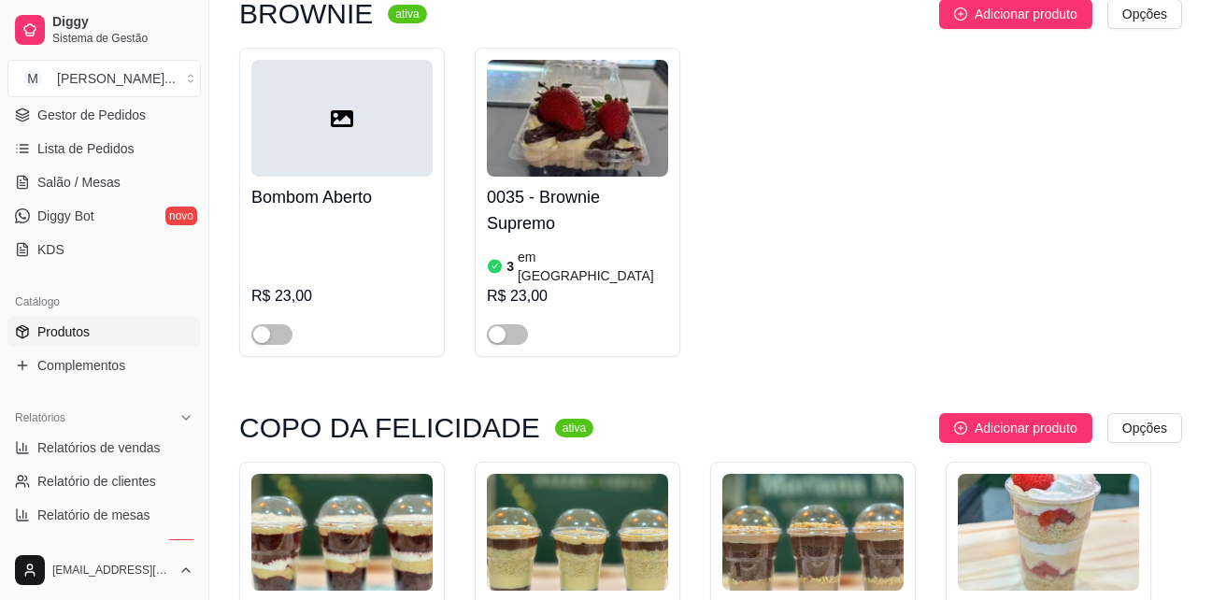
scroll to position [1589, 0]
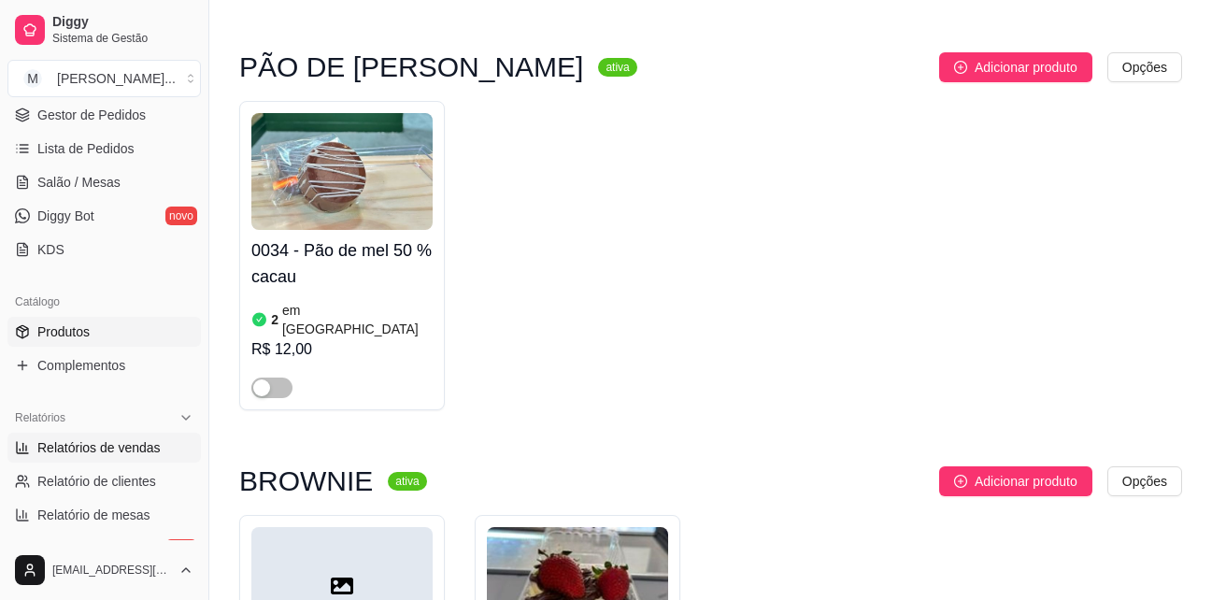
click at [121, 450] on span "Relatórios de vendas" at bounding box center [98, 447] width 123 height 19
select select "ALL"
select select "0"
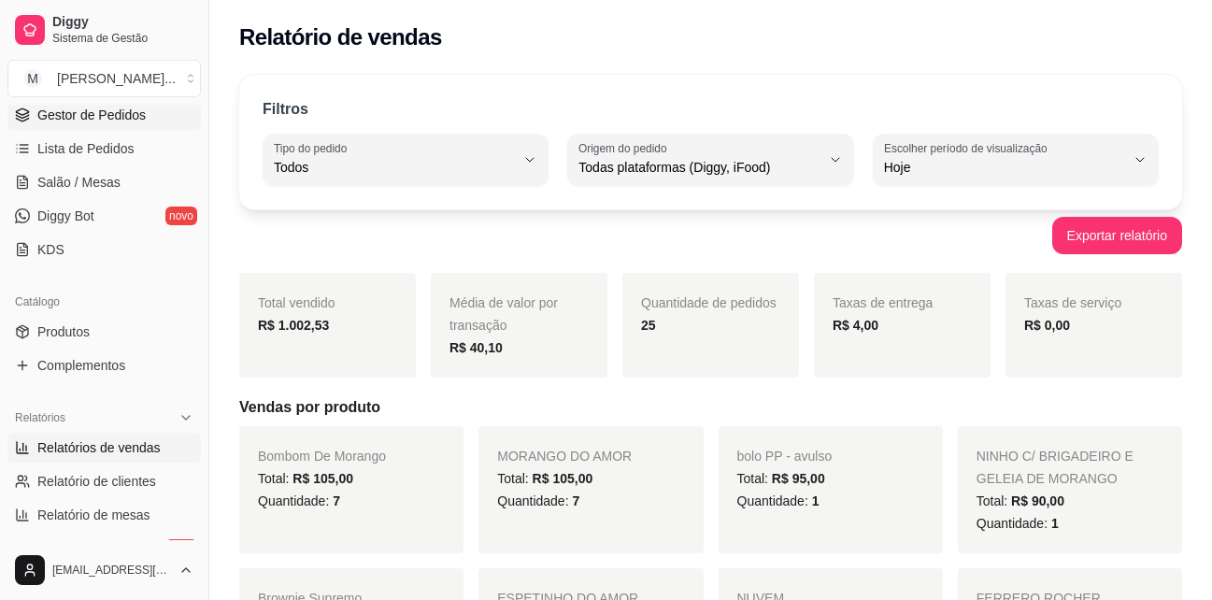
click at [107, 109] on span "Gestor de Pedidos" at bounding box center [91, 115] width 108 height 19
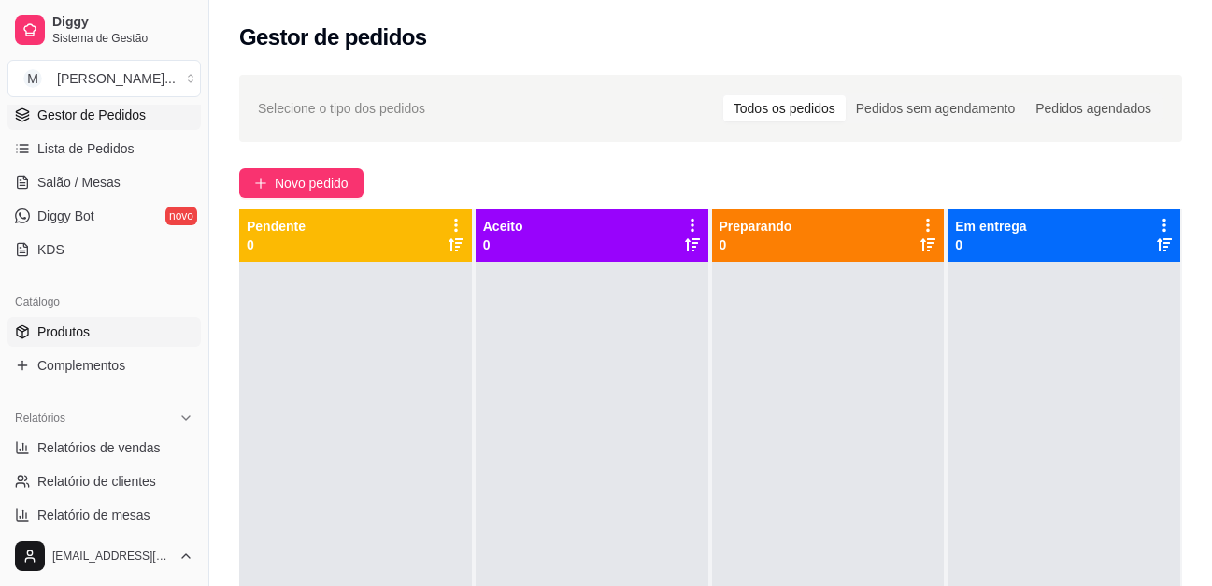
click at [114, 339] on link "Produtos" at bounding box center [103, 332] width 193 height 30
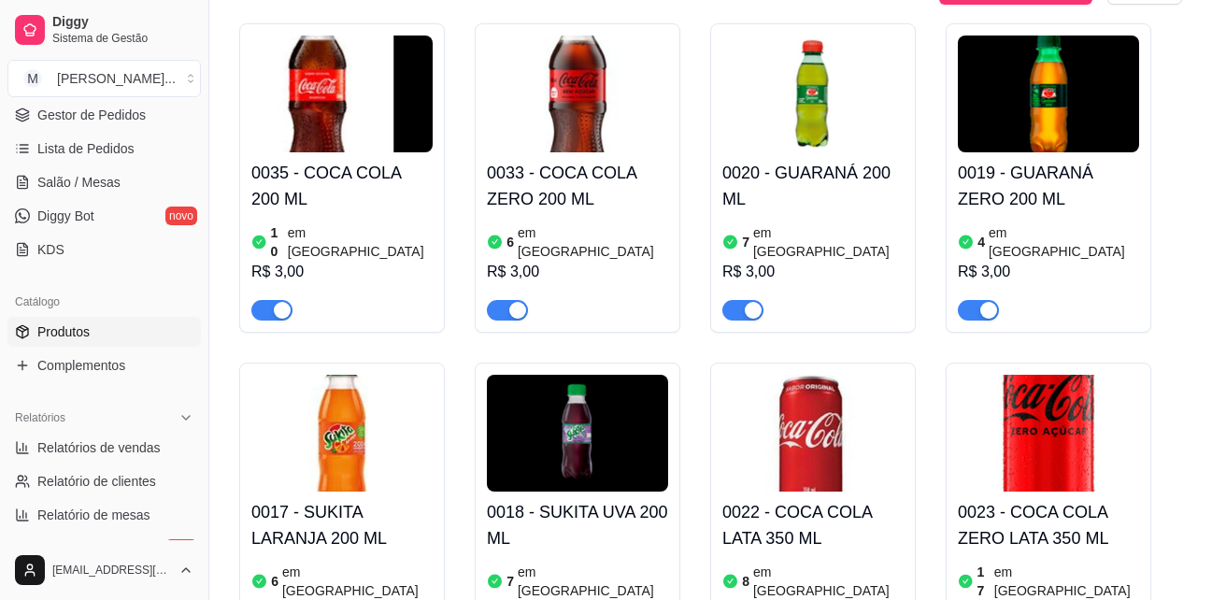
scroll to position [280, 0]
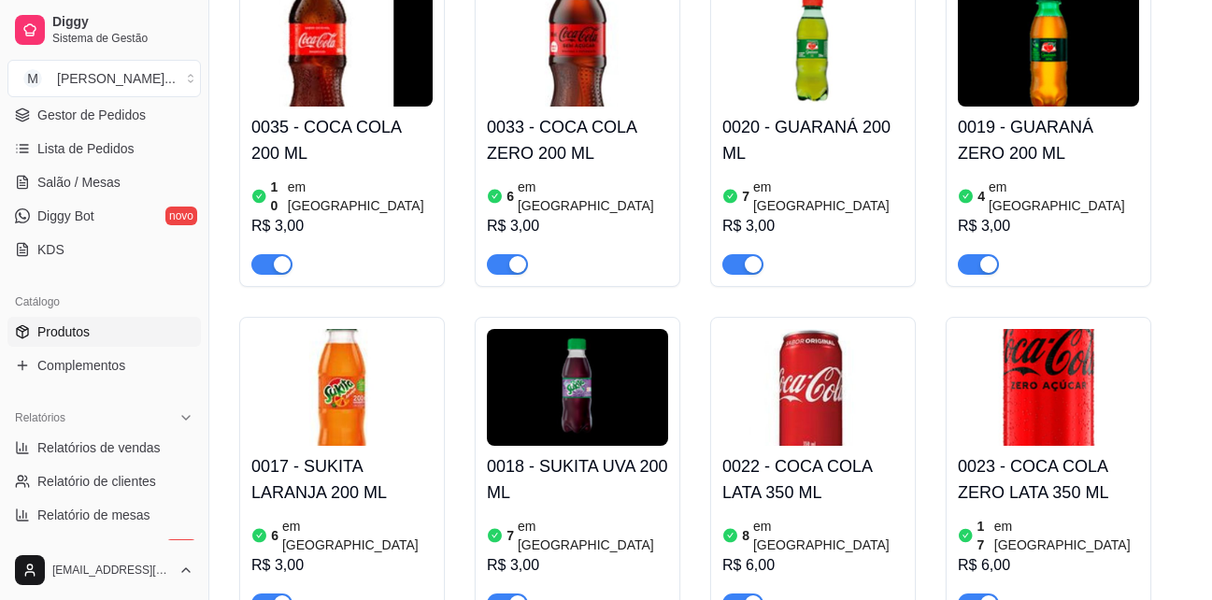
click at [516, 256] on div "button" at bounding box center [517, 264] width 17 height 17
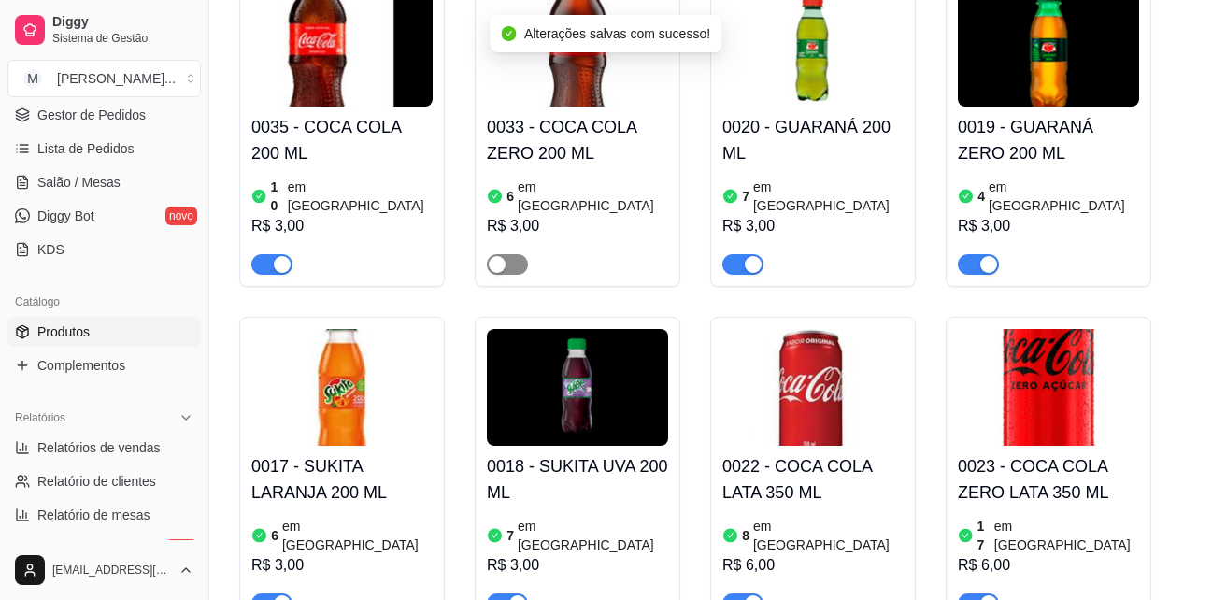
click at [513, 254] on span "button" at bounding box center [507, 264] width 41 height 21
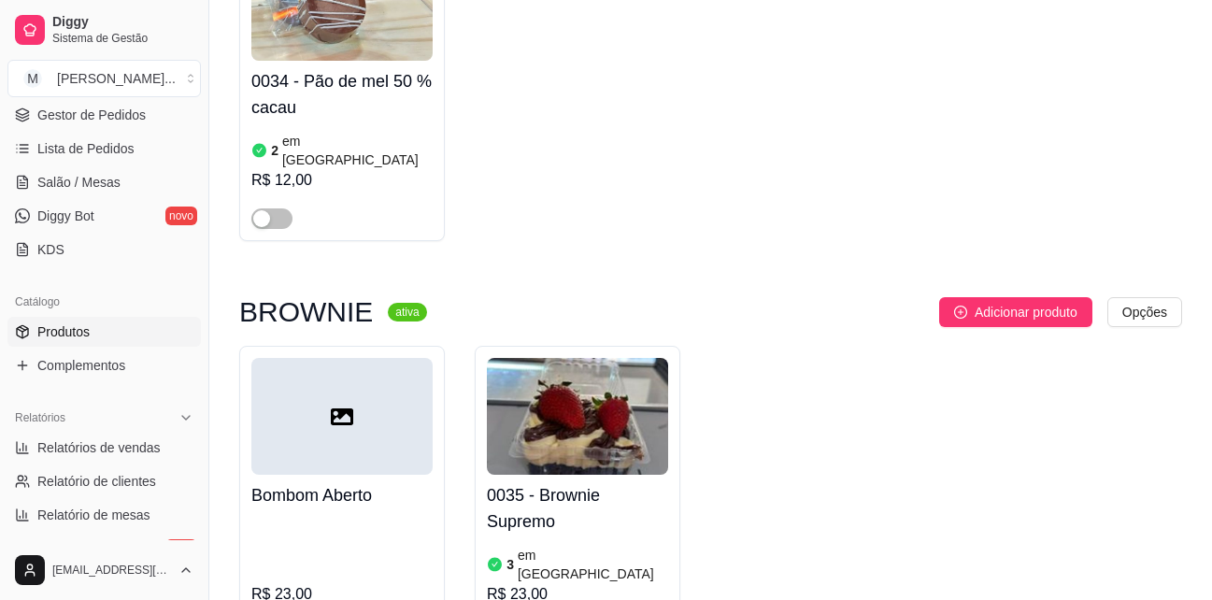
scroll to position [1963, 0]
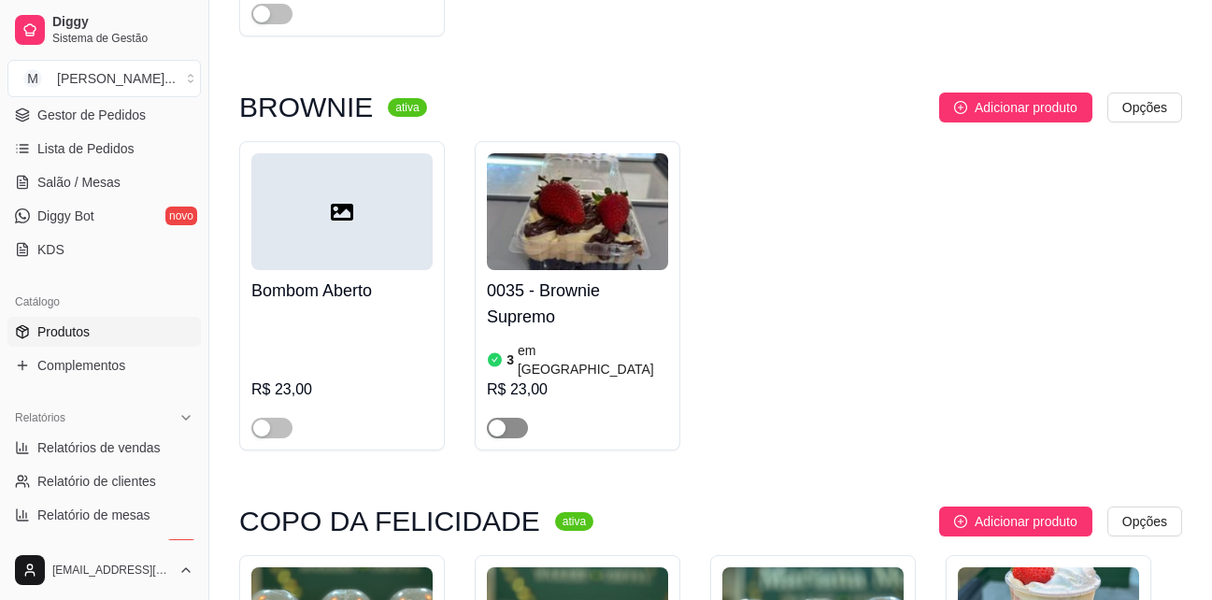
click at [515, 418] on span "button" at bounding box center [507, 428] width 41 height 21
click at [514, 420] on div "button" at bounding box center [517, 428] width 17 height 17
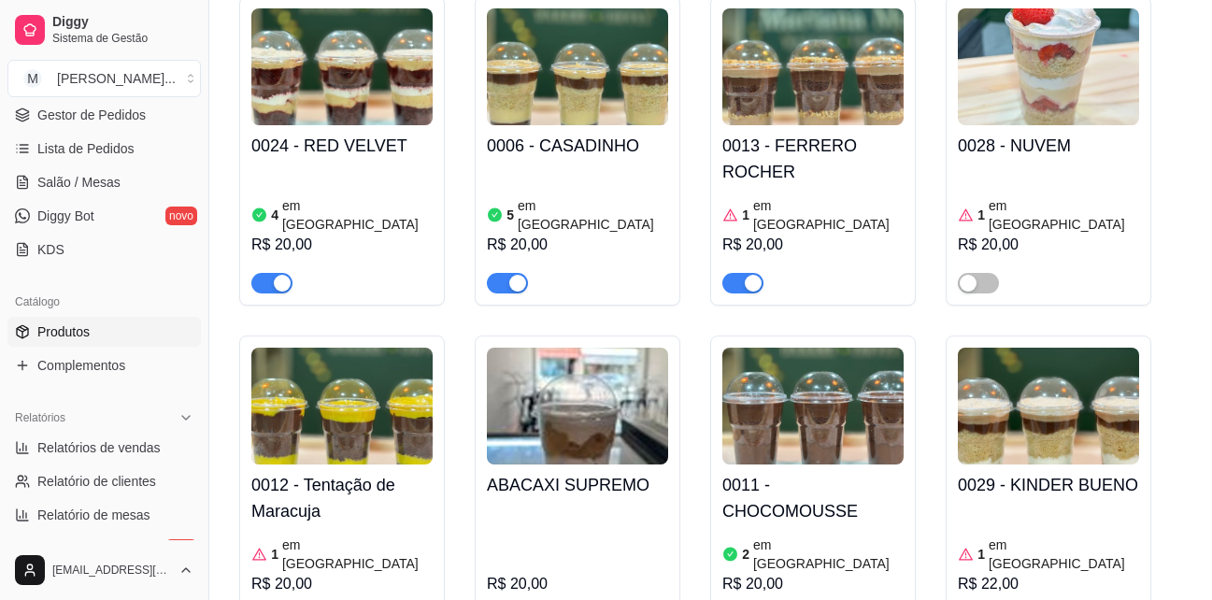
scroll to position [2617, 0]
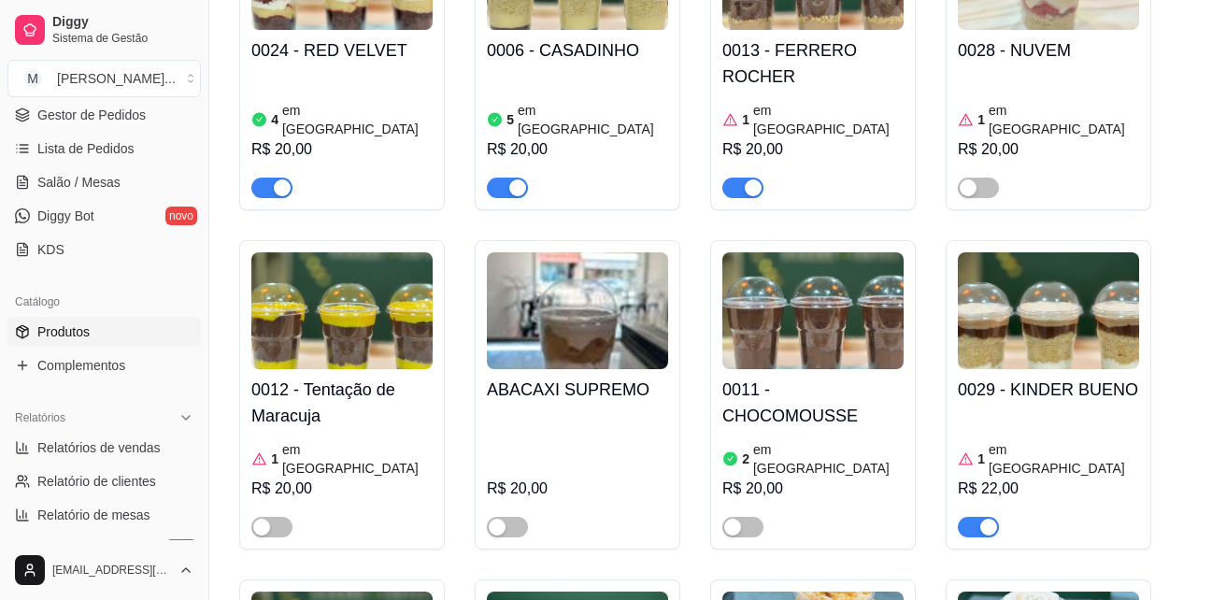
click at [817, 377] on h4 "0011 - CHOCOMOUSSE" at bounding box center [812, 403] width 181 height 52
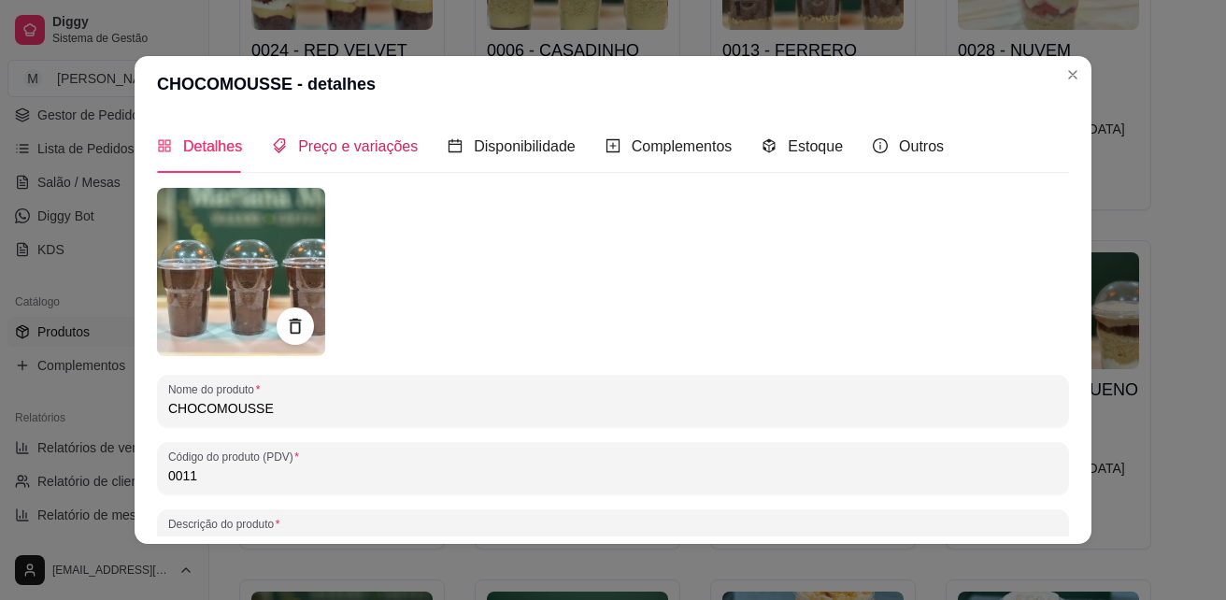
click at [355, 150] on span "Preço e variações" at bounding box center [358, 146] width 120 height 16
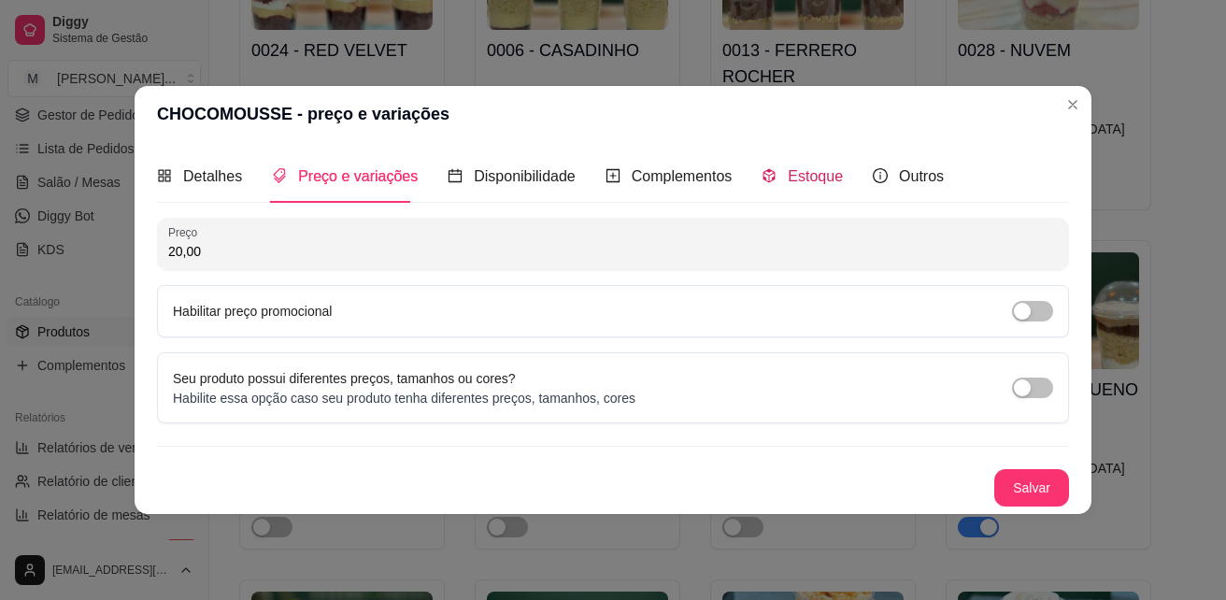
click at [788, 175] on span "Estoque" at bounding box center [815, 176] width 55 height 16
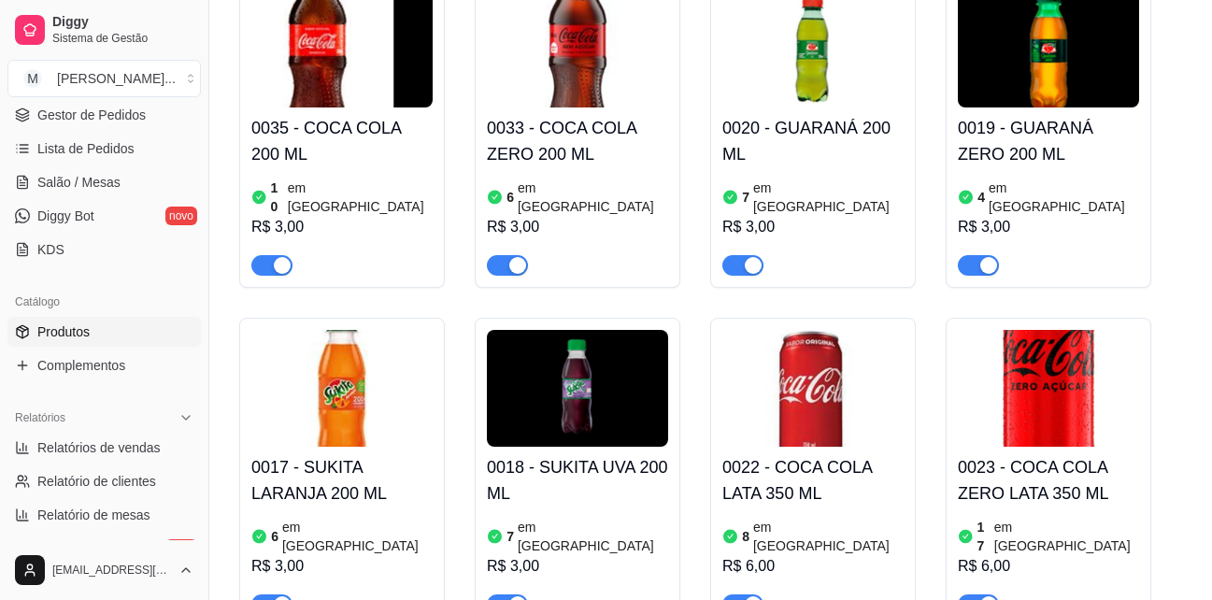
scroll to position [280, 0]
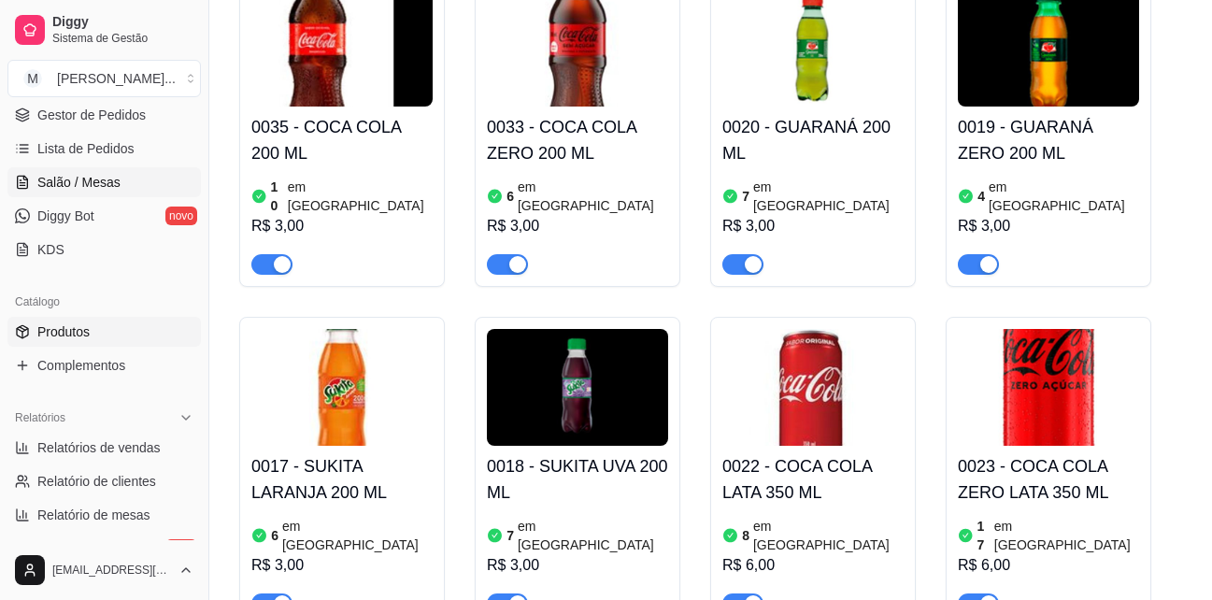
click at [97, 184] on span "Salão / Mesas" at bounding box center [78, 182] width 83 height 19
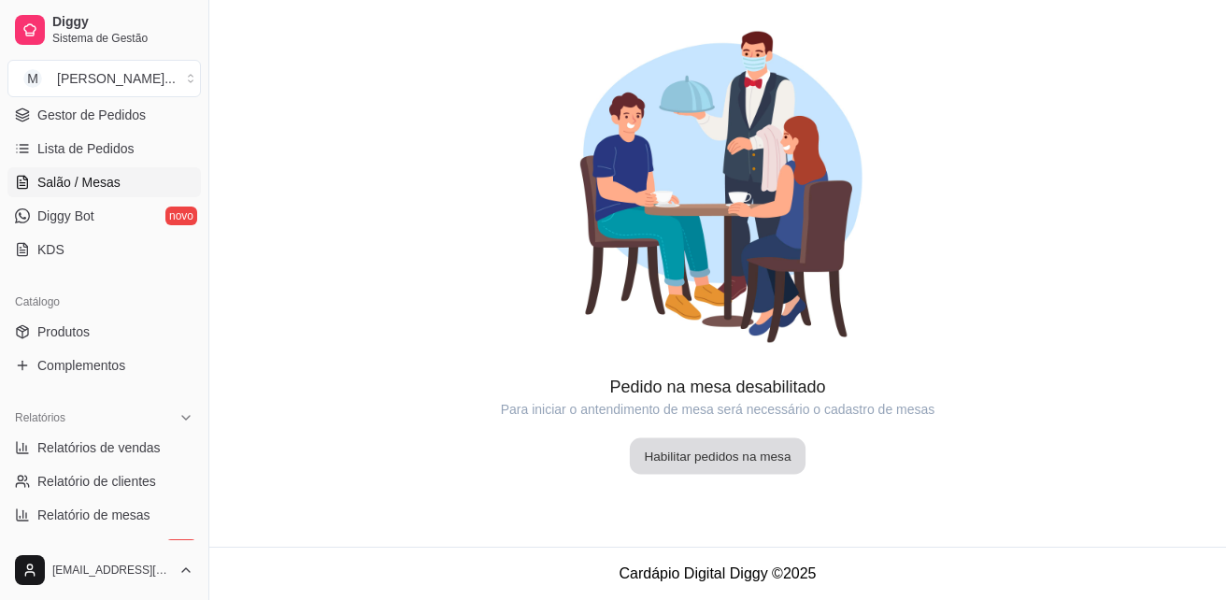
click at [700, 454] on button "Habilitar pedidos na mesa" at bounding box center [718, 456] width 176 height 36
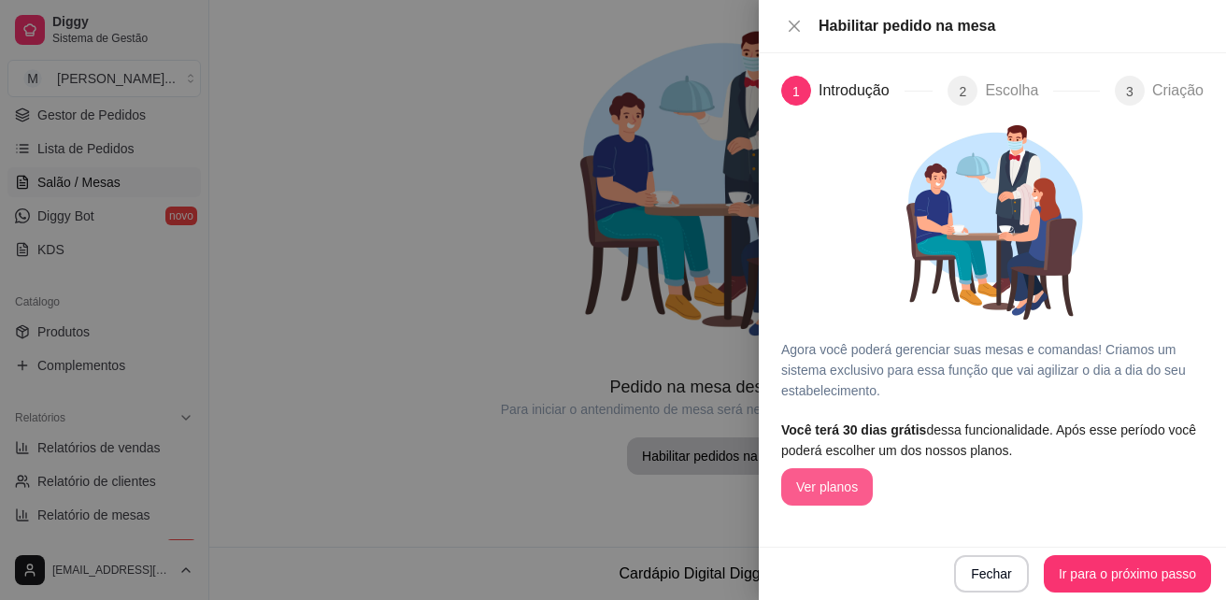
click at [854, 490] on button "Ver planos" at bounding box center [827, 486] width 92 height 37
click at [785, 21] on button "Close" at bounding box center [794, 27] width 26 height 18
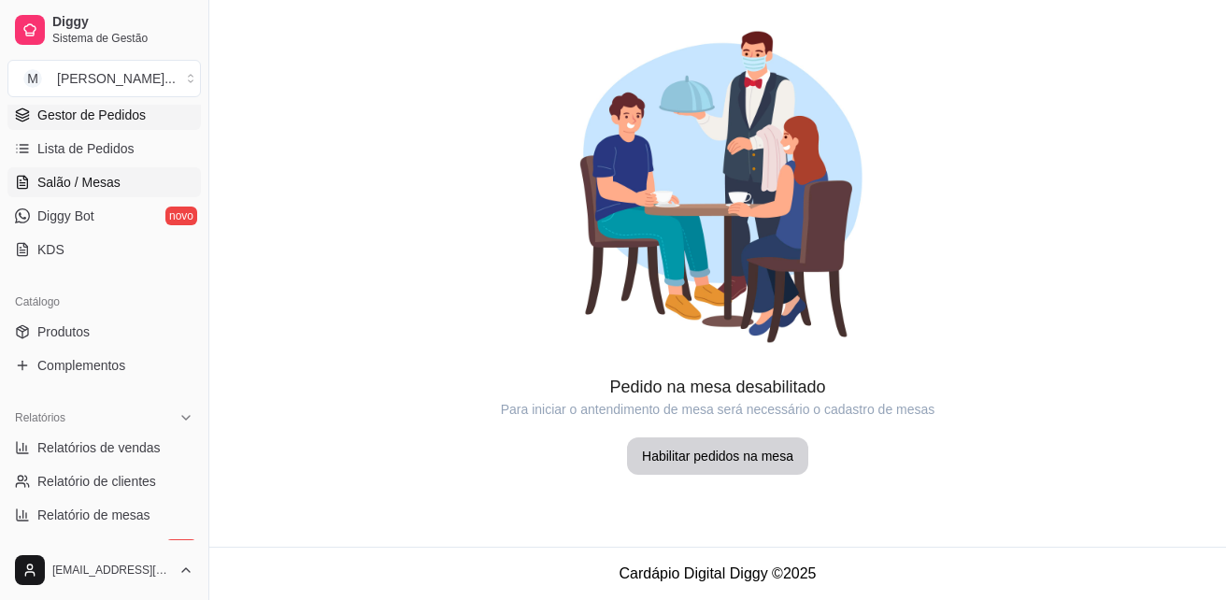
click at [112, 122] on span "Gestor de Pedidos" at bounding box center [91, 115] width 108 height 19
